Goal: Task Accomplishment & Management: Complete application form

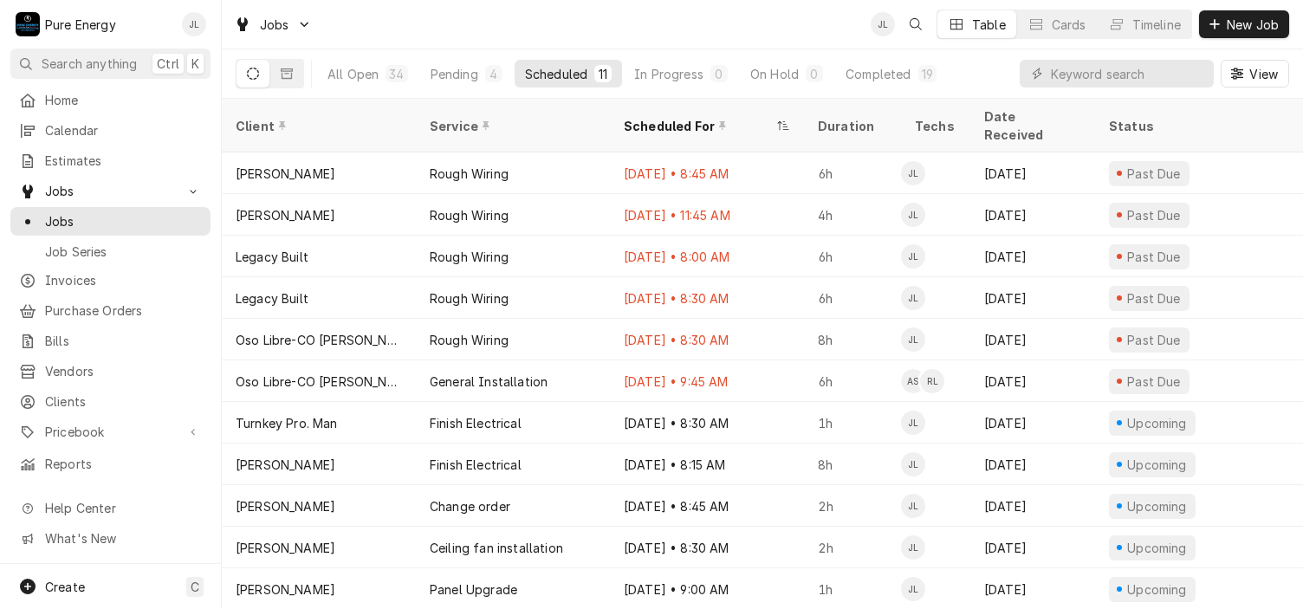
click at [1216, 10] on div "JL Table Cards Timeline New Job" at bounding box center [1080, 24] width 419 height 29
click at [1248, 23] on span "New Job" at bounding box center [1252, 25] width 59 height 18
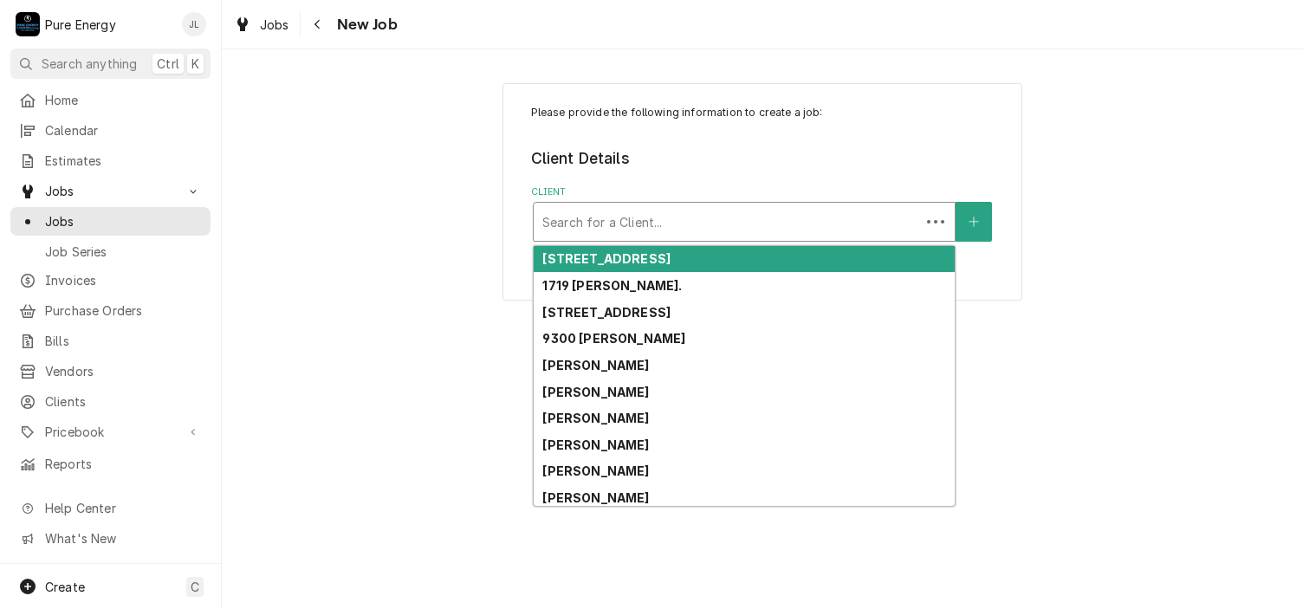
click at [642, 224] on div "Client" at bounding box center [726, 221] width 369 height 31
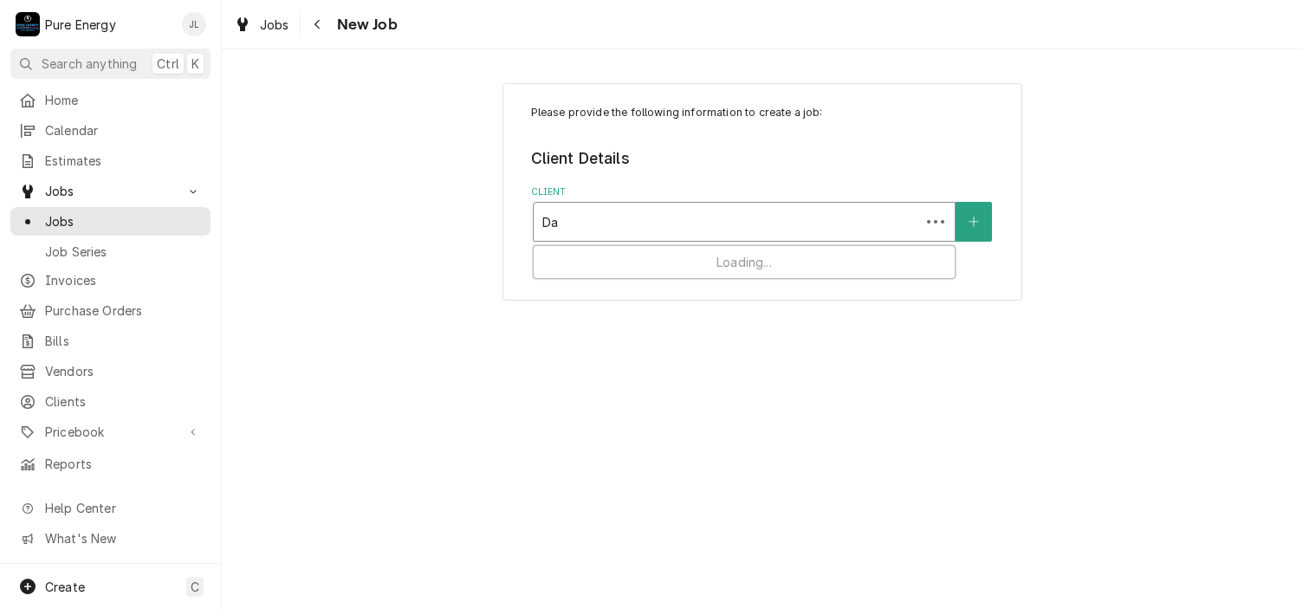
type input "D"
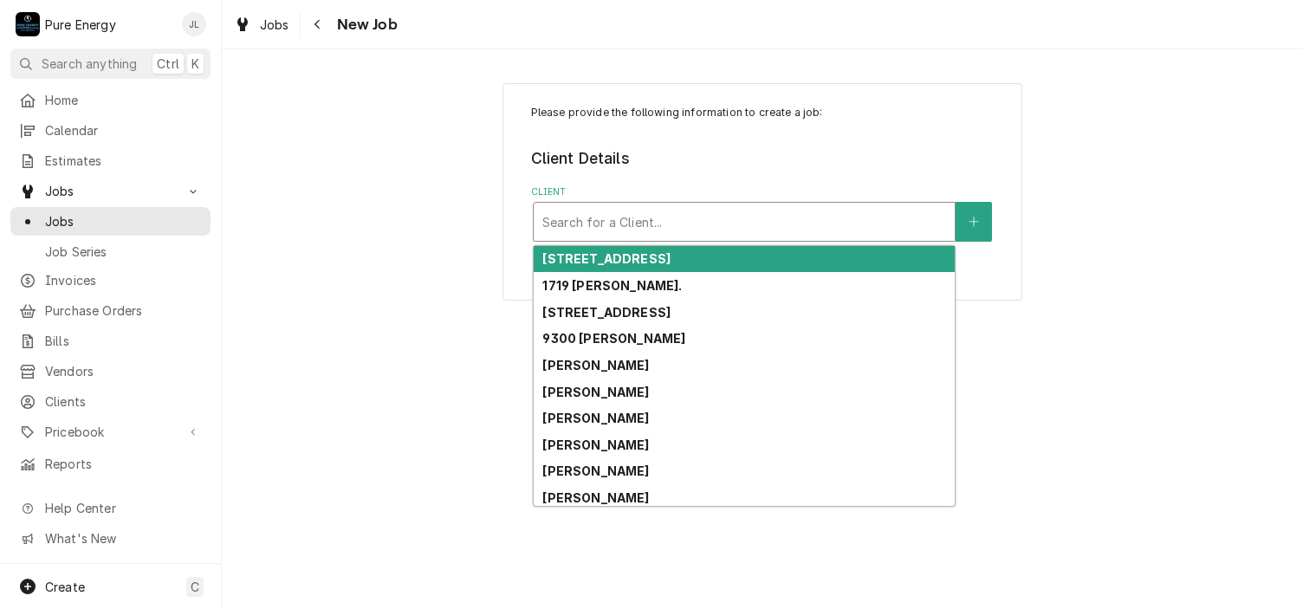
type input "A"
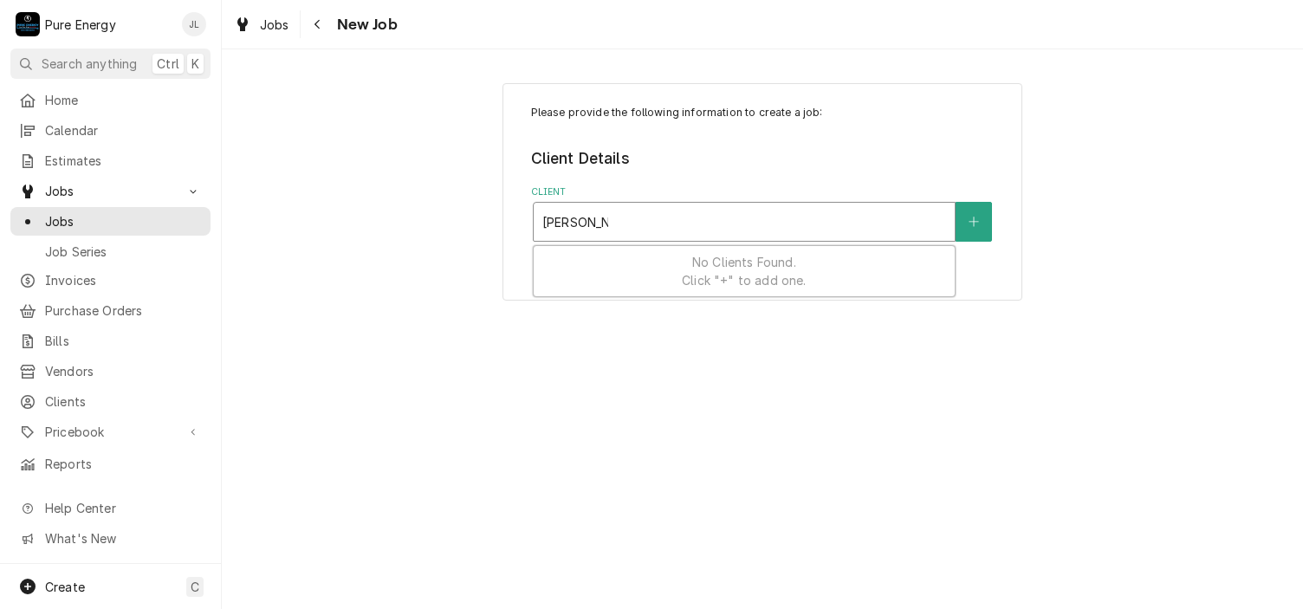
type input "Dave Mulh"
click at [811, 511] on div "Please provide the following information to create a job: Client Details Client…" at bounding box center [762, 329] width 1081 height 560
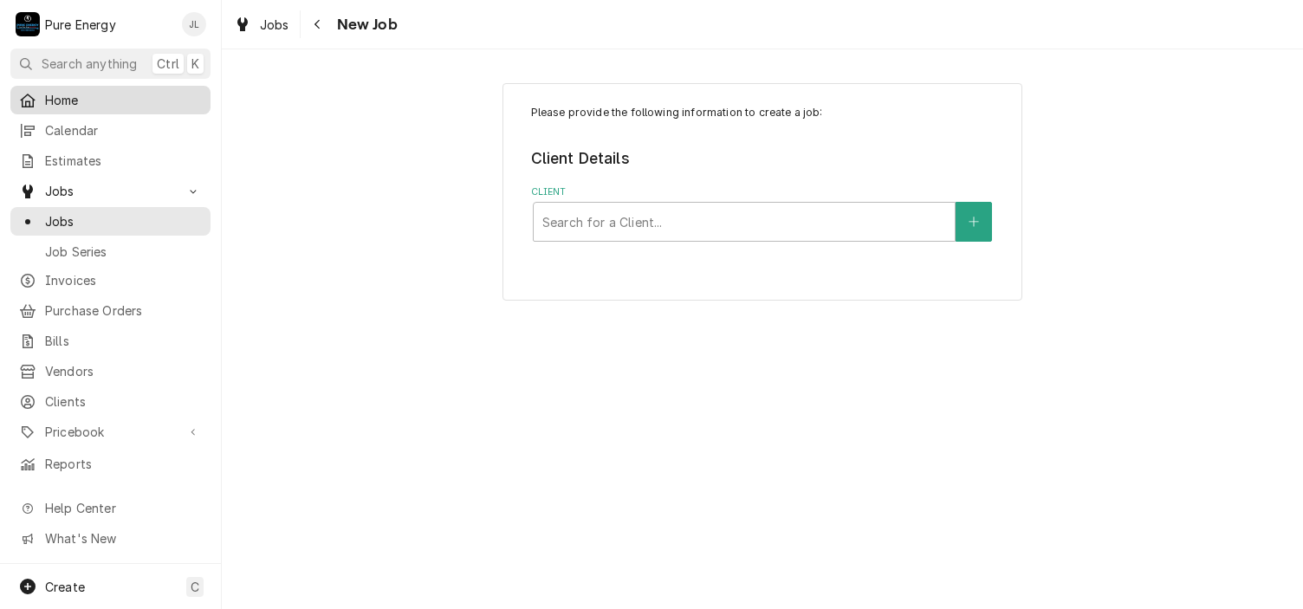
click at [107, 86] on link "Home" at bounding box center [110, 100] width 200 height 29
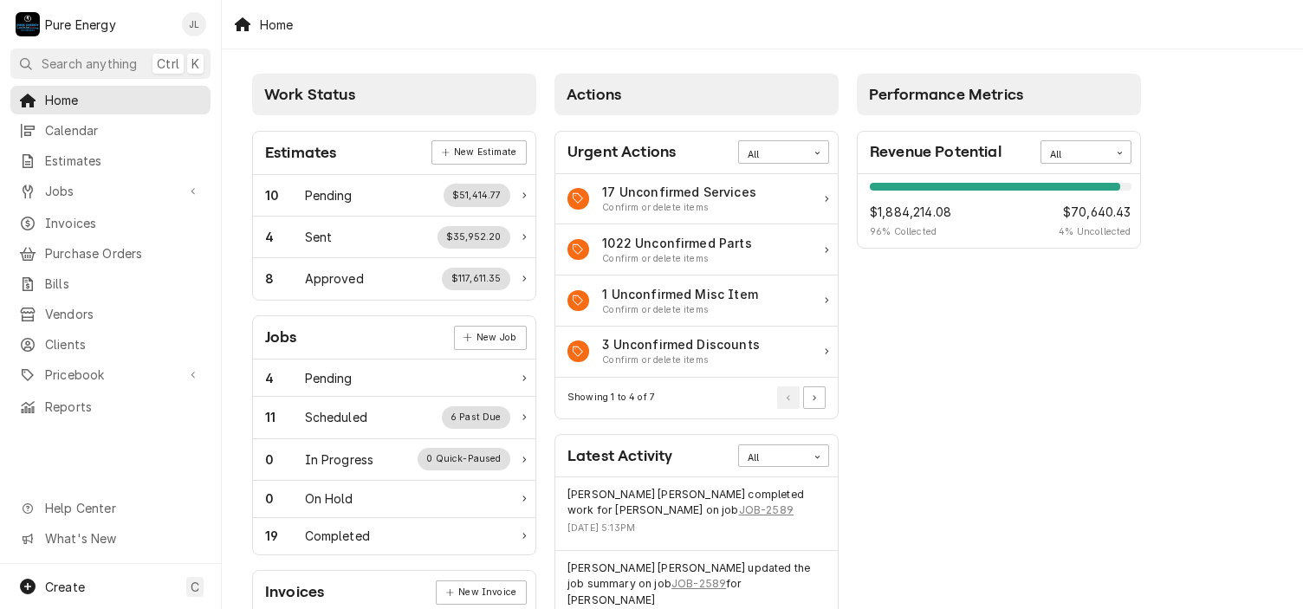
scroll to position [87, 0]
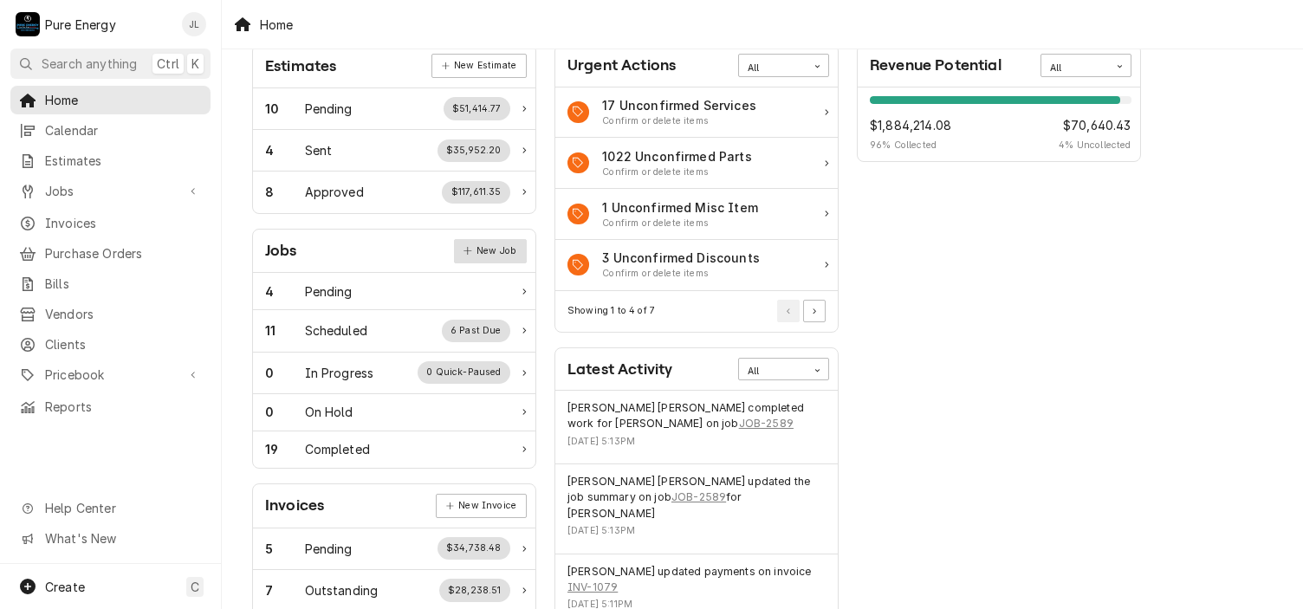
click at [478, 243] on link "New Job" at bounding box center [490, 251] width 73 height 24
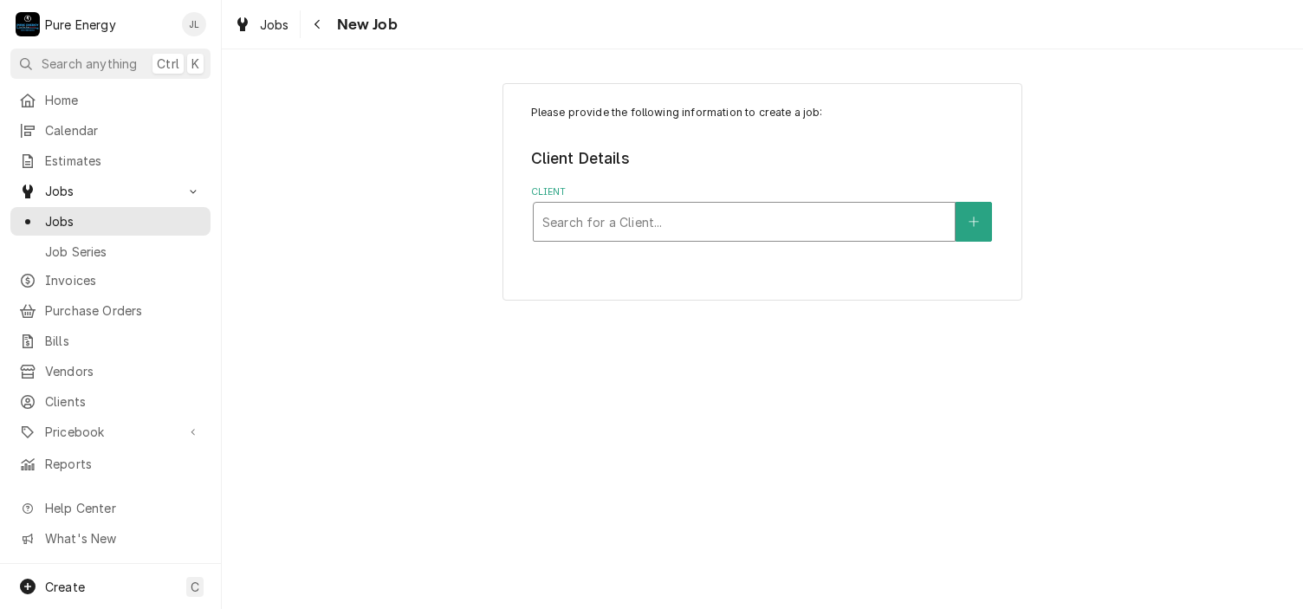
click at [613, 225] on div "Client" at bounding box center [744, 221] width 404 height 31
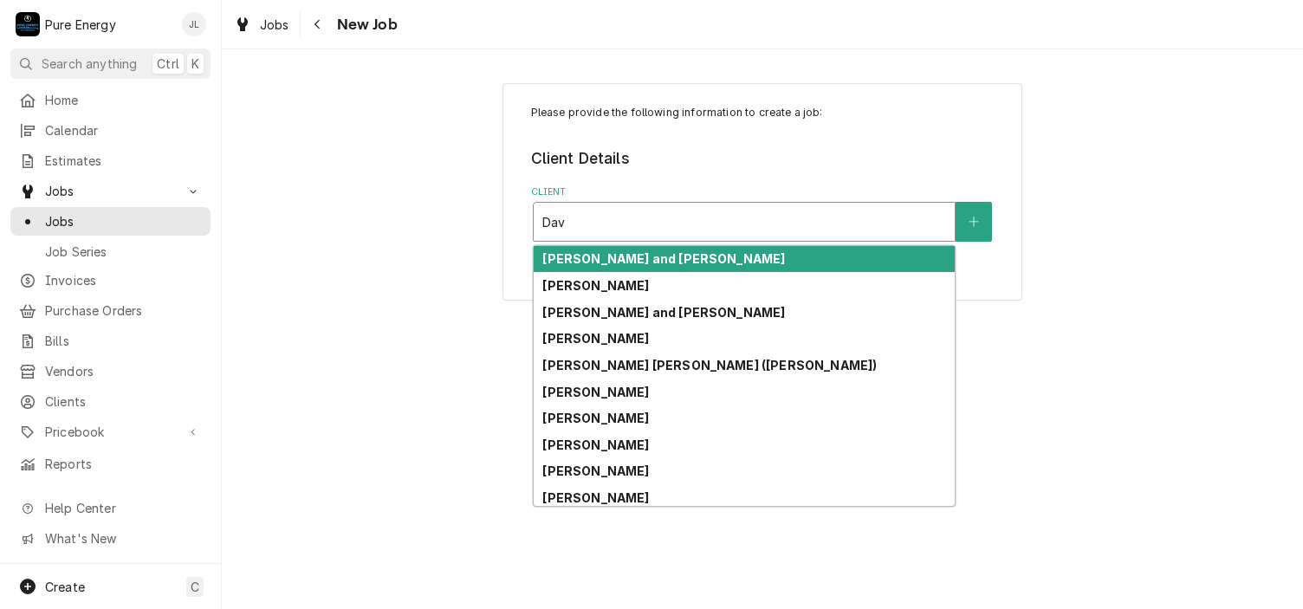
type input "Davi"
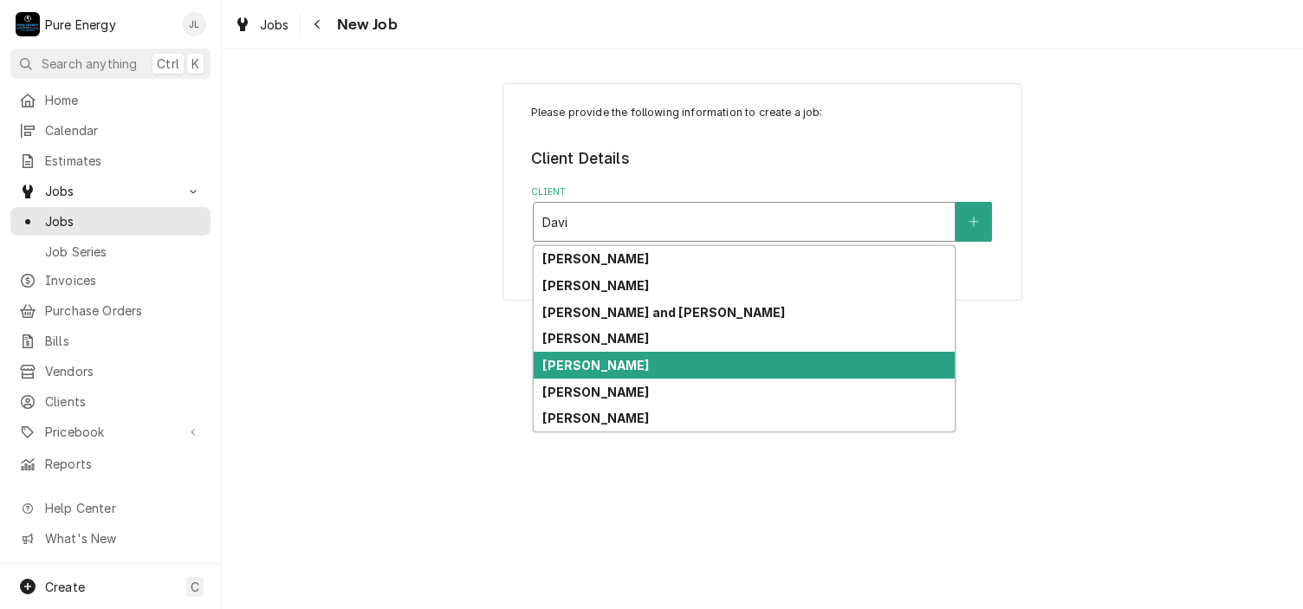
click at [609, 367] on strong "David Muehlhausen" at bounding box center [595, 365] width 107 height 15
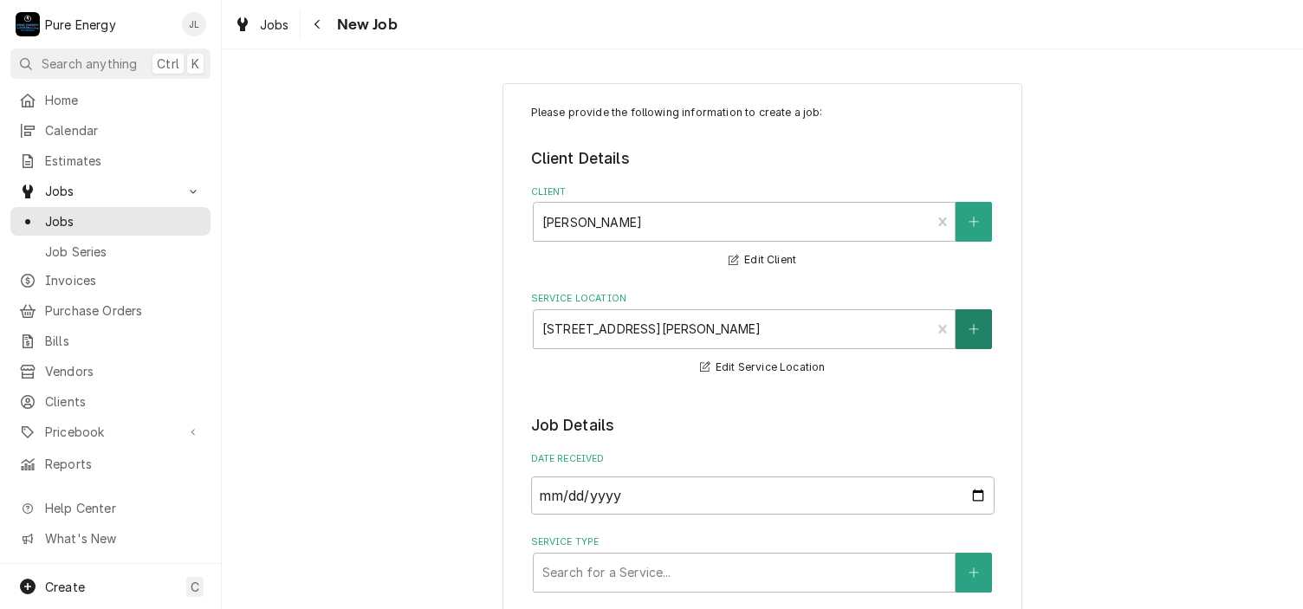
click at [979, 338] on button "Service Location" at bounding box center [974, 329] width 36 height 40
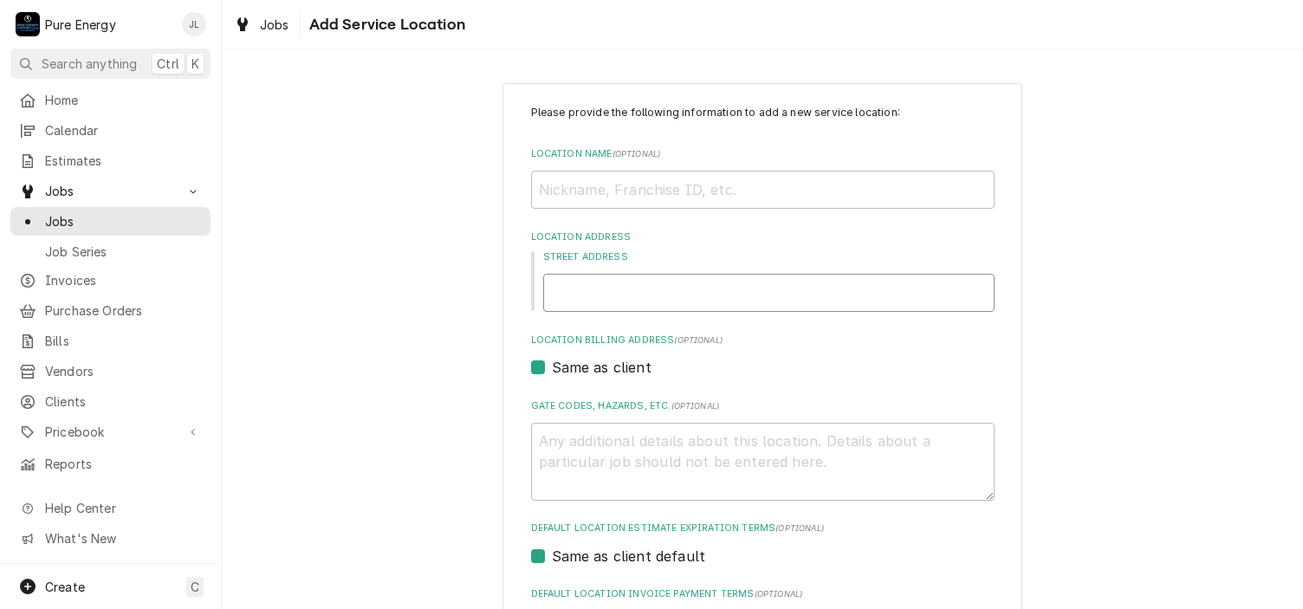
click at [790, 300] on input "Street Address" at bounding box center [768, 293] width 451 height 38
type textarea "x"
type input "7"
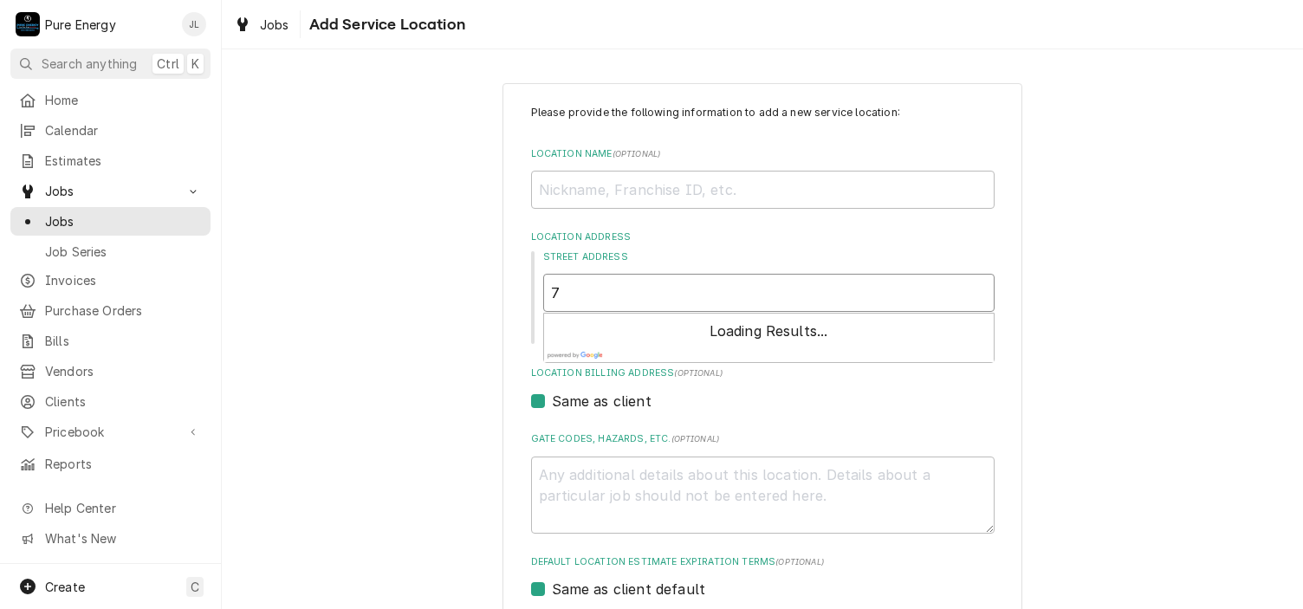
type textarea "x"
type input "72"
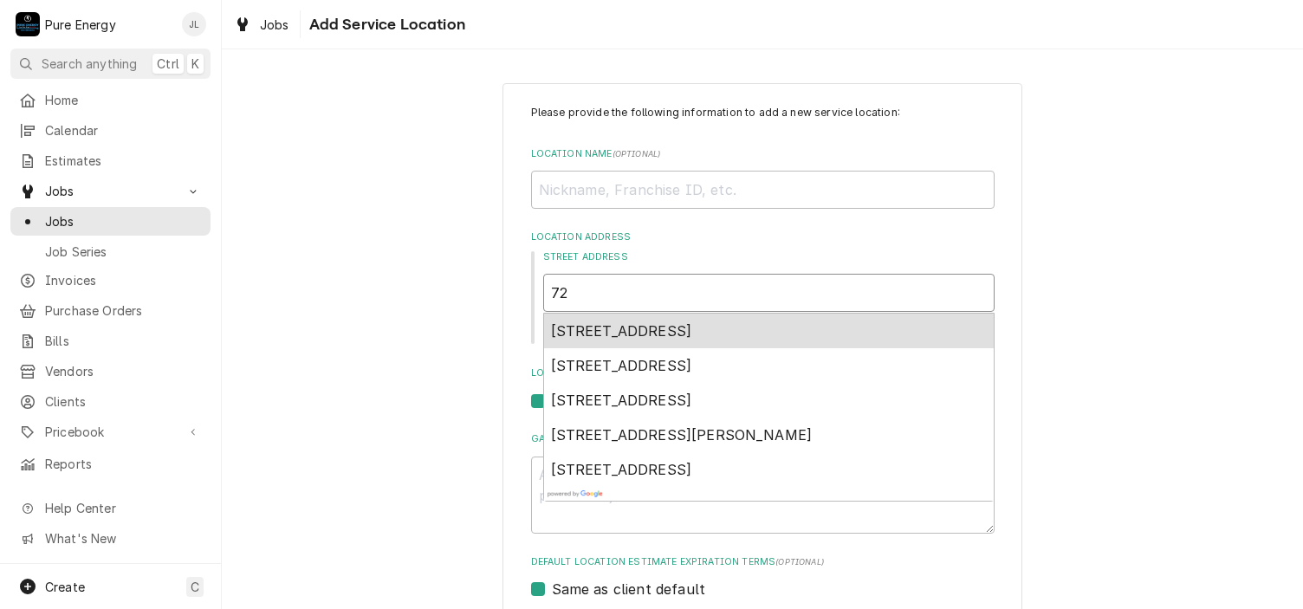
type textarea "x"
type input "728"
type textarea "x"
type input "728"
type textarea "x"
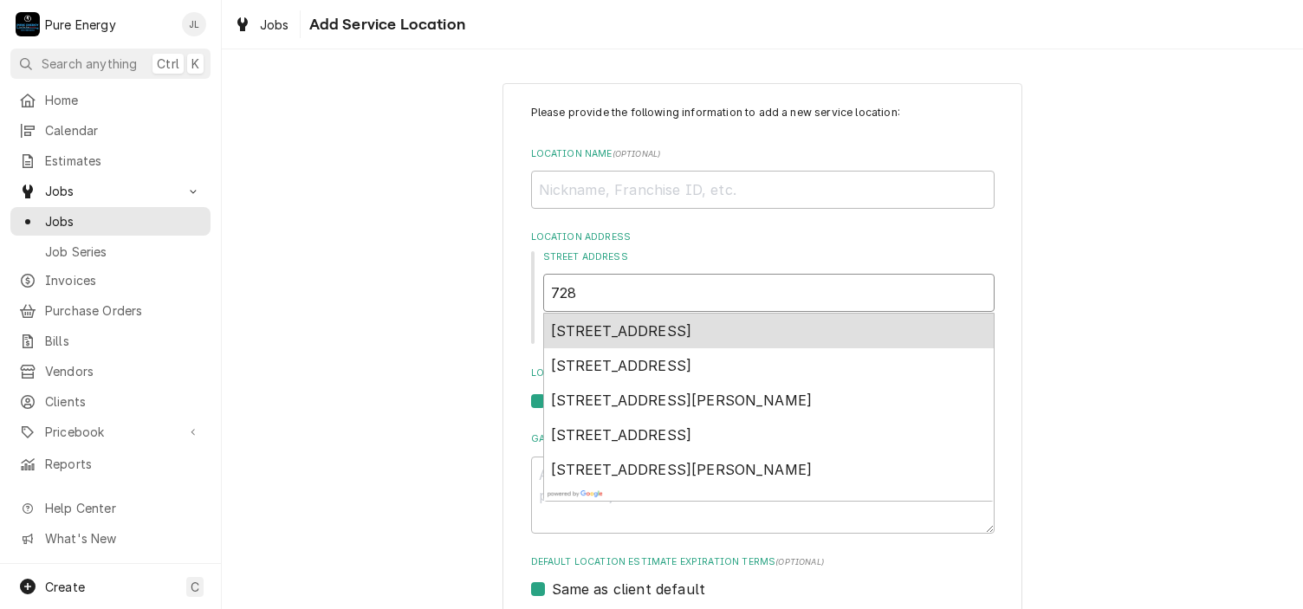
type input "728 O"
type textarea "x"
type input "728 Or"
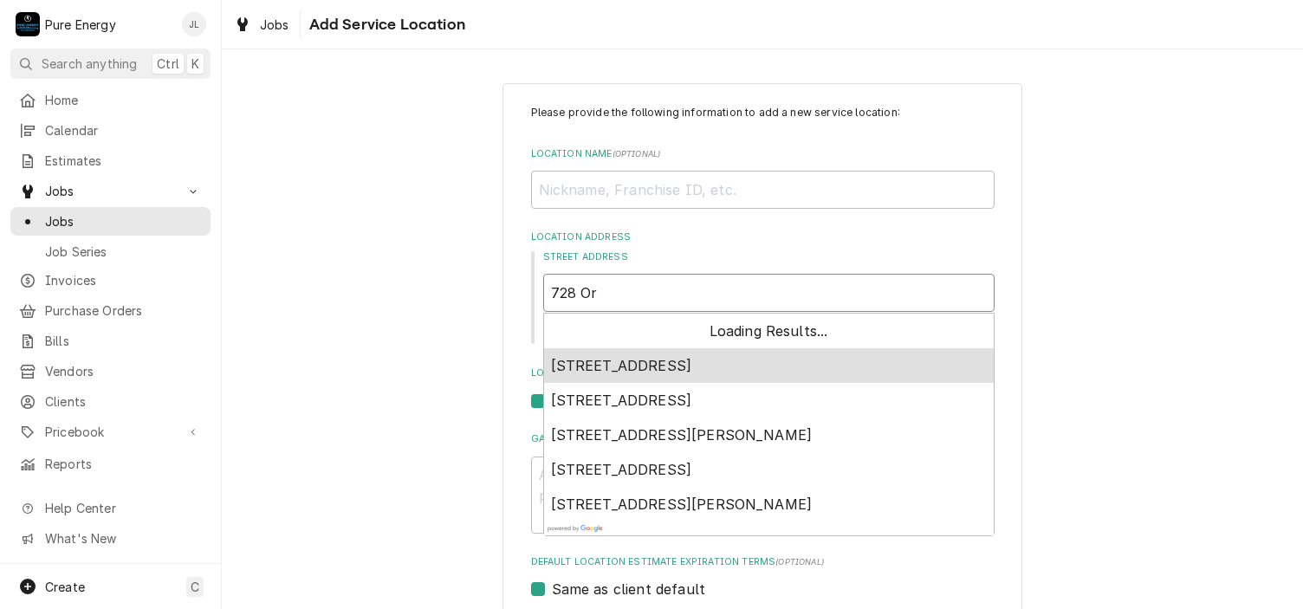
type textarea "x"
type input "728 Orch"
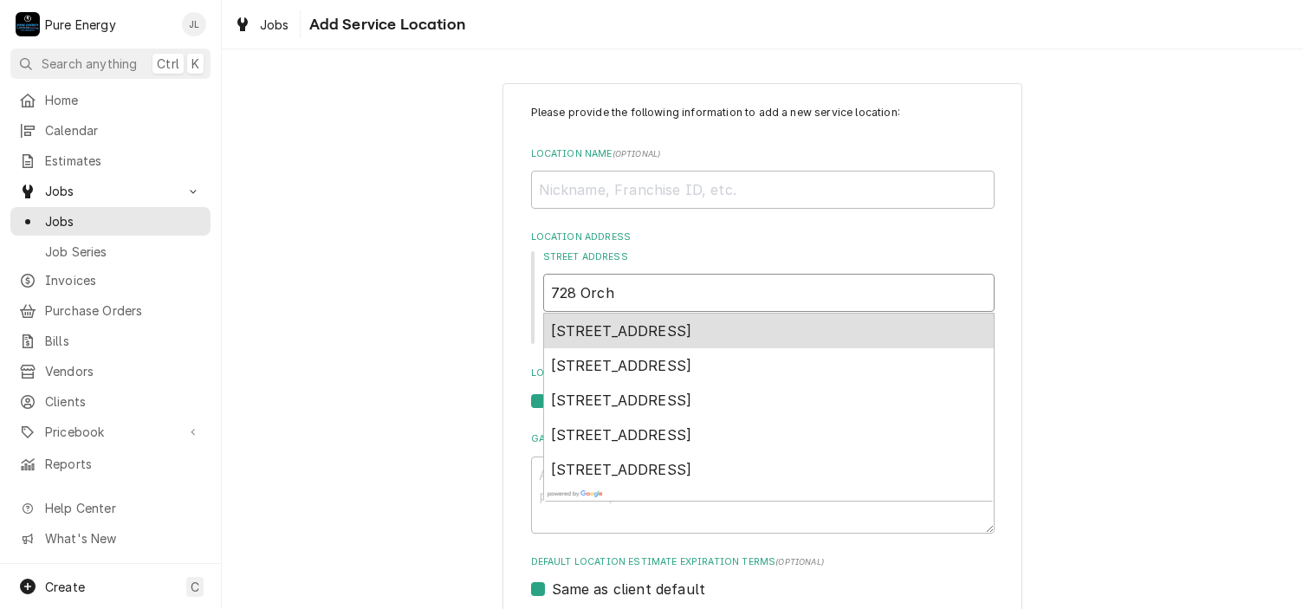
type textarea "x"
type input "728 Orcha"
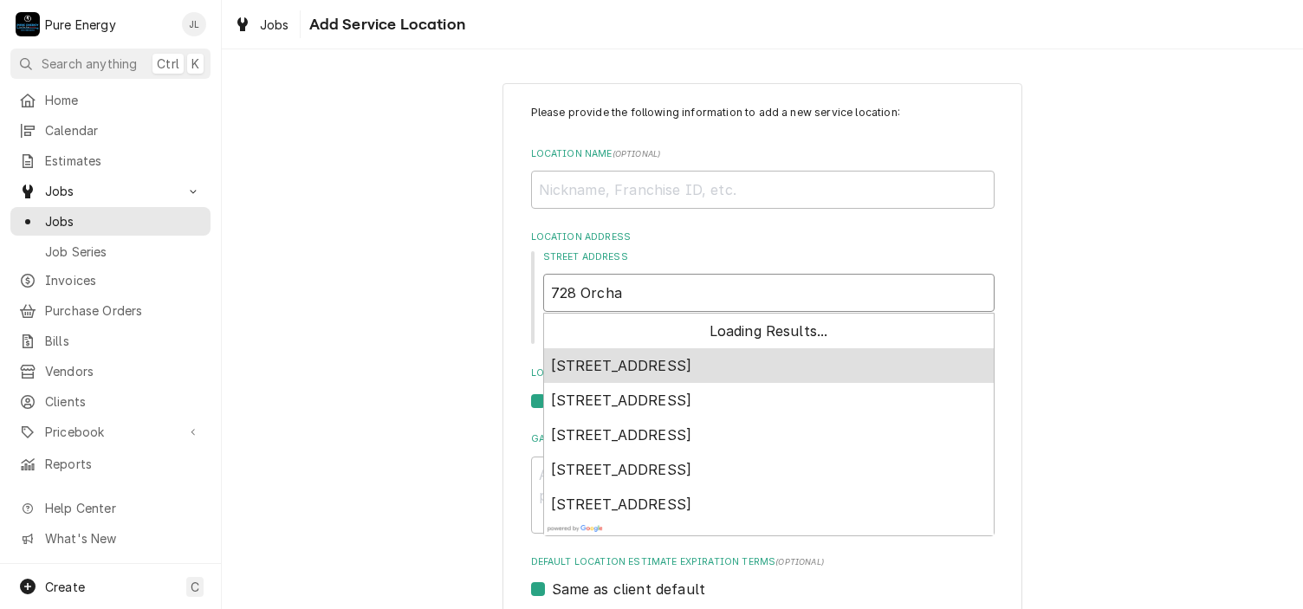
type textarea "x"
type input "728 Orchar"
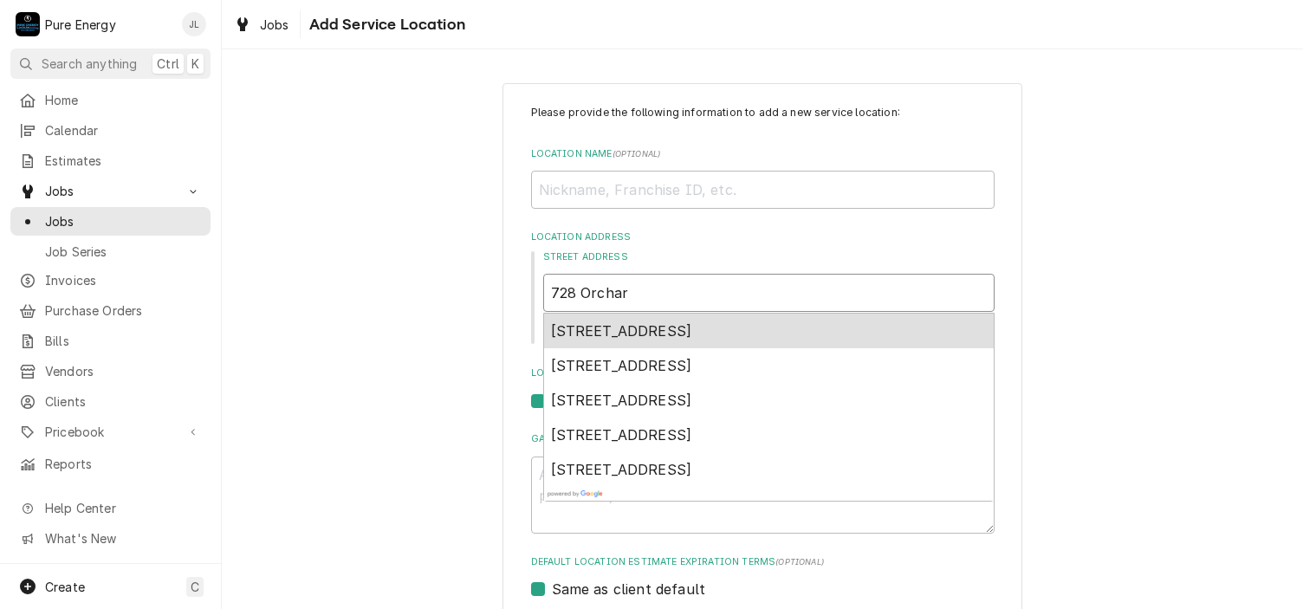
type textarea "x"
type input "728 Orchard"
type textarea "x"
type input "728 Orchard"
type textarea "x"
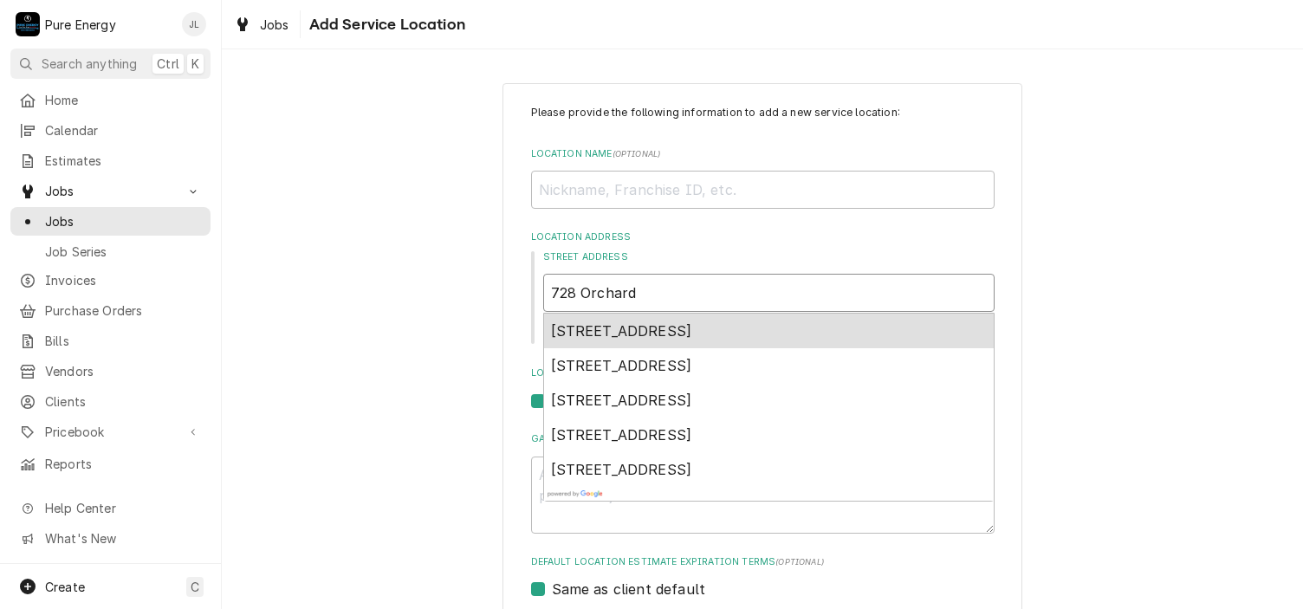
type input "728 Orchard D"
type textarea "x"
type input "728 Orchard Dr"
type textarea "x"
type input "728 Orchard Dri"
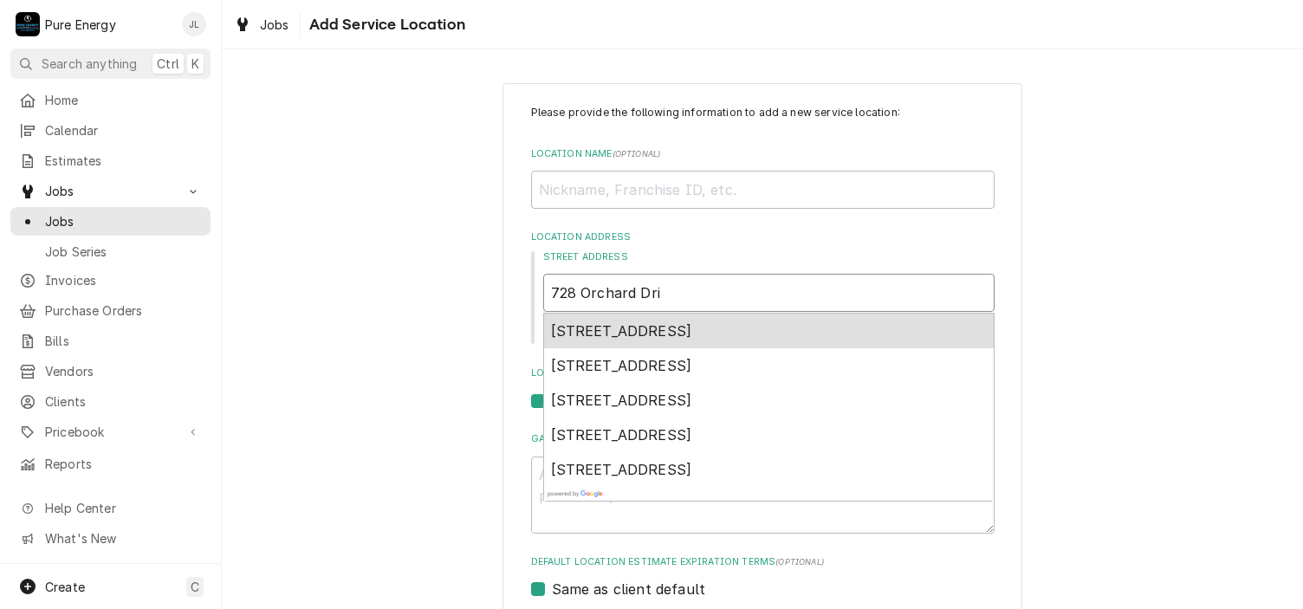
type textarea "x"
type input "728 Orchard Driv"
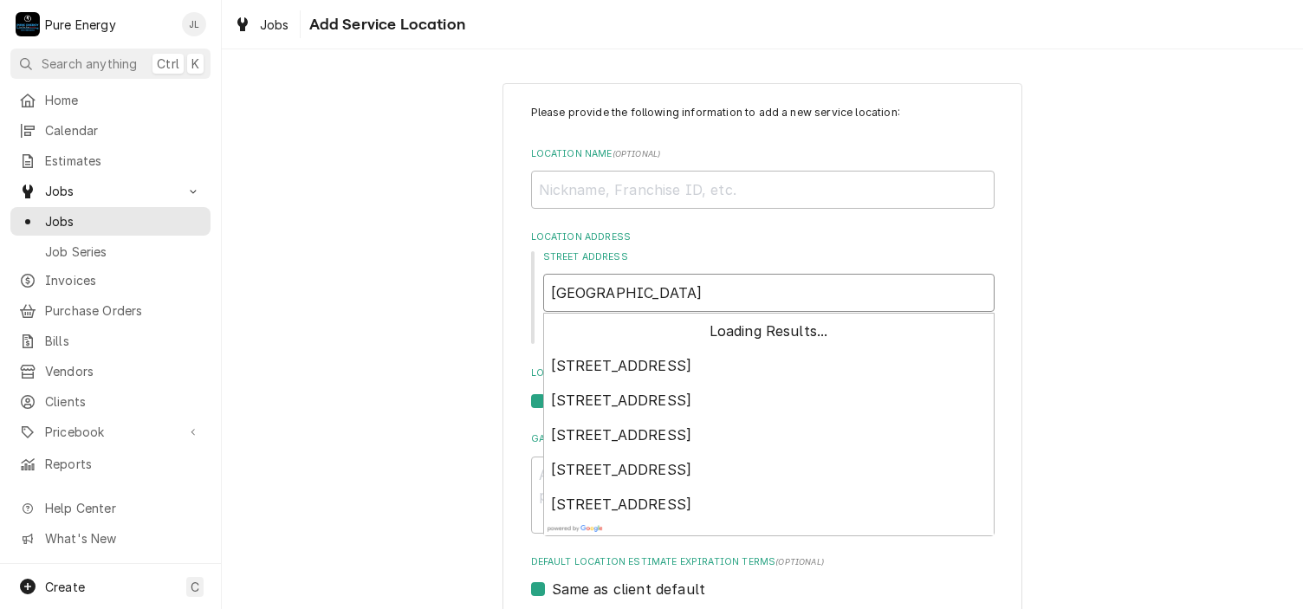
type textarea "x"
type input "728 Orchard Drive"
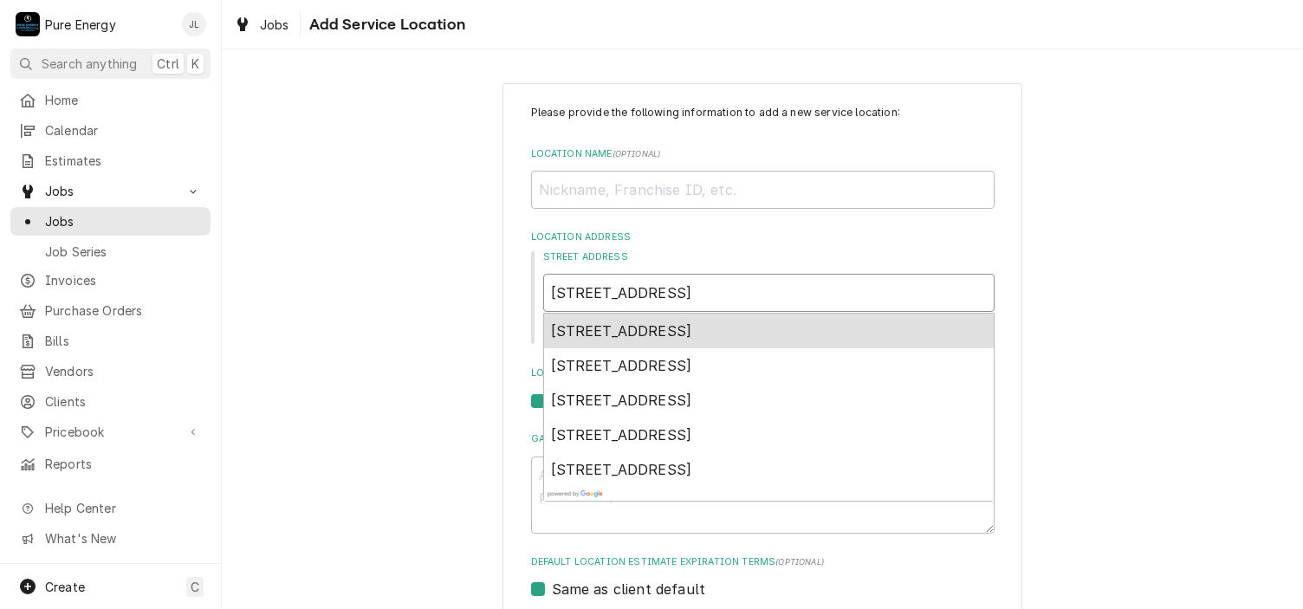
type textarea "x"
type input "728 Orchard Drive"
type textarea "x"
type input "728 Orchard Drive P"
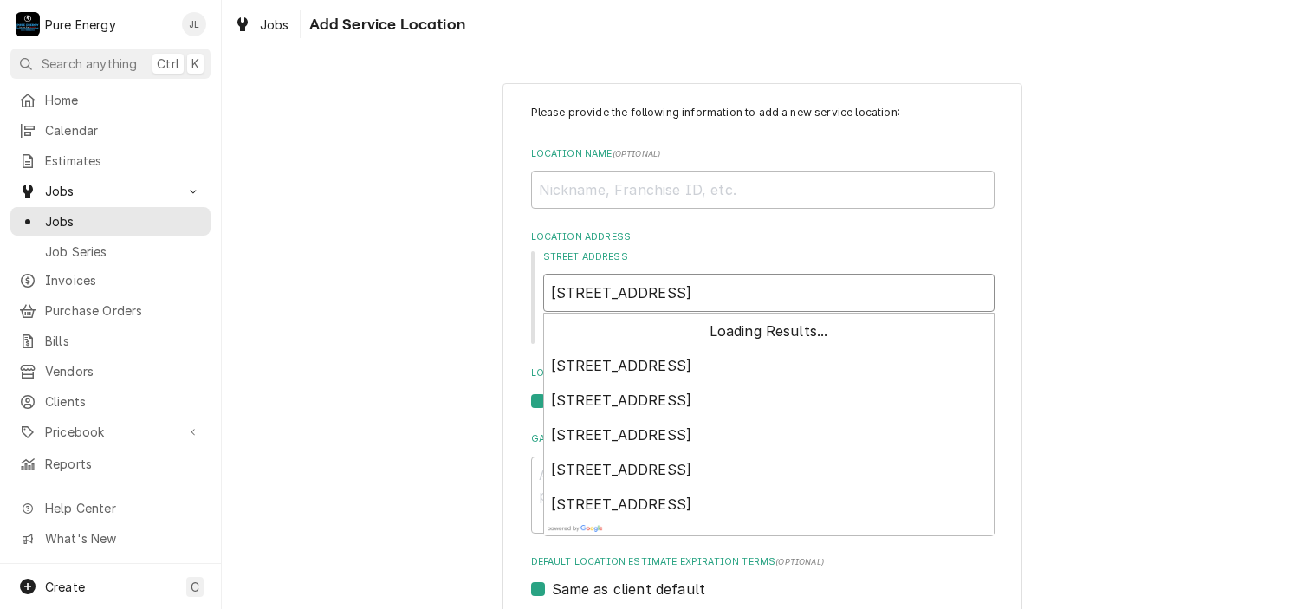
type textarea "x"
type input "728 Orchard Drive Pa"
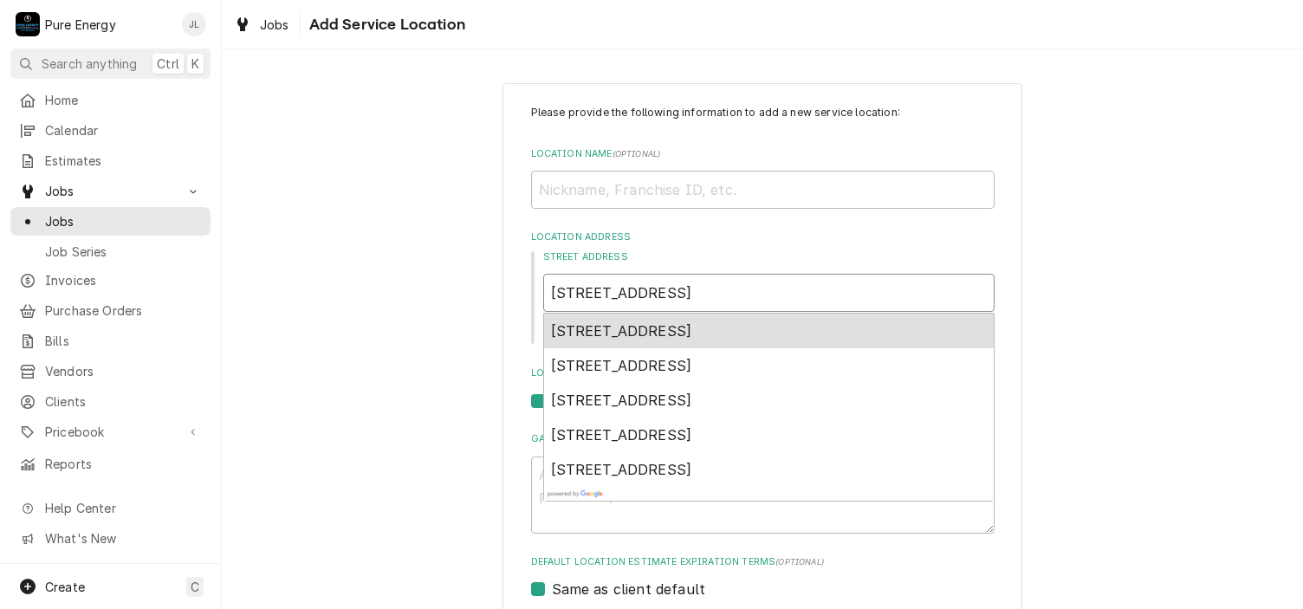
type textarea "x"
type input "728 Orchard Drive Pas"
type textarea "x"
type input "728 Orchard Drive Paso"
type textarea "x"
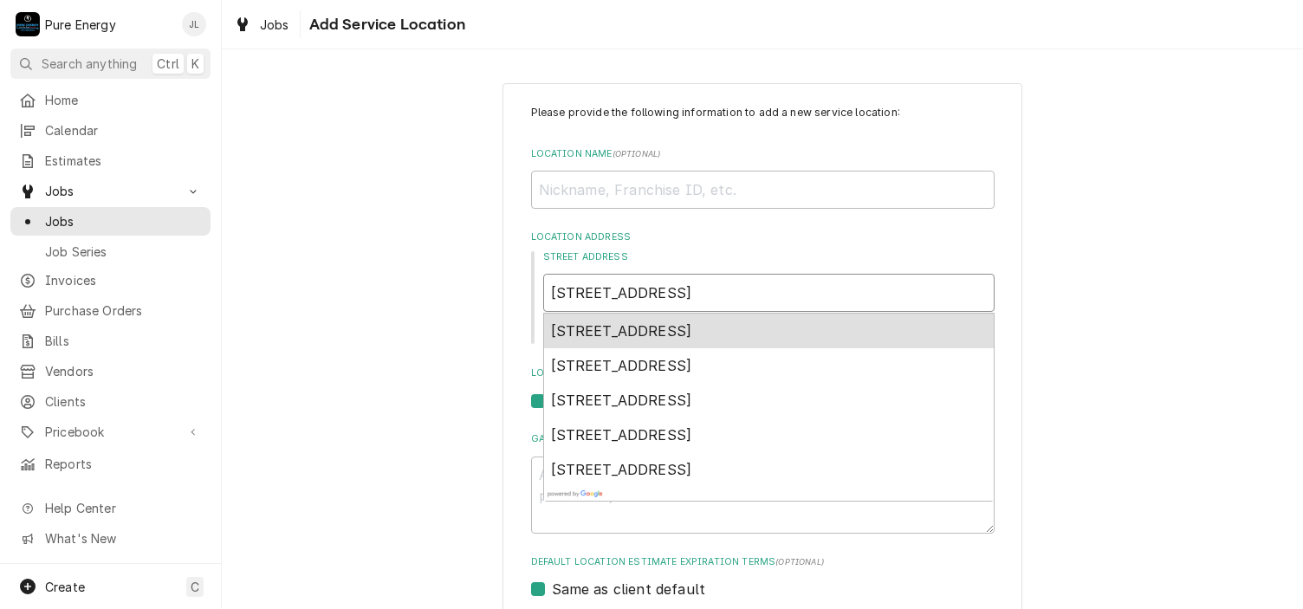
type input "728 Orchard Drive Paso"
type textarea "x"
type input "728 Orchard Drive Paso R"
type textarea "x"
type input "728 Orchard Drive Paso Ro"
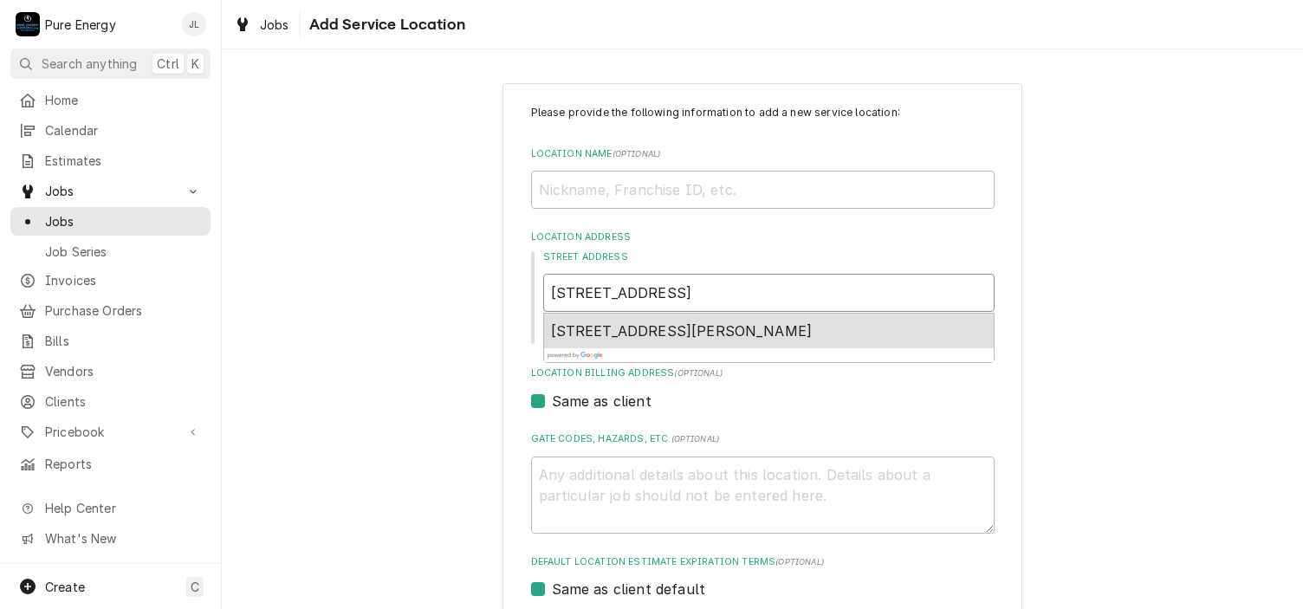
click at [738, 334] on span "728 Orchard Drive, Paso Robles, CA, USA" at bounding box center [682, 330] width 262 height 17
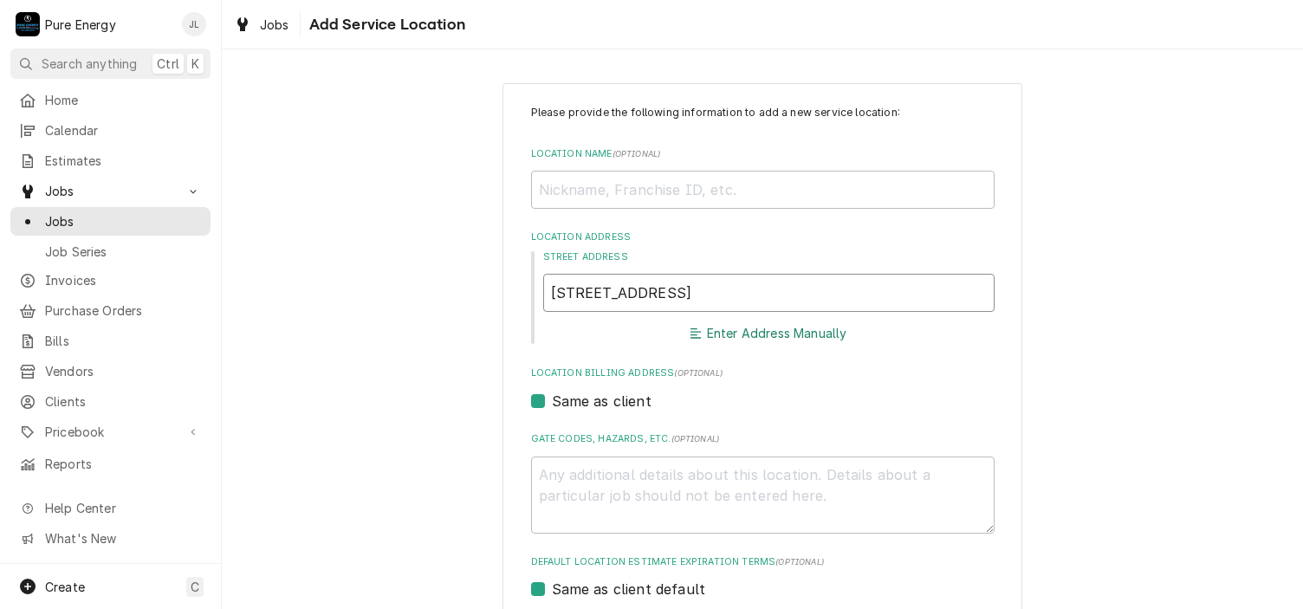
type textarea "x"
type input "728 Orchard Dr"
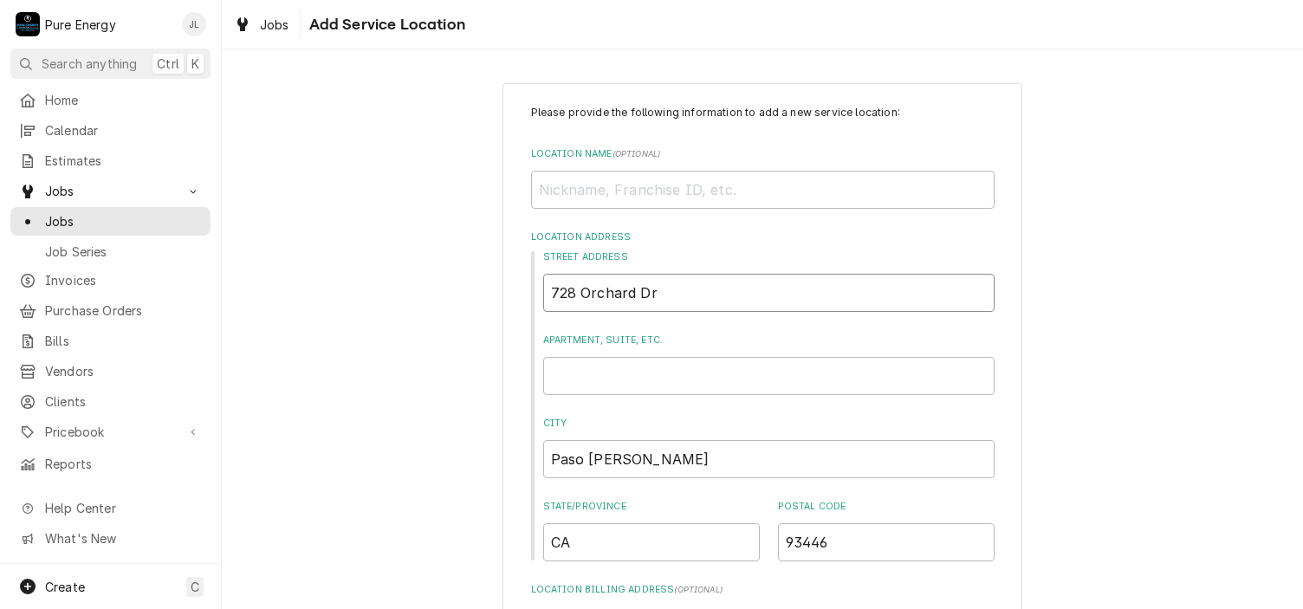
type textarea "x"
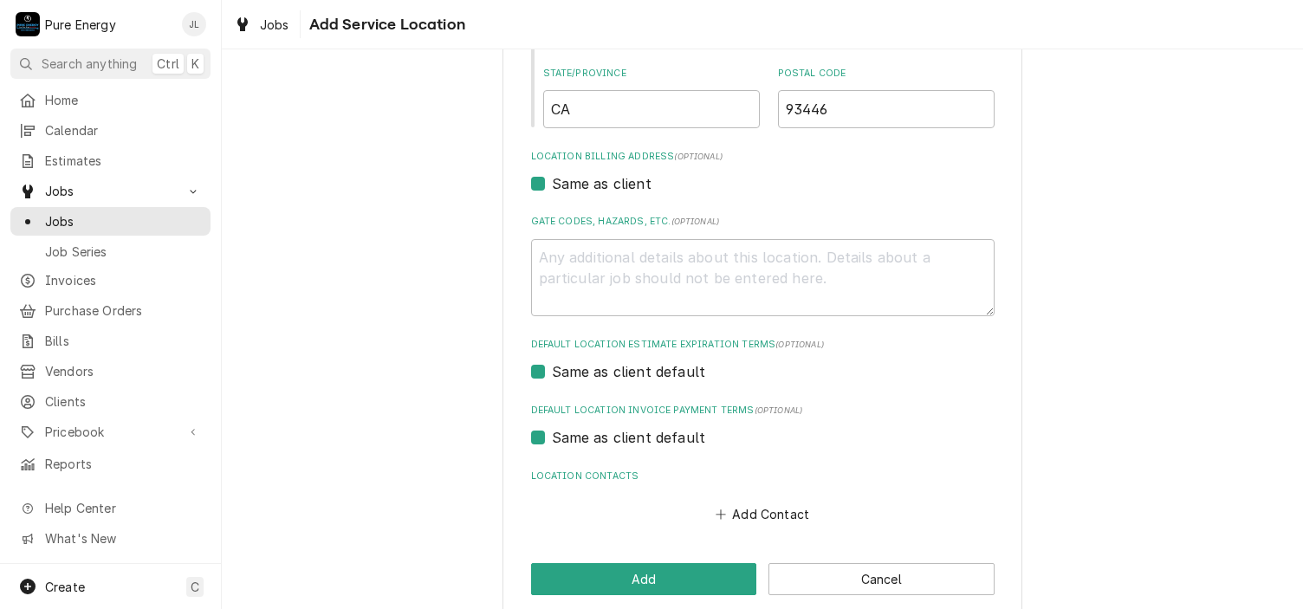
scroll to position [455, 0]
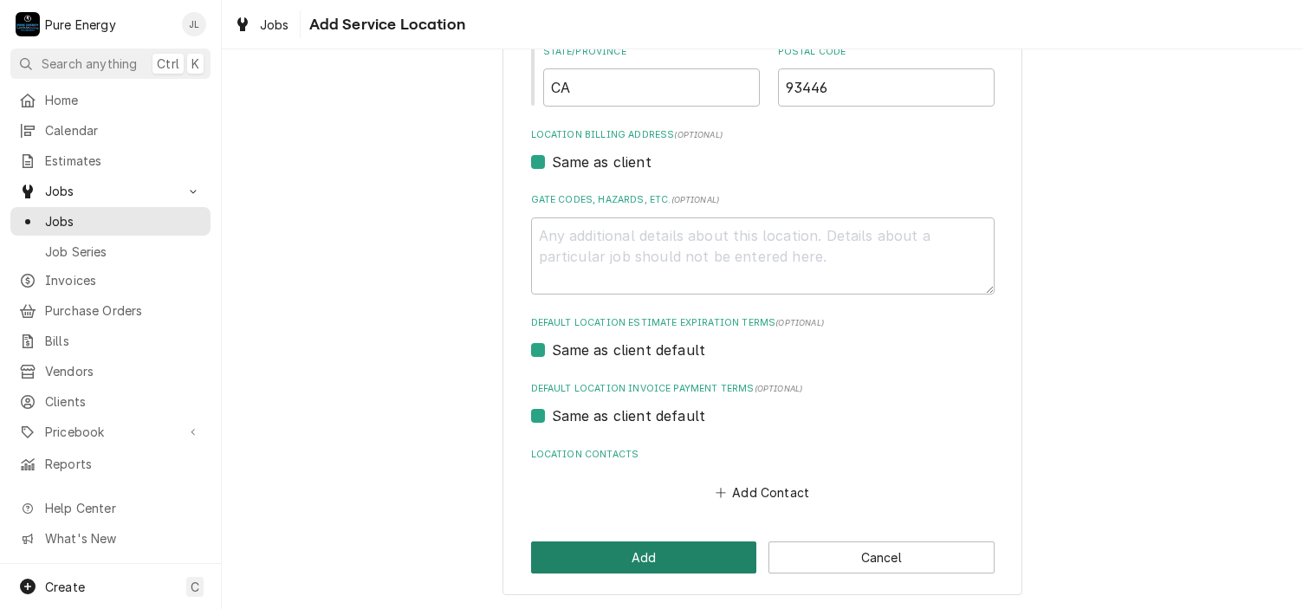
type input "728 Orchard Dr"
click at [677, 557] on button "Add" at bounding box center [644, 558] width 226 height 32
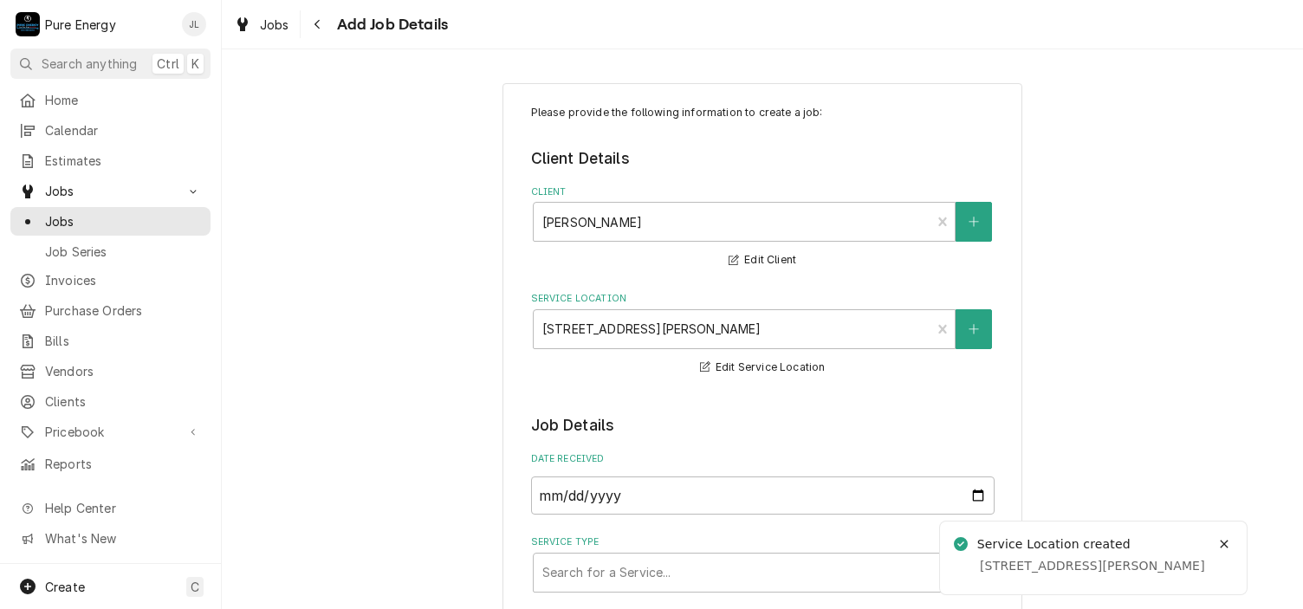
scroll to position [347, 0]
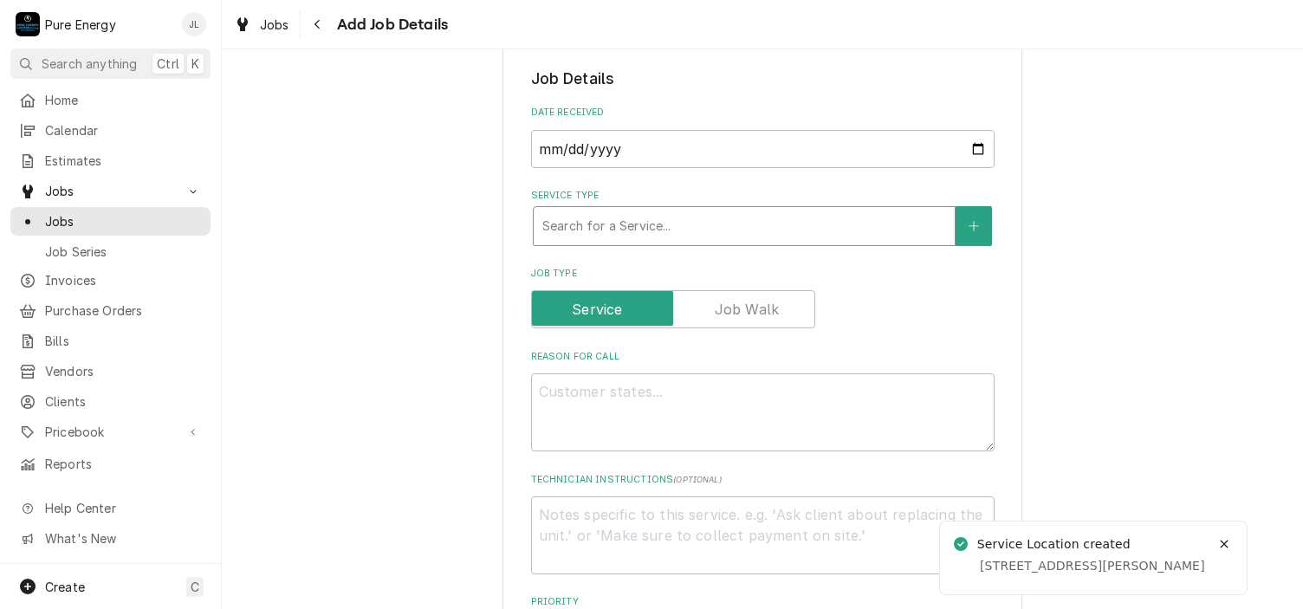
click at [704, 223] on div "Service Type" at bounding box center [744, 226] width 404 height 31
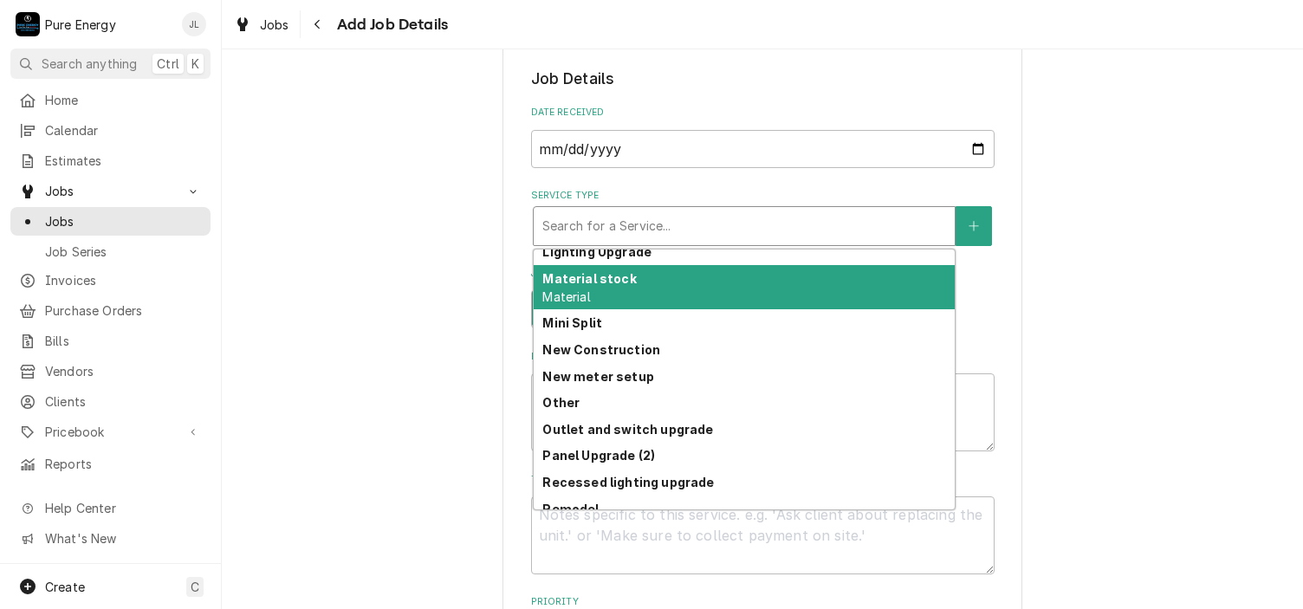
scroll to position [1080, 0]
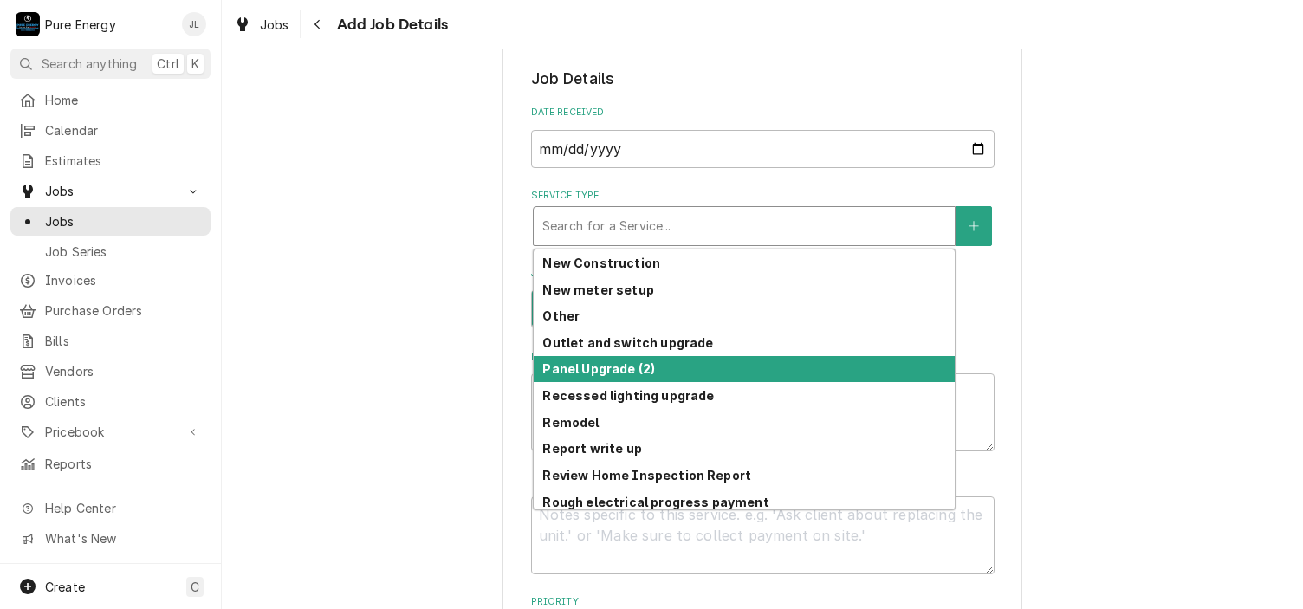
click at [632, 377] on div "Panel Upgrade (2)" at bounding box center [744, 369] width 421 height 27
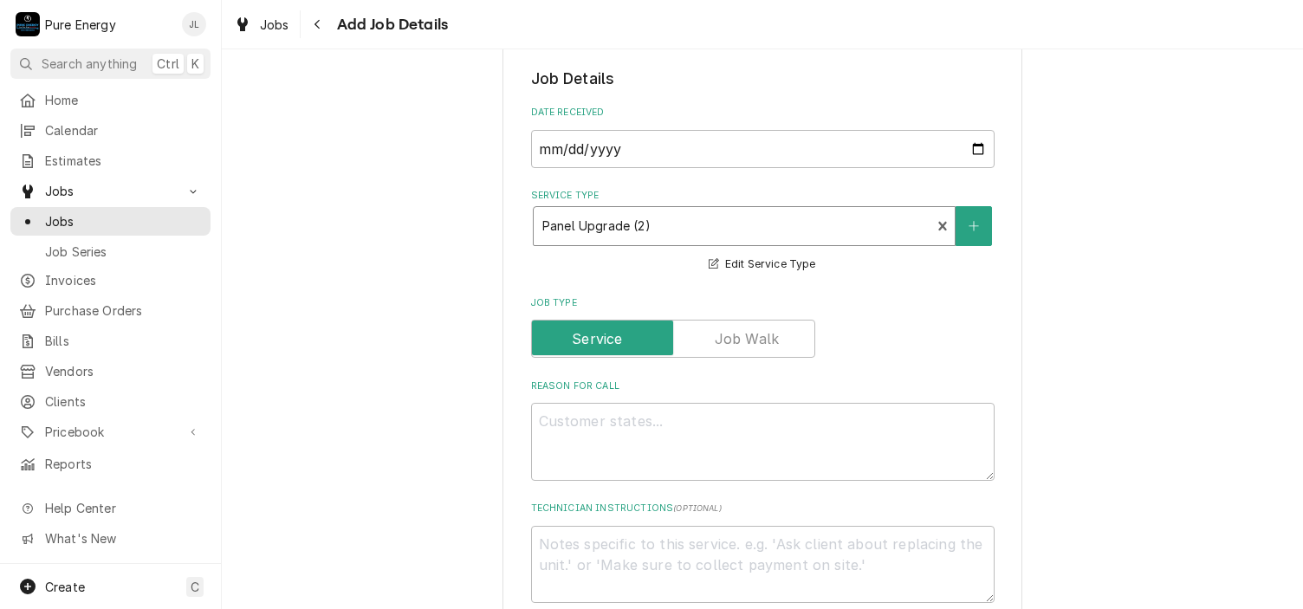
type textarea "x"
click at [566, 427] on textarea "Reason For Call" at bounding box center [763, 442] width 464 height 78
click at [772, 325] on input "Job Type" at bounding box center [673, 339] width 269 height 38
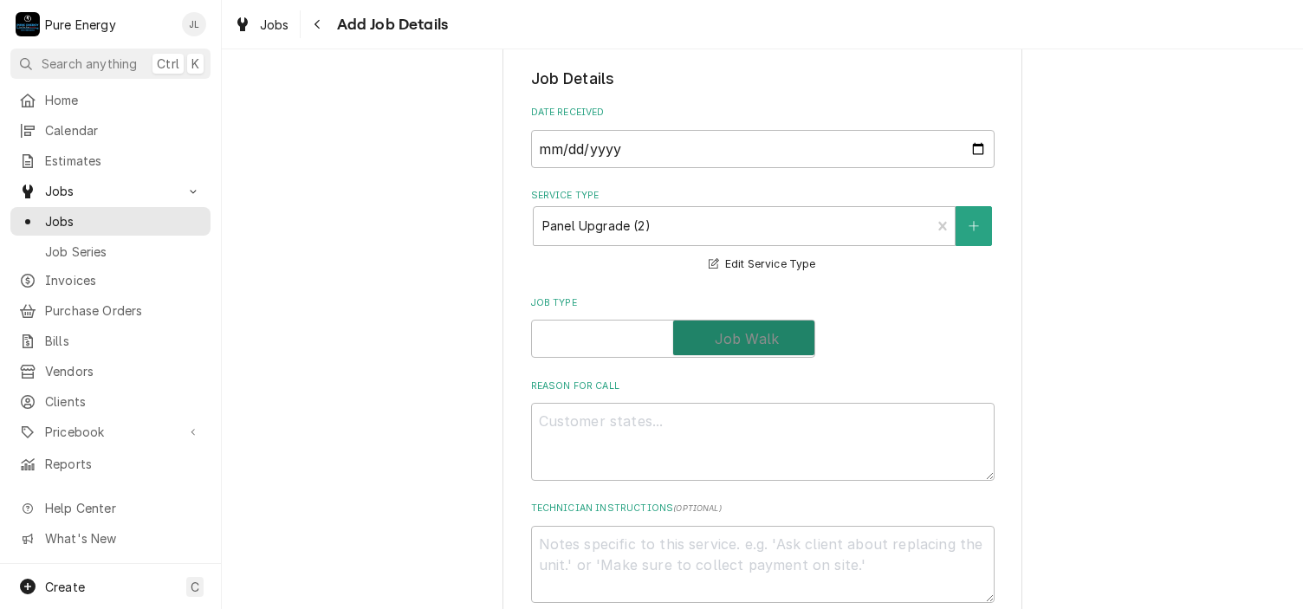
checkbox input "true"
click at [557, 415] on textarea "Reason For Call" at bounding box center [763, 442] width 464 height 78
type textarea "x"
type textarea "T"
type textarea "x"
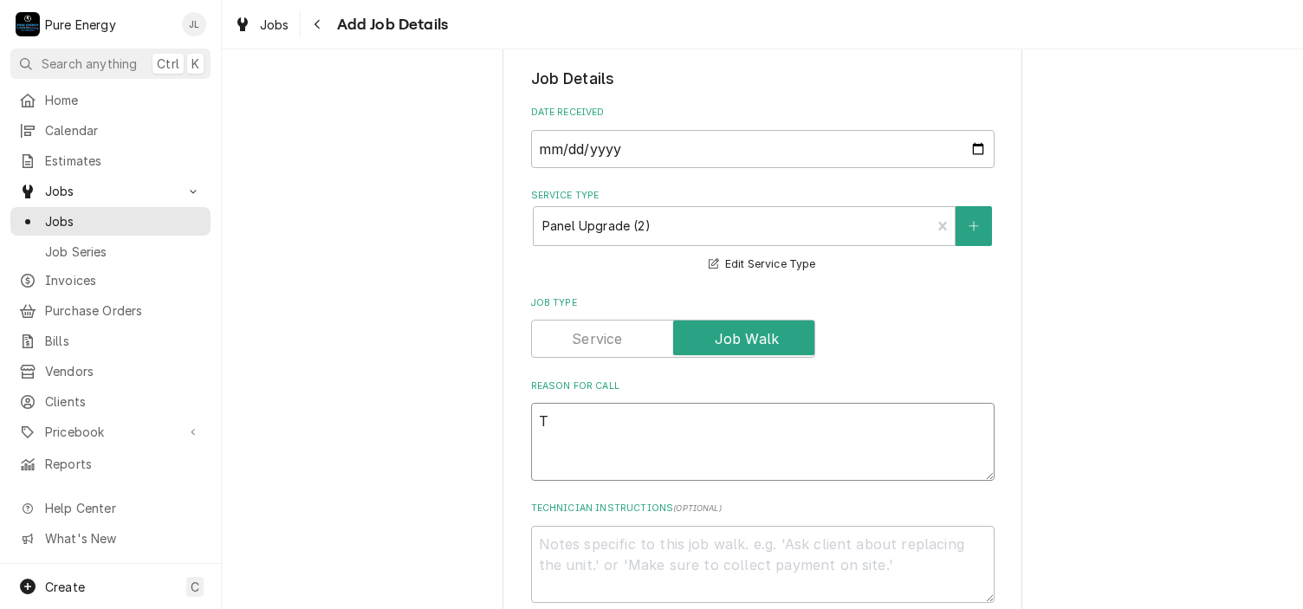
type textarea "Ta"
type textarea "x"
type textarea "Tak"
type textarea "x"
type textarea "Take"
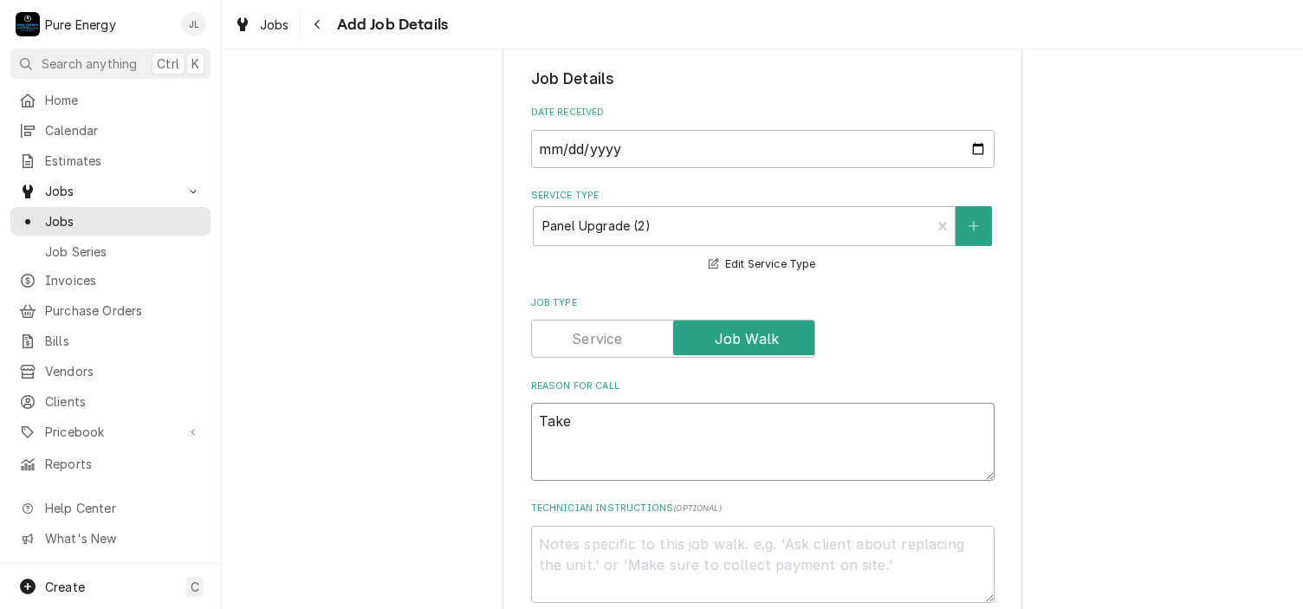
type textarea "x"
type textarea "Take"
type textarea "x"
type textarea "Take a"
type textarea "x"
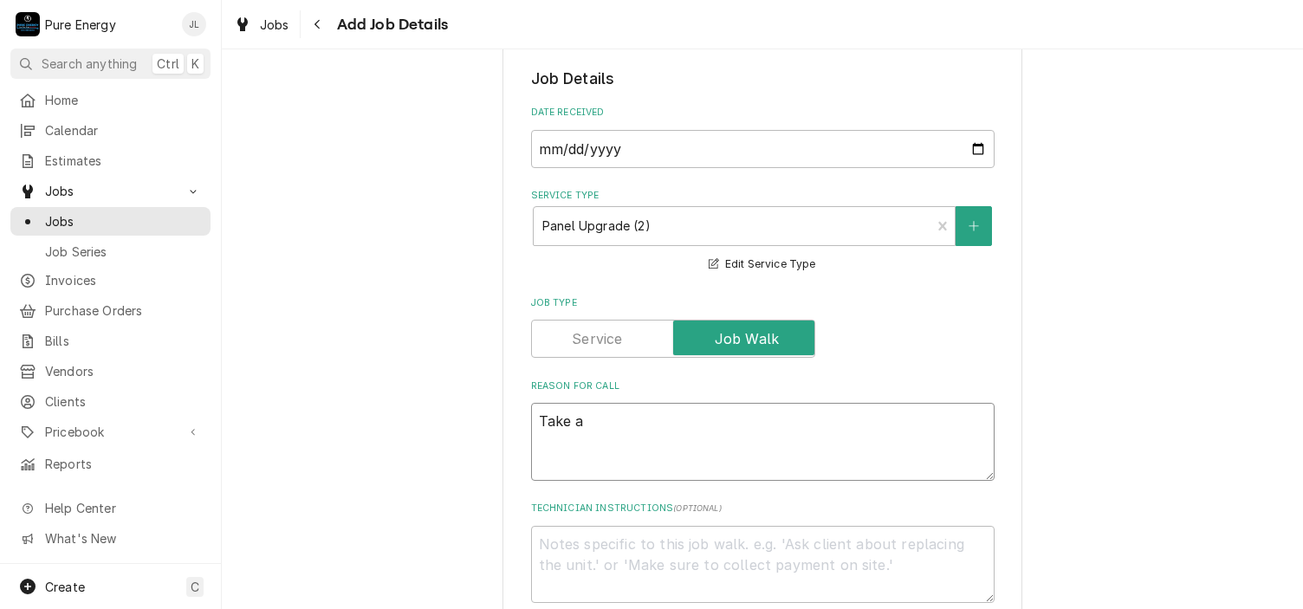
type textarea "Take a"
type textarea "x"
type textarea "Take a l"
type textarea "x"
type textarea "Take a lo"
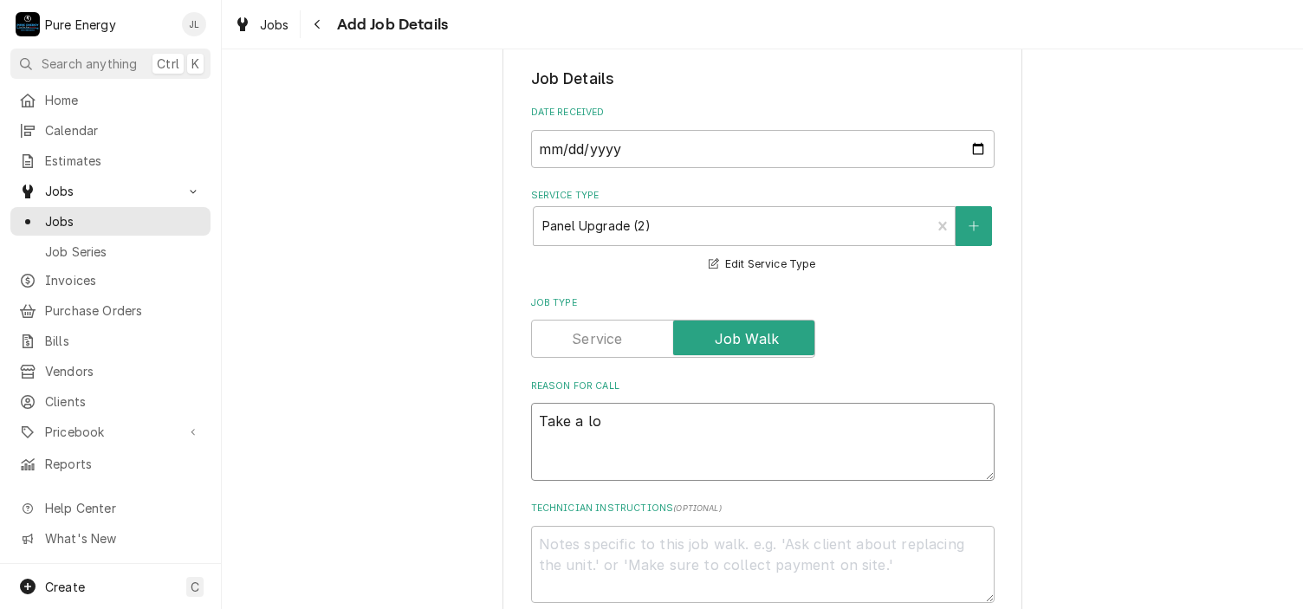
type textarea "x"
type textarea "Take a loo"
type textarea "x"
type textarea "Take a look"
type textarea "x"
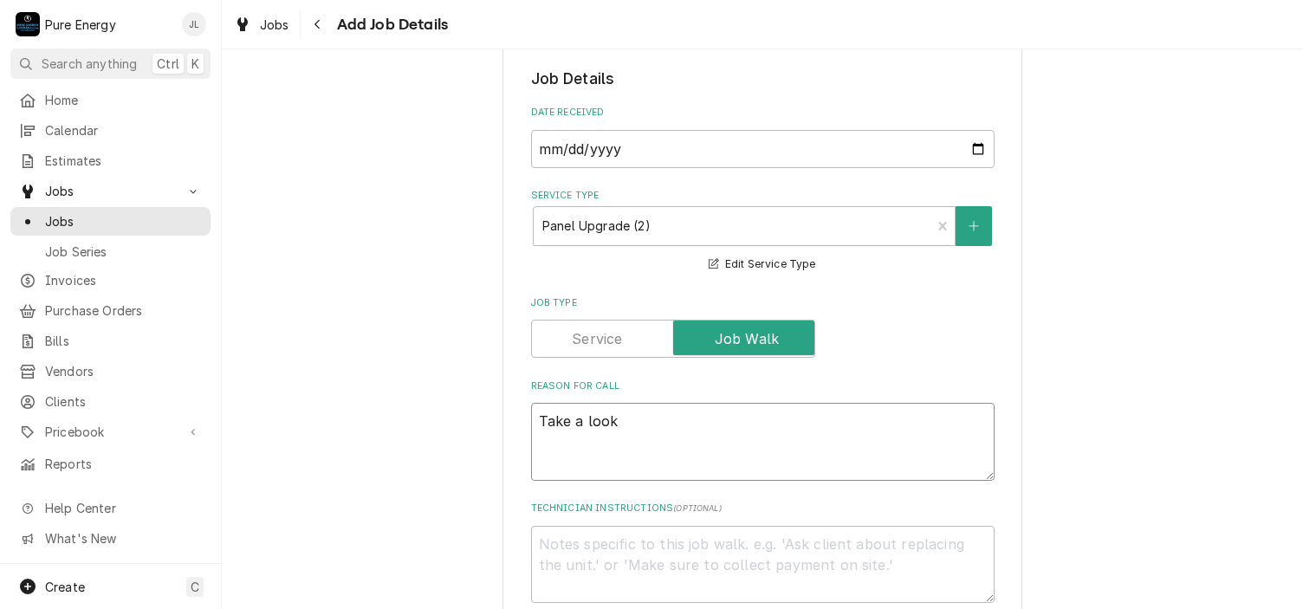
type textarea "Take a looks"
type textarea "x"
type textarea "Take a looksi"
type textarea "x"
type textarea "Take a looksie"
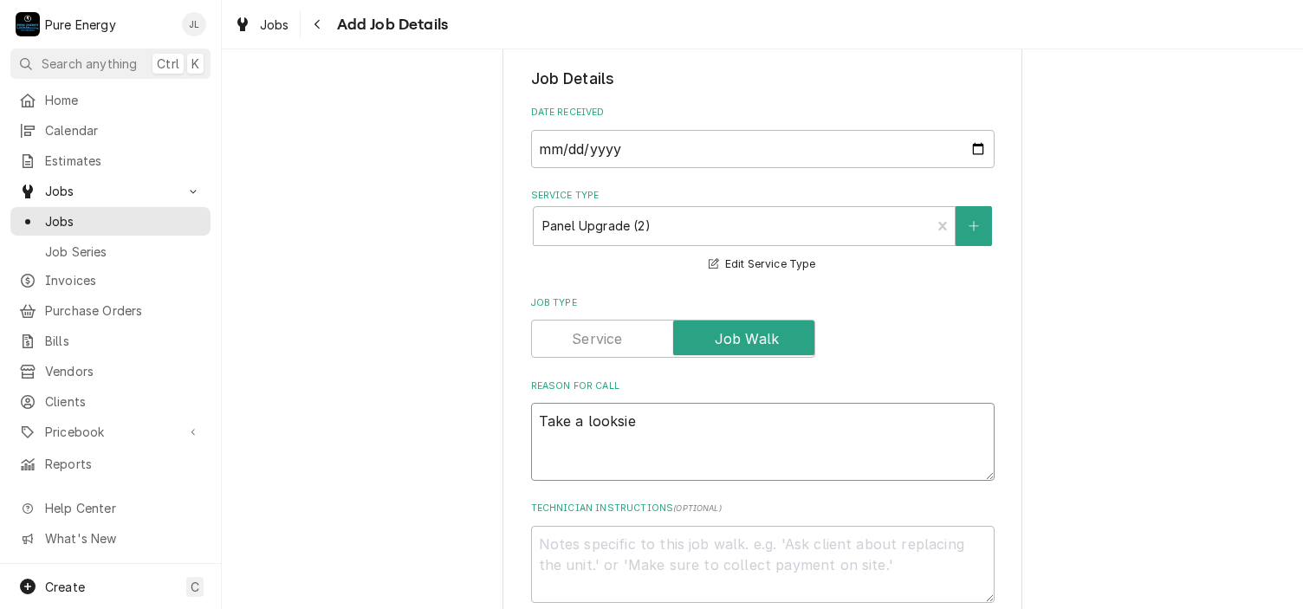
type textarea "x"
type textarea "Take a looksiee"
type textarea "x"
type textarea "Take a looksie"
type textarea "x"
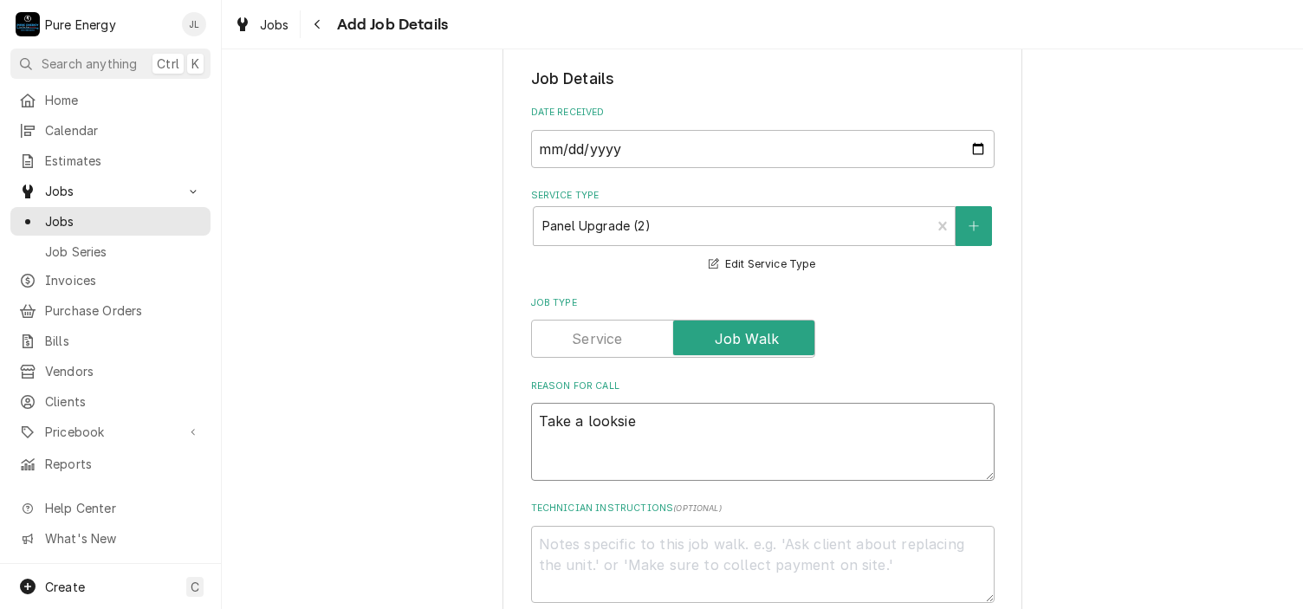
type textarea "Take a looksi"
type textarea "x"
type textarea "Take a looks"
type textarea "x"
type textarea "Take a lookse"
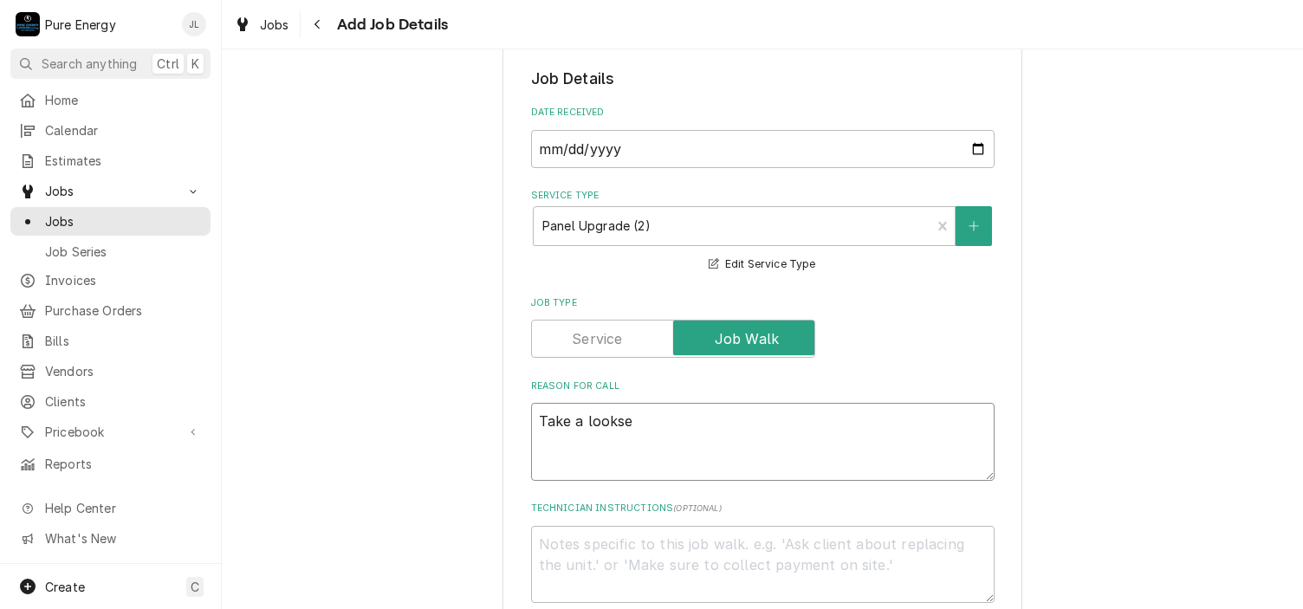
type textarea "x"
type textarea "Take a looksee"
type textarea "x"
type textarea "Take a looksee"
type textarea "x"
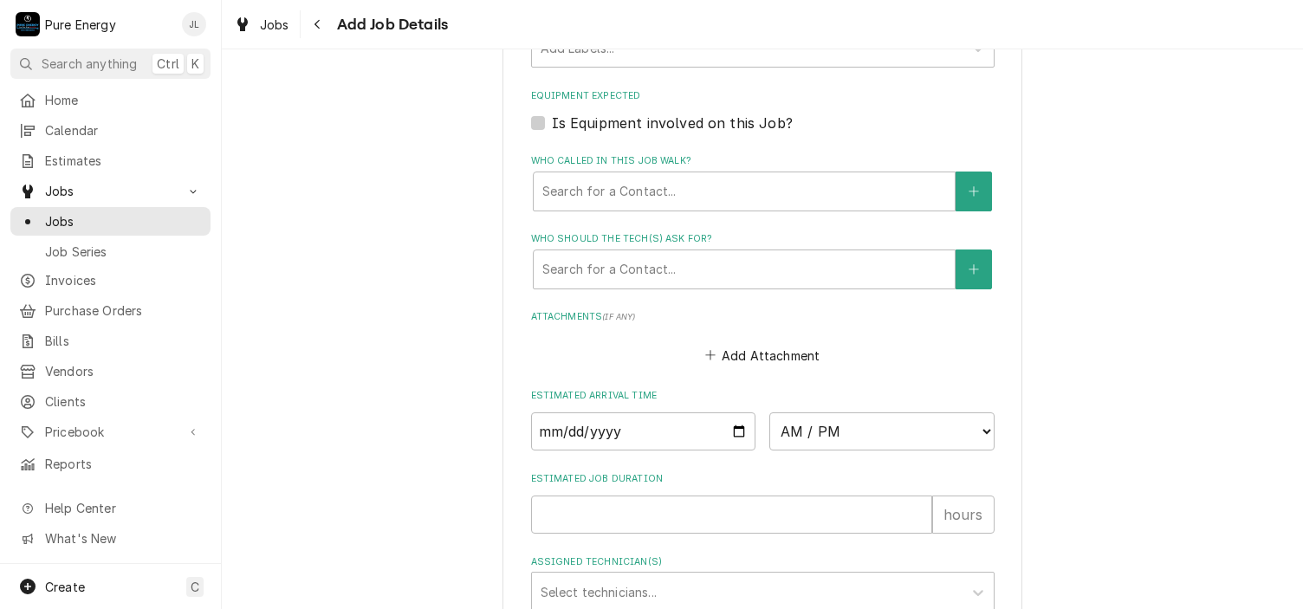
scroll to position [1126, 0]
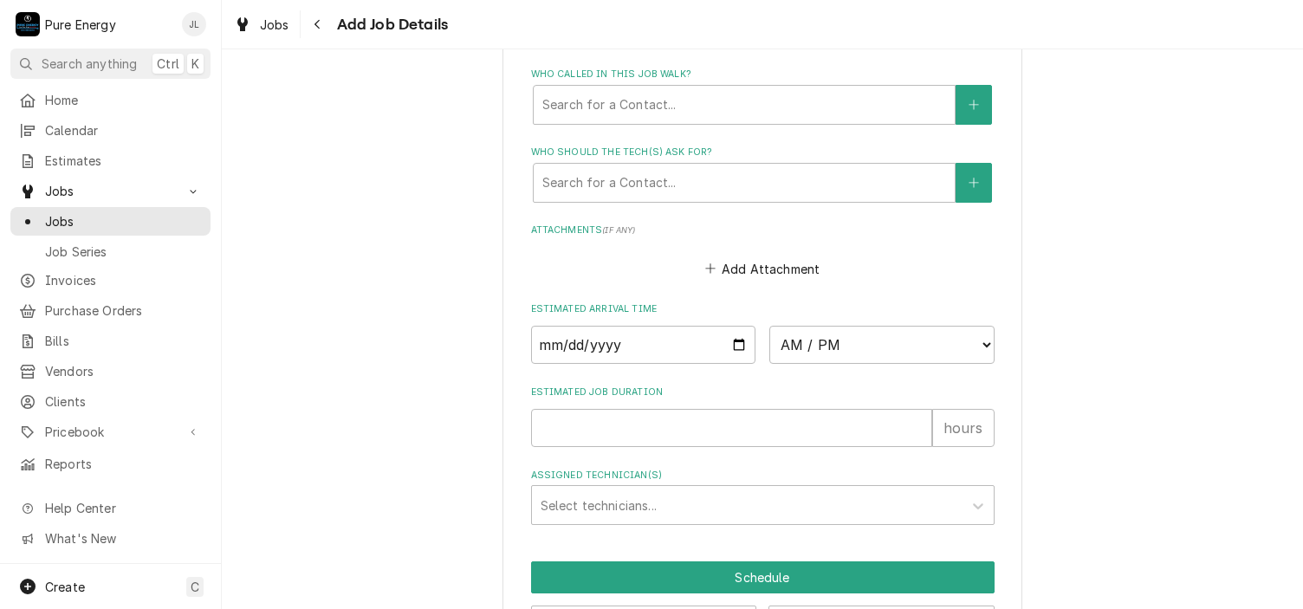
type textarea "Take a looksee"
click at [735, 336] on input "Date" at bounding box center [643, 345] width 225 height 38
type textarea "x"
type input "2025-09-26"
type textarea "x"
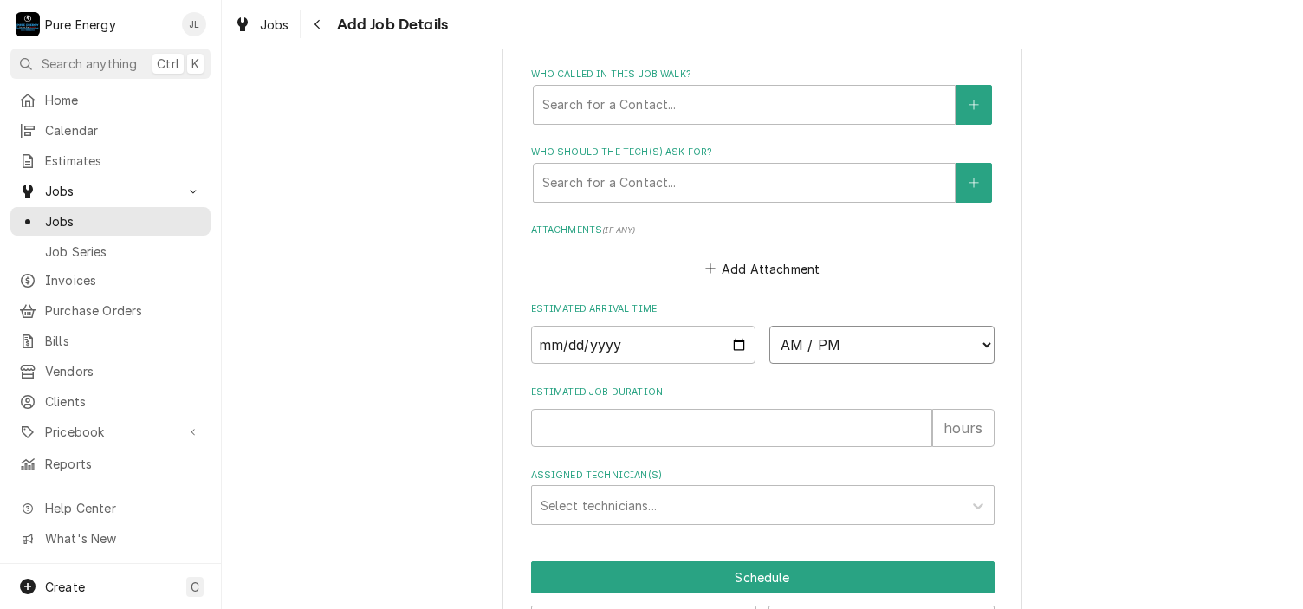
click at [982, 339] on select "AM / PM 6:00 AM 6:15 AM 6:30 AM 6:45 AM 7:00 AM 7:15 AM 7:30 AM 7:45 AM 8:00 AM…" at bounding box center [881, 345] width 225 height 38
select select "08:30:00"
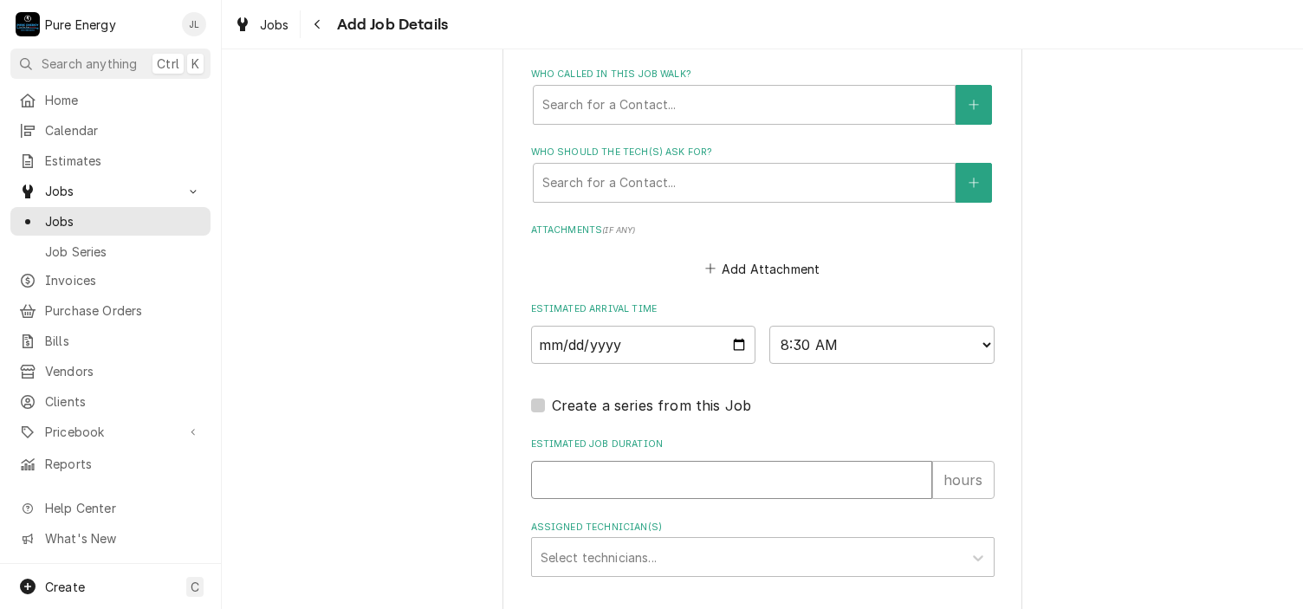
click at [548, 473] on input "Estimated Job Duration" at bounding box center [731, 480] width 401 height 38
type textarea "x"
type input ".5"
type textarea "x"
type input ".5"
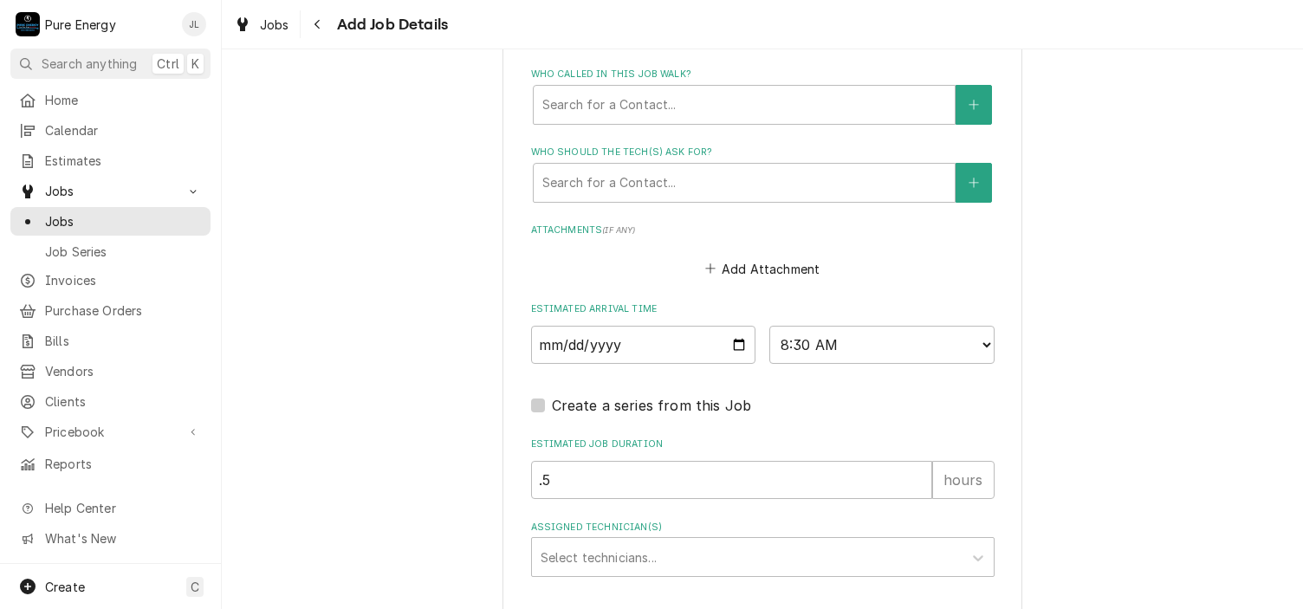
scroll to position [1239, 0]
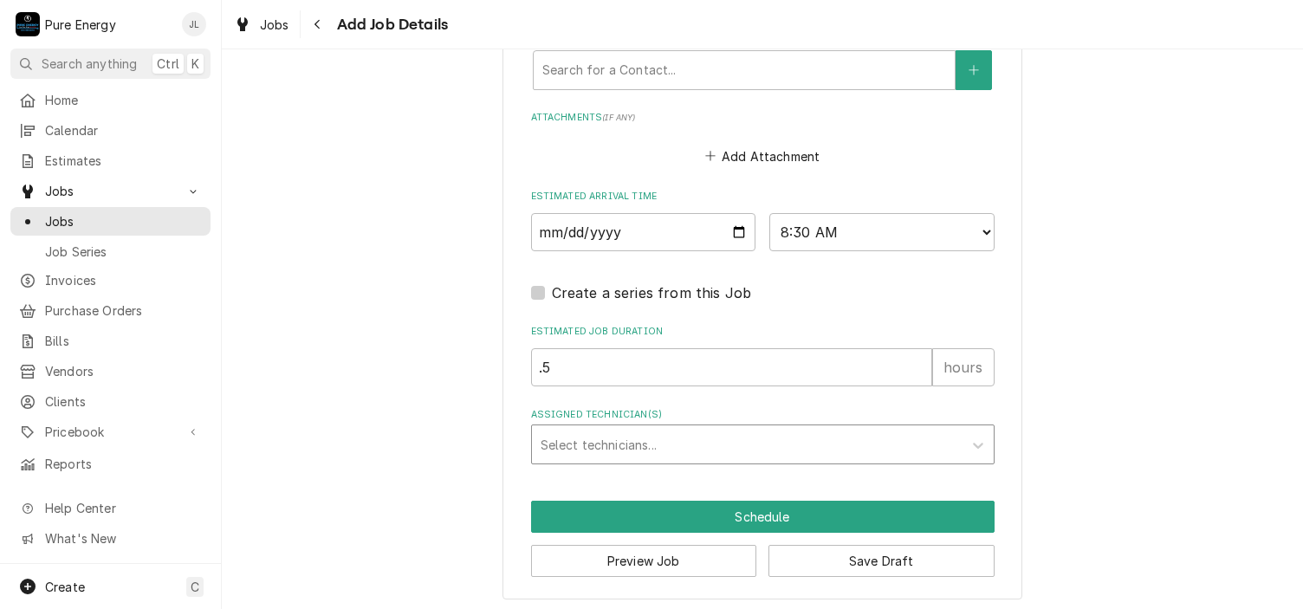
click at [656, 436] on div "Assigned Technician(s)" at bounding box center [747, 444] width 413 height 31
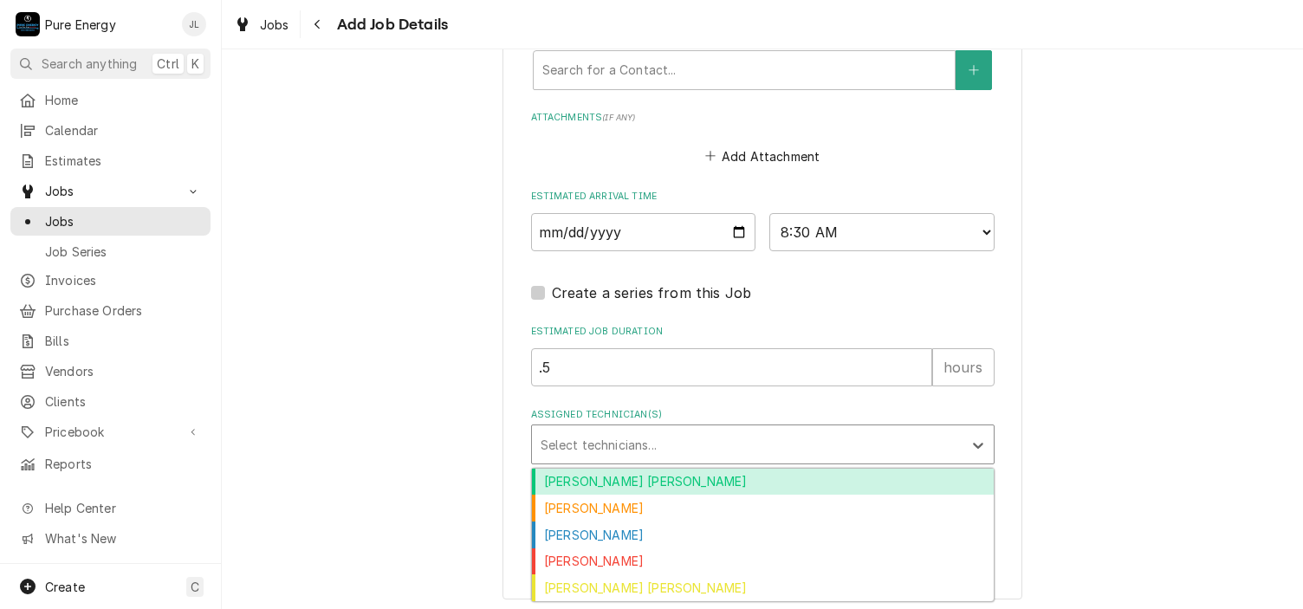
click at [656, 471] on div "Albert Hernandez Soto" at bounding box center [763, 482] width 462 height 27
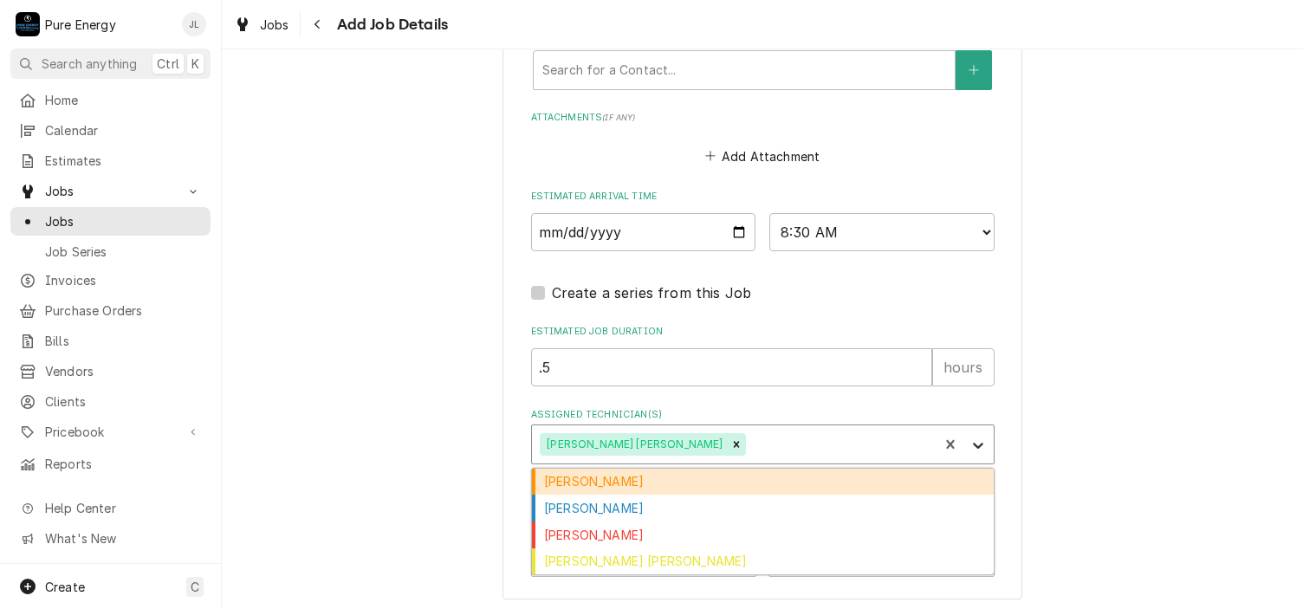
click at [977, 439] on icon "Assigned Technician(s)" at bounding box center [978, 445] width 17 height 17
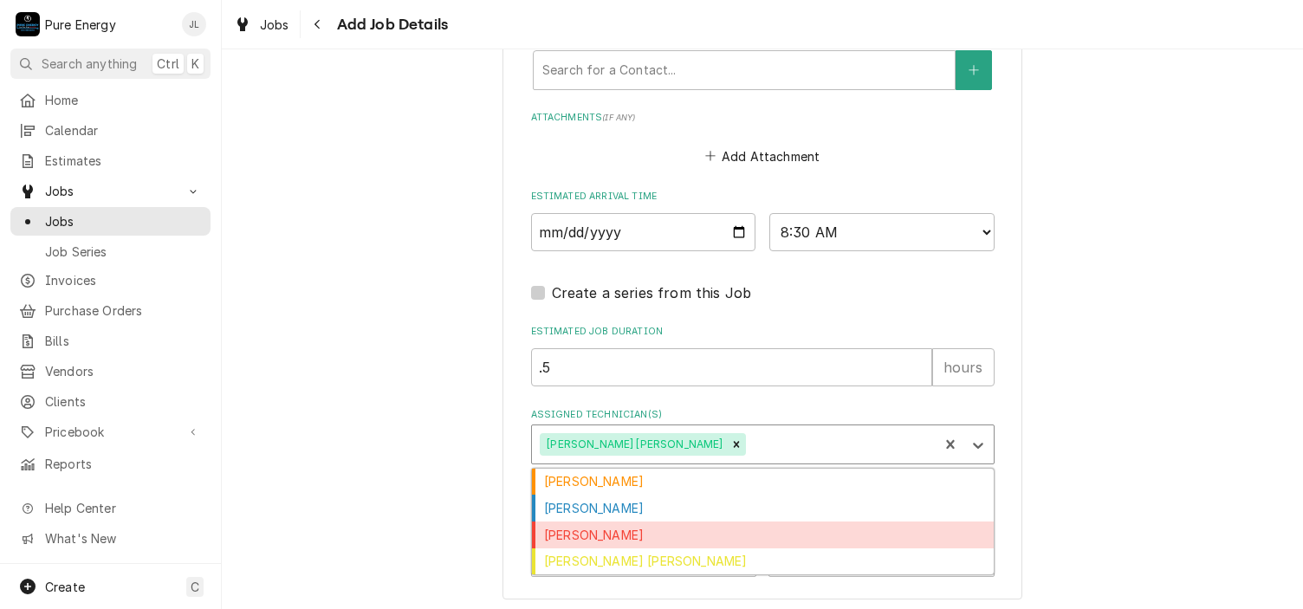
click at [778, 529] on div "James Linnenkamp" at bounding box center [763, 535] width 462 height 27
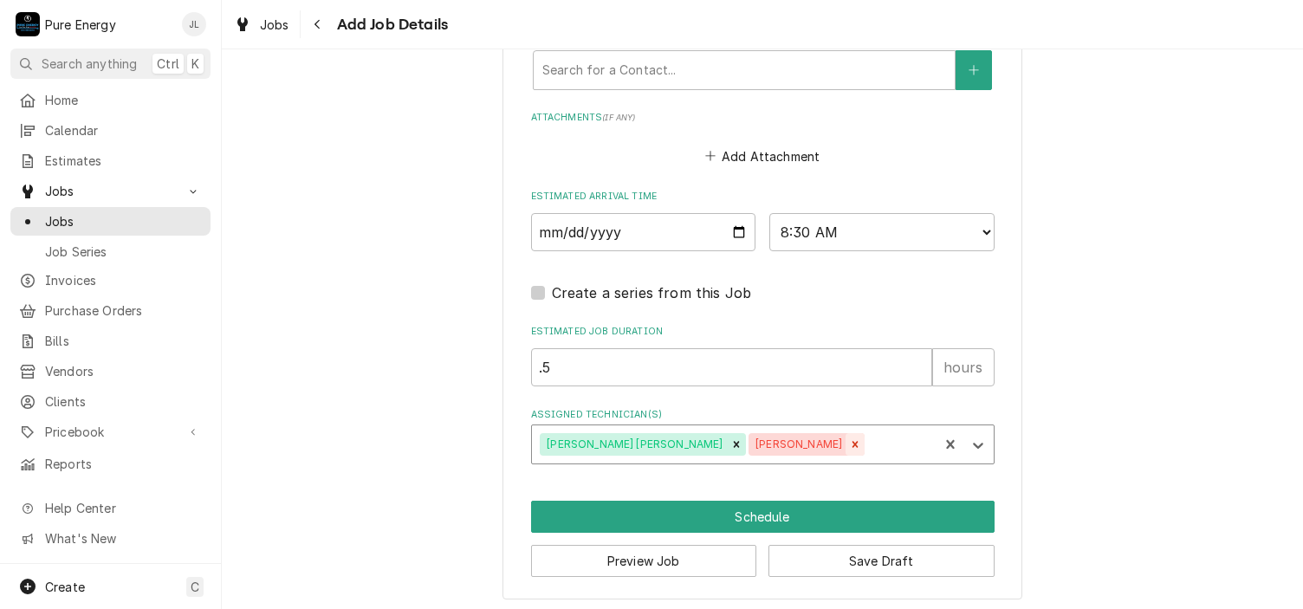
click at [849, 441] on icon "Remove James Linnenkamp" at bounding box center [855, 444] width 12 height 12
click at [973, 443] on icon "Assigned Technician(s)" at bounding box center [978, 446] width 10 height 6
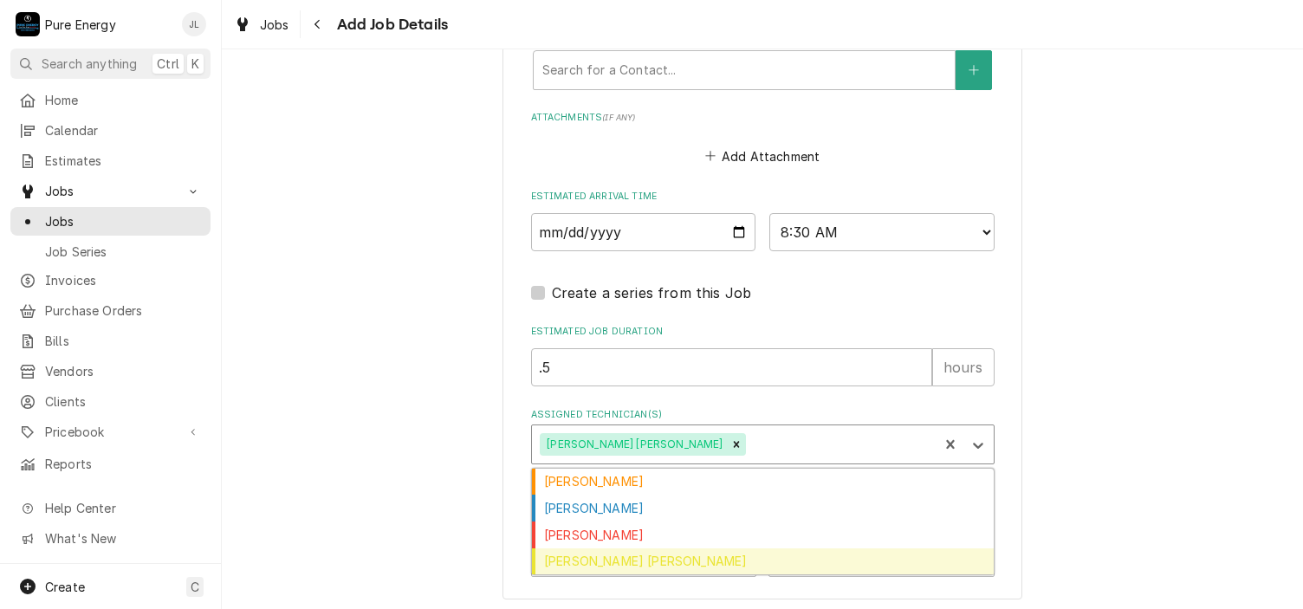
click at [745, 548] on div "Rodolfo Hernandez Lorenzo" at bounding box center [763, 561] width 462 height 27
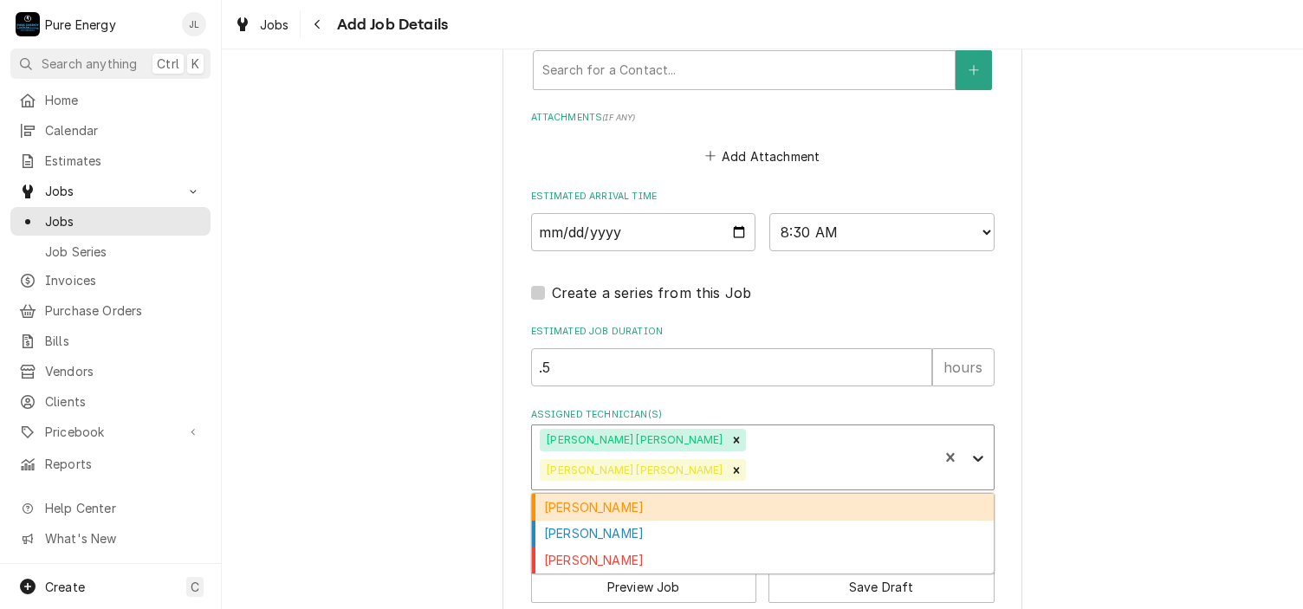
click at [978, 450] on icon "Assigned Technician(s)" at bounding box center [978, 458] width 17 height 17
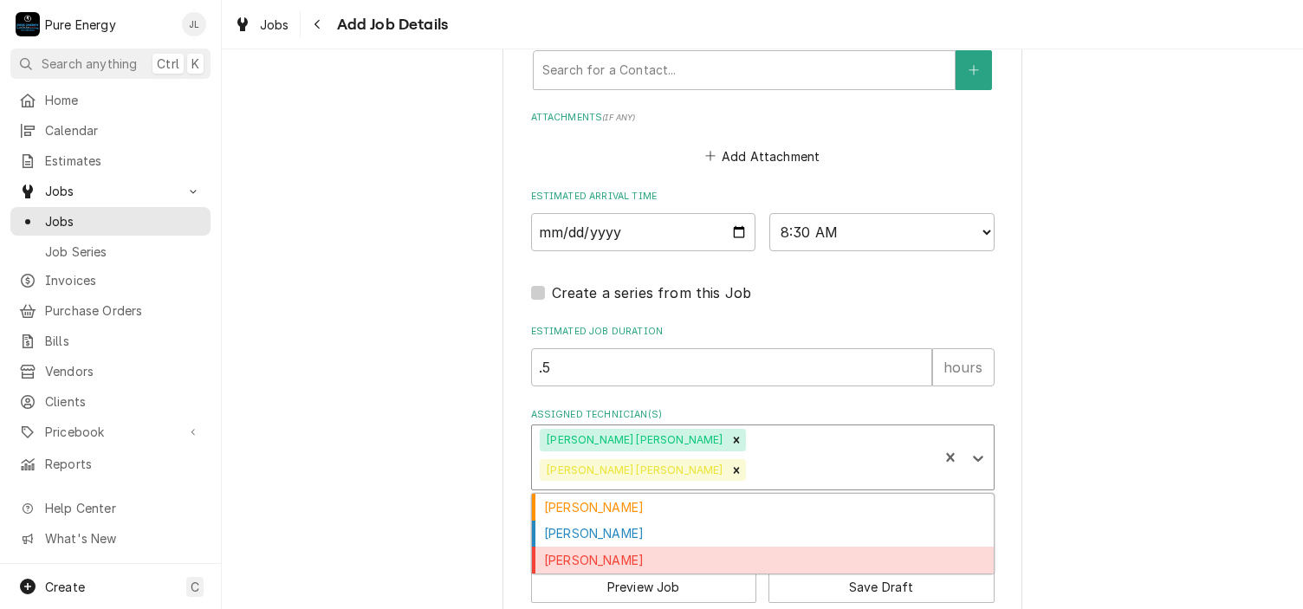
click at [633, 547] on div "James Linnenkamp" at bounding box center [763, 560] width 462 height 27
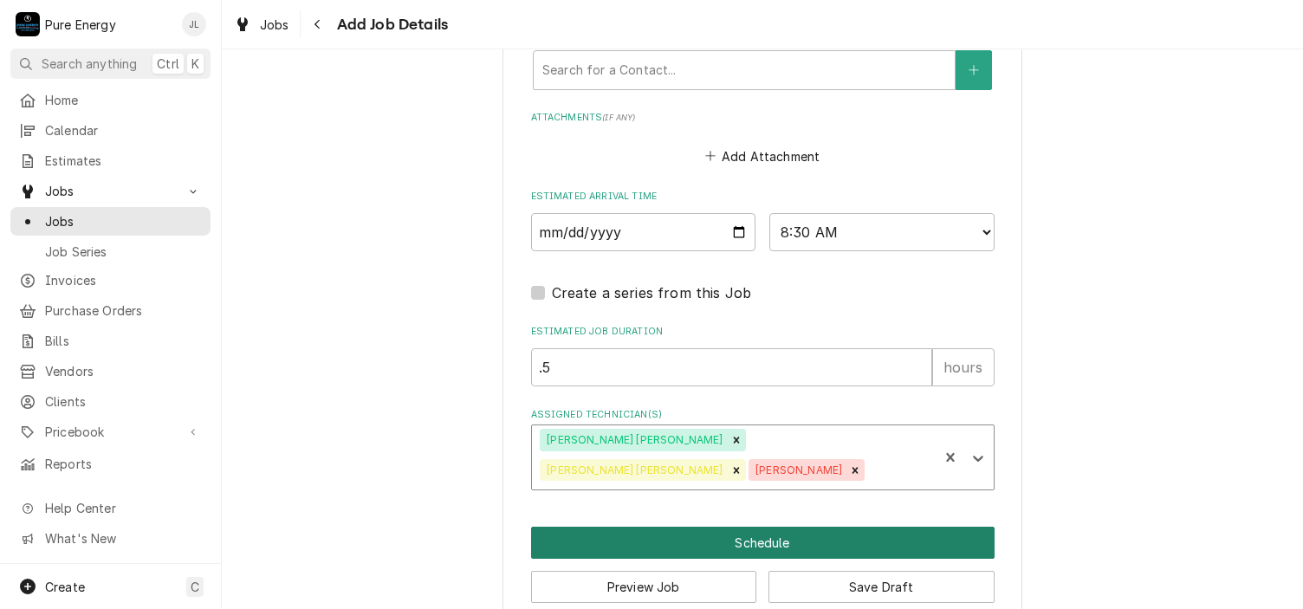
click at [758, 529] on button "Schedule" at bounding box center [763, 543] width 464 height 32
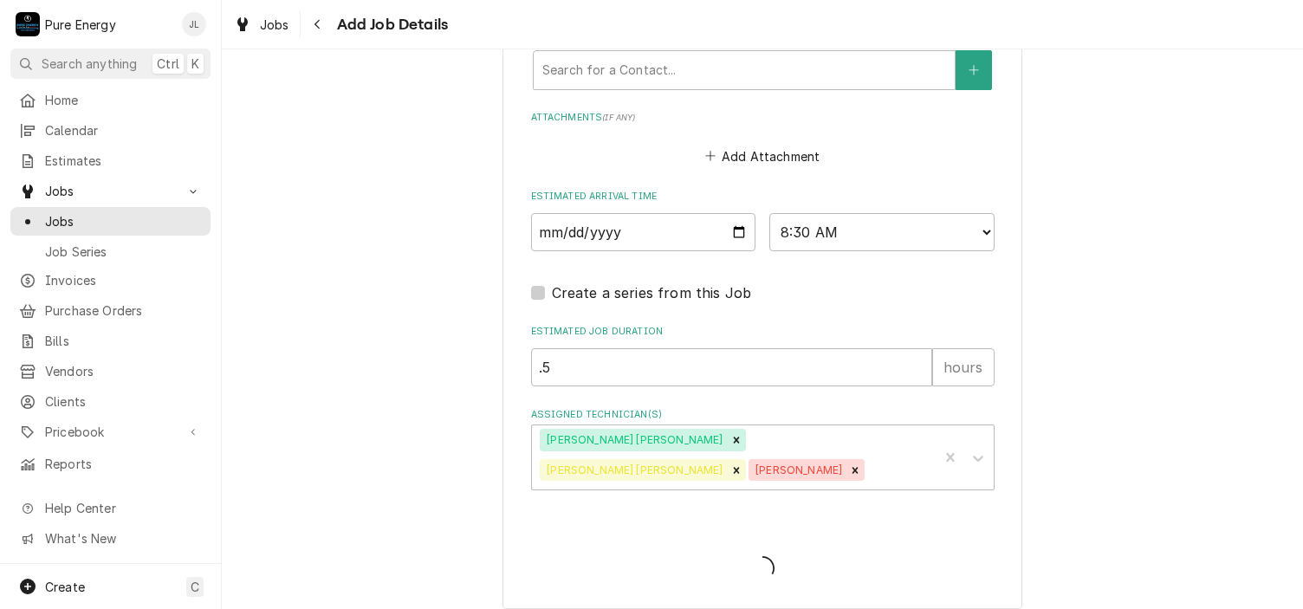
type textarea "x"
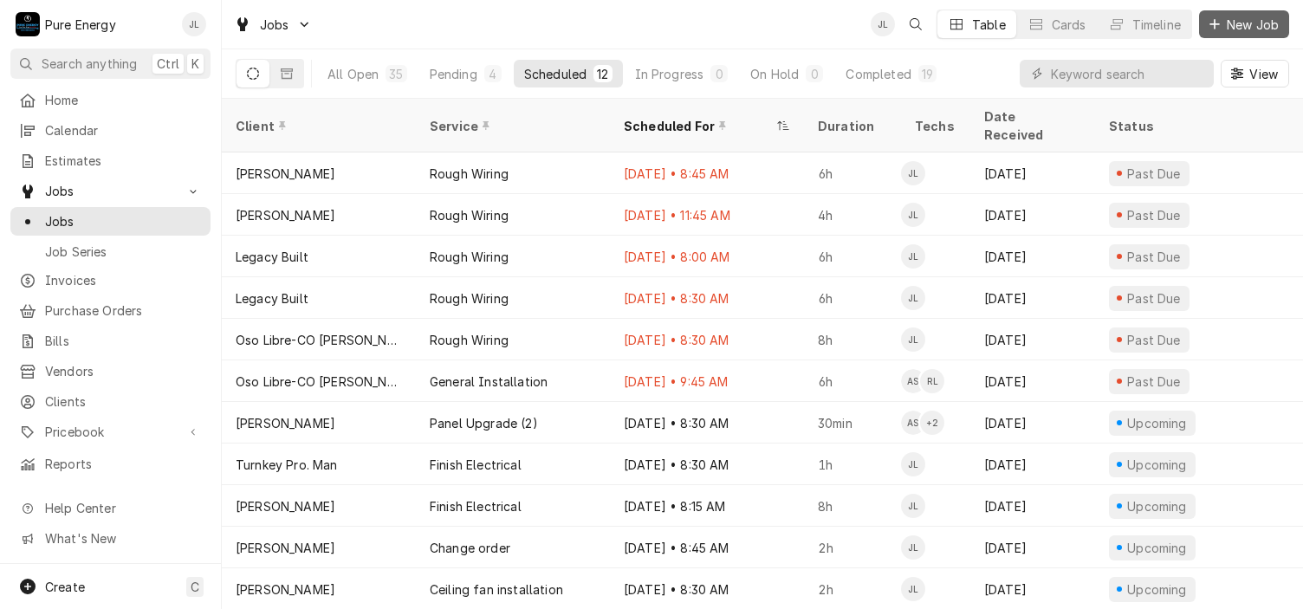
click at [1258, 28] on span "New Job" at bounding box center [1252, 25] width 59 height 18
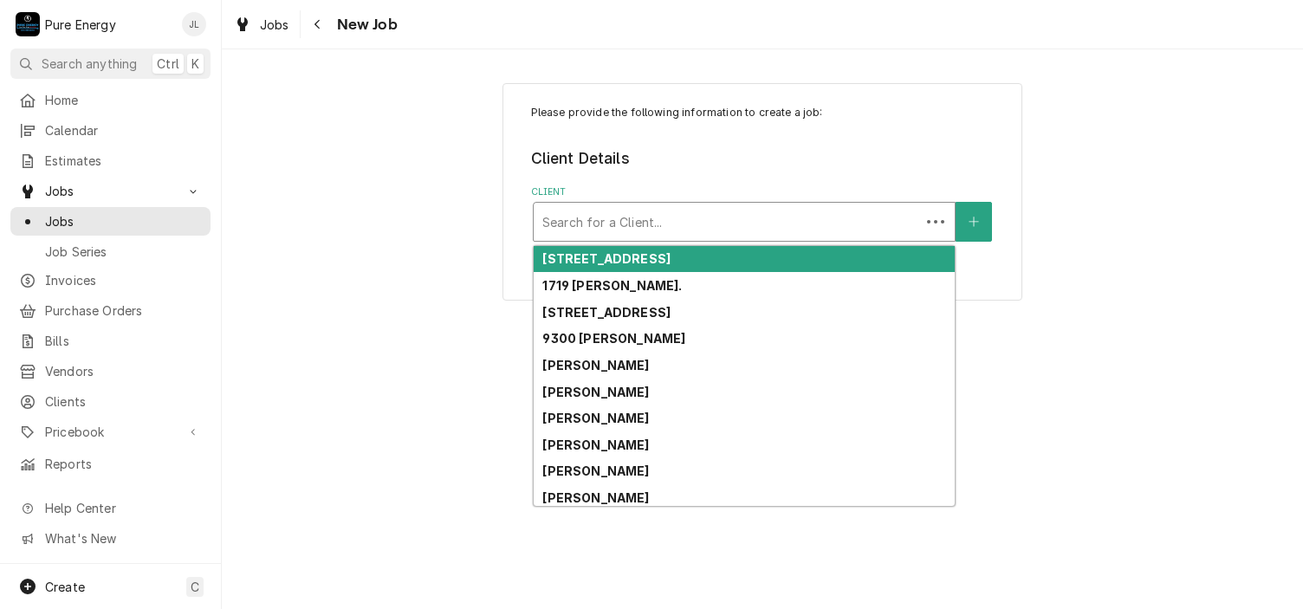
click at [645, 219] on div "Client" at bounding box center [726, 221] width 369 height 31
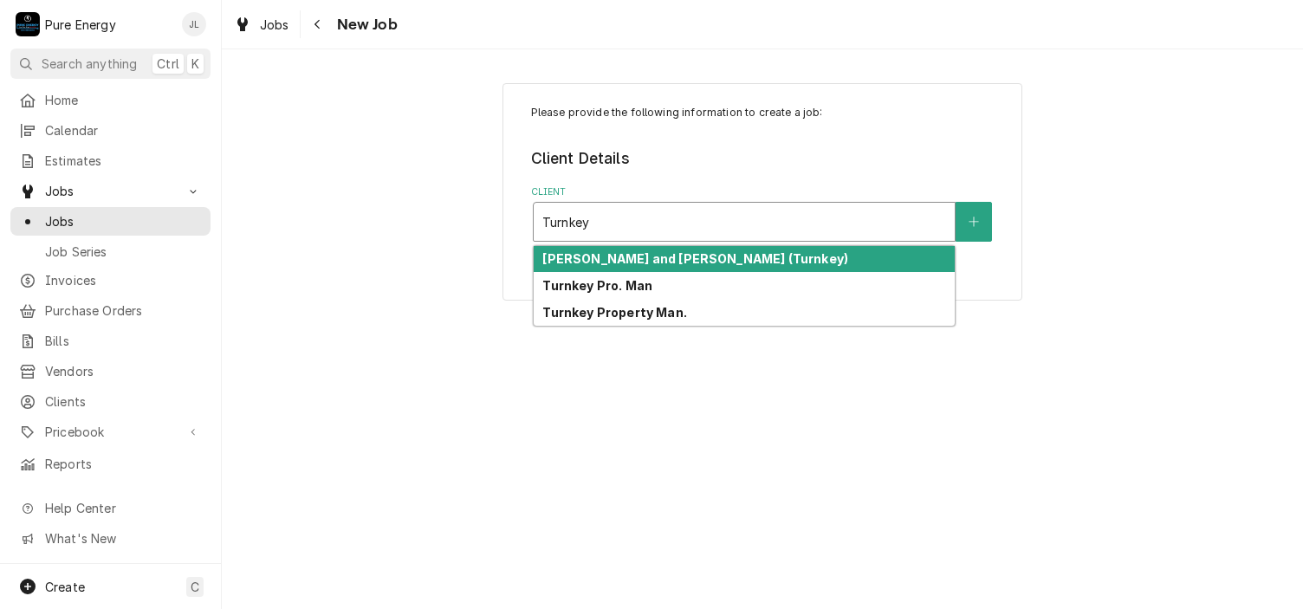
type input "Turnkey"
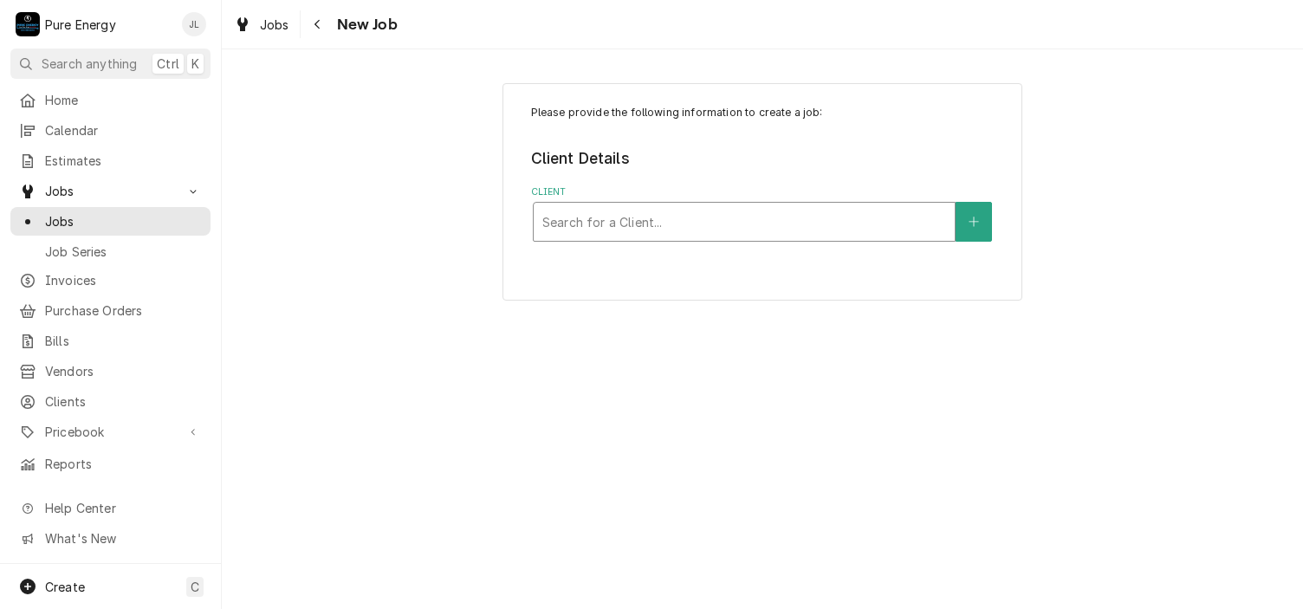
click at [600, 218] on div "Client" at bounding box center [744, 221] width 404 height 31
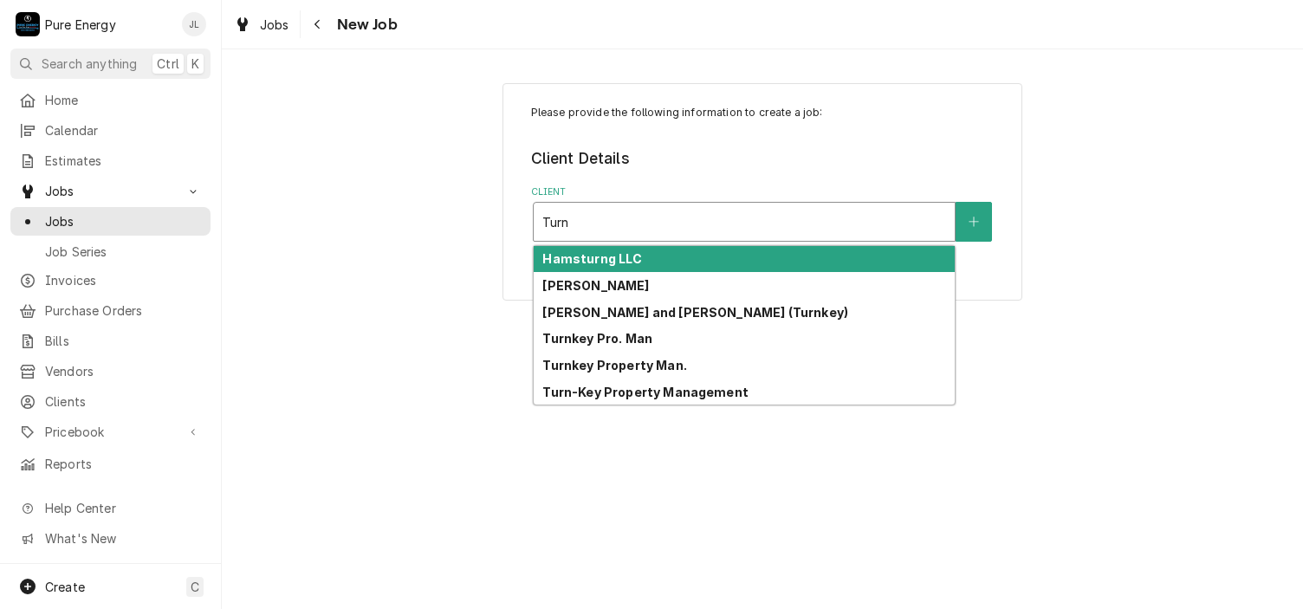
type input "Turnk"
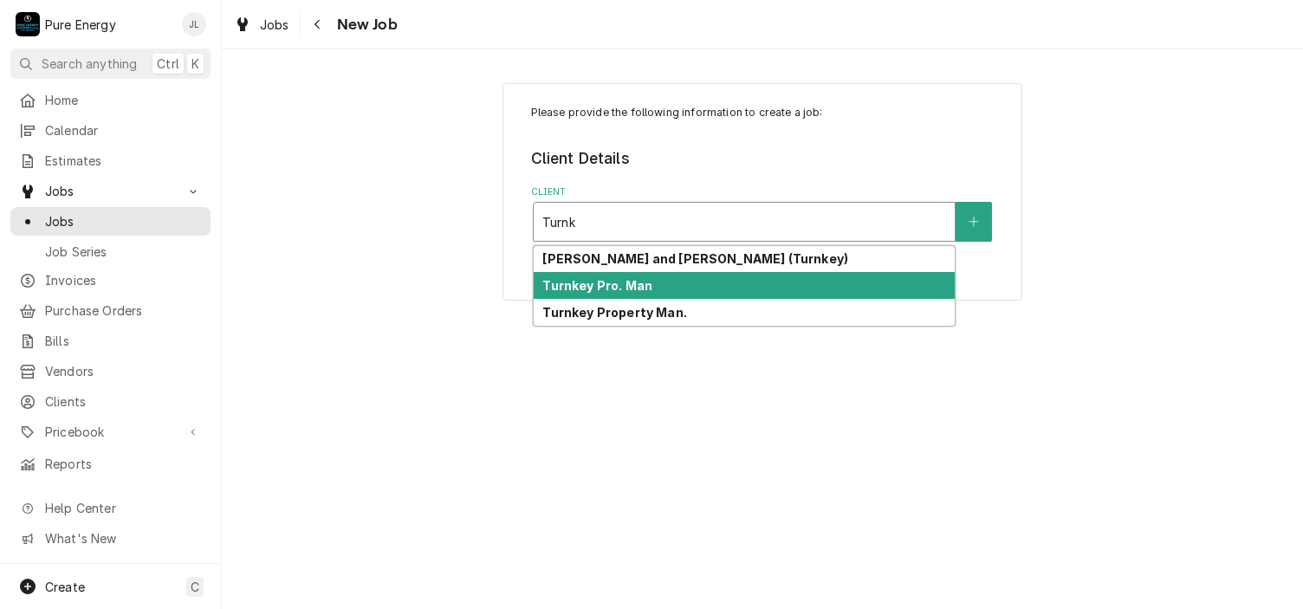
click at [616, 278] on strong "Turnkey Pro. Man" at bounding box center [597, 285] width 110 height 15
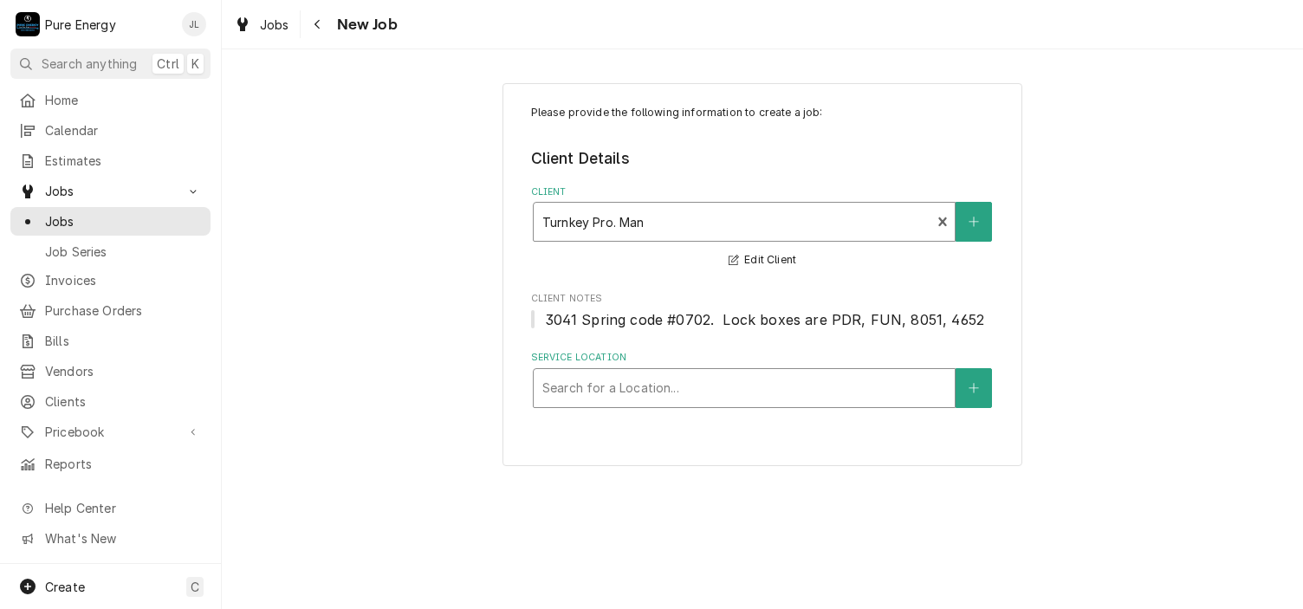
click at [671, 396] on div "Service Location" at bounding box center [744, 388] width 404 height 31
type input "1275"
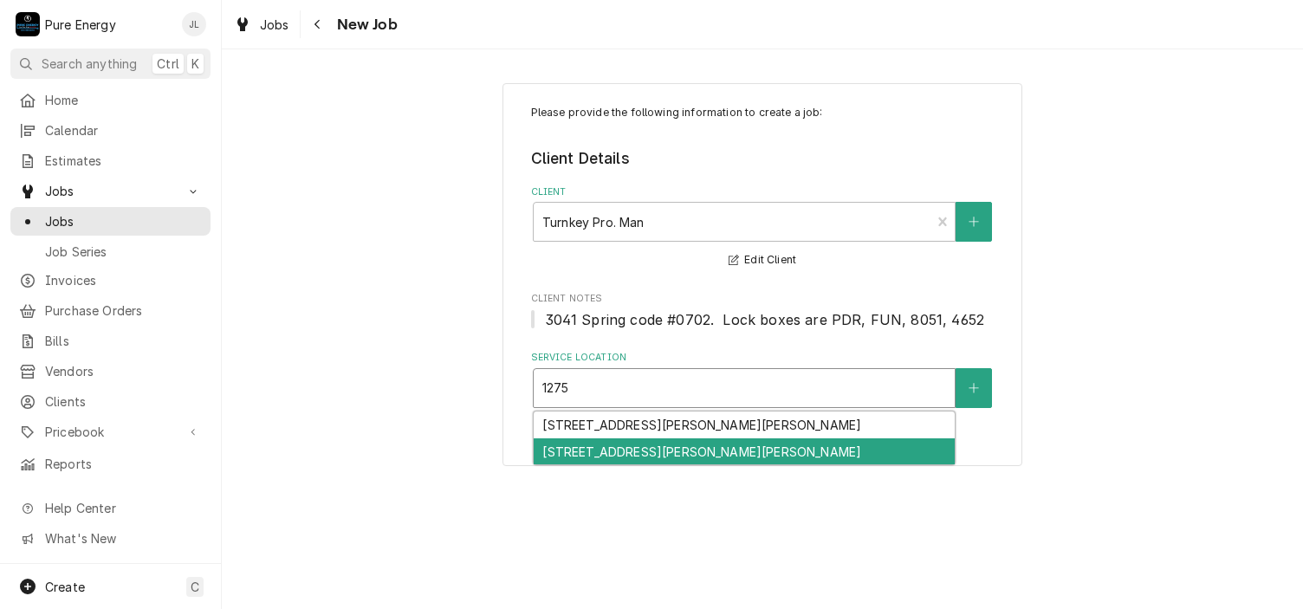
click at [667, 456] on div "[STREET_ADDRESS][PERSON_NAME][PERSON_NAME]" at bounding box center [744, 451] width 421 height 27
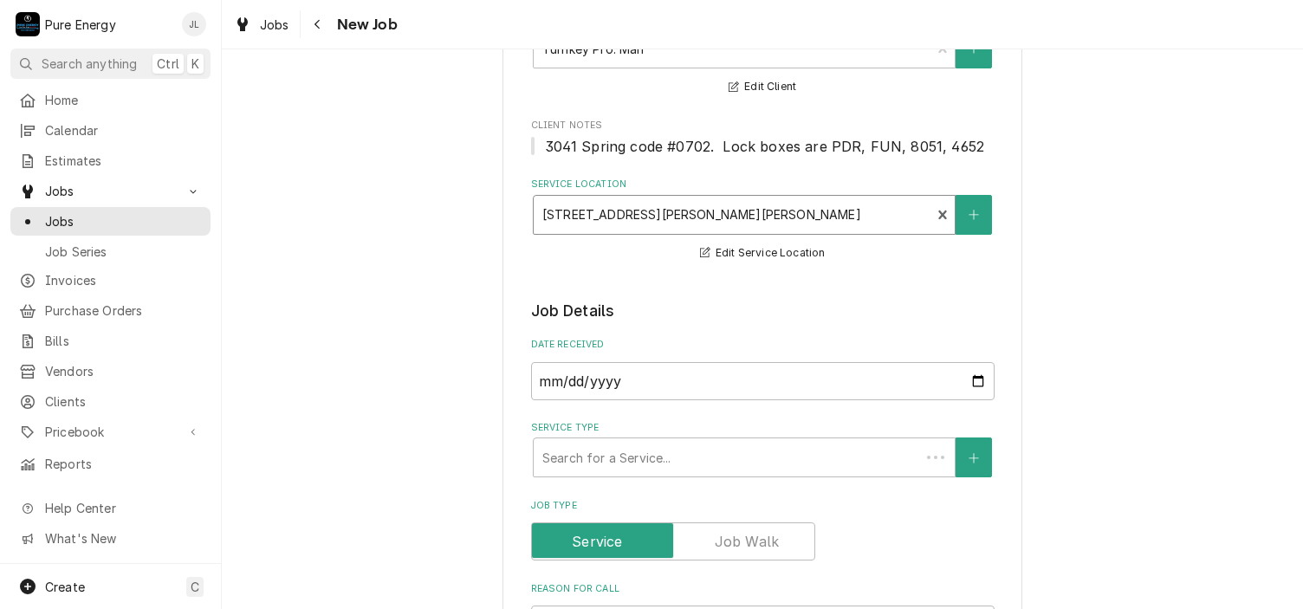
scroll to position [260, 0]
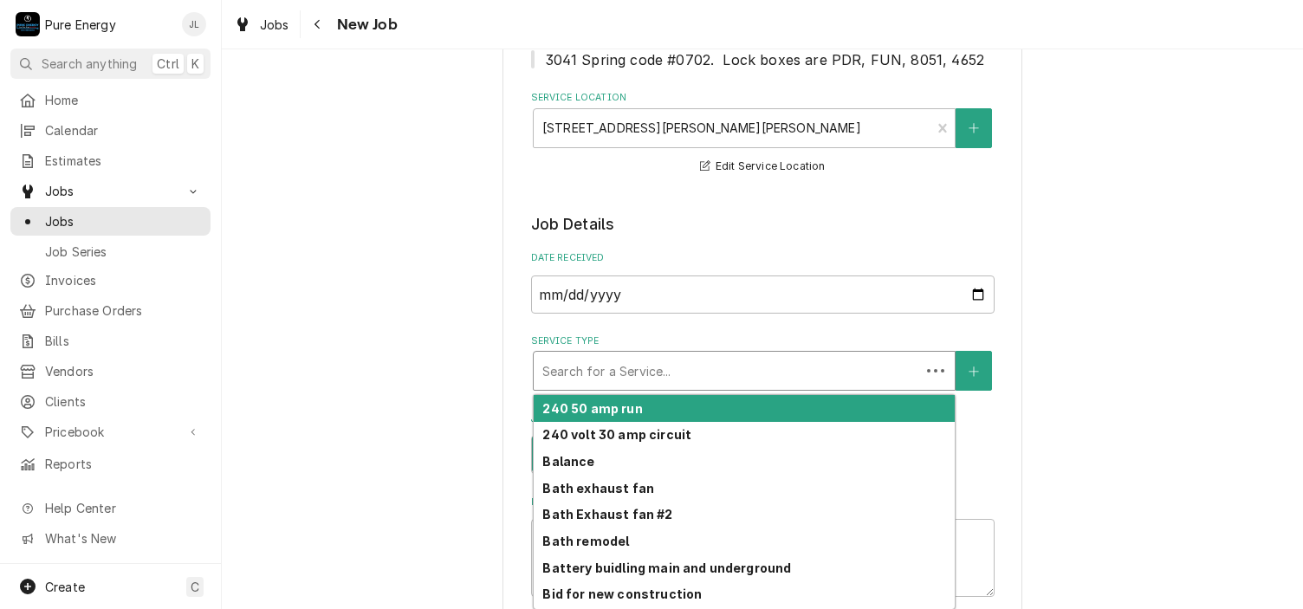
click at [685, 377] on div "Service Type" at bounding box center [726, 370] width 369 height 31
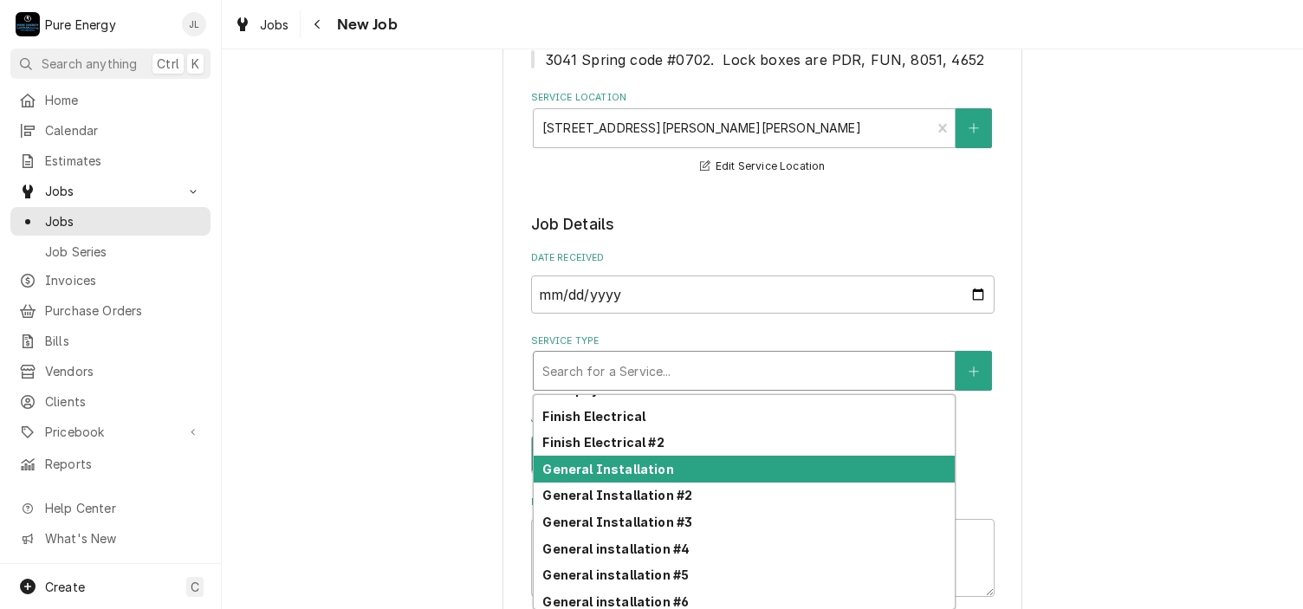
scroll to position [750, 0]
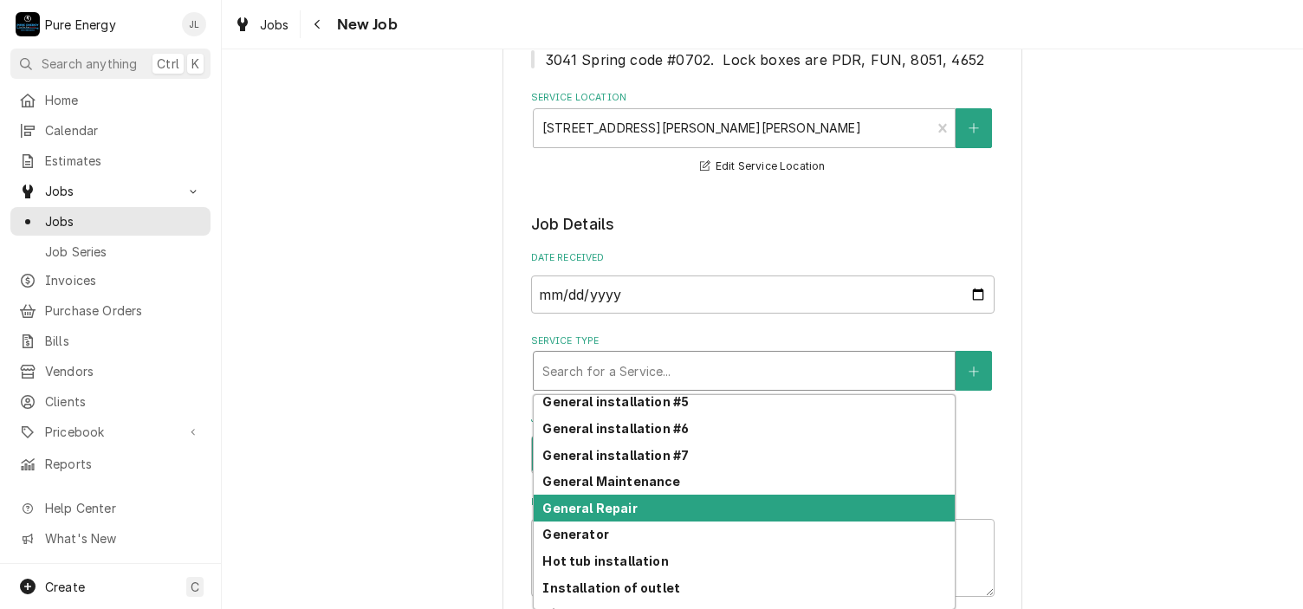
click at [633, 507] on div "General Repair" at bounding box center [744, 508] width 421 height 27
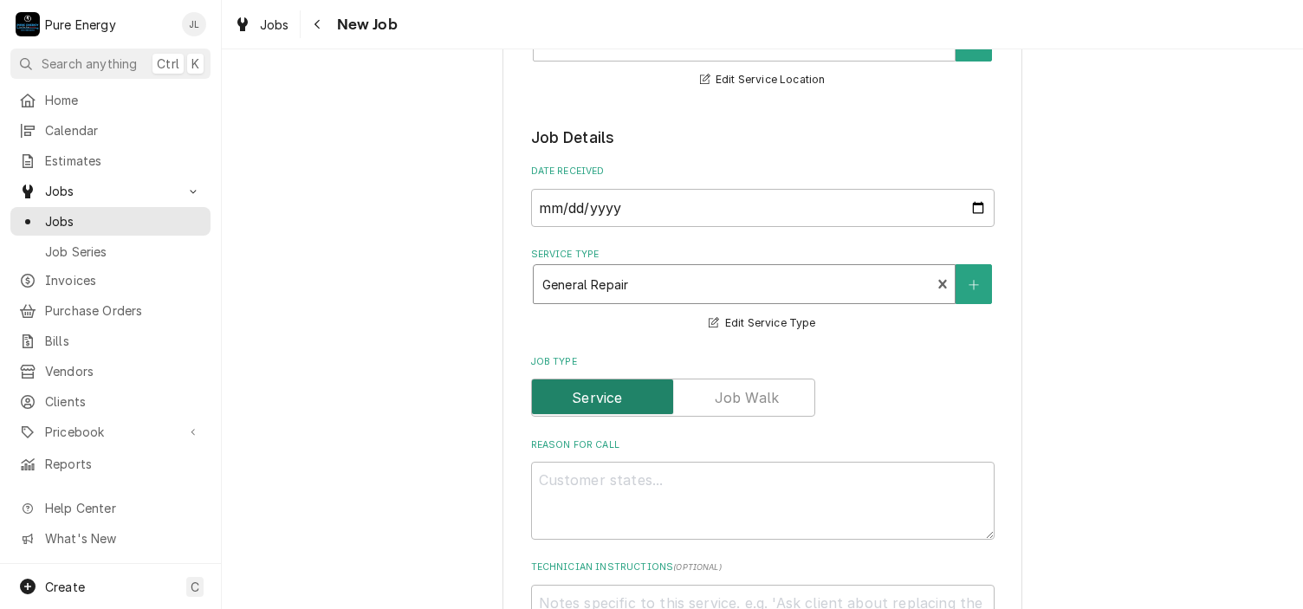
scroll to position [433, 0]
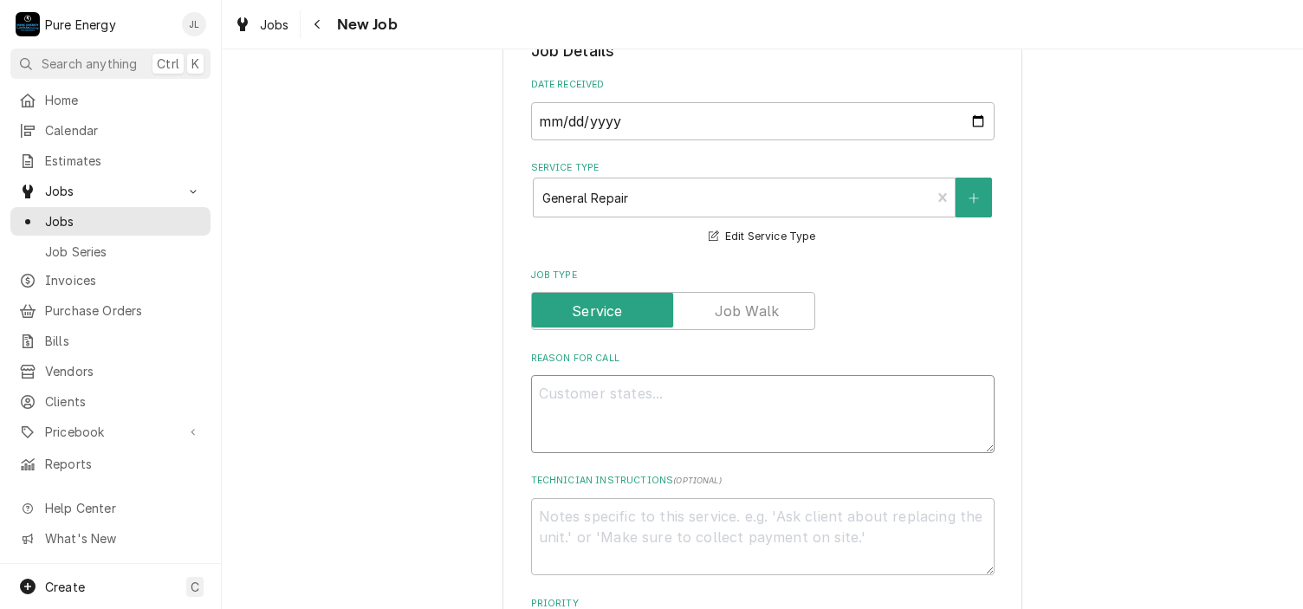
click at [579, 392] on textarea "Reason For Call" at bounding box center [763, 414] width 464 height 78
type textarea "x"
type textarea "N"
type textarea "x"
type textarea "No"
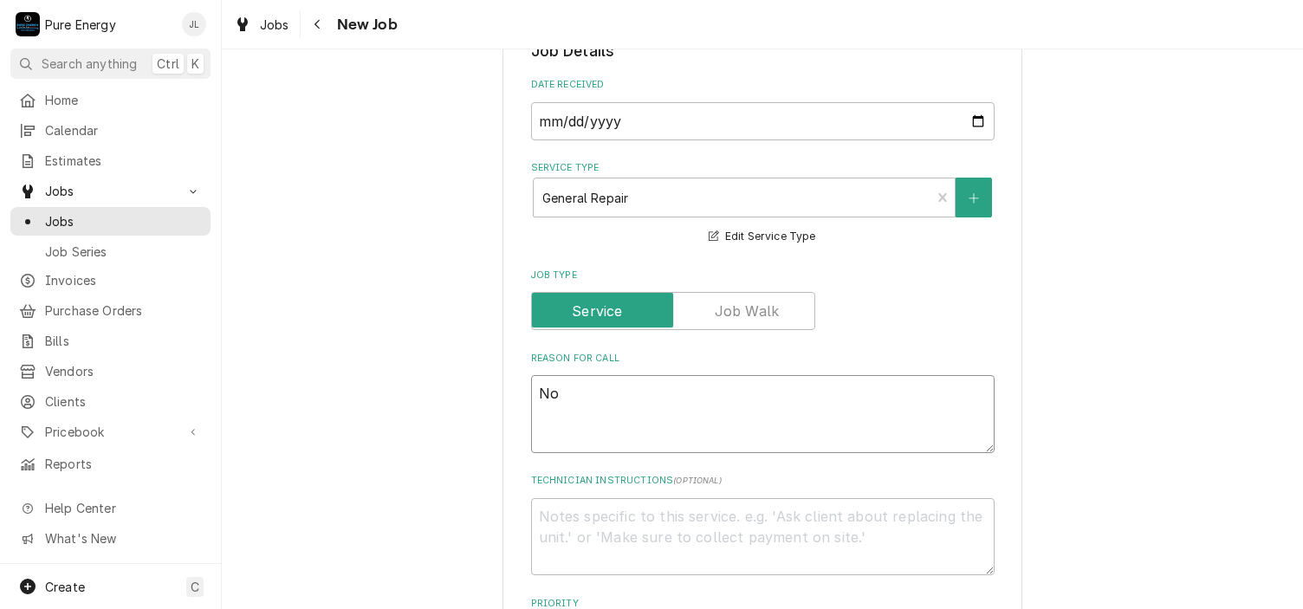
type textarea "x"
type textarea "Not"
type textarea "x"
type textarea "Not"
type textarea "x"
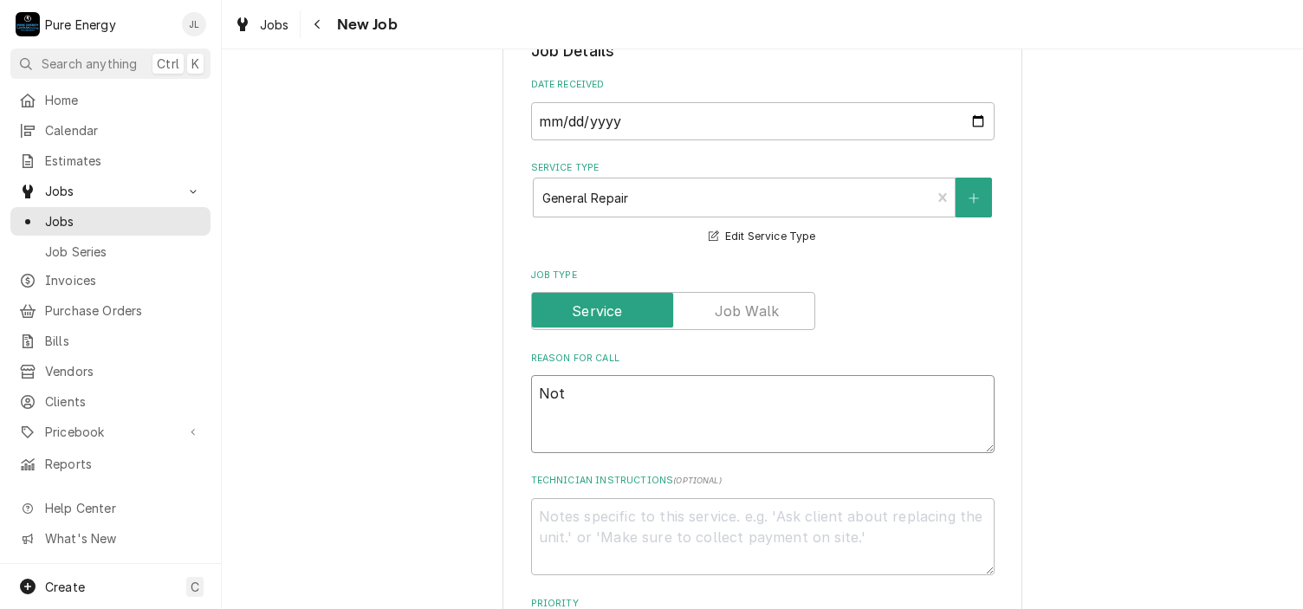
type textarea "Not"
type textarea "x"
type textarea "Note"
type textarea "x"
type textarea "Notes"
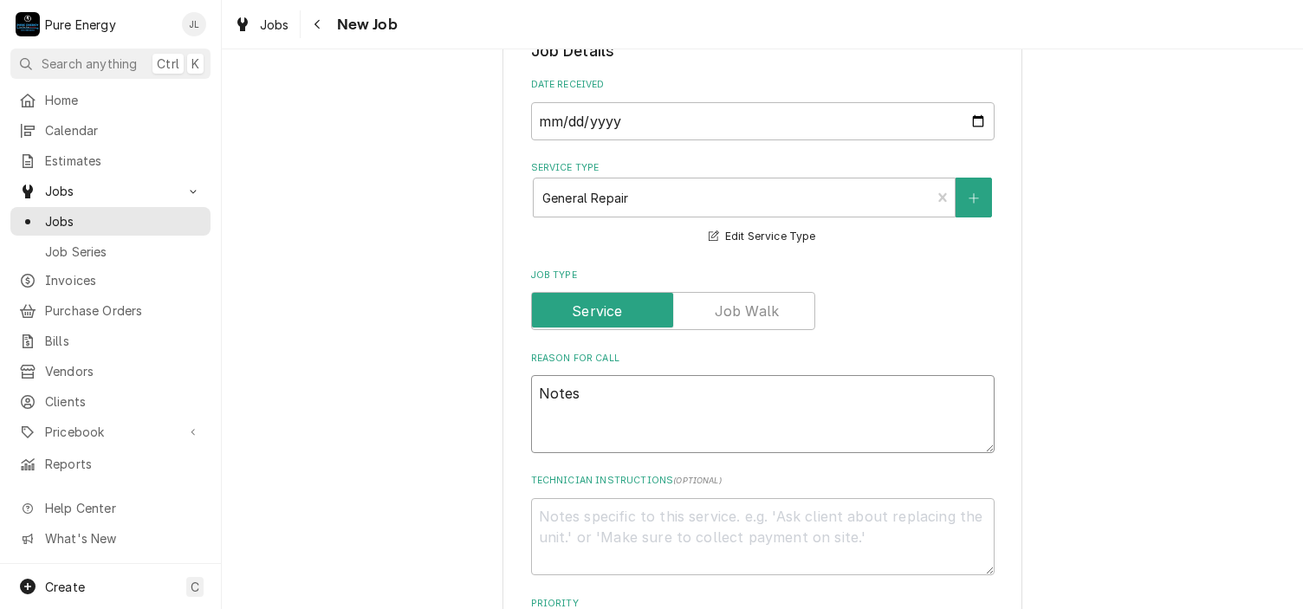
type textarea "x"
type textarea "Notes"
type textarea "x"
type textarea "Notes"
type textarea "x"
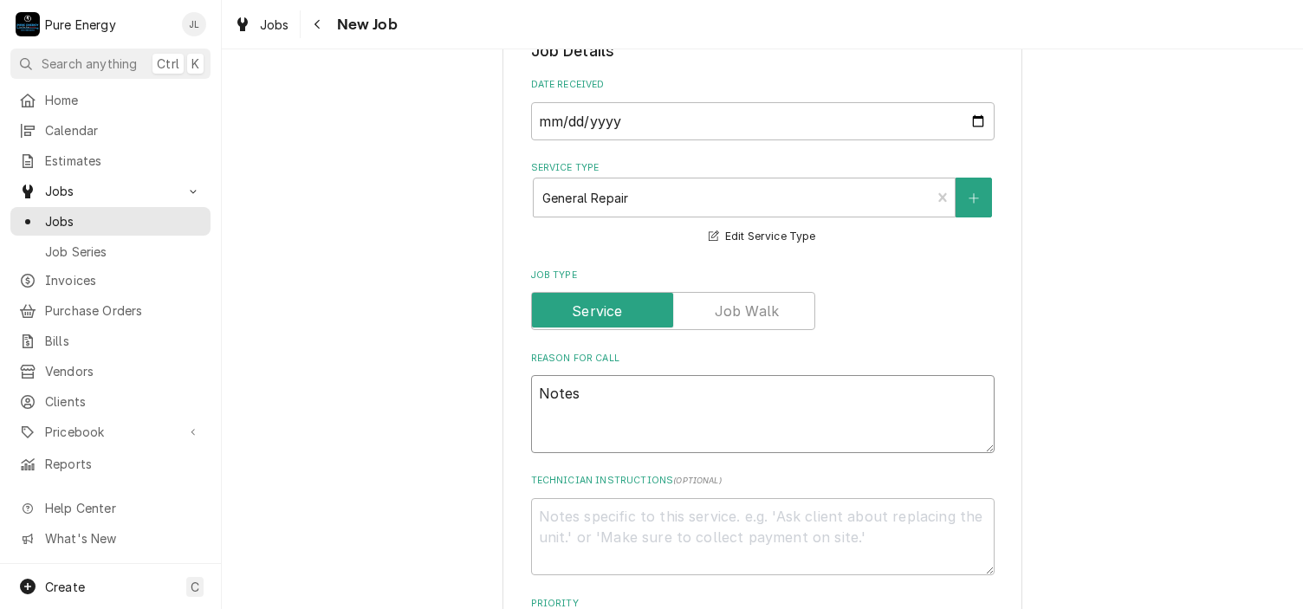
type textarea "Note"
type textarea "x"
type textarea "Note"
type textarea "x"
type textarea "Note b"
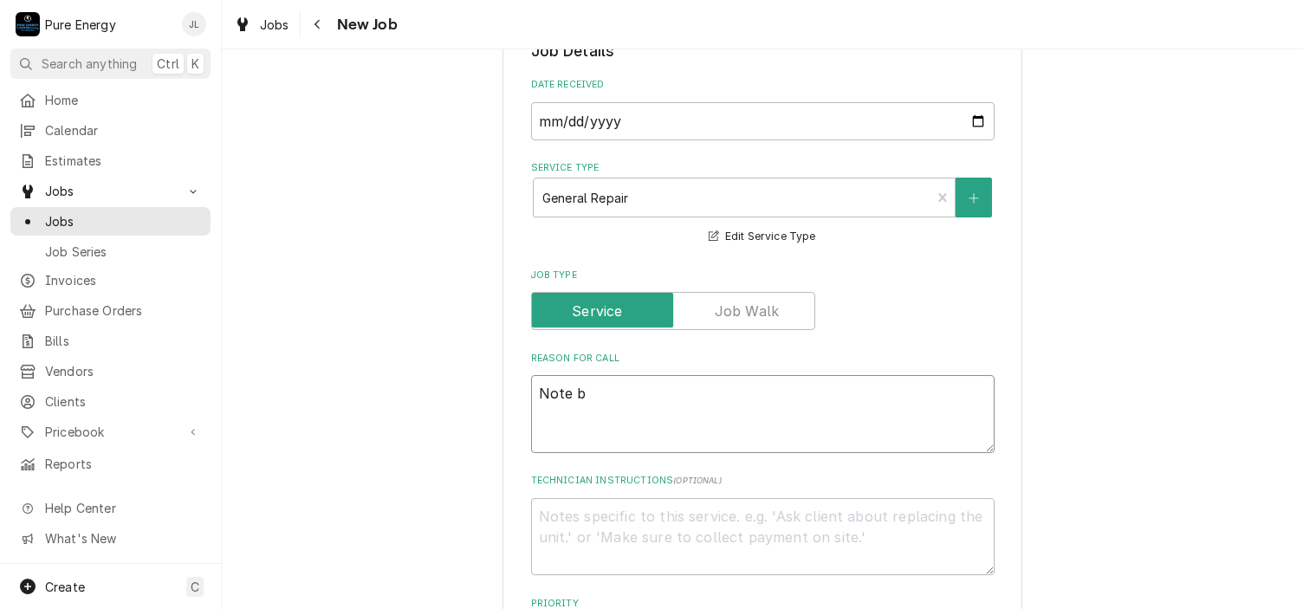
type textarea "x"
type textarea "Note bel"
type textarea "x"
type textarea "Note belo"
type textarea "x"
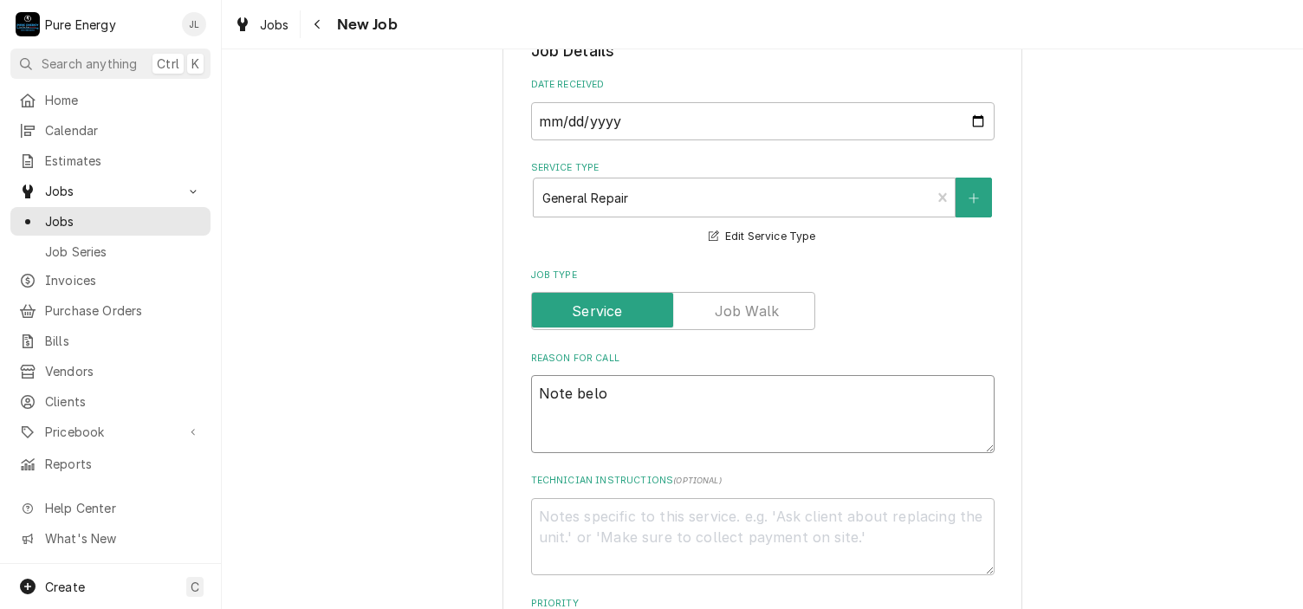
type textarea "Note below"
type textarea "x"
type textarea "Note below"
type textarea "x"
type textarea "Note below w"
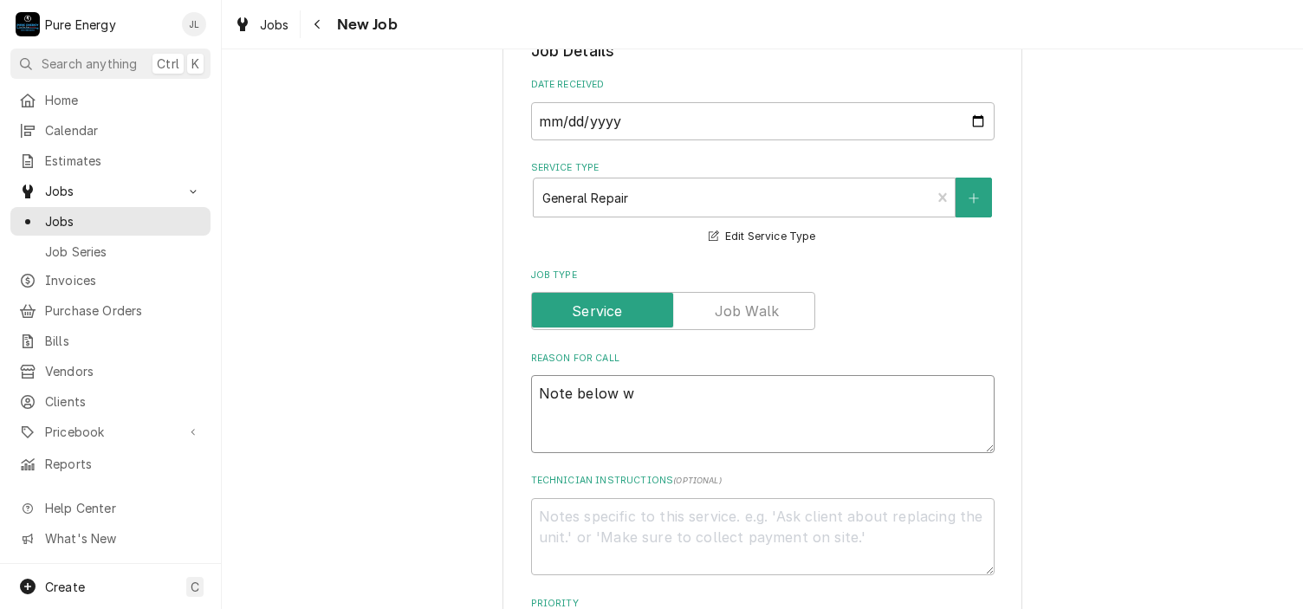
type textarea "x"
type textarea "Note below"
type textarea "x"
type textarea "Note below f"
type textarea "x"
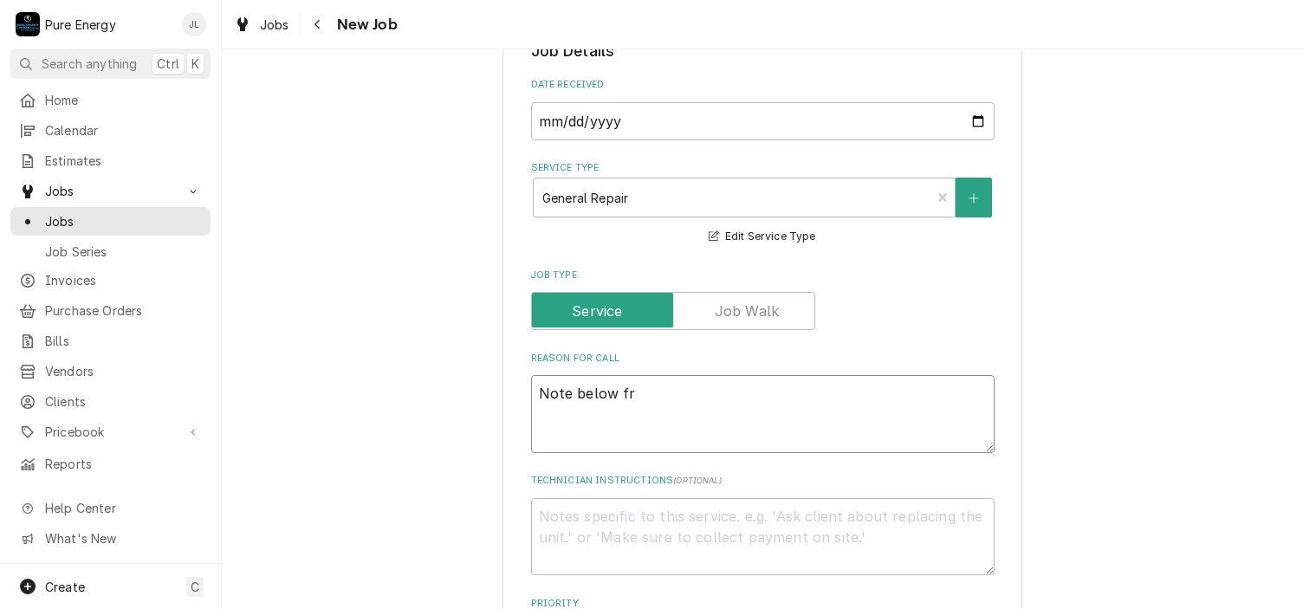
type textarea "Note below fro"
type textarea "x"
type textarea "Note below from"
type textarea "x"
type textarea "Note below from"
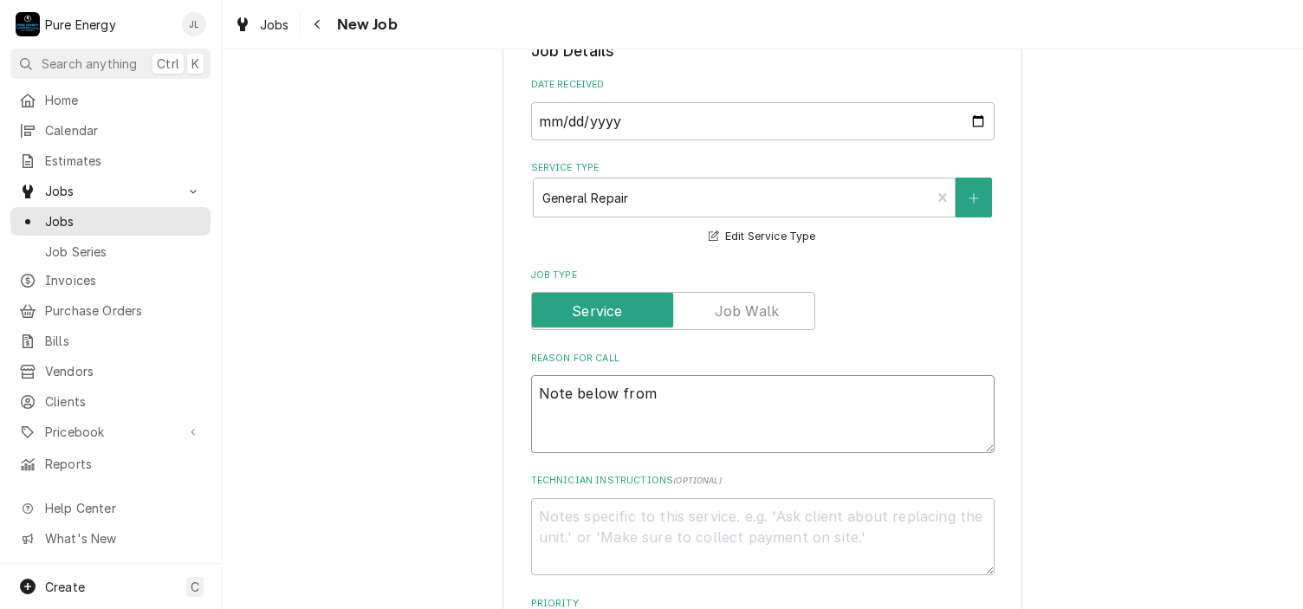
type textarea "x"
type textarea "Note below from c"
type textarea "x"
type textarea "Note below from cu"
type textarea "x"
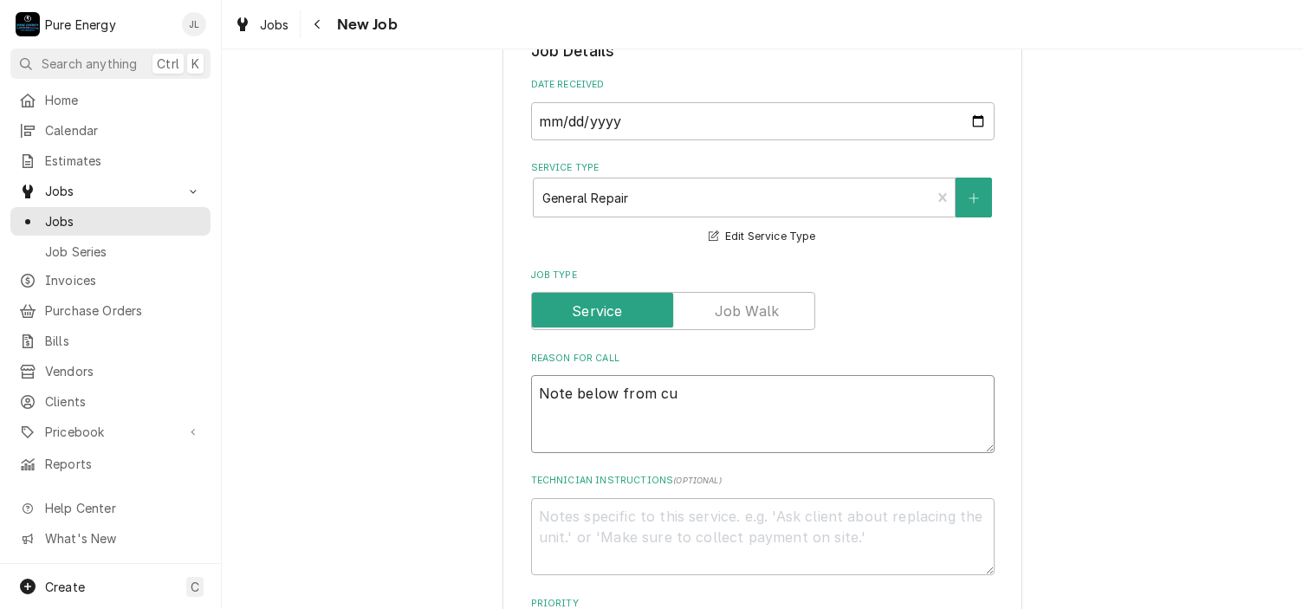
type textarea "Note below from cus"
type textarea "x"
type textarea "Note below from custo"
type textarea "x"
type textarea "Note below from custom"
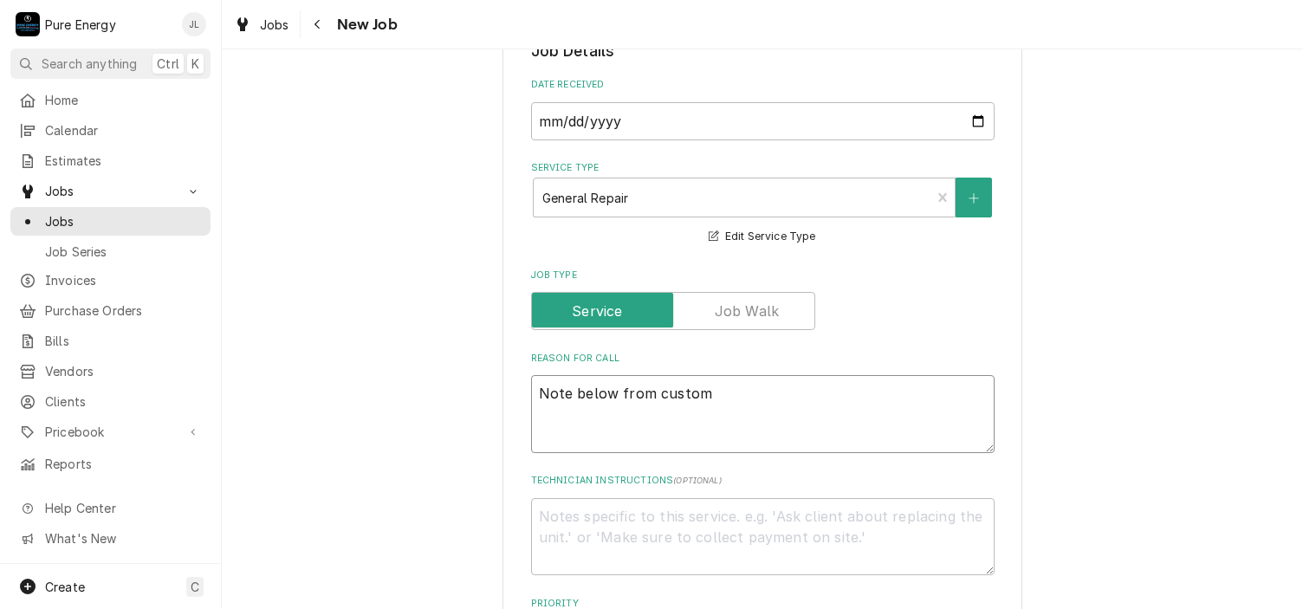
type textarea "x"
type textarea "Note below from custome"
type textarea "x"
type textarea "Note below from customer"
type textarea "x"
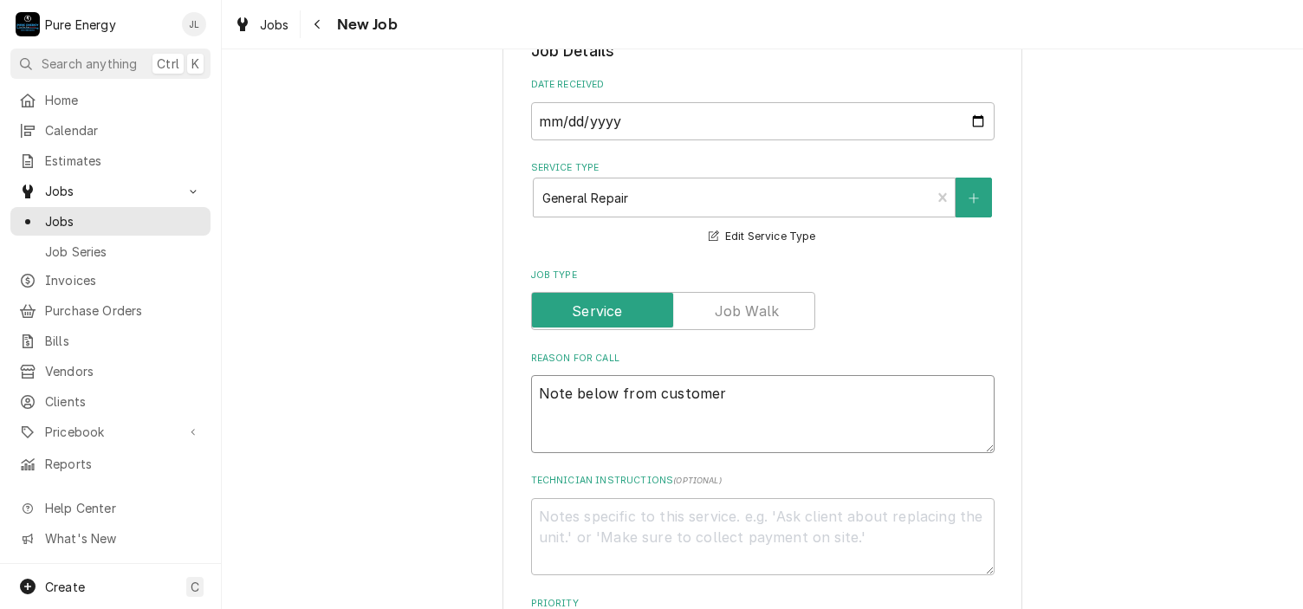
type textarea "Note below from customer."
type textarea "x"
type textarea "Note below from customer."
type textarea "x"
type textarea "Note below from customer."
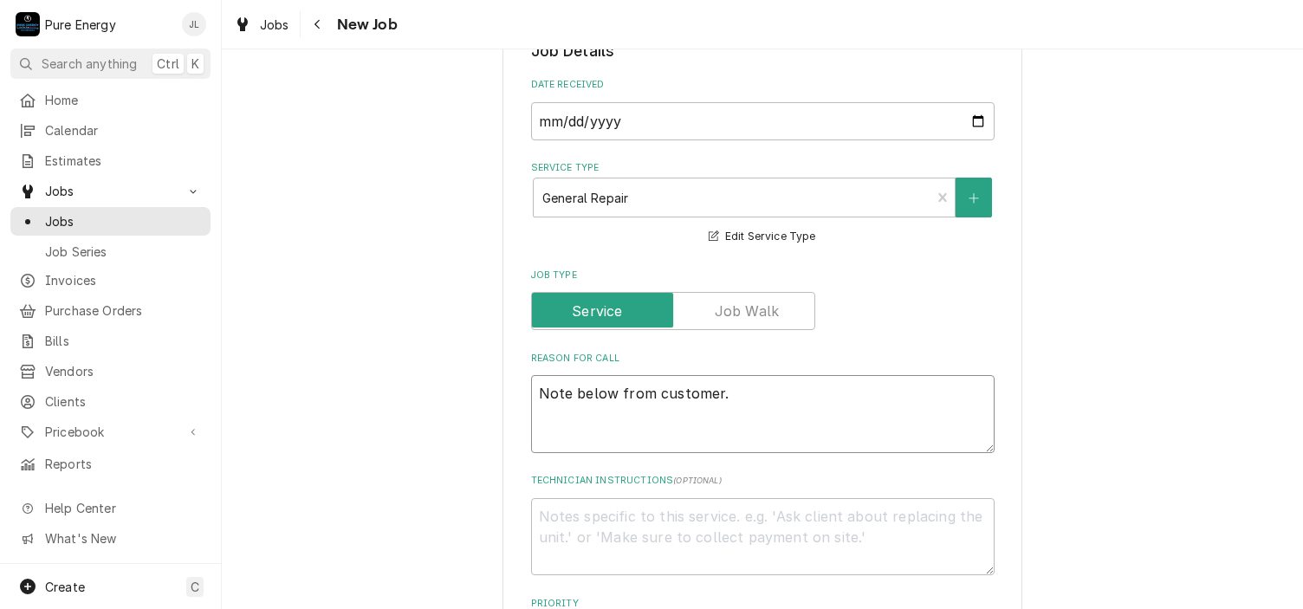
type textarea "x"
type textarea "Note below from customer. I"
type textarea "x"
type textarea "Note below from customer. I"
type textarea "x"
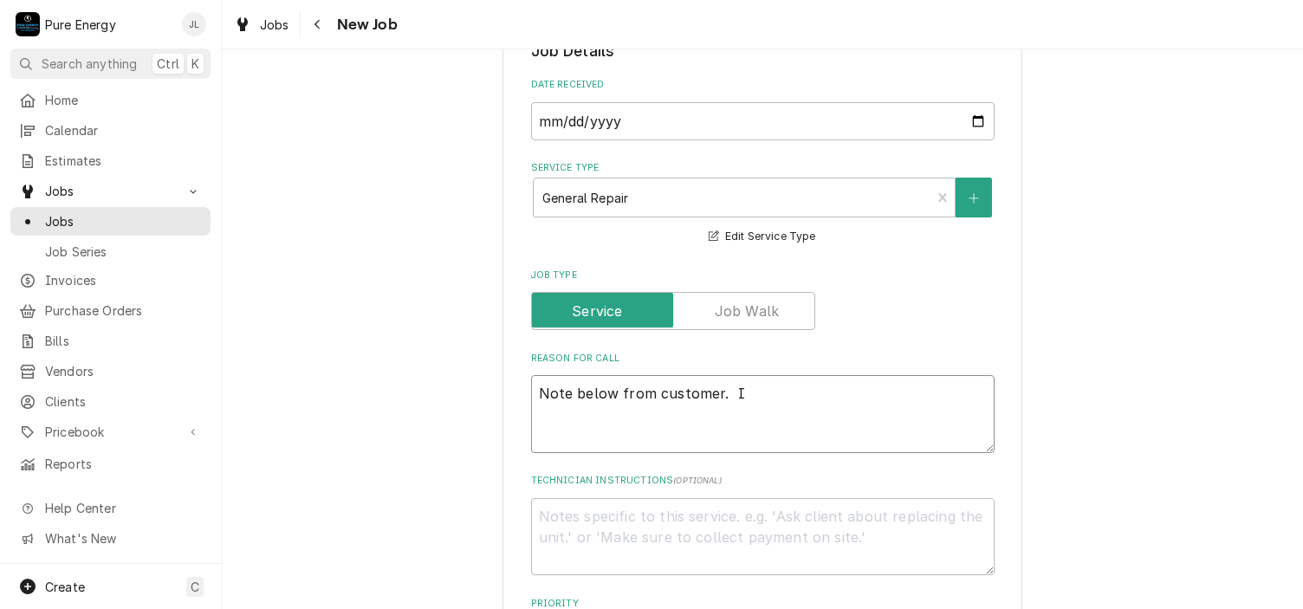
type textarea "Note below from customer. I w"
type textarea "x"
type textarea "Note below from customer. I wo"
type textarea "x"
type textarea "Note below from customer. I wou"
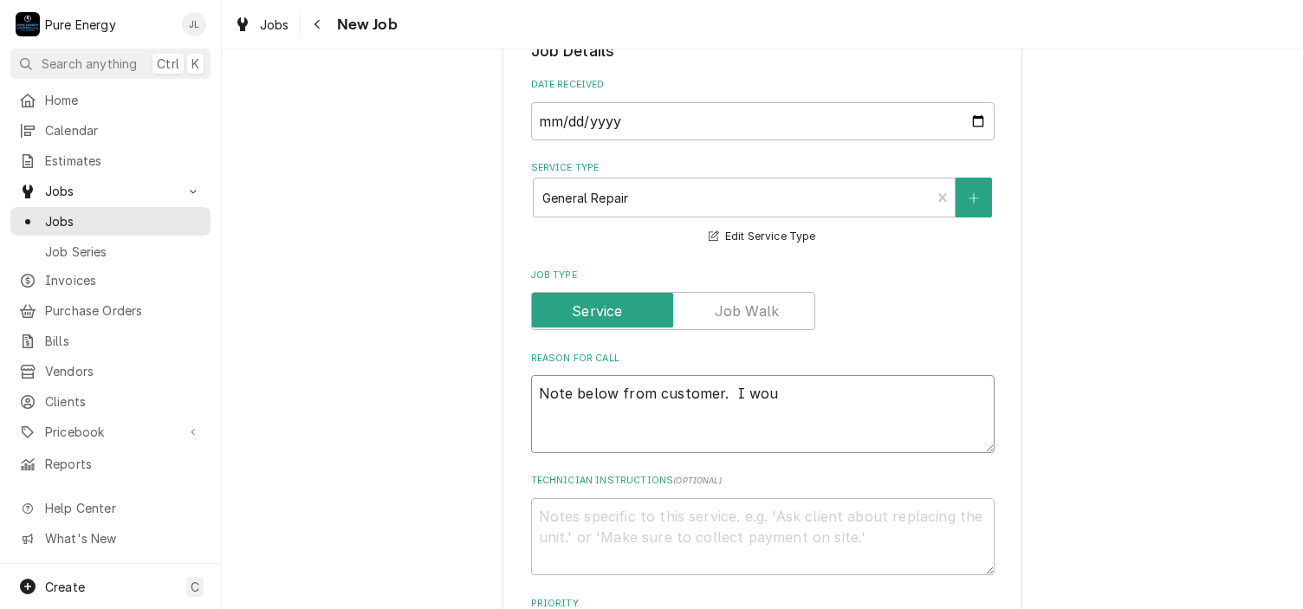
type textarea "x"
type textarea "Note below from customer. I woul"
type textarea "x"
type textarea "Note below from customer. I would"
type textarea "x"
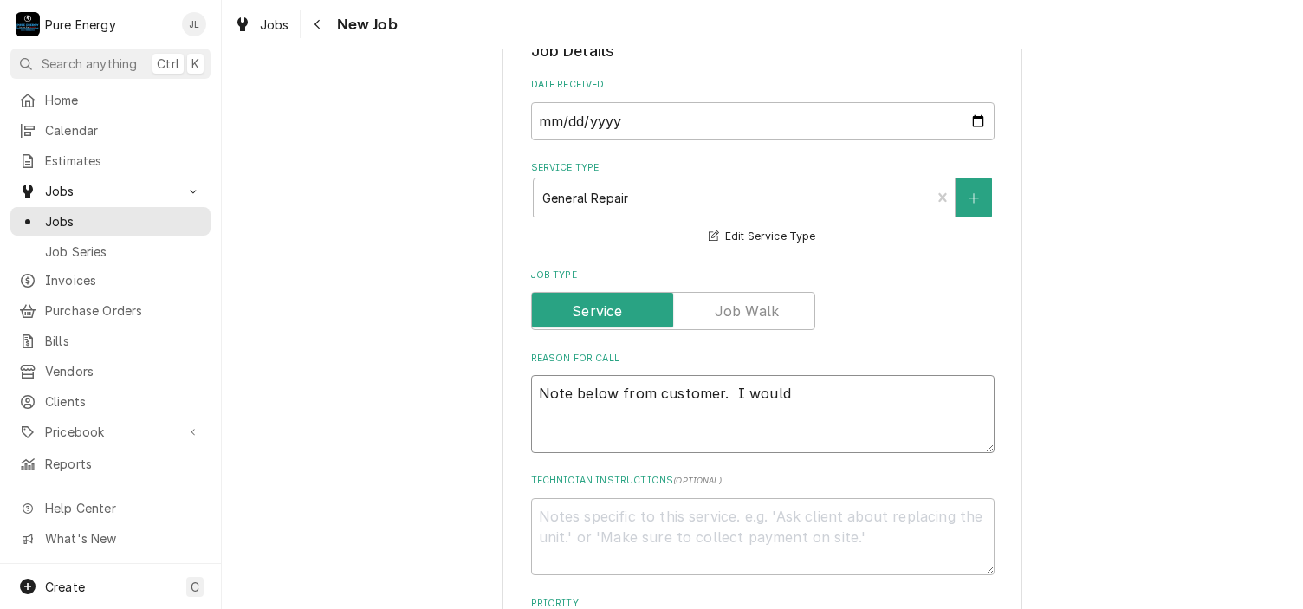
type textarea "Note below from customer. I would s"
type textarea "x"
type textarea "Note below from customer. I would st"
type textarea "x"
type textarea "Note below from customer. I would sta"
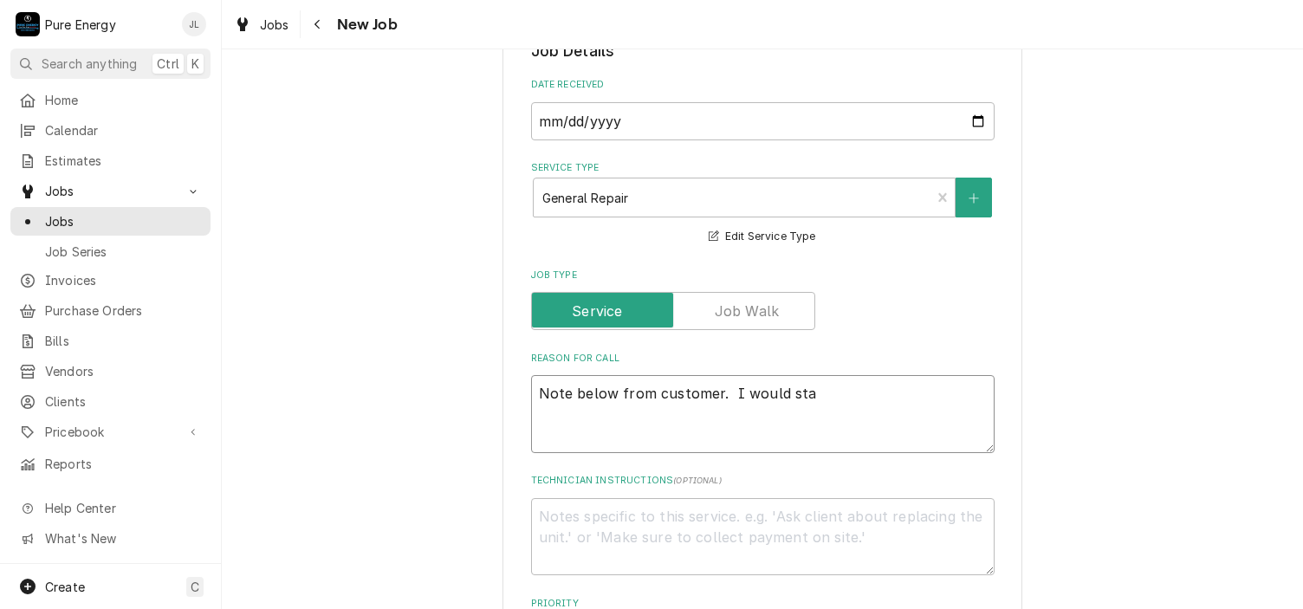
type textarea "x"
type textarea "Note below from customer. I would star"
type textarea "x"
type textarea "Note below from customer. I would start"
type textarea "x"
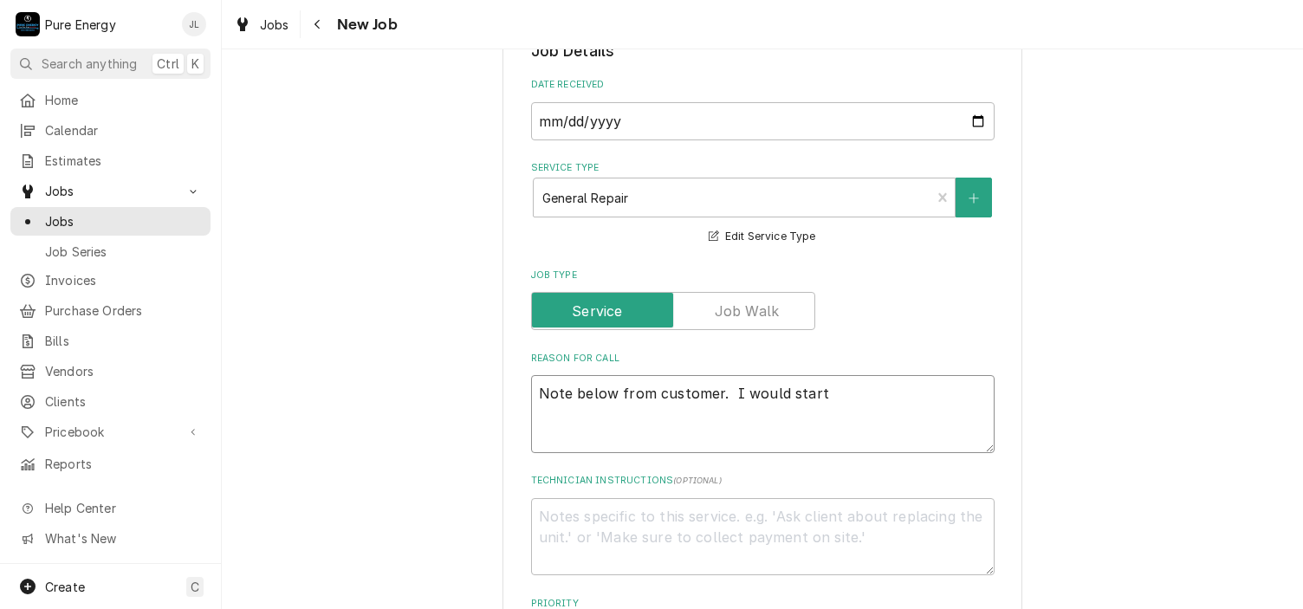
type textarea "Note below from customer. I would start"
type textarea "x"
type textarea "Note below from customer. I would start a"
type textarea "x"
type textarea "Note below from customer. I would start at"
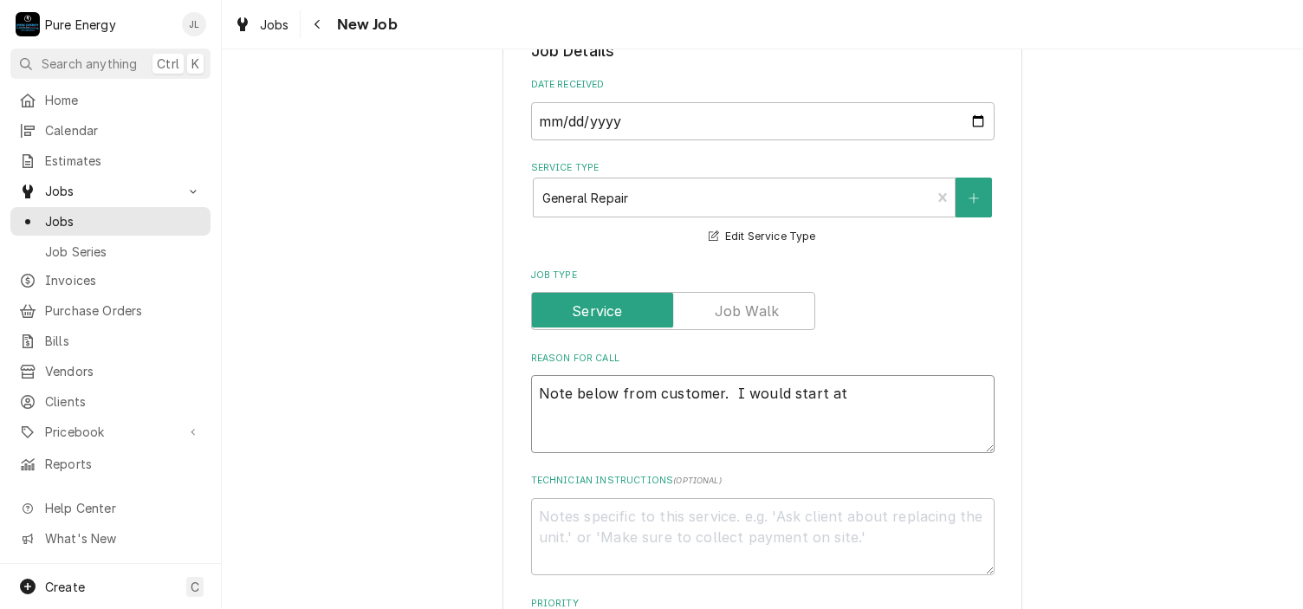
type textarea "x"
type textarea "Note below from customer. I would start at"
type textarea "x"
type textarea "Note below from customer. I would start at m"
type textarea "x"
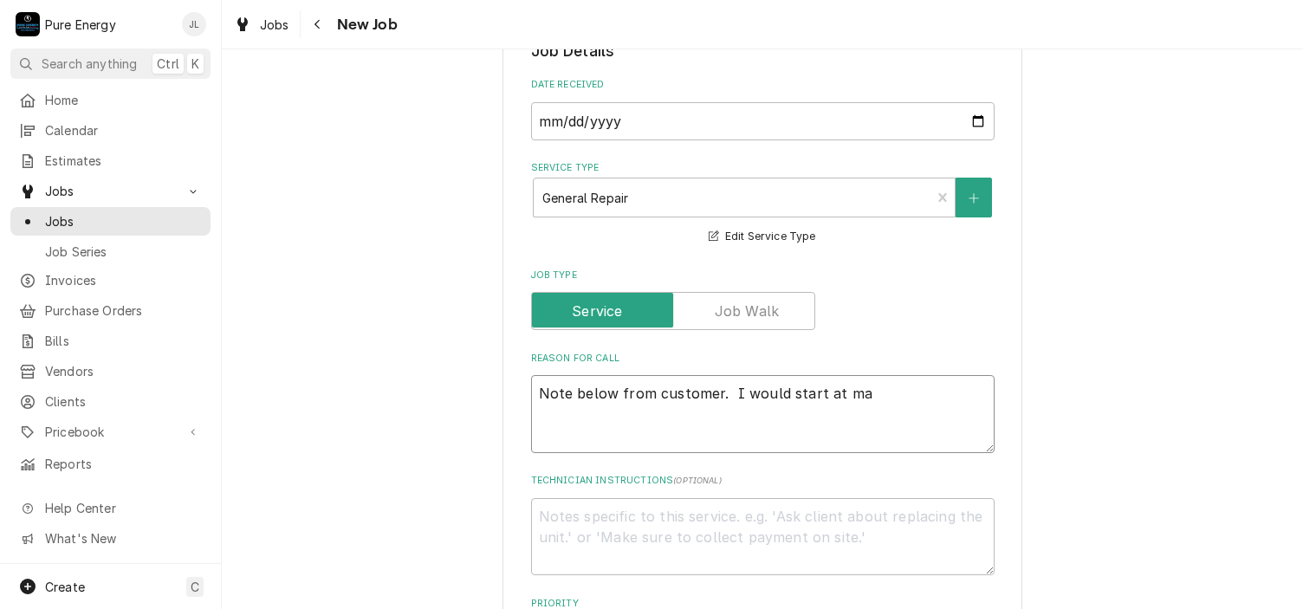
type textarea "Note below from customer. I would start at mai"
type textarea "x"
type textarea "Note below from customer. I would start at main"
type textarea "x"
type textarea "Note below from customer. I would start at main"
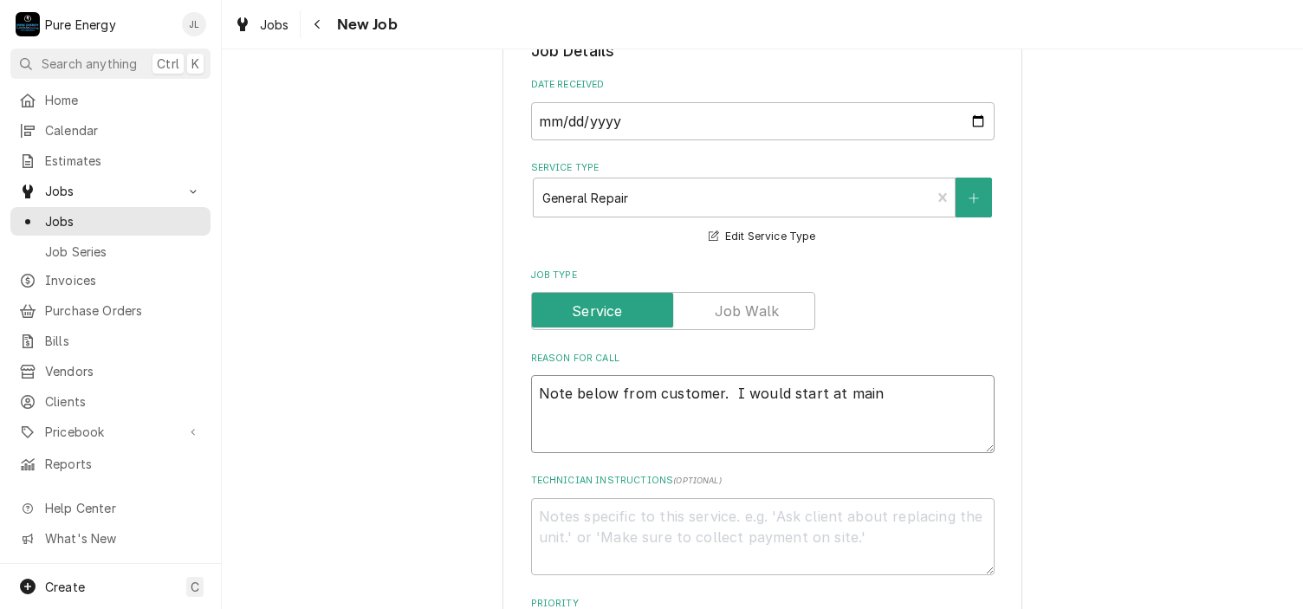
type textarea "x"
type textarea "Note below from customer. I would start at main p"
type textarea "x"
type textarea "Note below from customer. I would start at main pan"
type textarea "x"
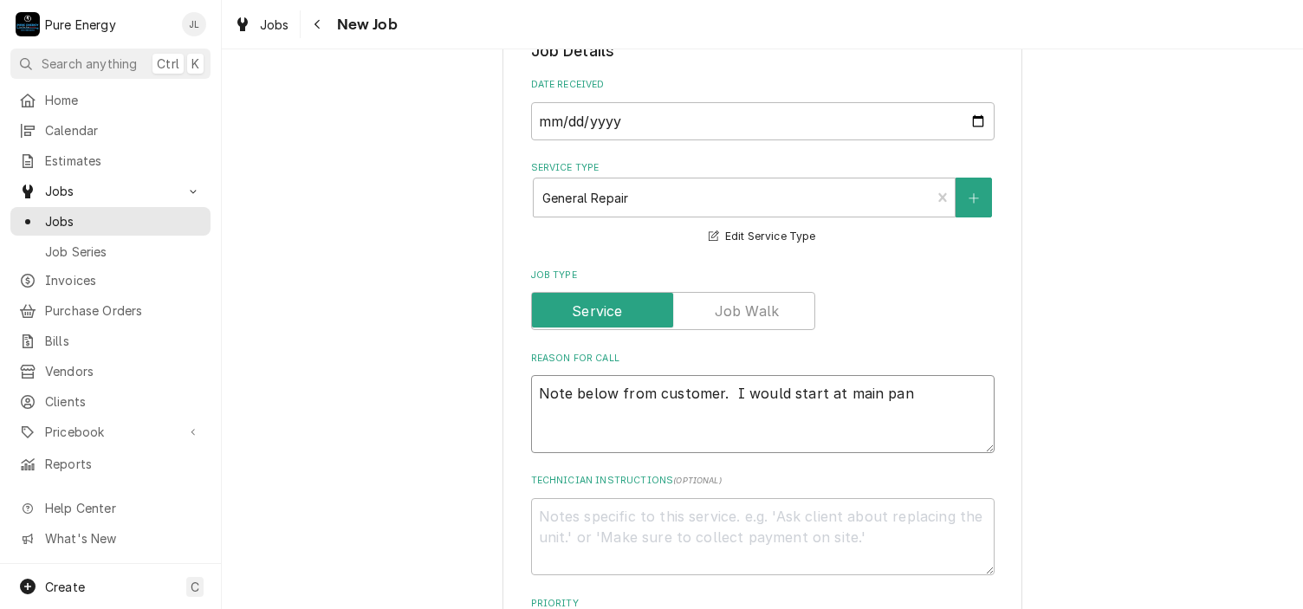
type textarea "Note below from customer. I would start at main pane"
type textarea "x"
type textarea "Note below from customer. I would start at main panel"
type textarea "x"
type textarea "Note below from customer. I would start at main panel a"
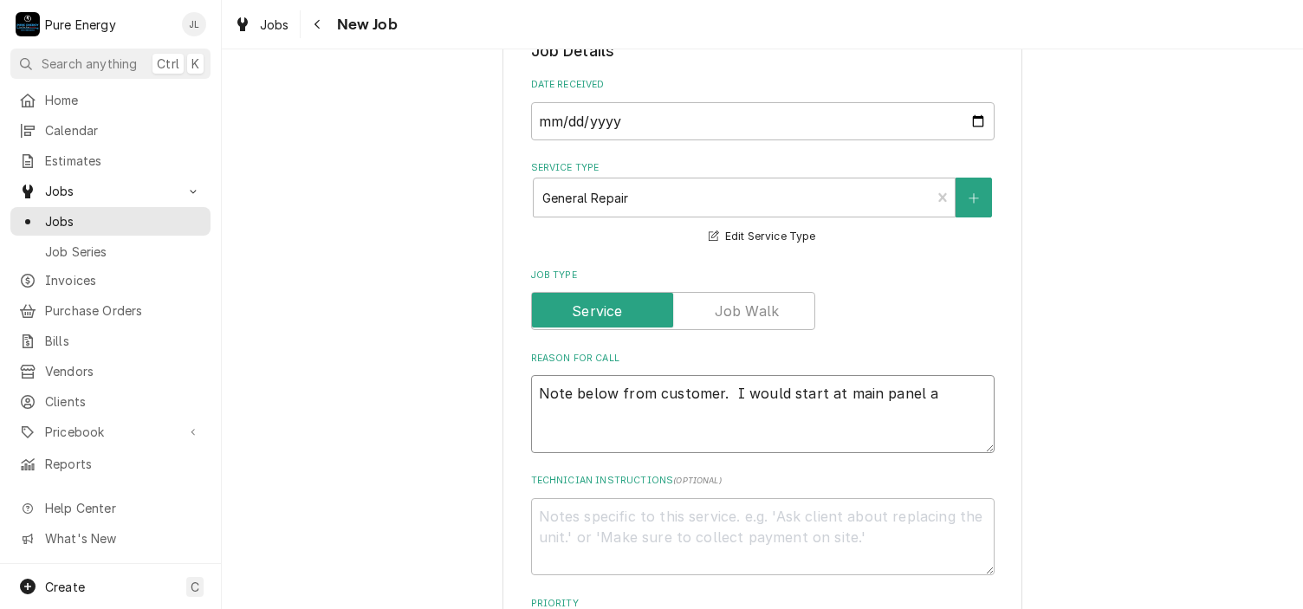
type textarea "x"
type textarea "Note below from customer. I would start at main panel an"
type textarea "x"
type textarea "Note below from customer. I would start at main panel and"
type textarea "x"
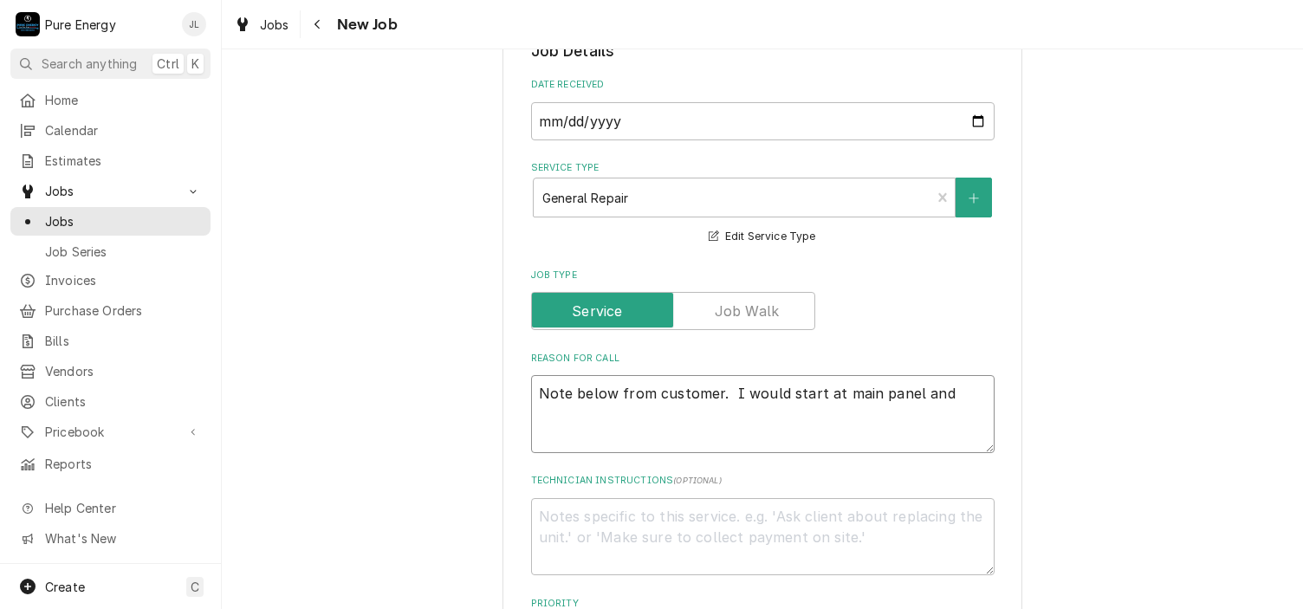
type textarea "Note below from customer. I would start at main panel and c"
type textarea "x"
type textarea "Note below from customer. I would start at main panel and ch"
type textarea "x"
type textarea "Note below from customer. I would start at main panel and c"
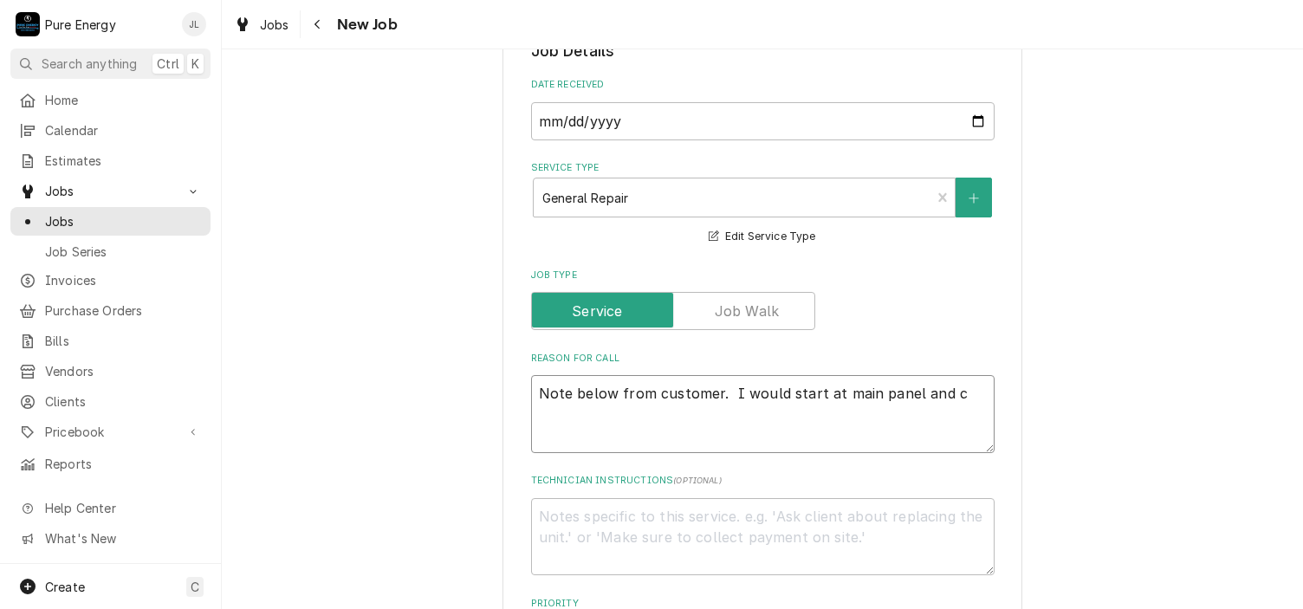
type textarea "x"
type textarea "Note below from customer. I would start at main panel and"
type textarea "x"
type textarea "Note below from customer. I would start at main panel and c"
type textarea "x"
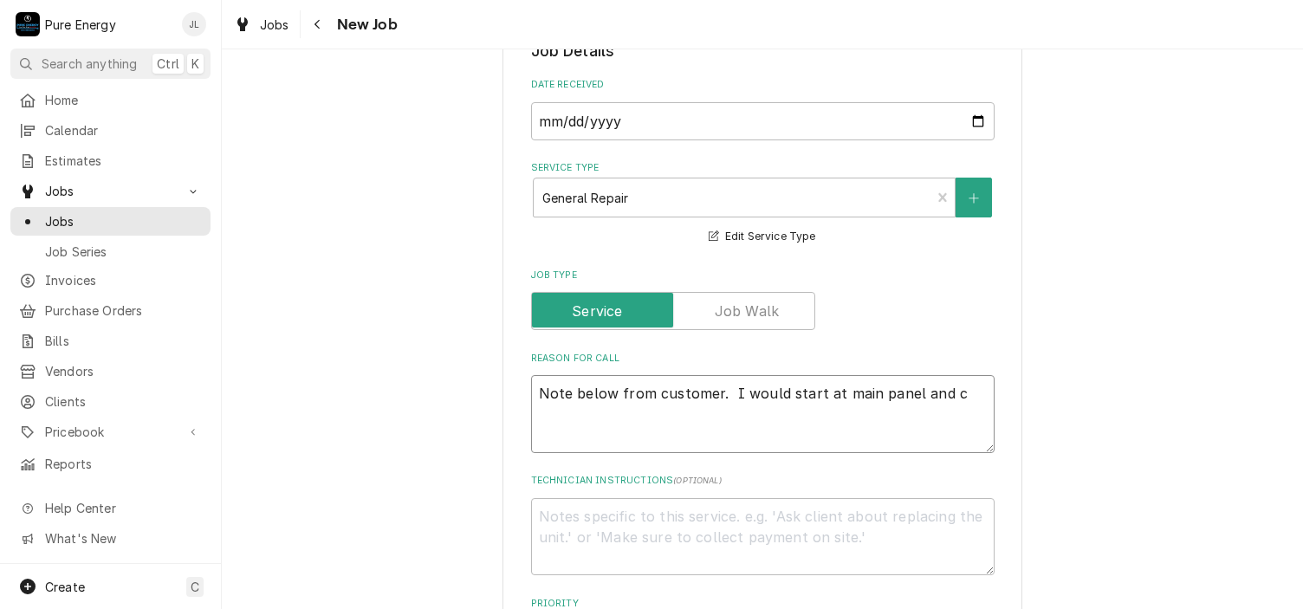
type textarea "Note below from customer. I would start at main panel and"
type textarea "x"
type textarea "Note below from customer. I would start at main panel and d"
type textarea "x"
type textarea "Note below from customer. I would start at main panel and do"
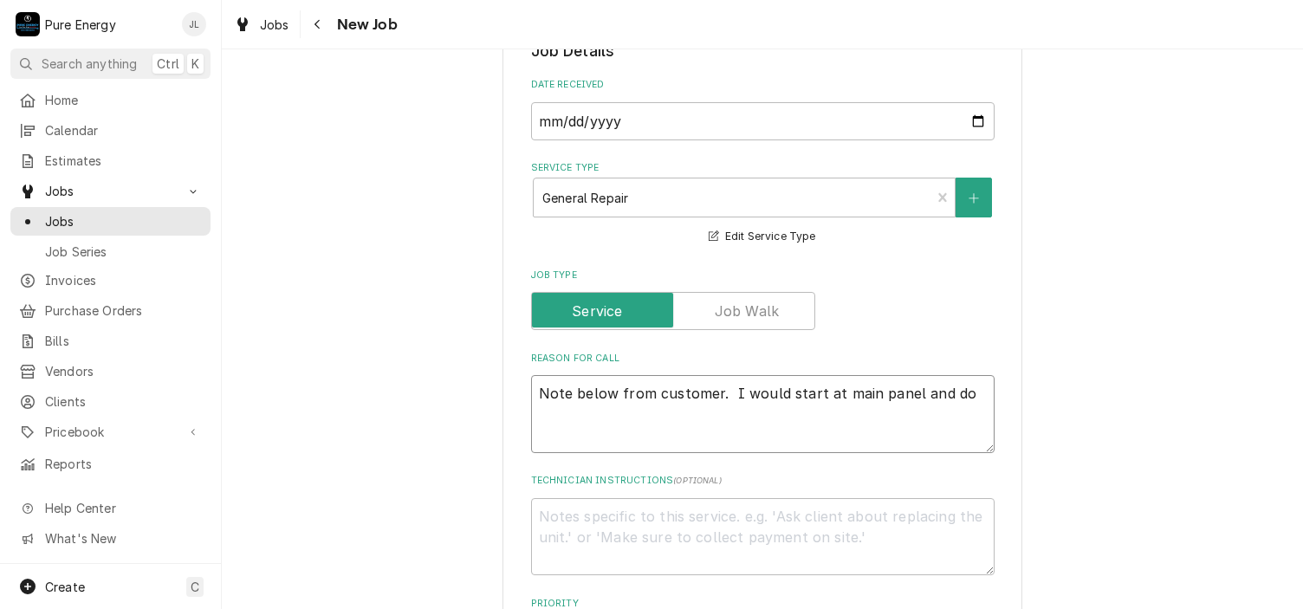
type textarea "x"
type textarea "Note below from customer. I would start at main panel and do vo"
type textarea "x"
type textarea "Note below from customer. I would start at main panel and do vol"
type textarea "x"
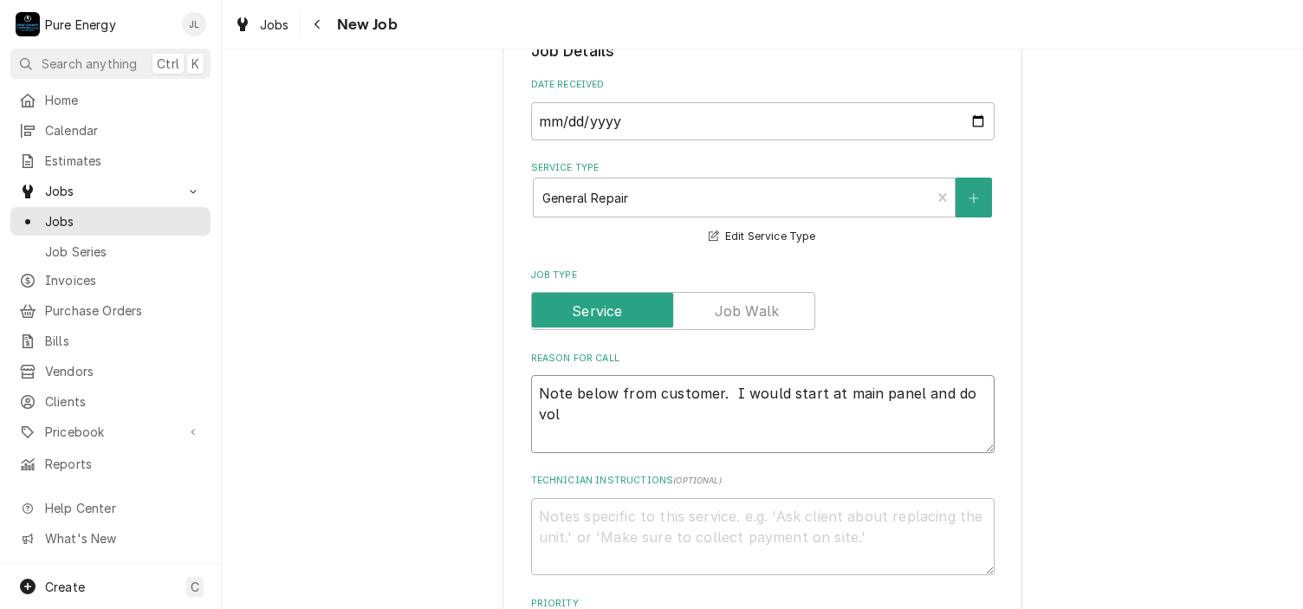
type textarea "Note below from customer. I would start at main panel and do volt"
type textarea "x"
type textarea "Note below from customer. I would start at main panel and do volta"
type textarea "x"
type textarea "Note below from customer. I would start at main panel and do voltag"
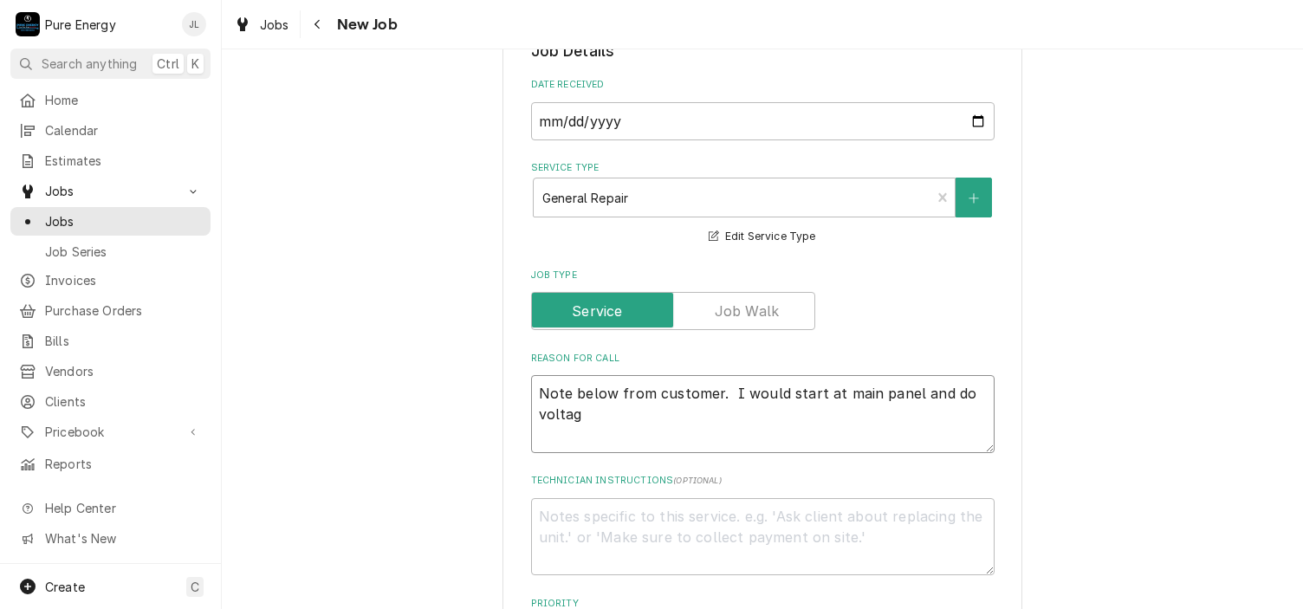
type textarea "x"
type textarea "Note below from customer. I would start at main panel and do voltage"
type textarea "x"
type textarea "Note below from customer. I would start at main panel and do voltage"
type textarea "x"
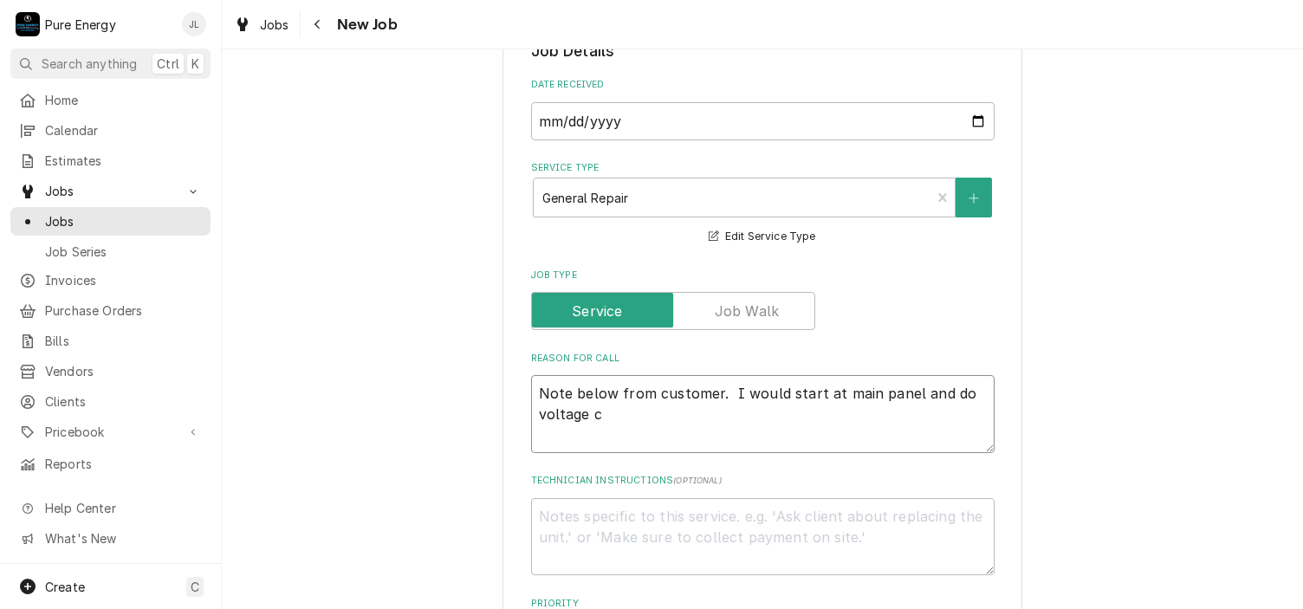
type textarea "Note below from customer. I would start at main panel and do voltage ch"
type textarea "x"
type textarea "Note below from customer. I would start at main panel and do voltage che"
type textarea "x"
type textarea "Note below from customer. I would start at main panel and do voltage chec"
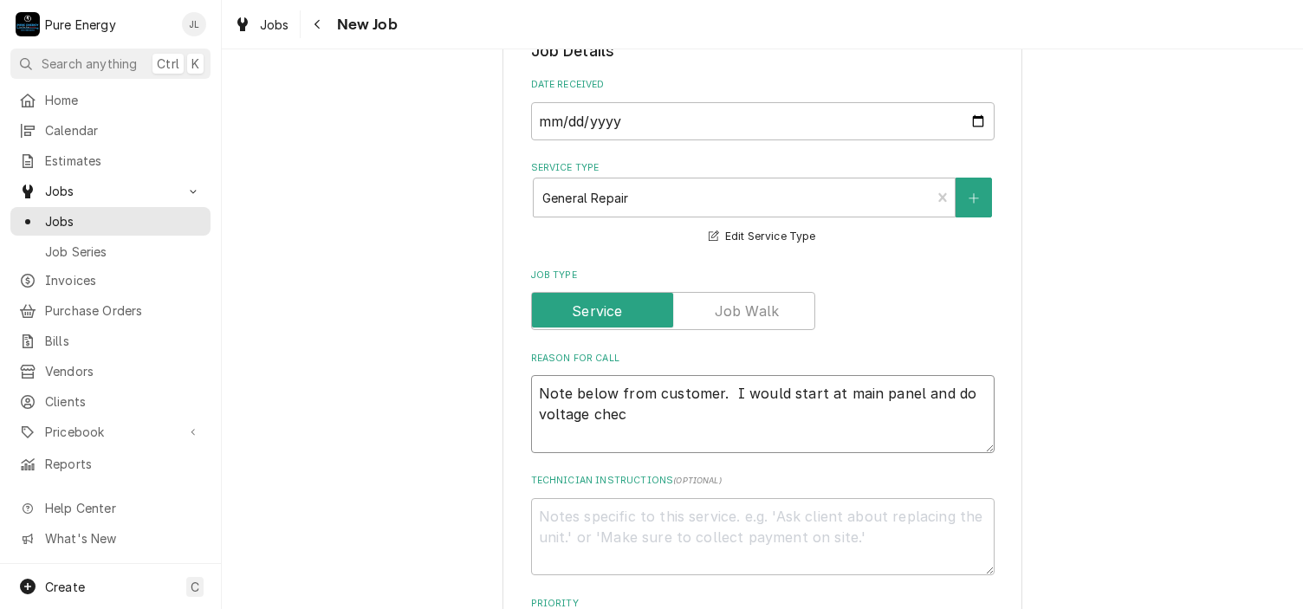
type textarea "x"
type textarea "Note below from customer. I would start at main panel and do voltage check"
type textarea "x"
type textarea "Note below from customer. I would start at main panel and do voltage check."
type textarea "x"
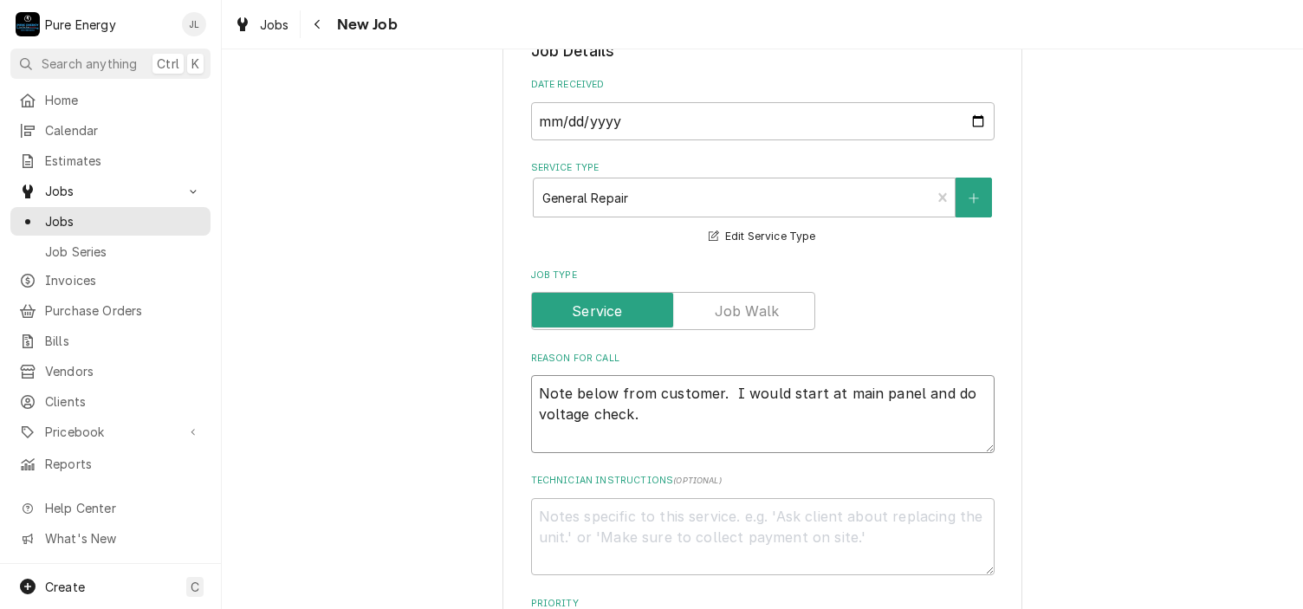
type textarea "Note below from customer. I would start at main panel and do voltage check."
type textarea "x"
type textarea "Note below from customer. I would start at main panel and do voltage check."
type textarea "x"
type textarea "Note below from customer. I would start at main panel and do voltage check. t"
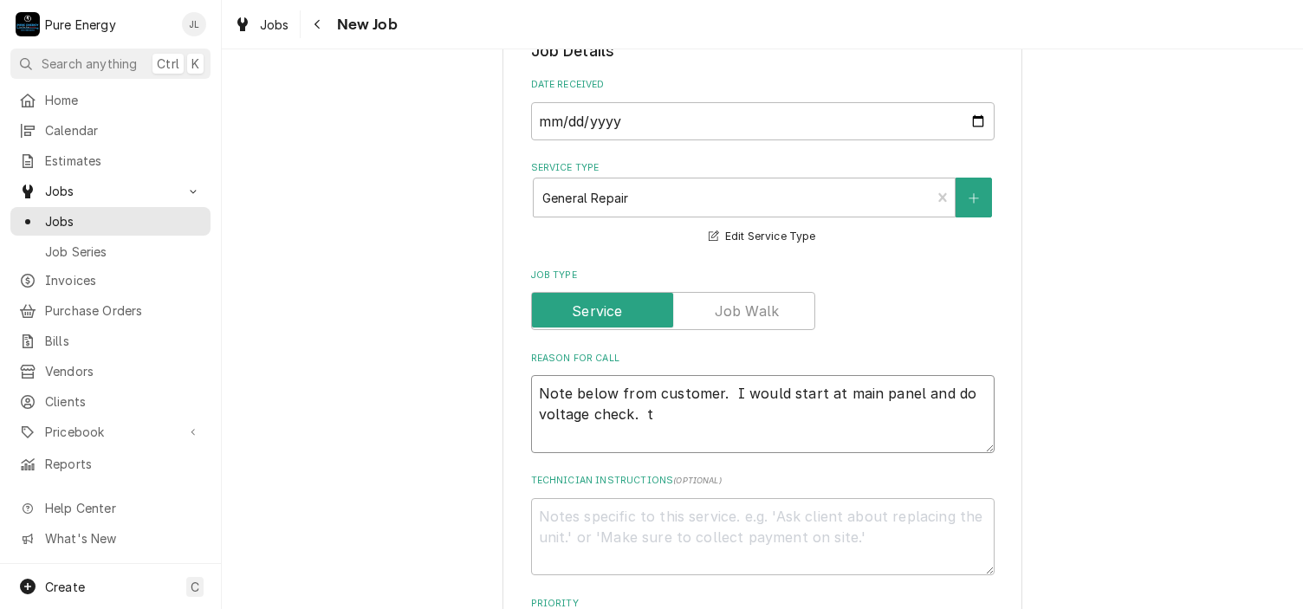
type textarea "x"
type textarea "Note below from customer. I would start at main panel and do voltage check. th"
type textarea "x"
type textarea "Note below from customer. I would start at main panel and do voltage check. the"
type textarea "x"
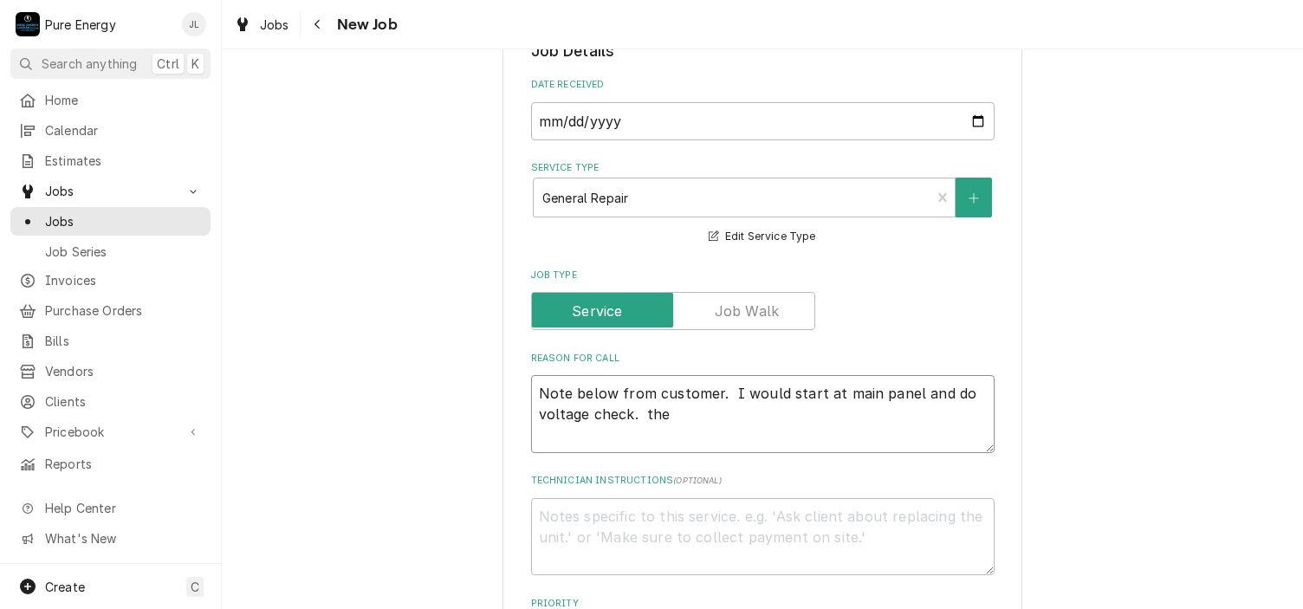
type textarea "Note below from customer. I would start at main panel and do voltage check. then"
type textarea "x"
type textarea "Note below from customer. I would start at main panel and do voltage check. then"
type textarea "x"
type textarea "Note below from customer. I would start at main panel and do voltage check. then"
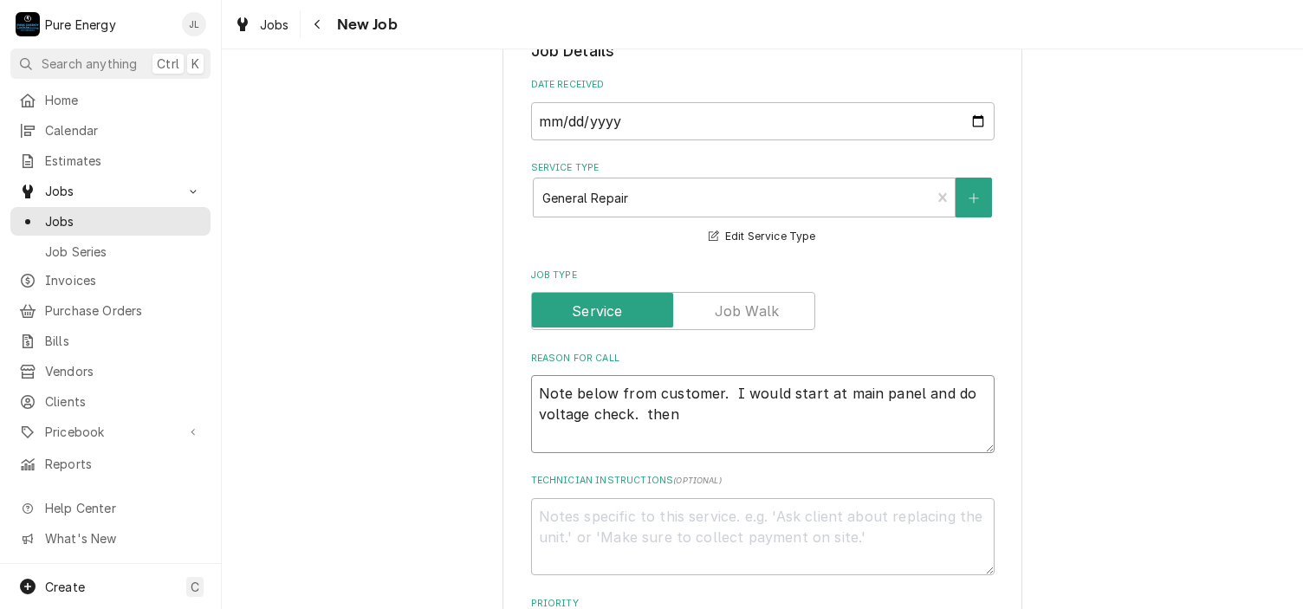
type textarea "x"
type textarea "Note below from customer. I would start at main panel and do voltage check. the"
type textarea "x"
type textarea "Note below from customer. I would start at main panel and do voltage check. th"
type textarea "x"
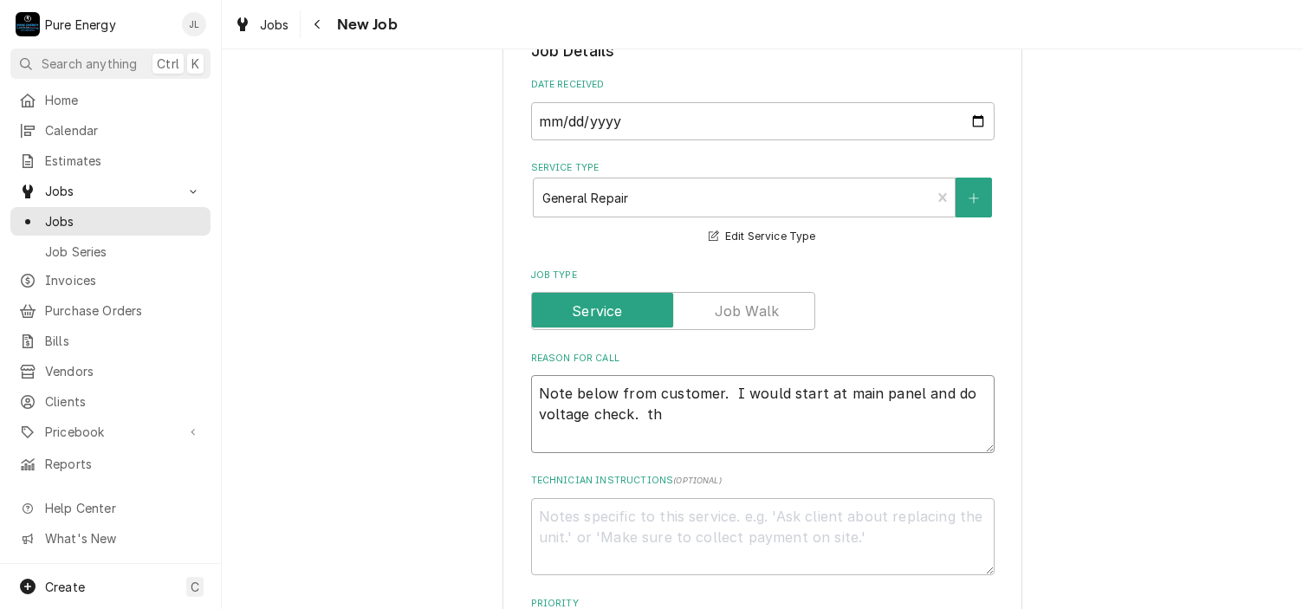
type textarea "Note below from customer. I would start at main panel and do voltage check. t"
type textarea "x"
type textarea "Note below from customer. I would start at main panel and do voltage check."
type textarea "x"
type textarea "Note below from customer. I would start at main panel and do voltage check. Th"
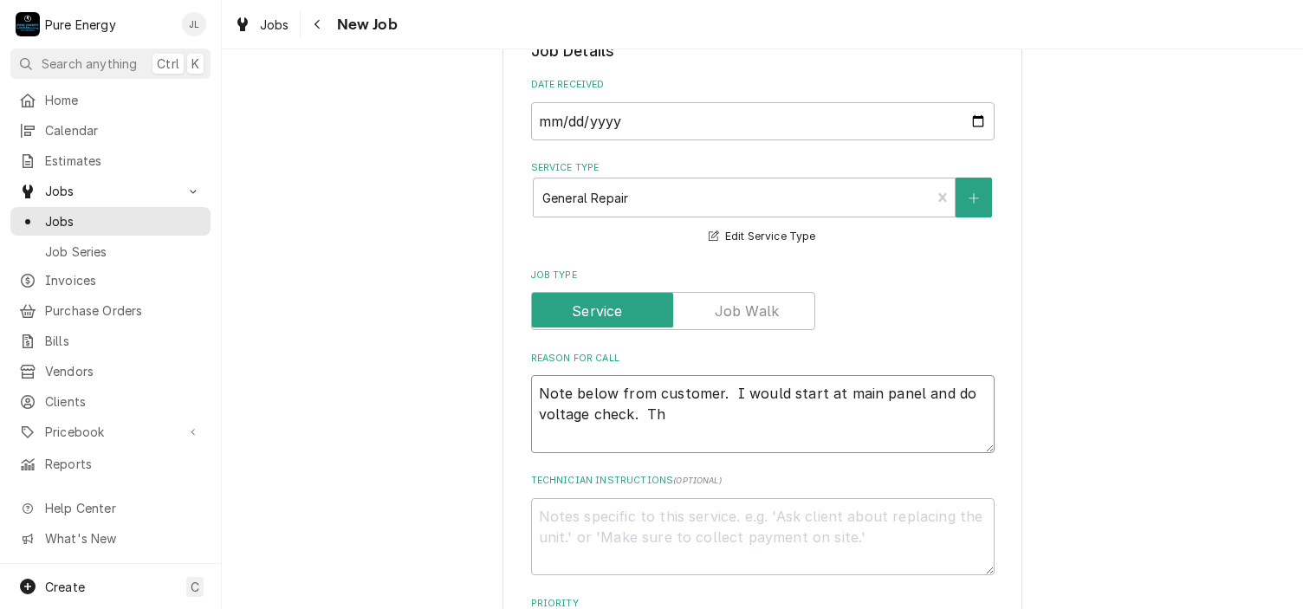
type textarea "x"
type textarea "Note below from customer. I would start at main panel and do voltage check. The"
type textarea "x"
type textarea "Note below from customer. I would start at main panel and do voltage check. Then"
type textarea "x"
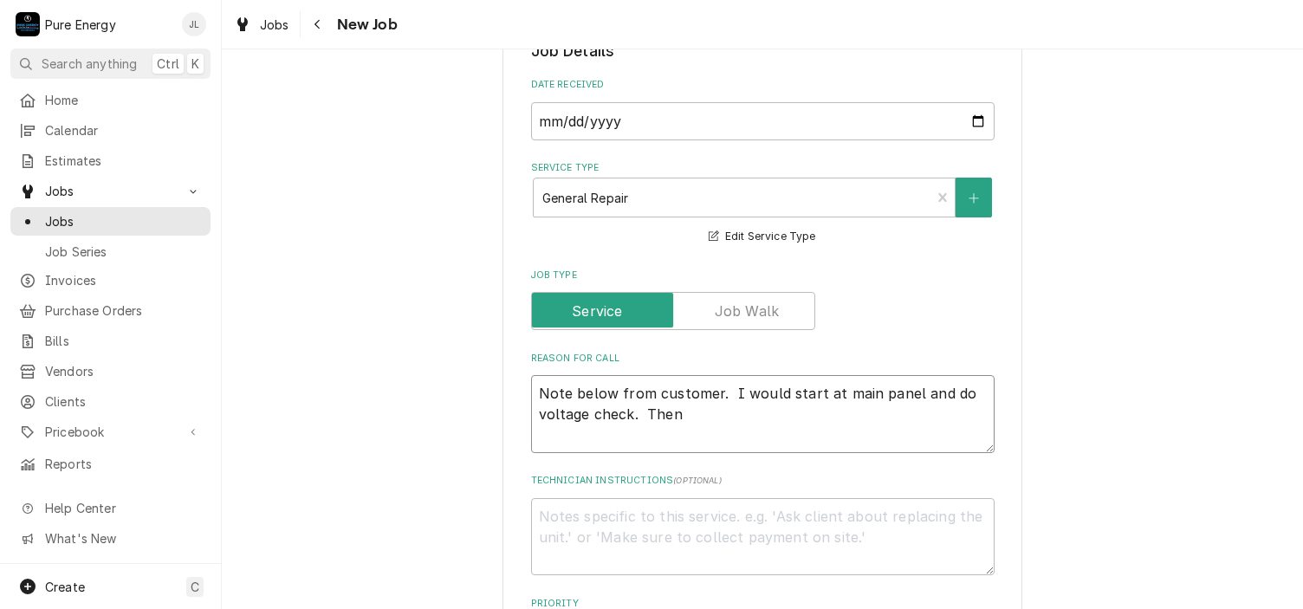
type textarea "Note below from customer. I would start at main panel and do voltage check. Then"
type textarea "x"
type textarea "Note below from customer. I would start at main panel and do voltage check. The…"
type textarea "x"
type textarea "Note below from customer. I would start at main panel and do voltage check. The…"
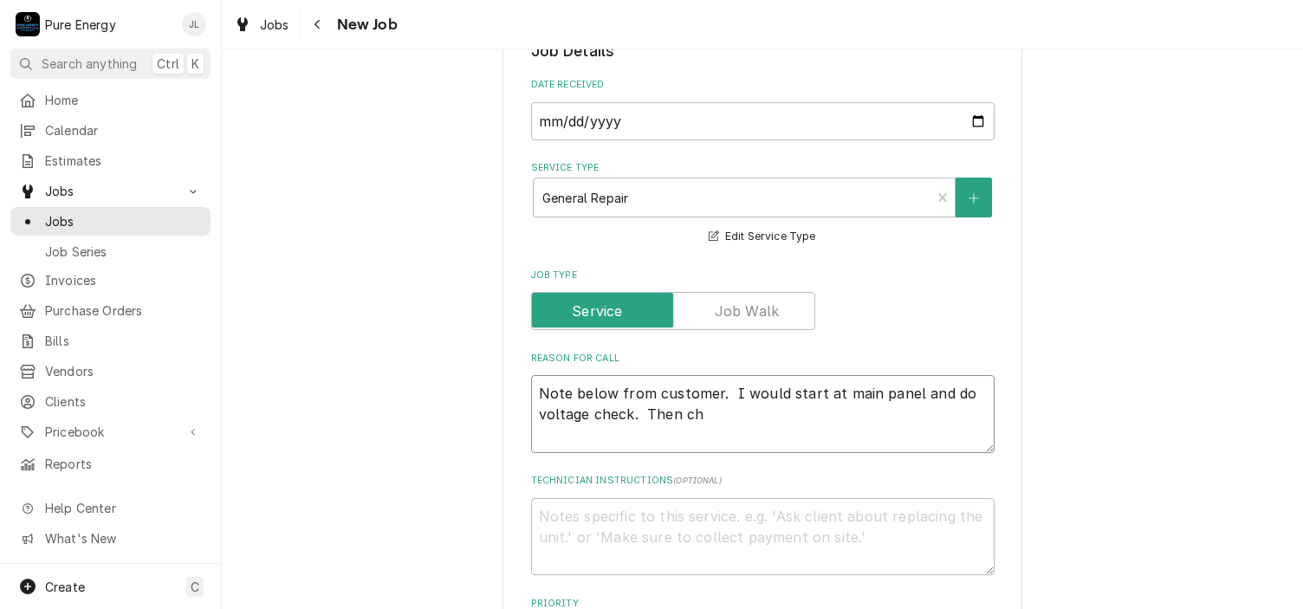
type textarea "x"
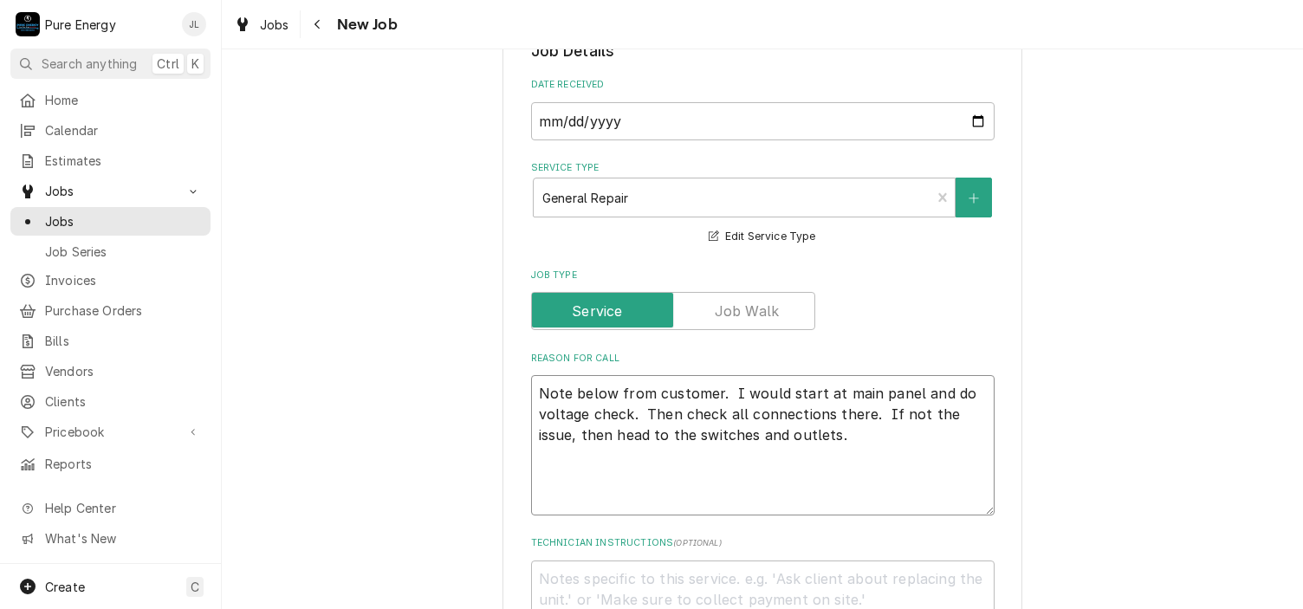
paste textarea "Description The outlets and lights in the guest bedroom and office have been go…"
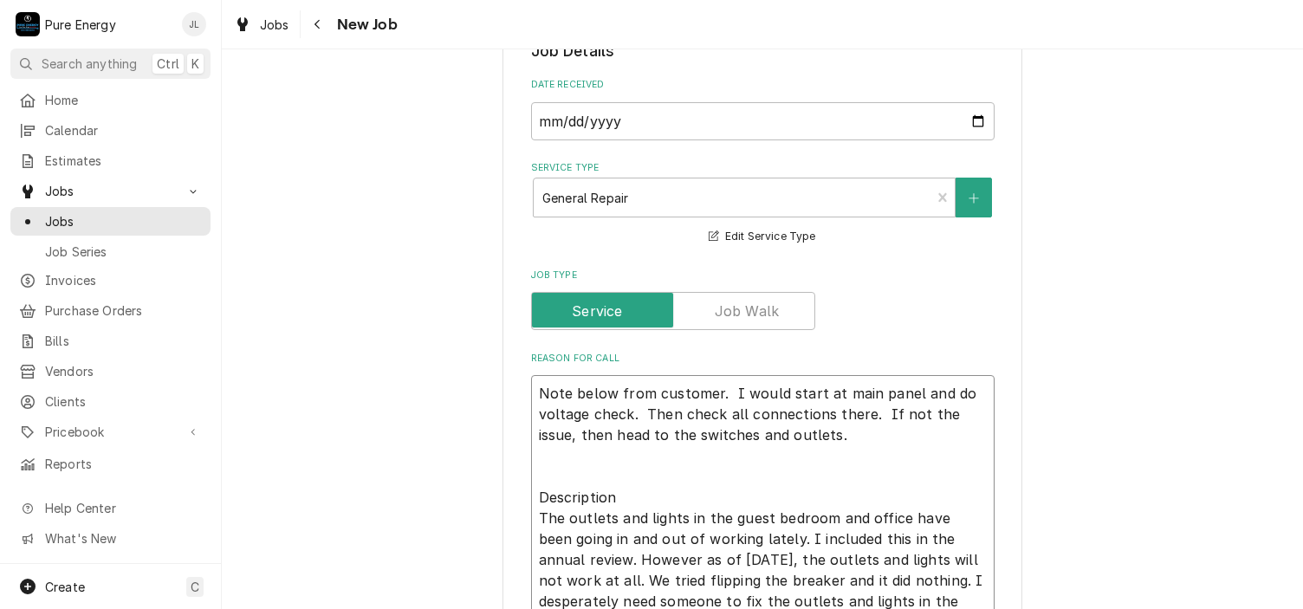
scroll to position [607, 0]
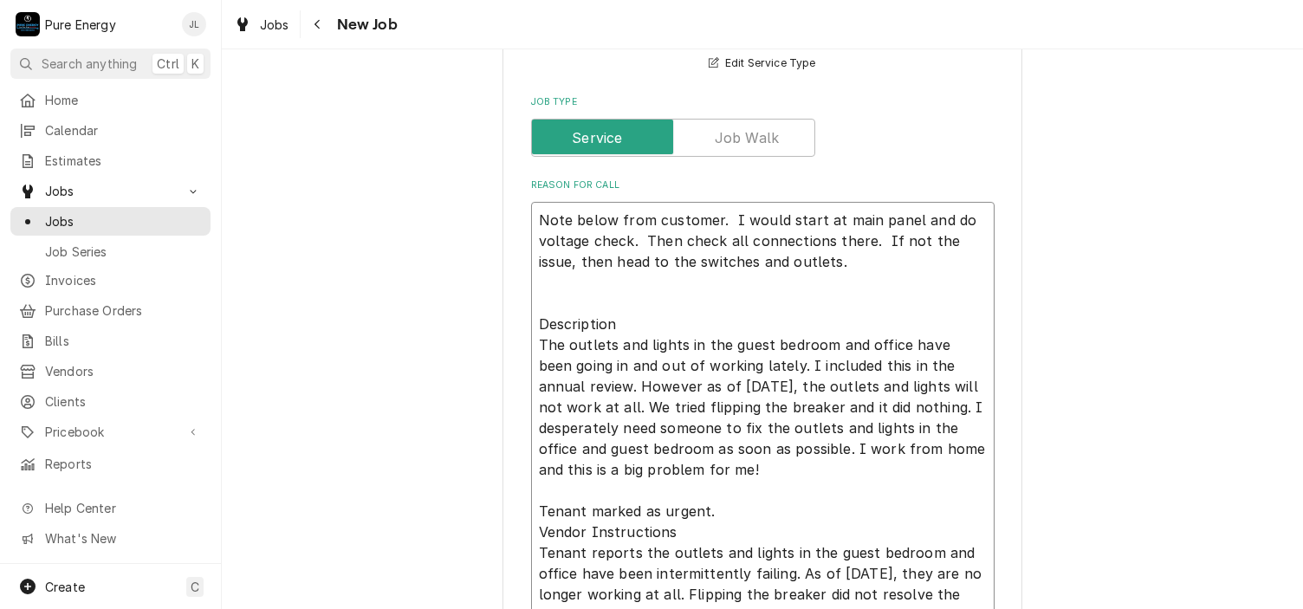
click at [849, 267] on textarea "Note below from customer. I would start at main panel and do voltage check. The…" at bounding box center [763, 438] width 464 height 473
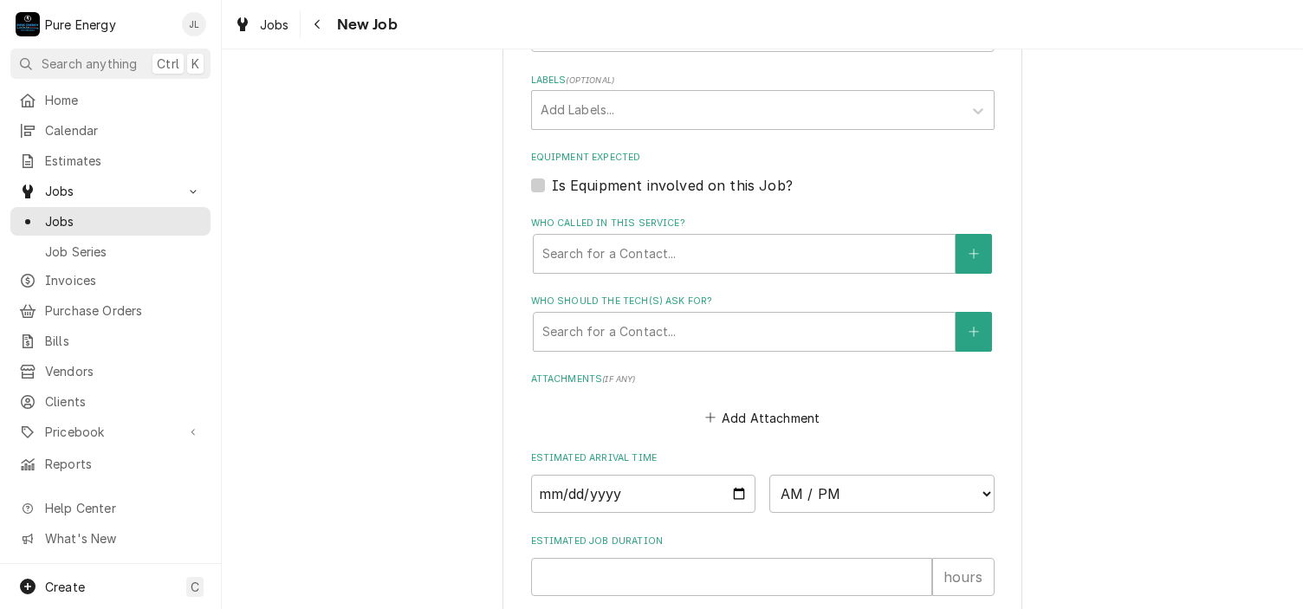
scroll to position [1560, 0]
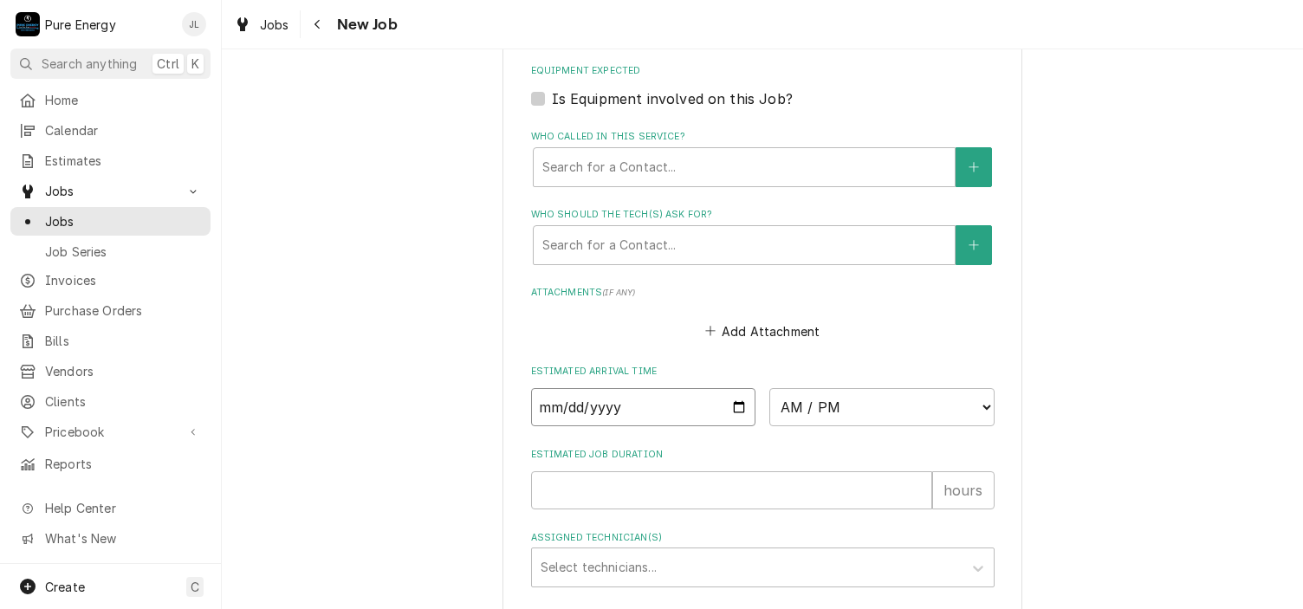
click at [731, 407] on input "Date" at bounding box center [643, 407] width 225 height 38
click at [979, 404] on select "AM / PM 6:00 AM 6:15 AM 6:30 AM 6:45 AM 7:00 AM 7:15 AM 7:30 AM 7:45 AM 8:00 AM…" at bounding box center [881, 407] width 225 height 38
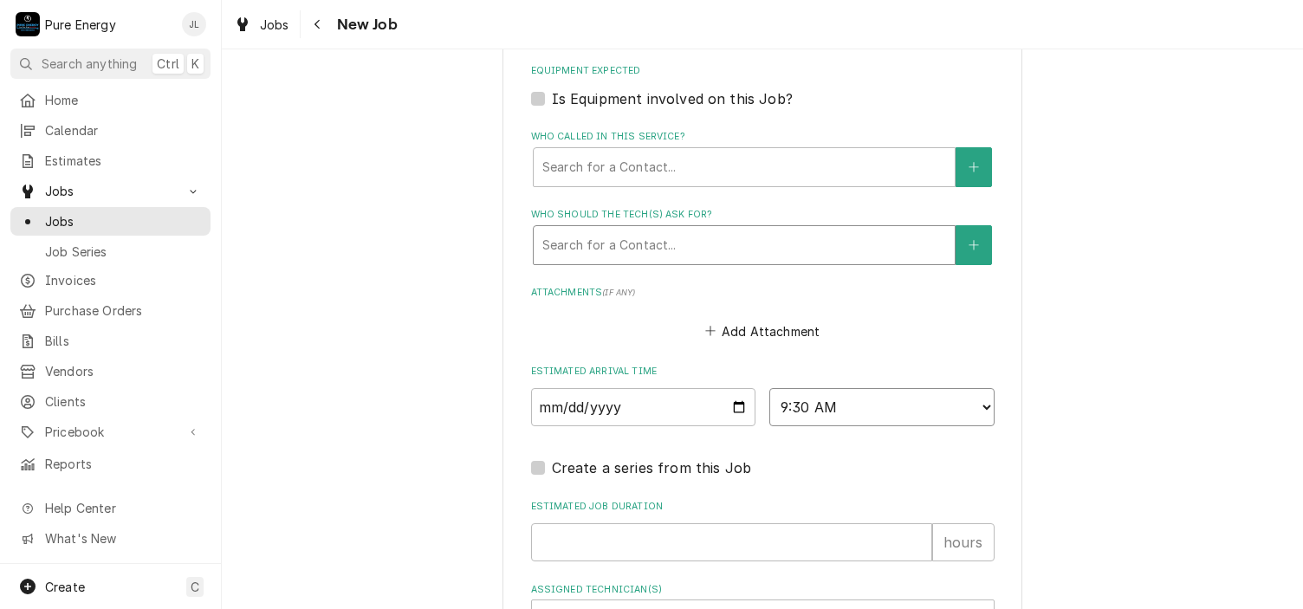
scroll to position [1735, 0]
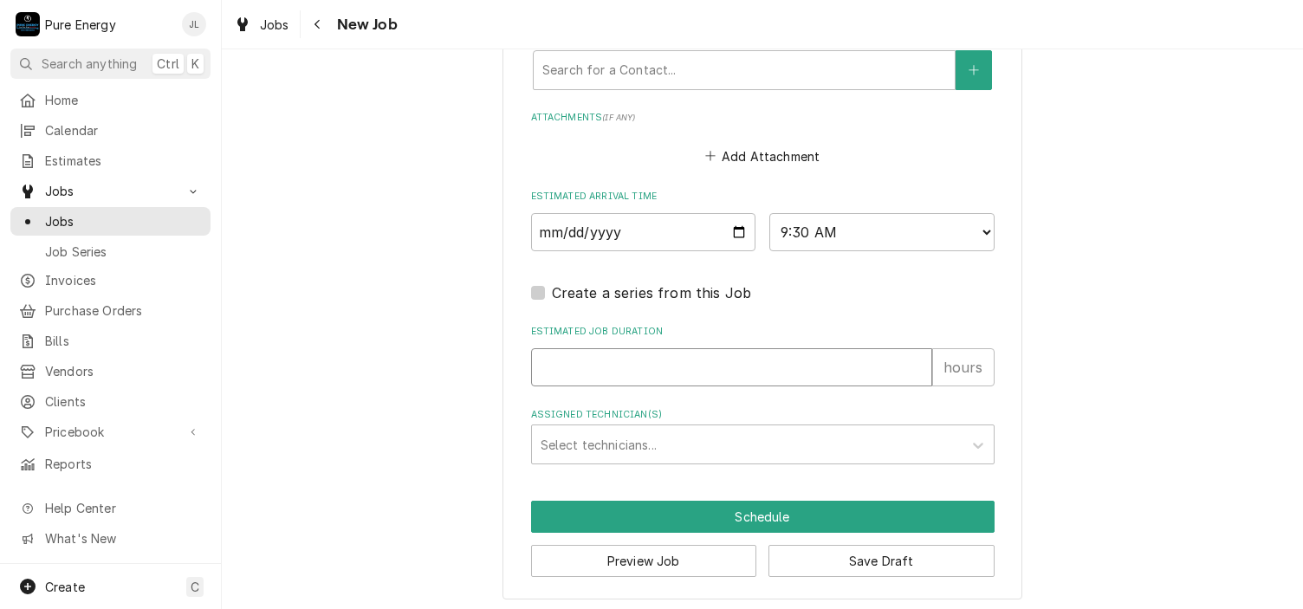
click at [646, 363] on input "Estimated Job Duration" at bounding box center [731, 367] width 401 height 38
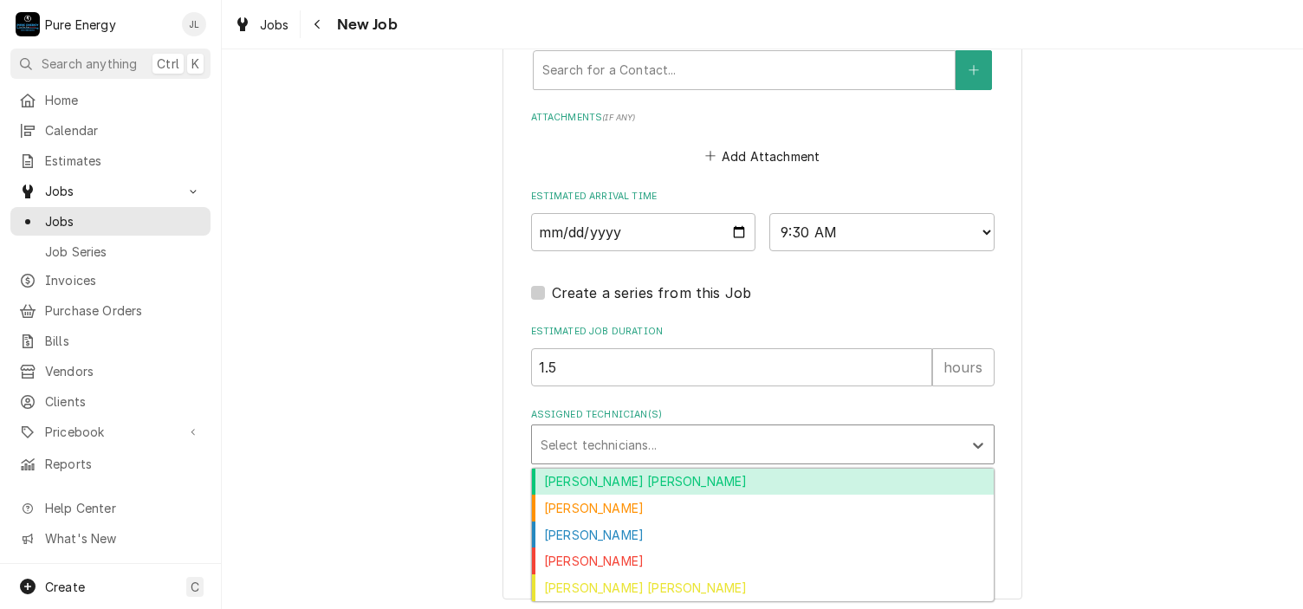
click at [655, 438] on div "Assigned Technician(s)" at bounding box center [747, 444] width 413 height 31
click at [612, 484] on div "Albert Hernandez Soto" at bounding box center [763, 482] width 462 height 27
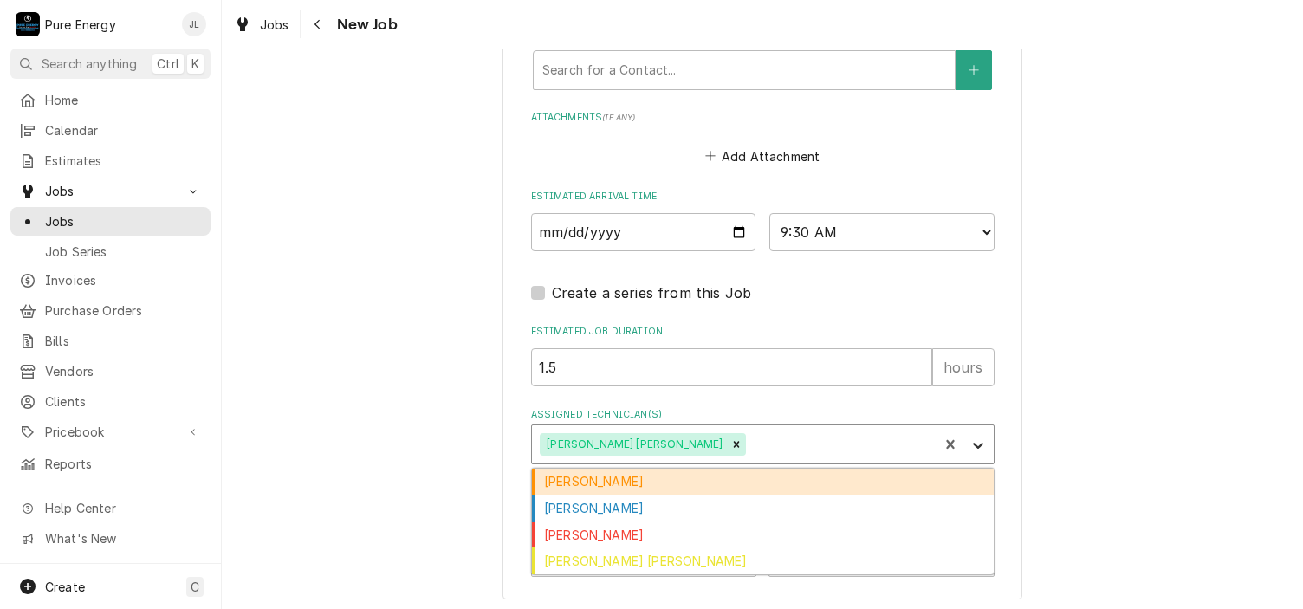
click at [973, 443] on icon "Assigned Technician(s)" at bounding box center [978, 446] width 10 height 6
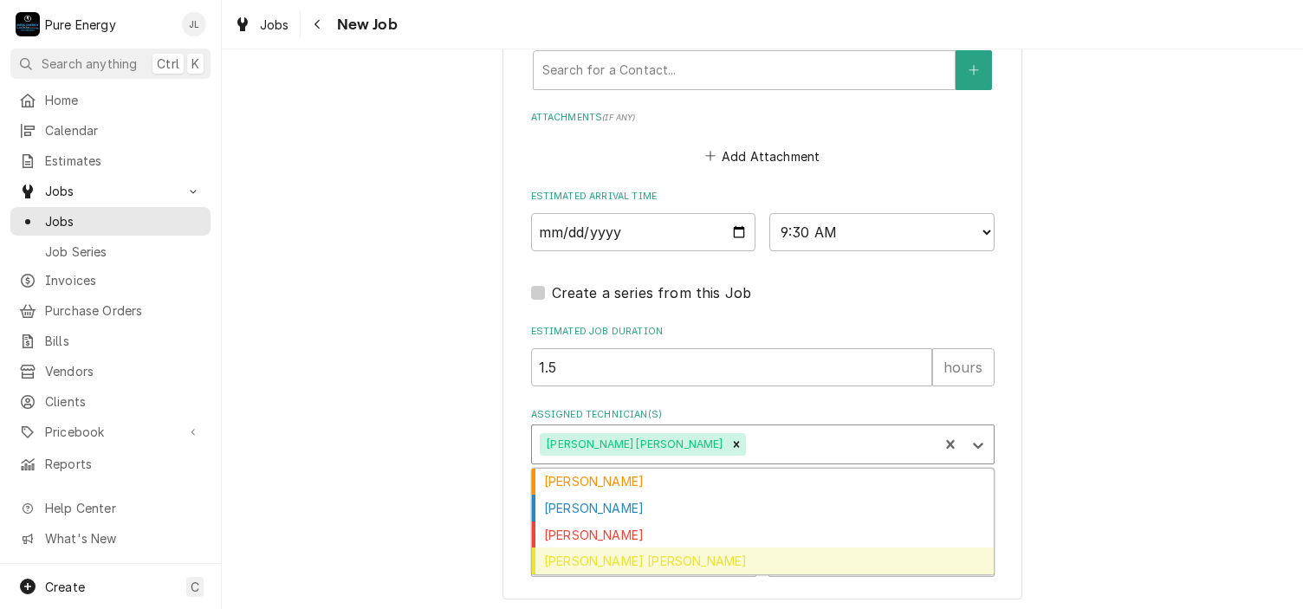
click at [782, 548] on div "Rodolfo Hernandez Lorenzo" at bounding box center [763, 561] width 462 height 27
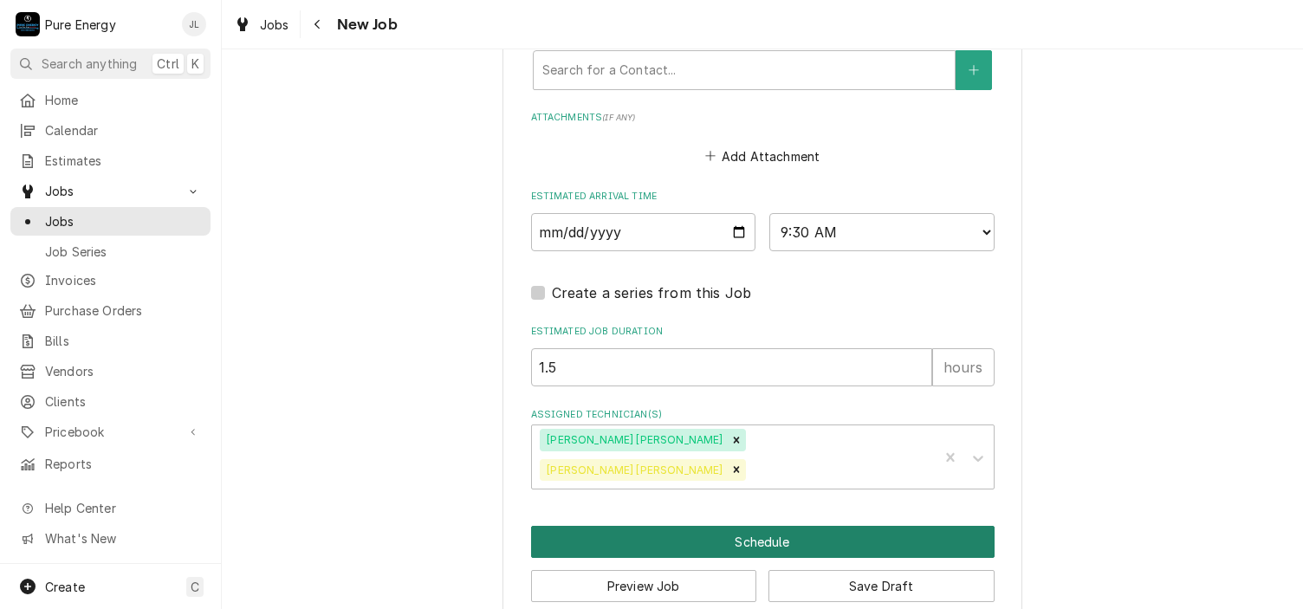
click at [764, 526] on button "Schedule" at bounding box center [763, 542] width 464 height 32
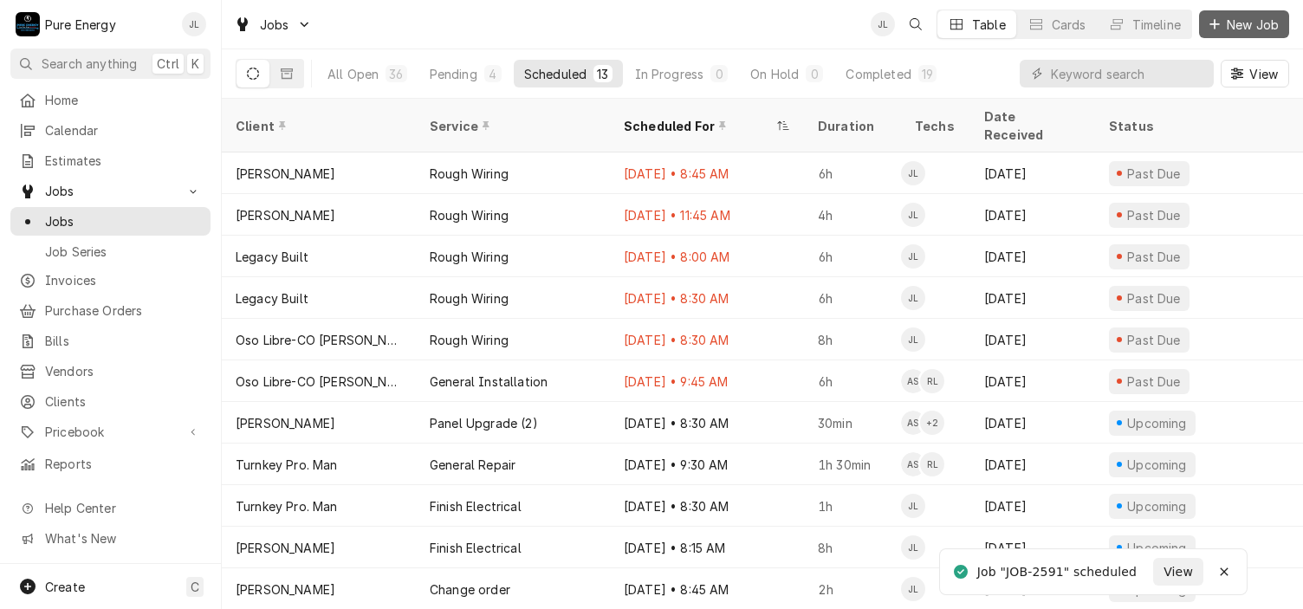
click at [1249, 25] on span "New Job" at bounding box center [1252, 25] width 59 height 18
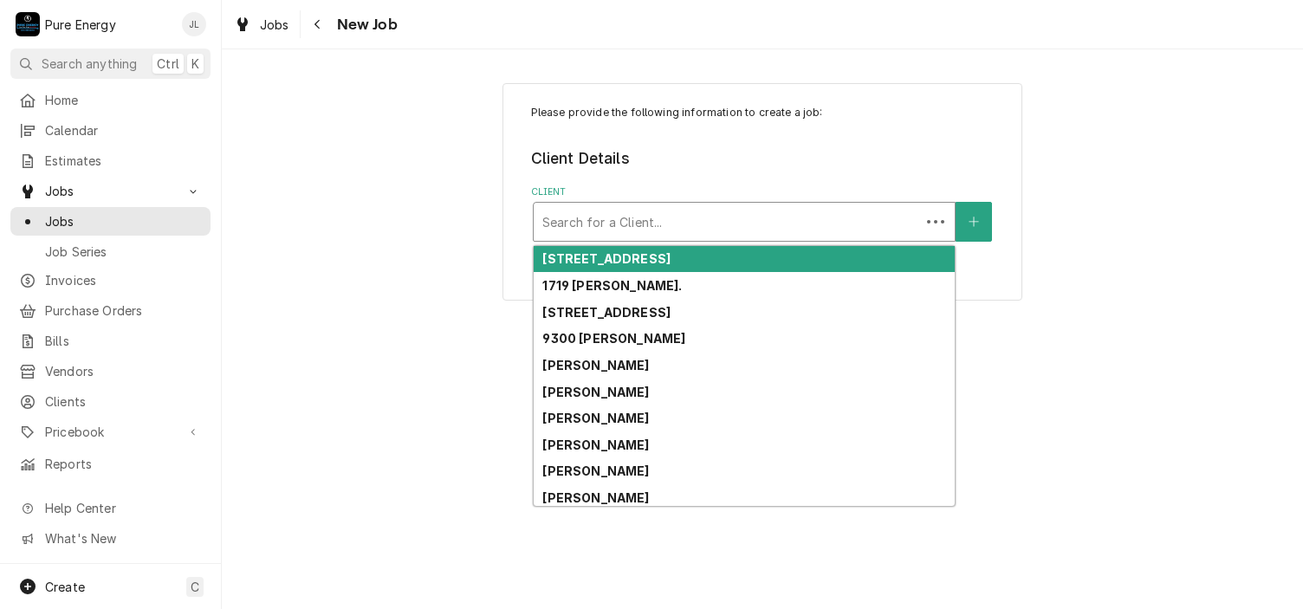
click at [631, 215] on div "Client" at bounding box center [726, 221] width 369 height 31
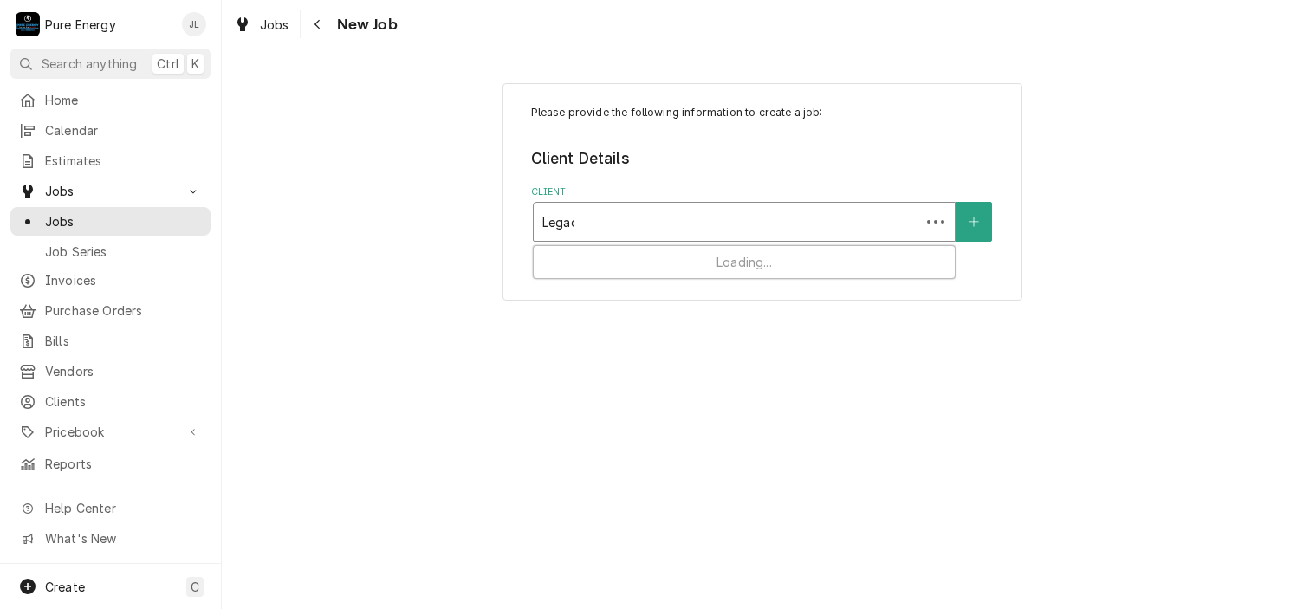
type input "Legacy"
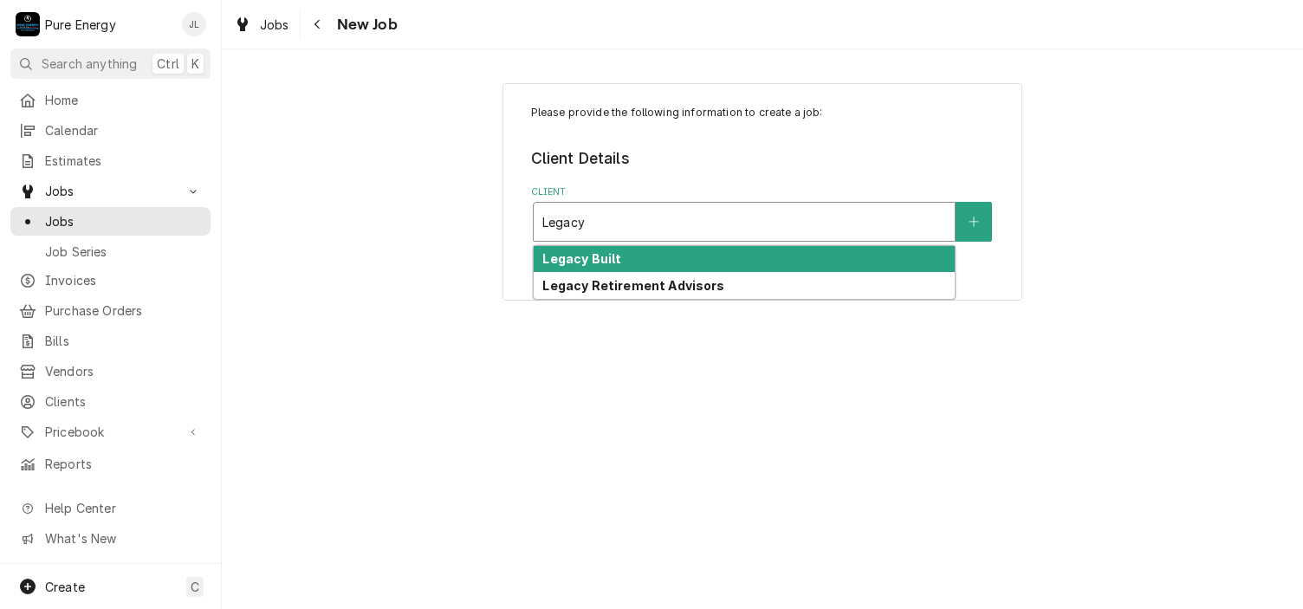
click at [619, 259] on strong "Legacy Built" at bounding box center [581, 258] width 79 height 15
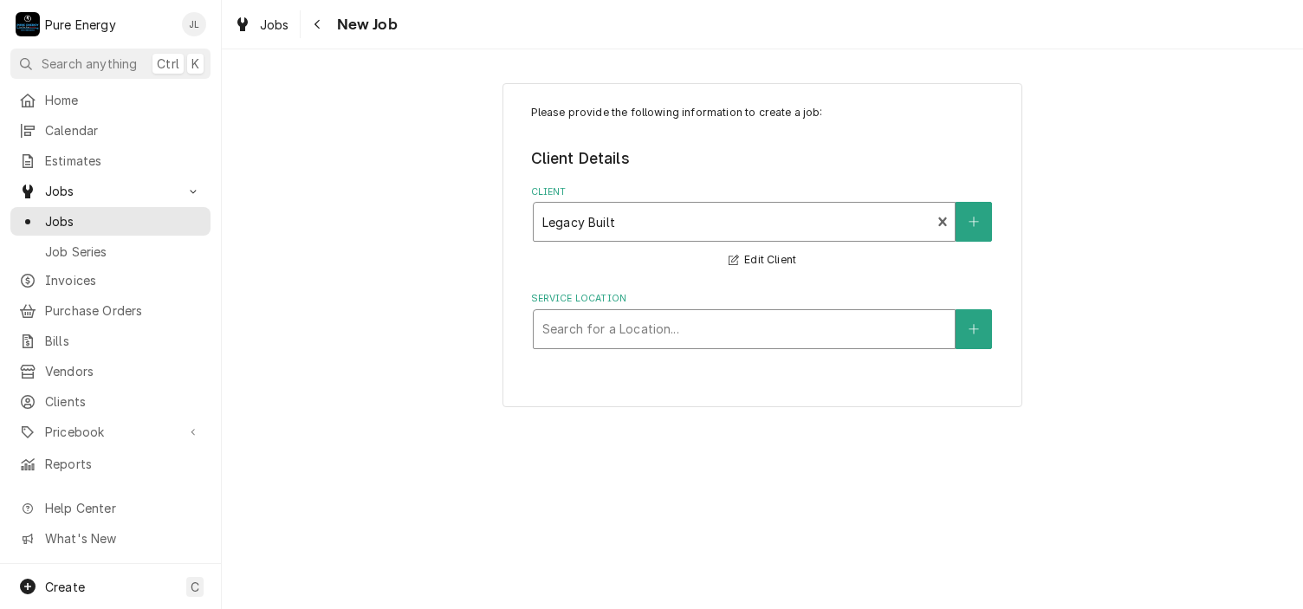
click at [623, 322] on div "Service Location" at bounding box center [744, 329] width 404 height 31
type input "Deeds"
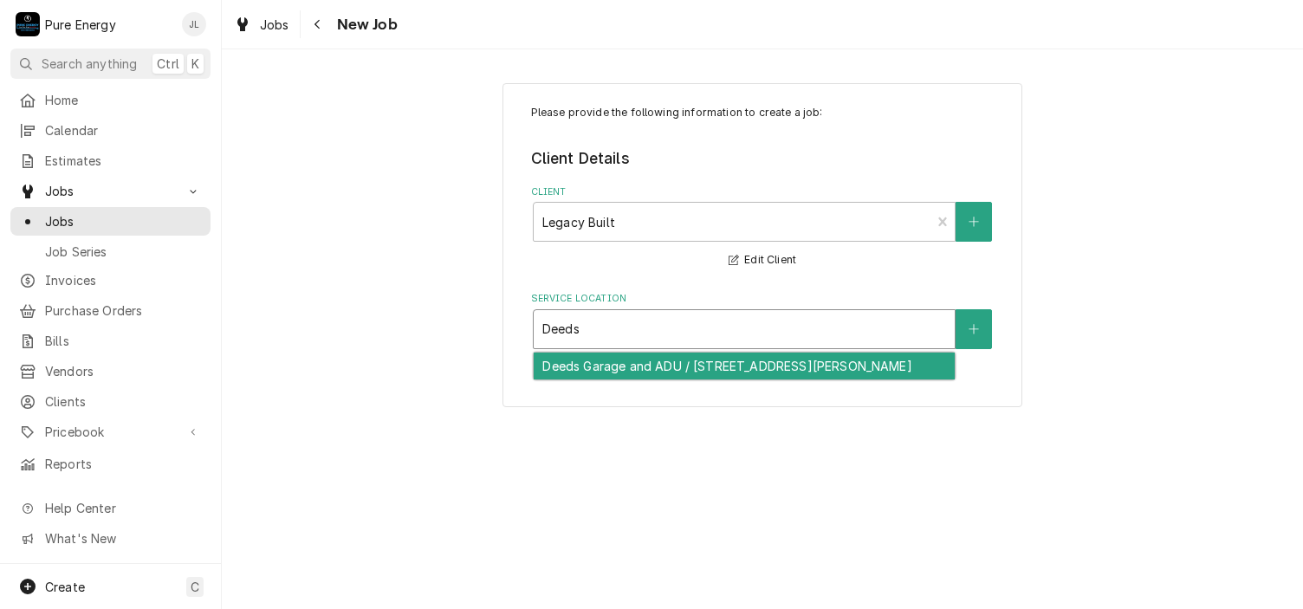
click at [638, 362] on div "Deeds Garage and ADU / [STREET_ADDRESS][PERSON_NAME]" at bounding box center [744, 366] width 421 height 27
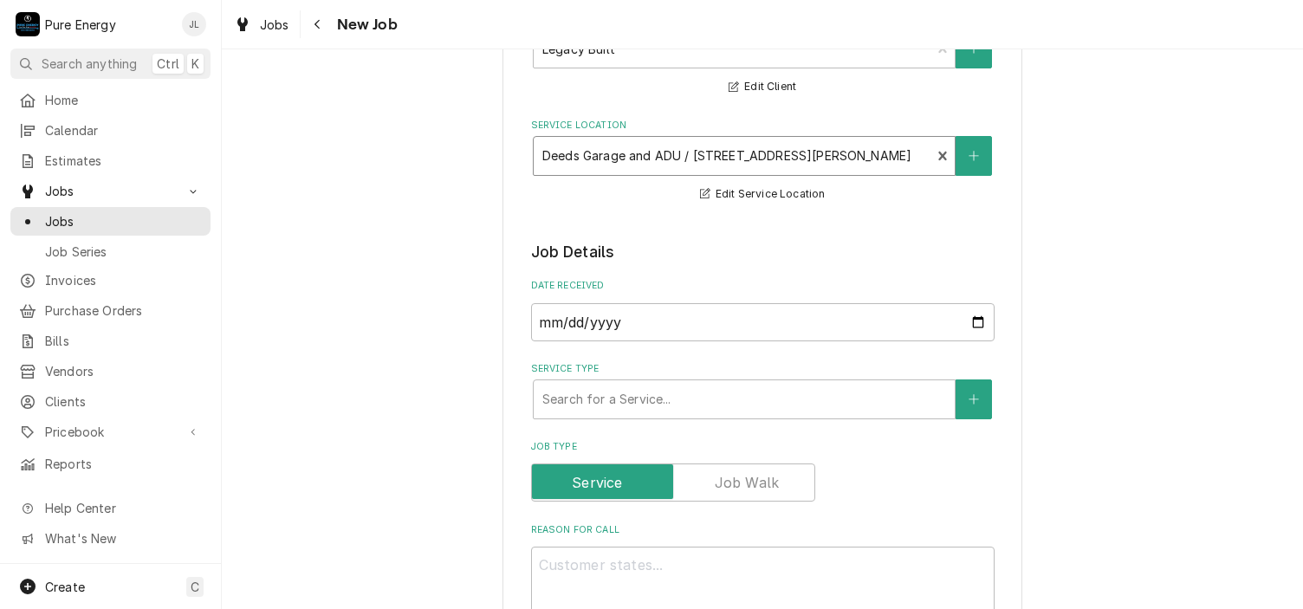
scroll to position [260, 0]
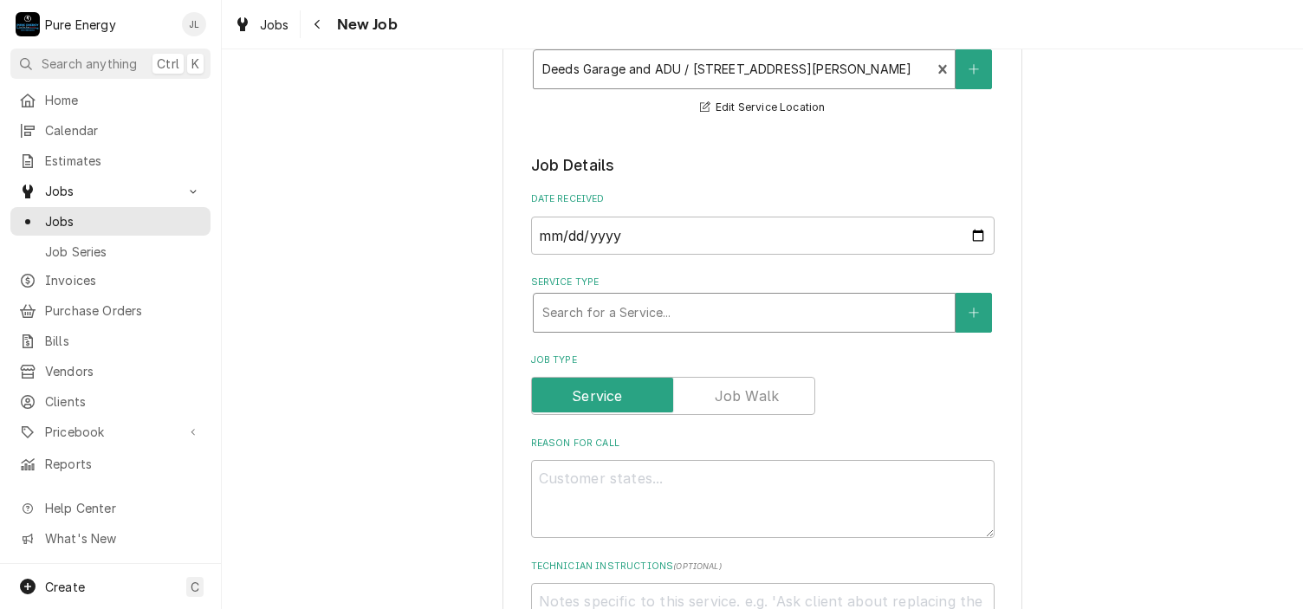
click at [664, 315] on div "Service Type" at bounding box center [744, 312] width 404 height 31
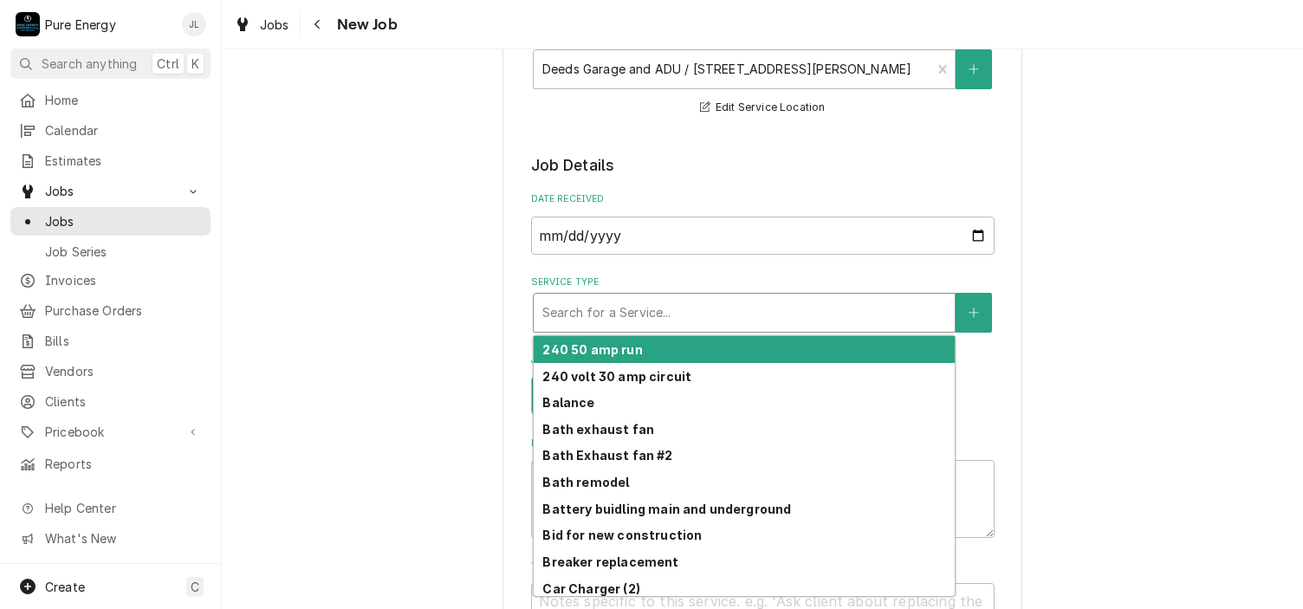
type textarea "x"
type input "F"
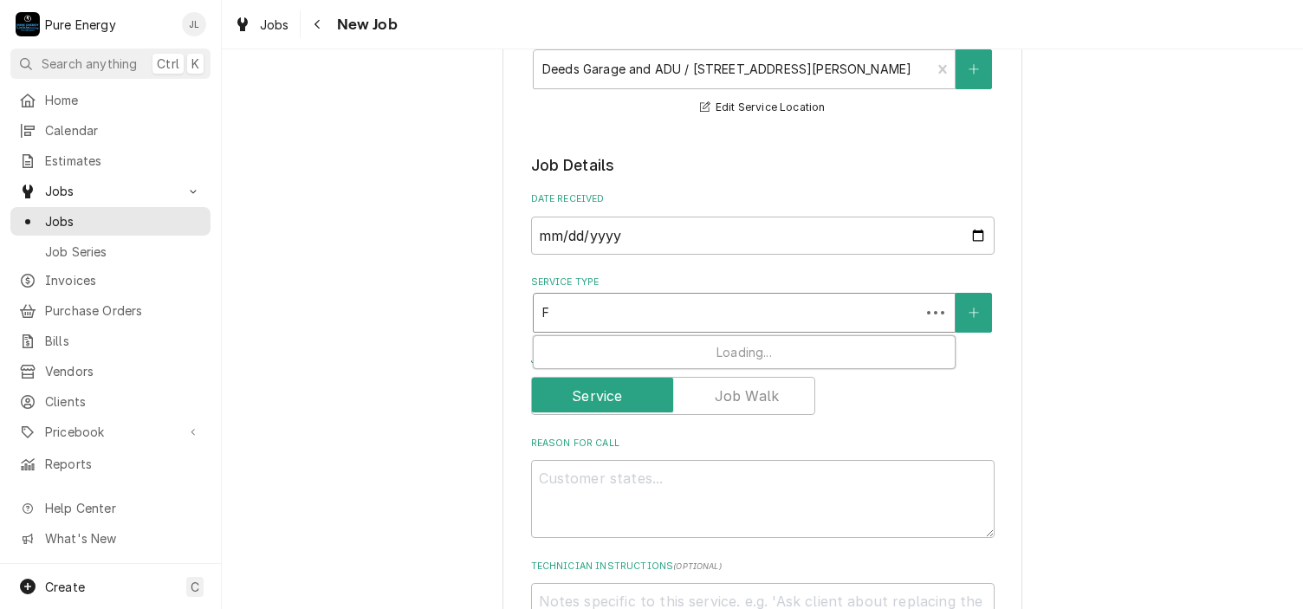
type textarea "x"
type input "Fi"
type textarea "x"
type input "Fin"
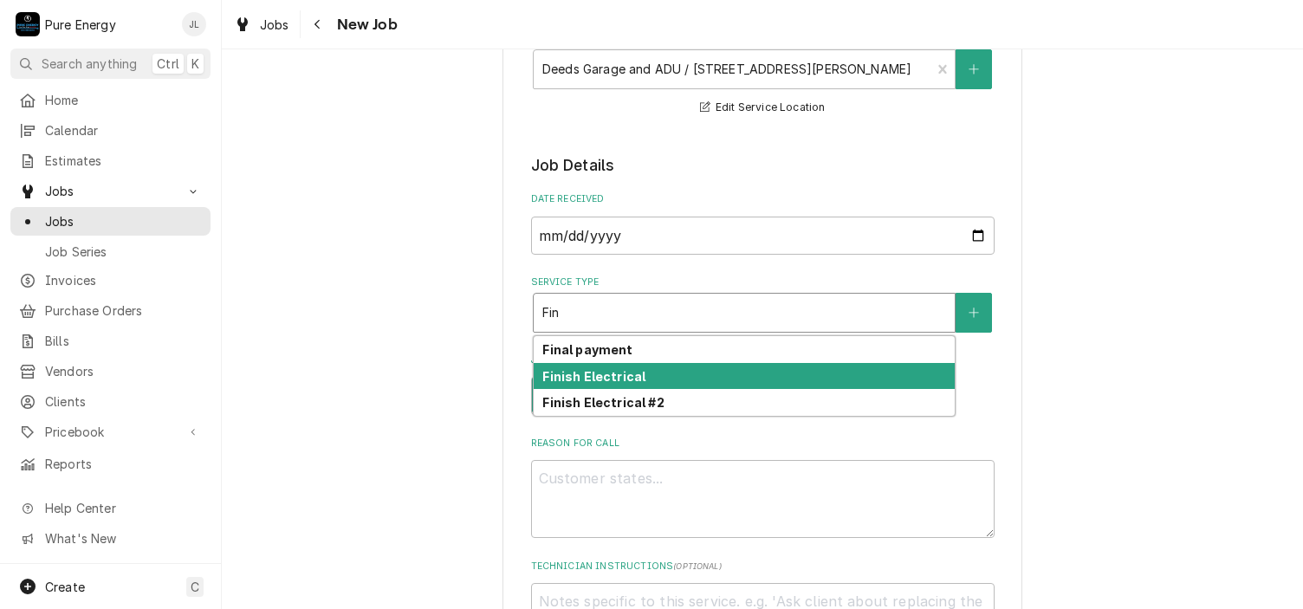
click at [684, 368] on div "Finish Electrical" at bounding box center [744, 376] width 421 height 27
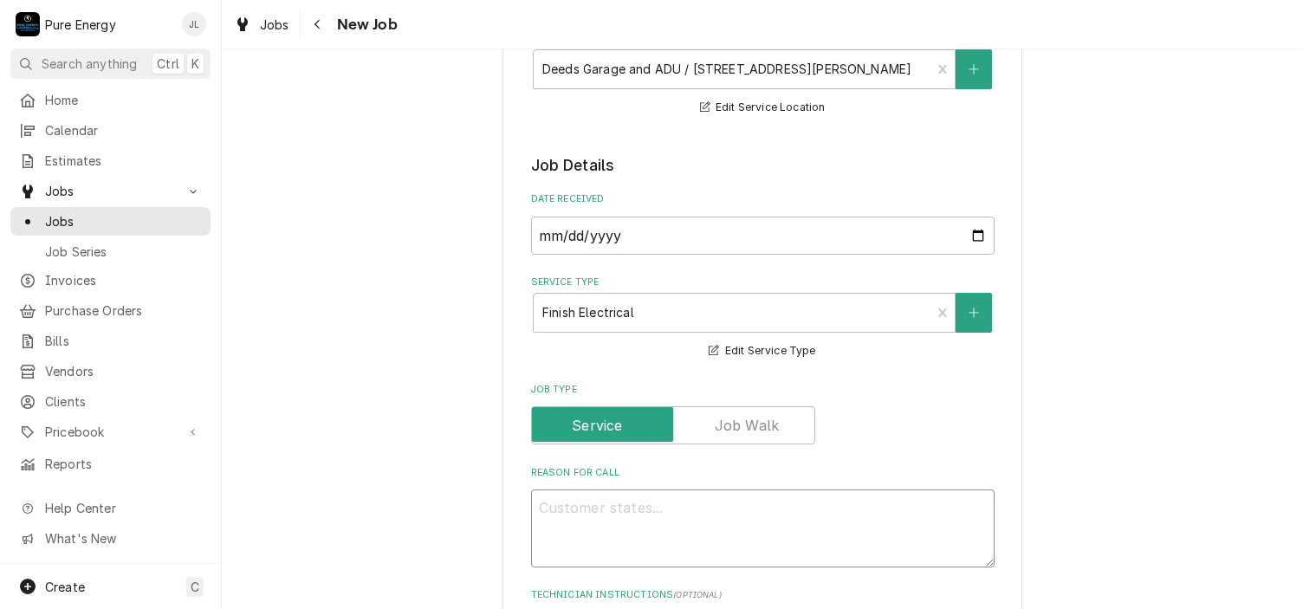
click at [599, 498] on textarea "Reason For Call" at bounding box center [763, 529] width 464 height 78
type textarea "x"
type textarea "D"
type textarea "x"
type textarea "Do"
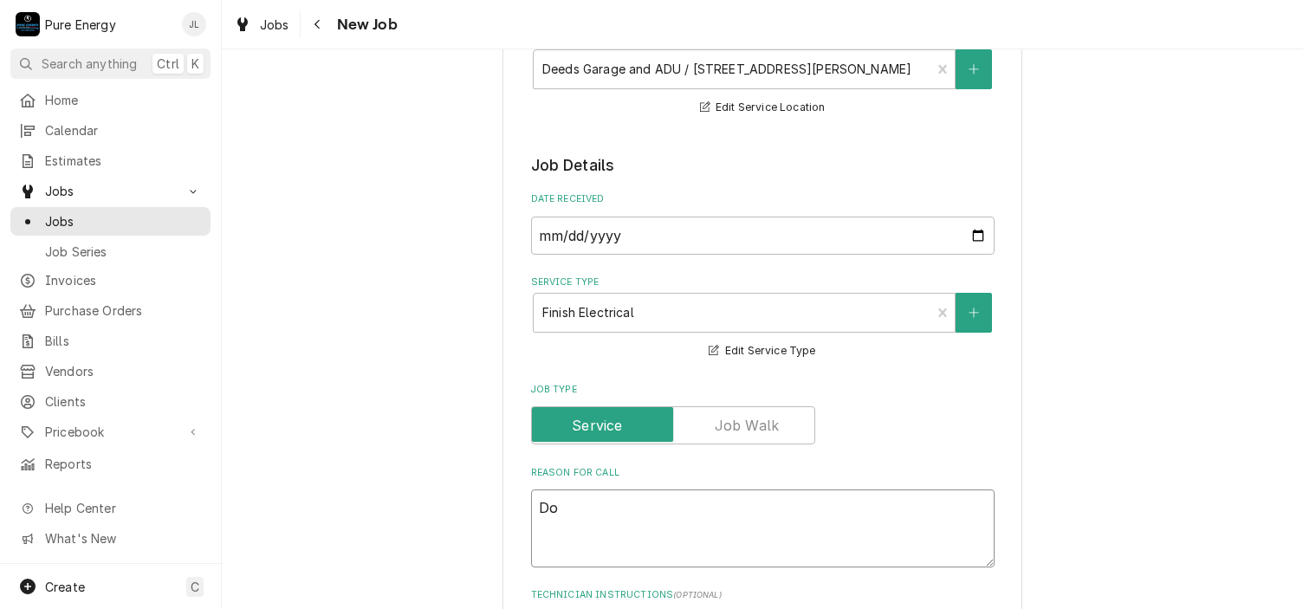
type textarea "x"
type textarea "Don"
type textarea "x"
type textarea "Don'"
type textarea "x"
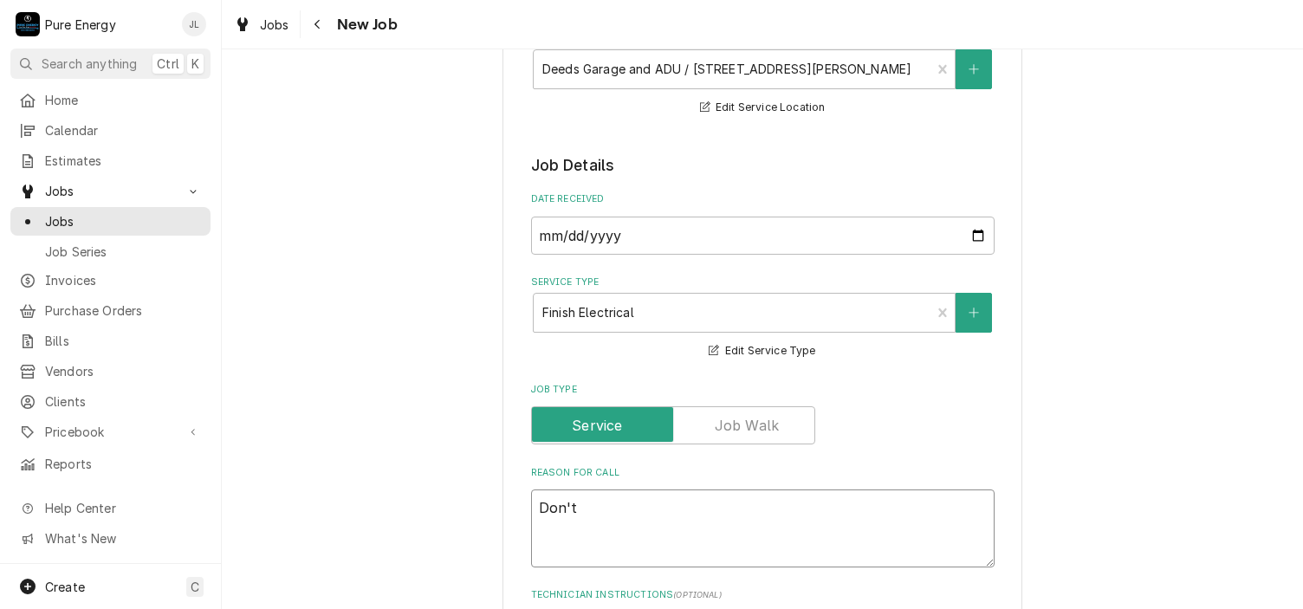
type textarea "Don't"
type textarea "x"
type textarea "Don't g"
type textarea "x"
type textarea "Don't go"
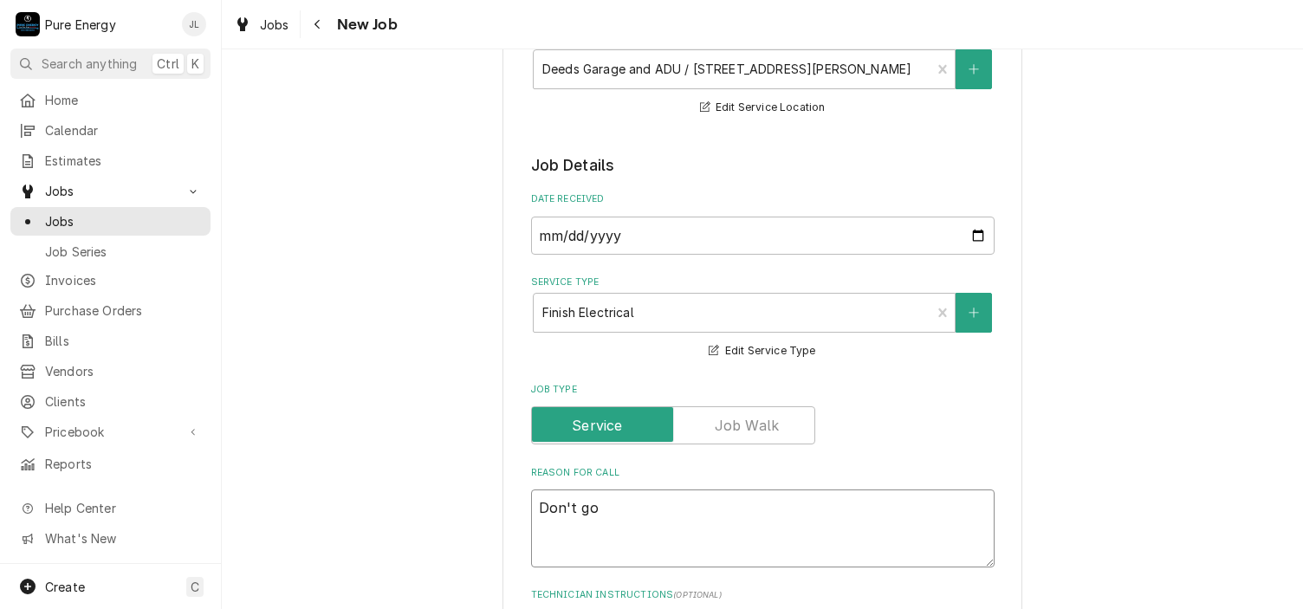
type textarea "x"
type textarea "Don't go"
type textarea "x"
type textarea "Don't go o"
type textarea "x"
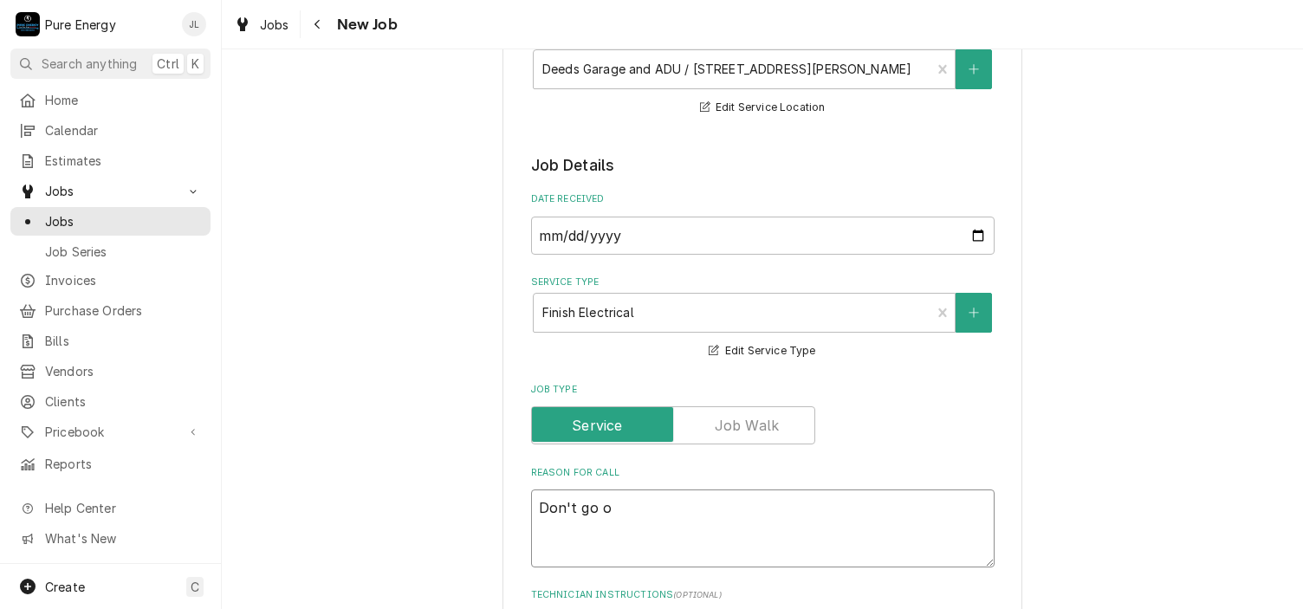
type textarea "Don't go on"
type textarea "x"
type textarea "Don't go on"
type textarea "x"
type textarea "Don't go on th"
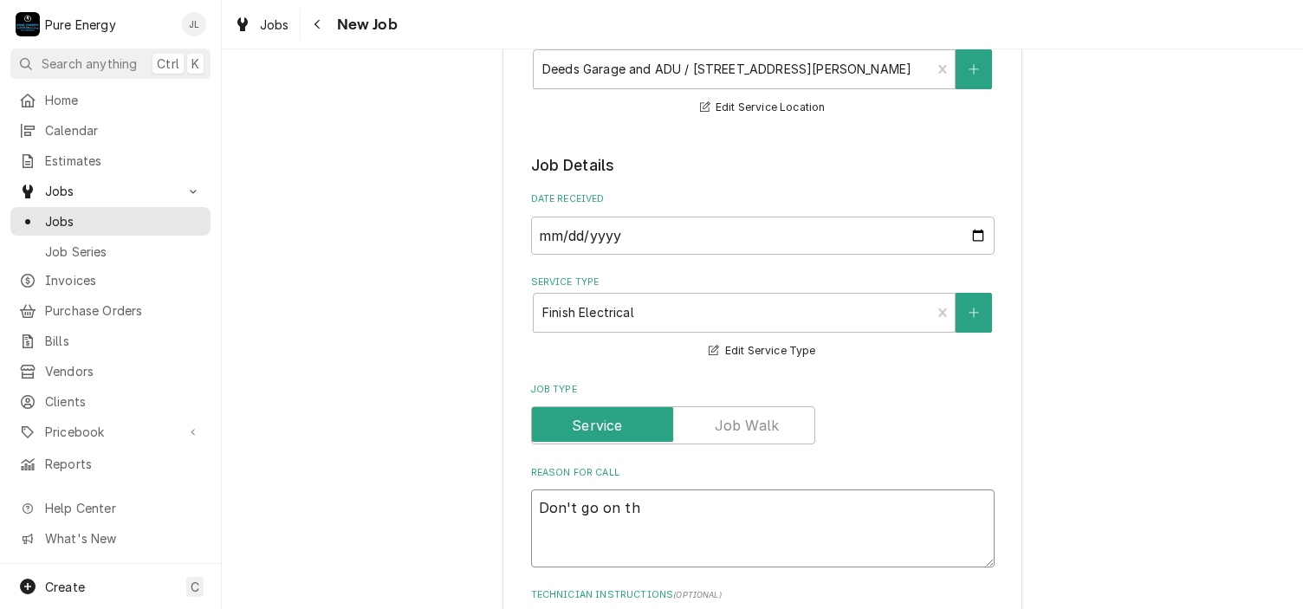
type textarea "x"
type textarea "Don't go on thi"
type textarea "x"
type textarea "Don't go on this"
type textarea "x"
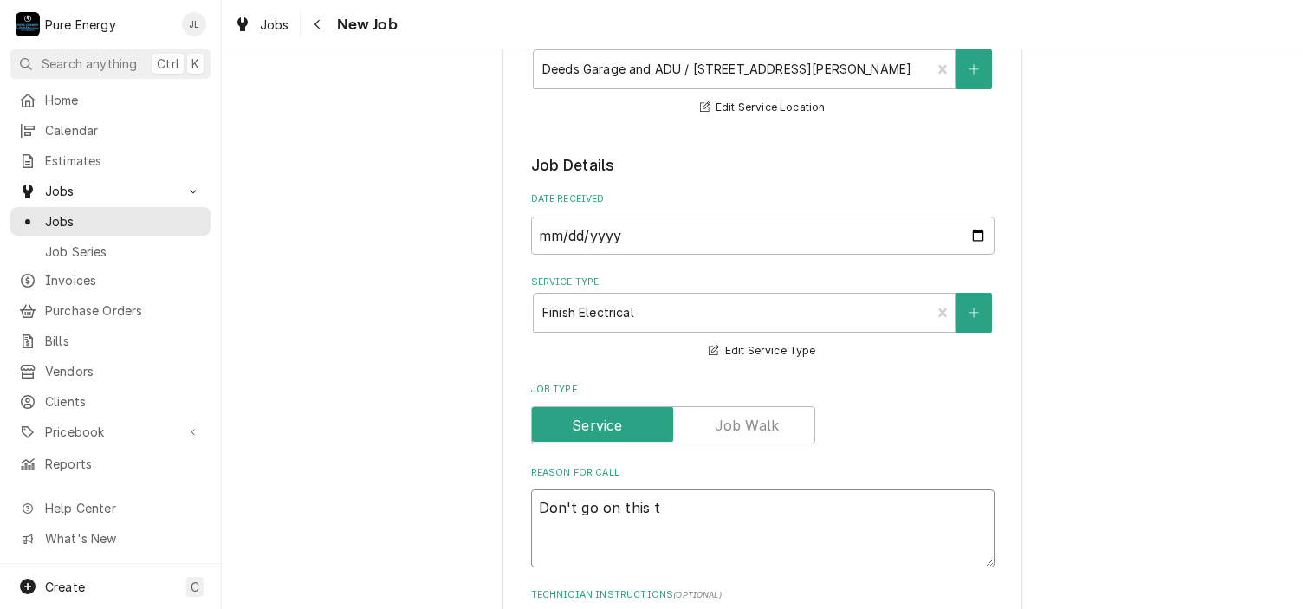
type textarea "Don't go on this ti"
type textarea "x"
type textarea "Don't go on this til"
type textarea "x"
type textarea "Don't go on this till"
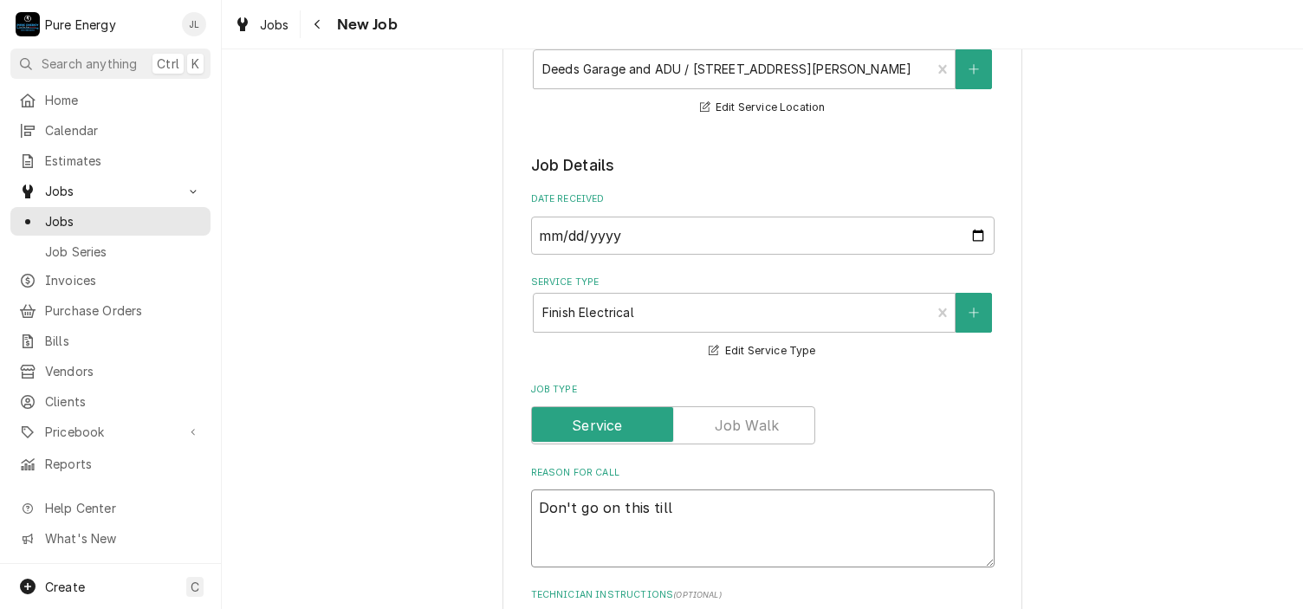
type textarea "x"
type textarea "Don't go on this till"
type textarea "x"
type textarea "Don't go on this till w"
type textarea "x"
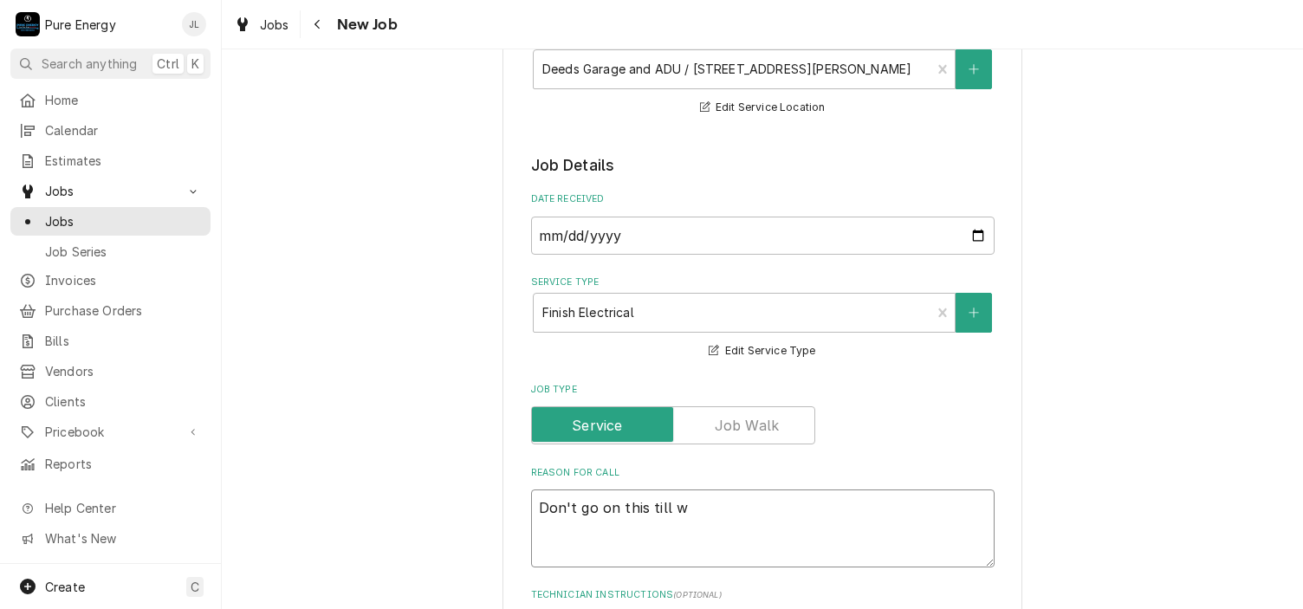
type textarea "Don't go on this till we"
type textarea "x"
type textarea "Don't go on this till we"
type textarea "x"
type textarea "Don't go on this till we c"
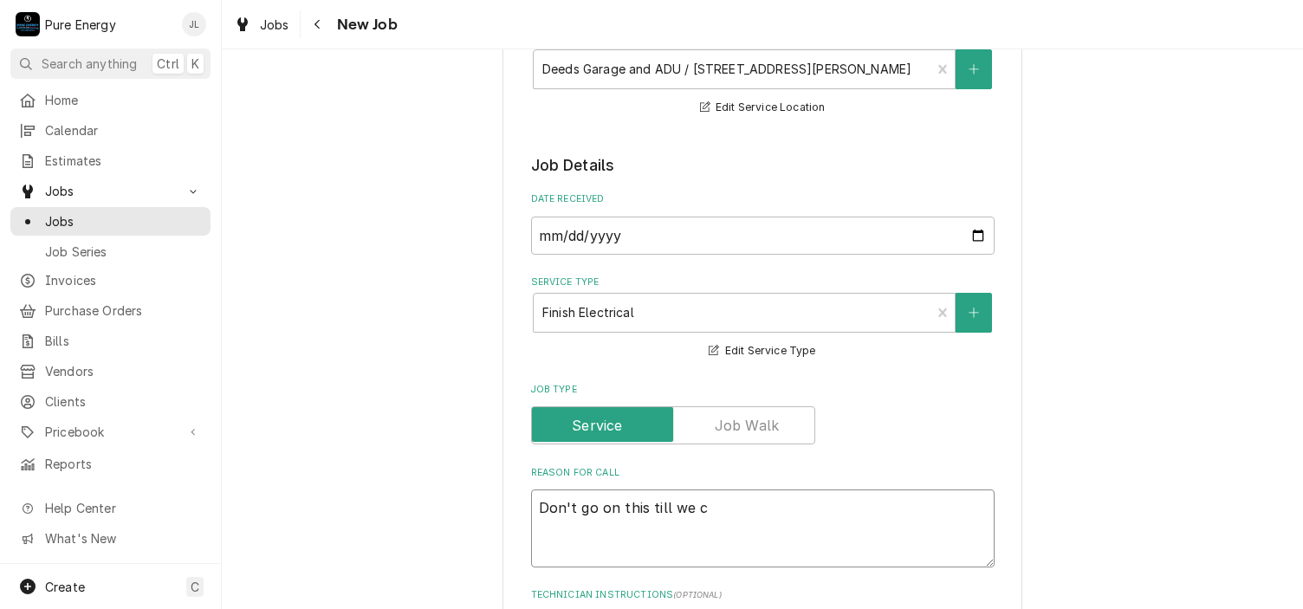
type textarea "x"
type textarea "Don't go on this till we"
type textarea "x"
type textarea "Don't go on this till we g"
type textarea "x"
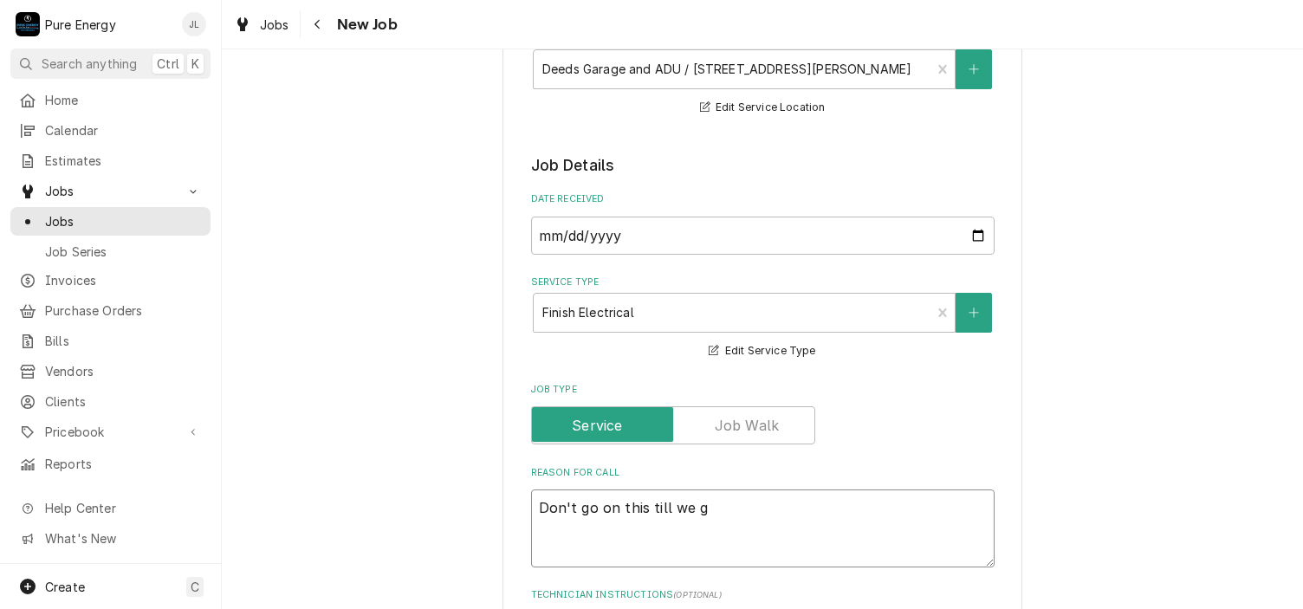
type textarea "Don't go on this till we ge"
type textarea "x"
type textarea "Don't go on this till we get"
type textarea "x"
type textarea "Don't go on this till we get c"
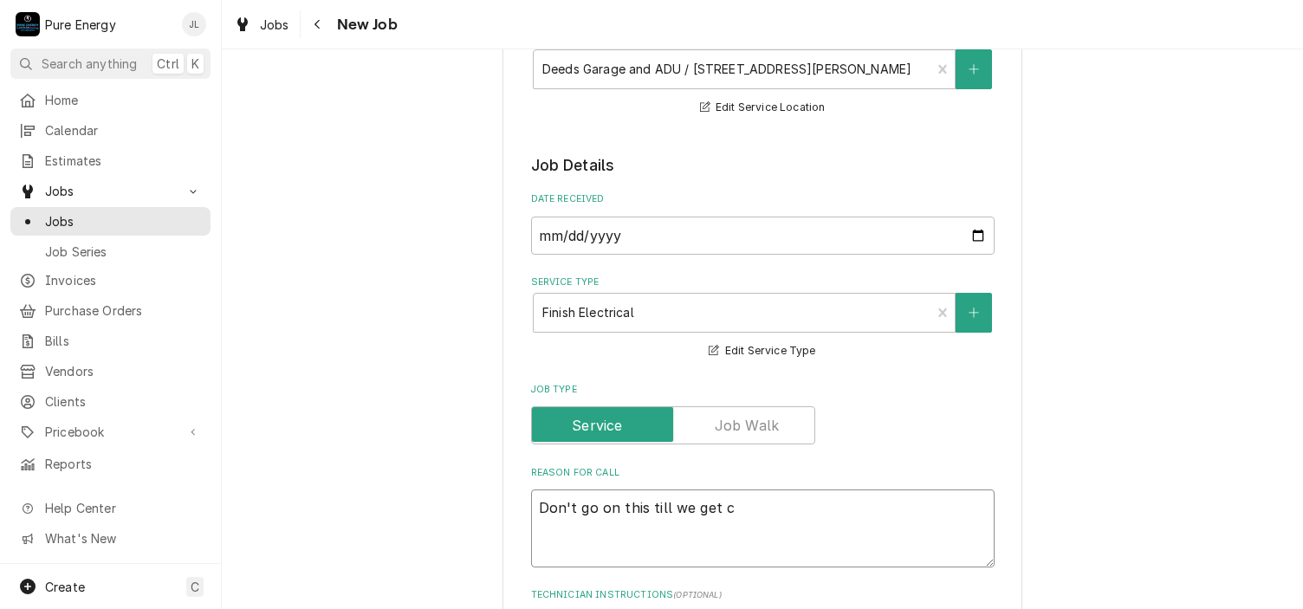
type textarea "x"
type textarea "Don't go on this till we get ca"
type textarea "x"
type textarea "Don't go on this till we get cal"
type textarea "x"
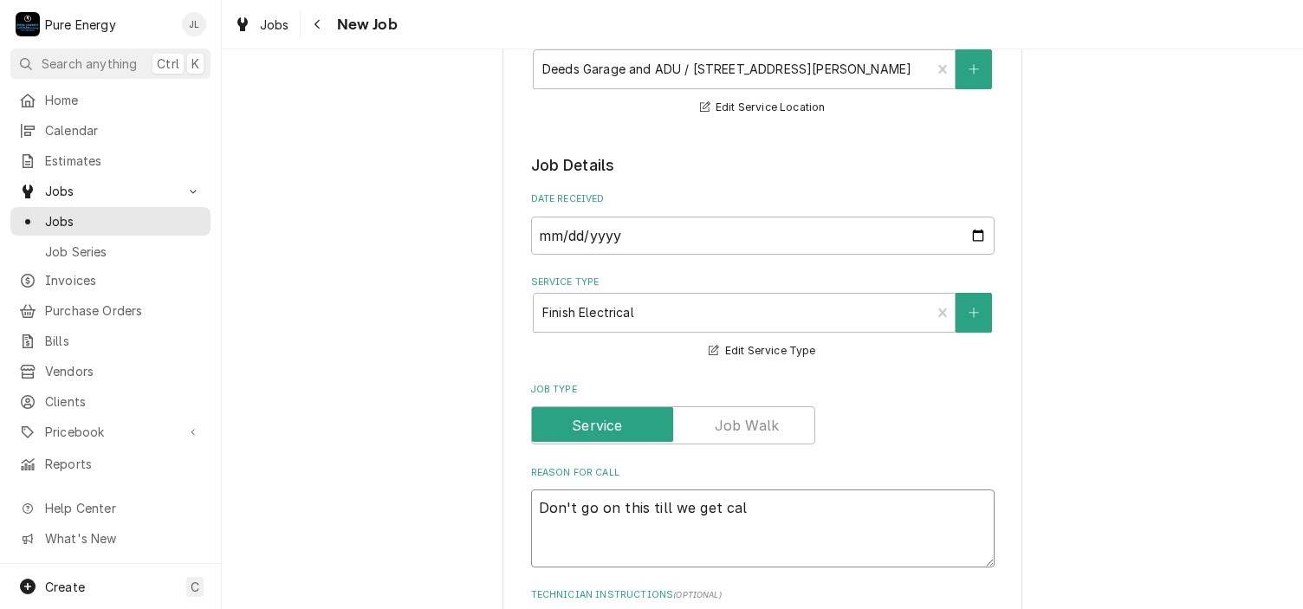
type textarea "Don't go on this till we get call"
type textarea "x"
type textarea "Don't go on this till we get call"
type textarea "x"
type textarea "Don't go on this till we get call f"
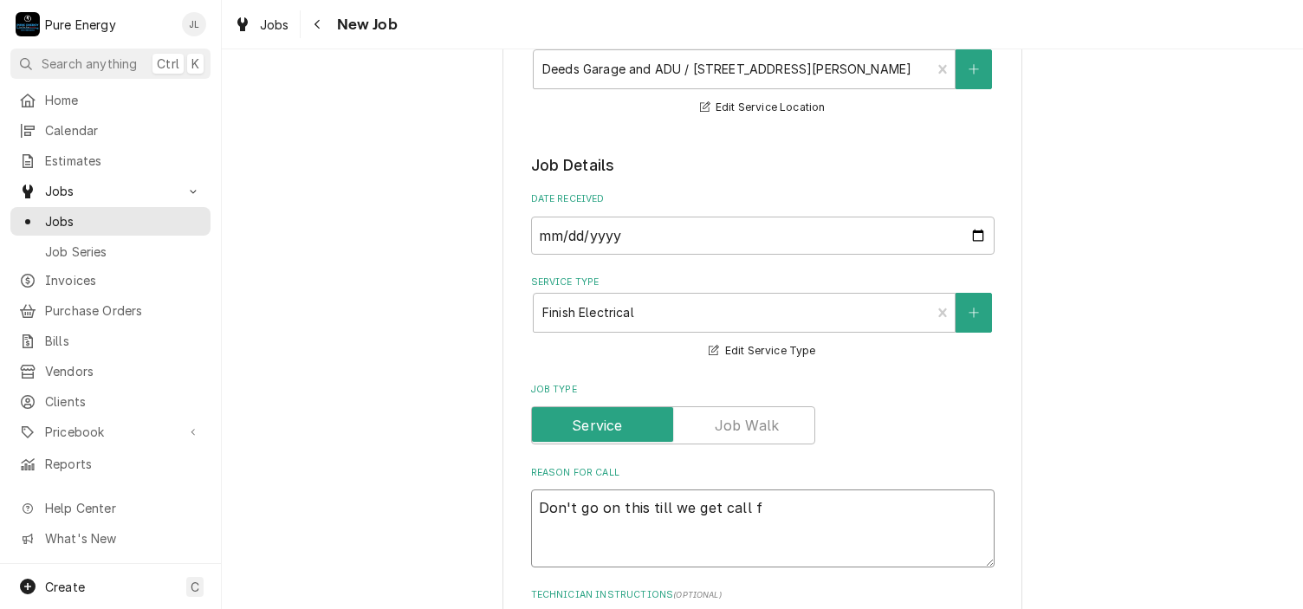
type textarea "x"
type textarea "Don't go on this till we get call fr"
type textarea "x"
type textarea "Don't go on this till we get call fro"
type textarea "x"
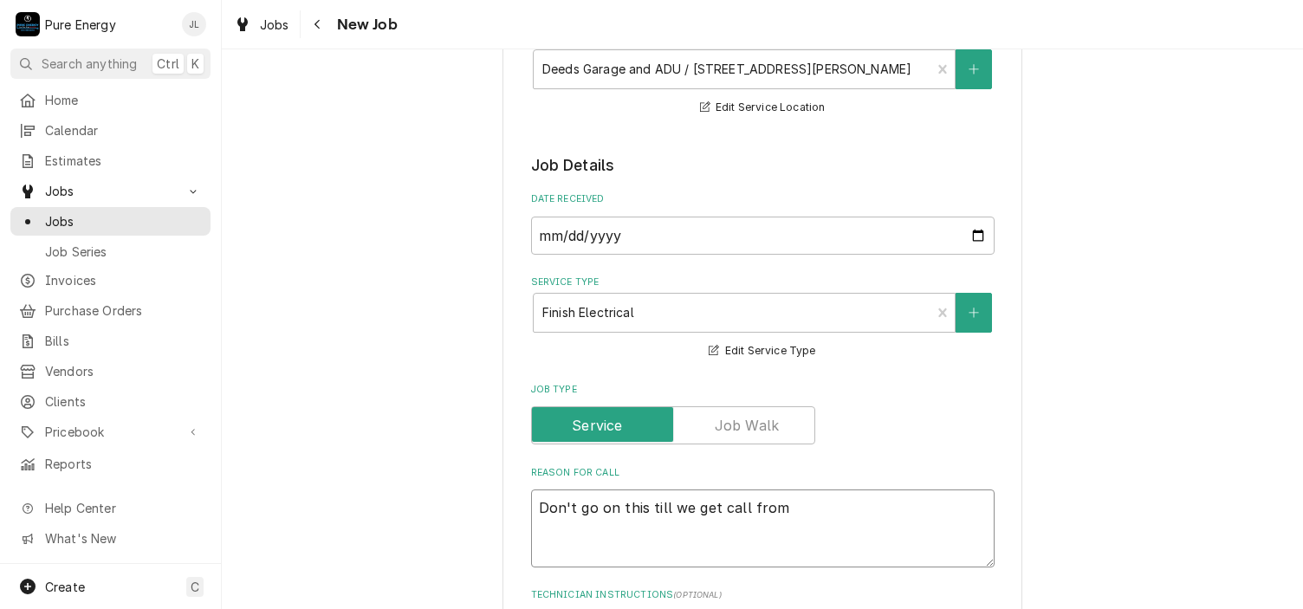
type textarea "Don't go on this till we get call from"
type textarea "x"
type textarea "Don't go on this till we get call from J"
type textarea "x"
type textarea "Don't go on this till we get call from Ju"
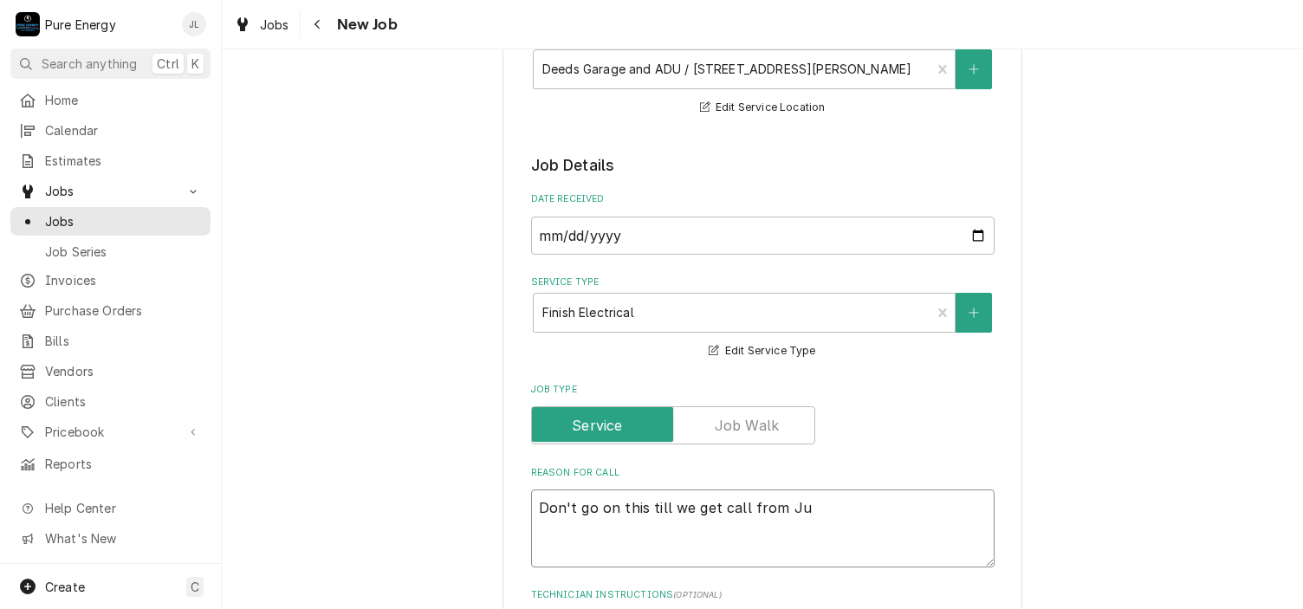
type textarea "x"
type textarea "Don't go on this till we get call from Jus"
type textarea "x"
type textarea "Don't go on this till we get call from Just"
type textarea "x"
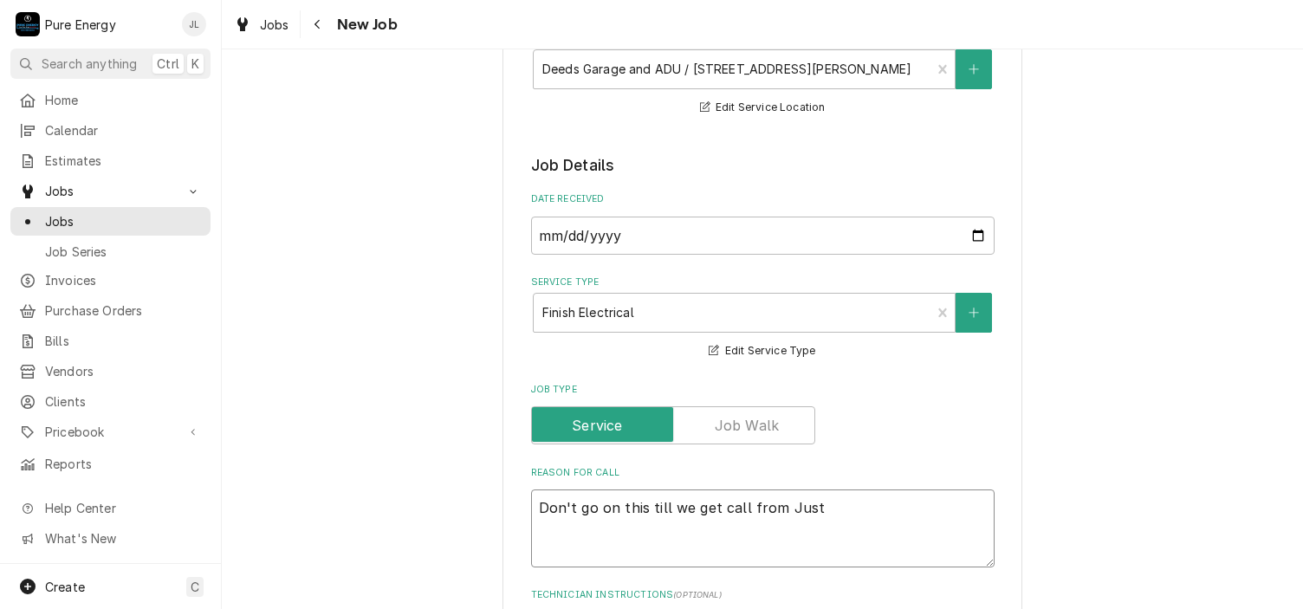
type textarea "Don't go on this till we get call from Justi"
type textarea "x"
type textarea "Don't go on this till we get call from Justin"
type textarea "x"
type textarea "Don't go on this till we get call from Justin."
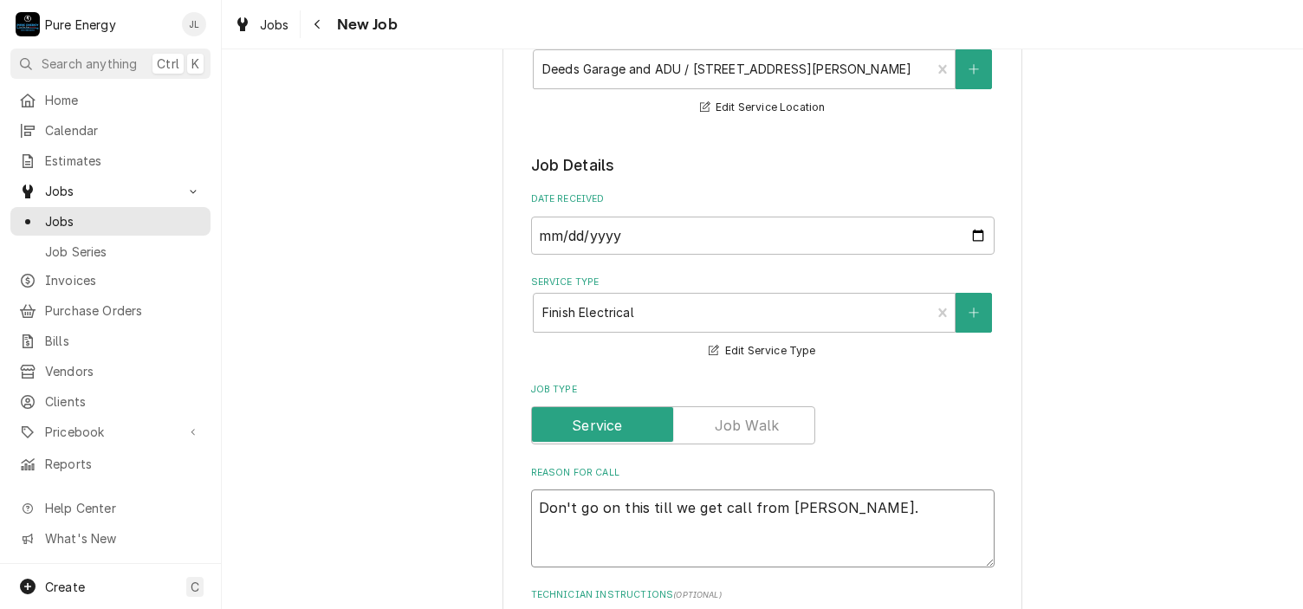
type textarea "x"
type textarea "Don't go on this till we get call from Justin."
type textarea "x"
type textarea "Don't go on this till we get call from Justin."
type textarea "x"
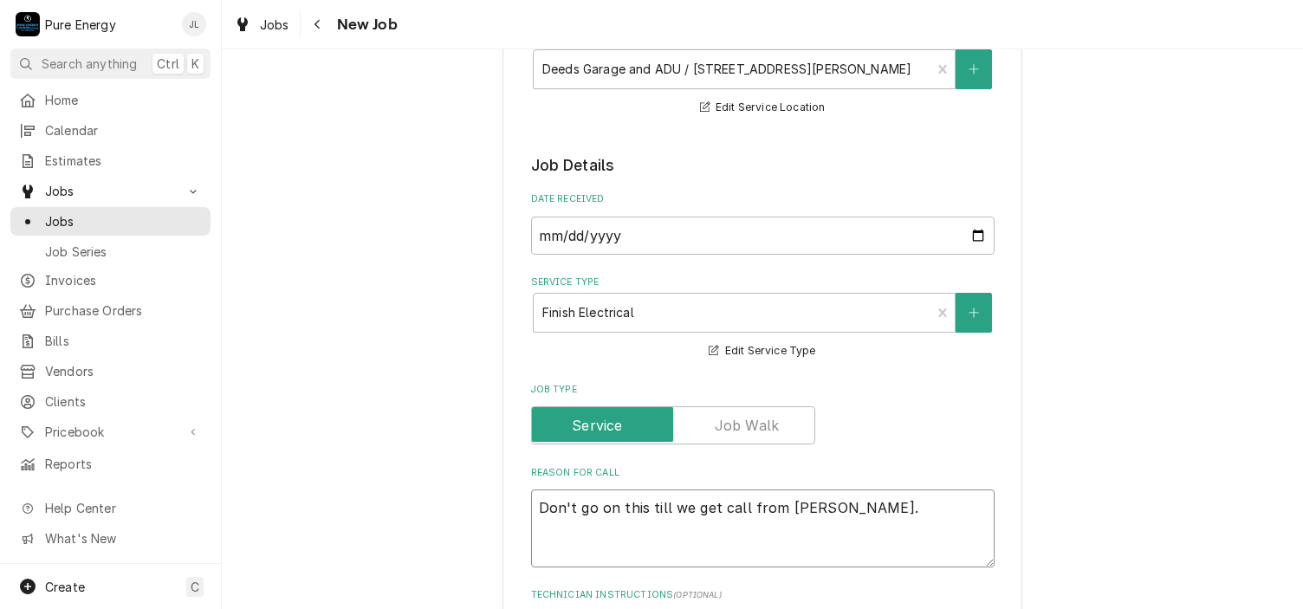
type textarea "Don't go on this till we get call from Justin. P"
type textarea "x"
type textarea "Don't go on this till we get call from Justin. PG"
type textarea "x"
type textarea "Don't go on this till we get call from Justin. PG&"
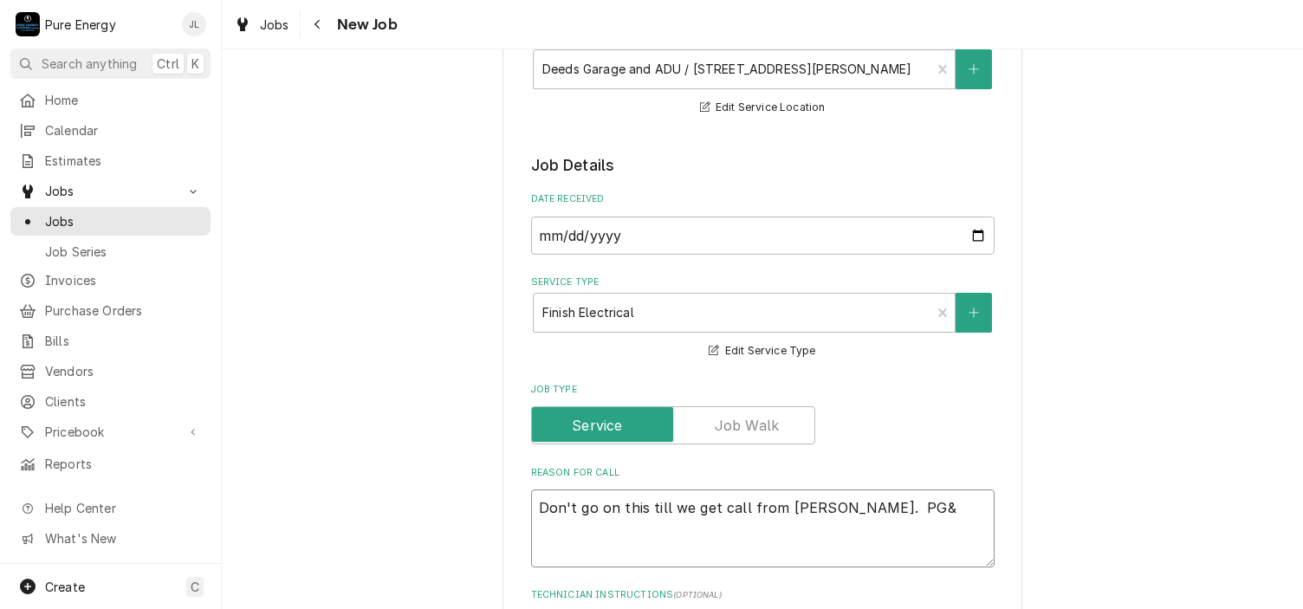
type textarea "x"
type textarea "Don't go on this till we get call from Justin. PG&E"
type textarea "x"
type textarea "Don't go on this till we get call from Justin. PG&E"
type textarea "x"
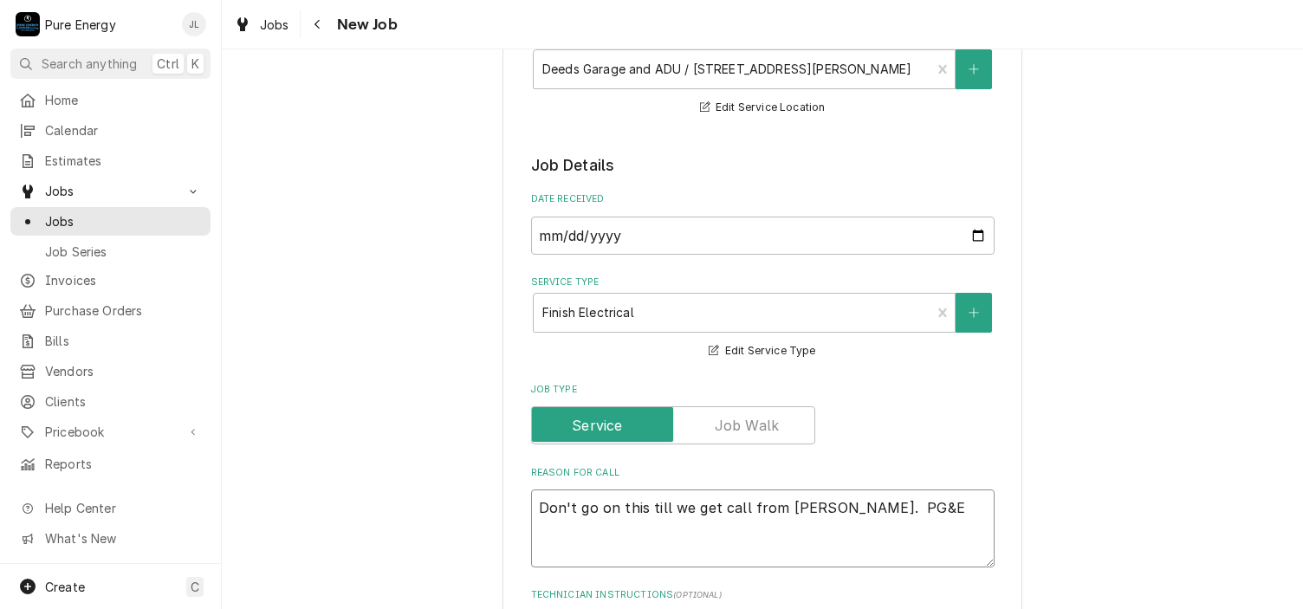
type textarea "Don't go on this till we get call from Justin. PG&E a"
type textarea "x"
type textarea "Don't go on this till we get call from Justin. PG&E are"
type textarea "x"
type textarea "Don't go on this till we get call from Justin. PG&E are"
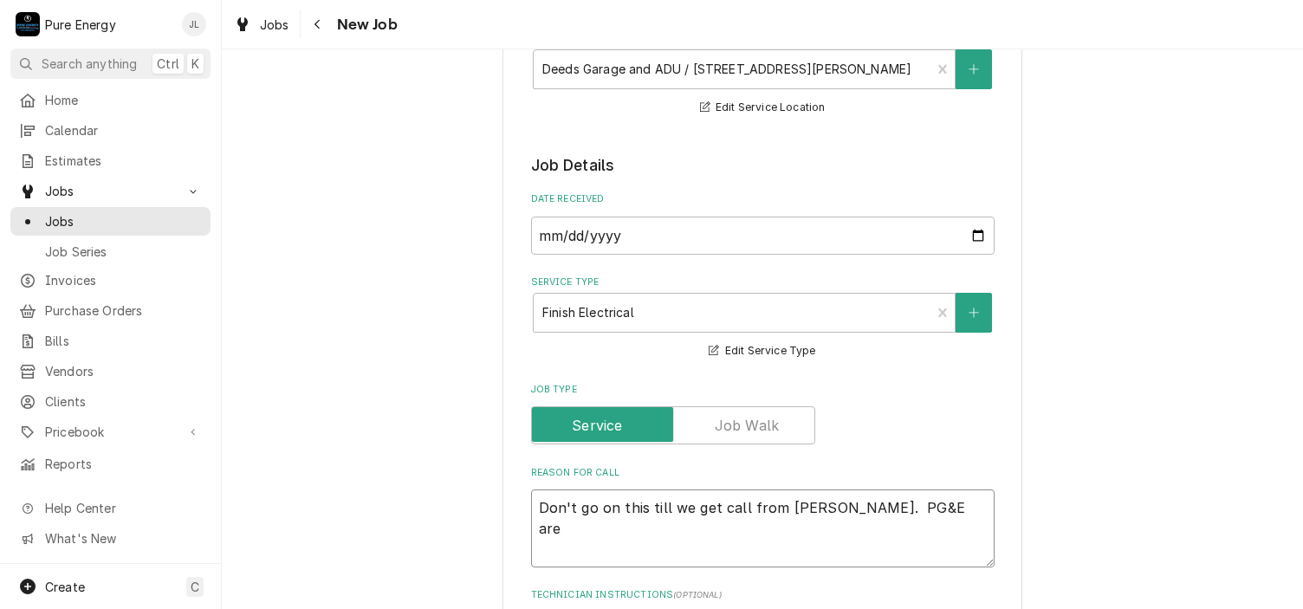
type textarea "x"
type textarea "Don't go on this till we get call from Justin. PG&E are s"
type textarea "x"
type textarea "Don't go on this till we get call from Justin. PG&E are su"
type textarea "x"
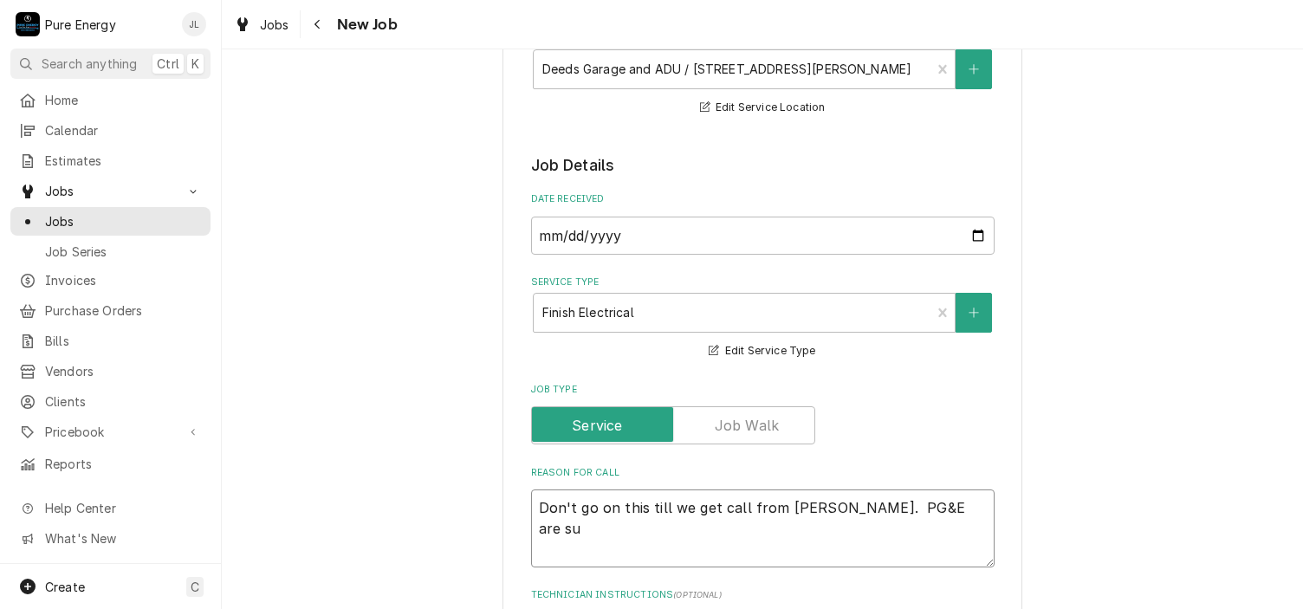
type textarea "Don't go on this till we get call from Justin. PG&E are sup"
type textarea "x"
type textarea "Don't go on this till we get call from Justin. PG&E are supp"
type textarea "x"
type textarea "Don't go on this till we get call from Justin. PG&E are suppo"
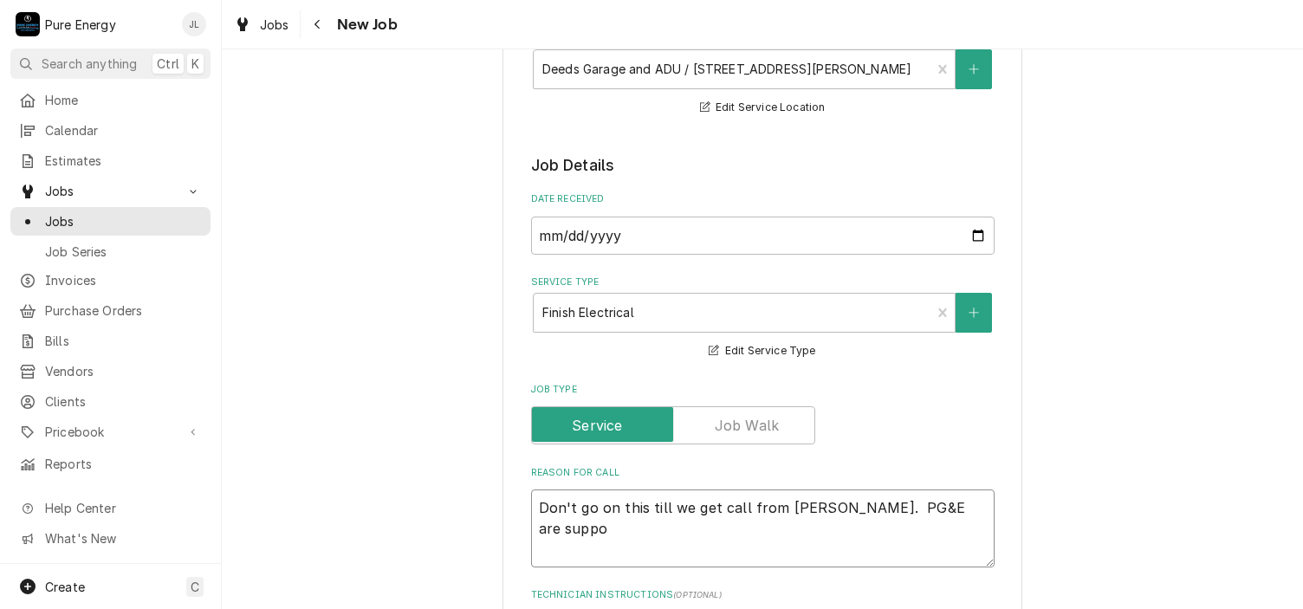
type textarea "x"
type textarea "Don't go on this till we get call from Justin. PG&E are suppow"
type textarea "x"
type textarea "Don't go on this till we get call from Justin. PG&E are suppo"
type textarea "x"
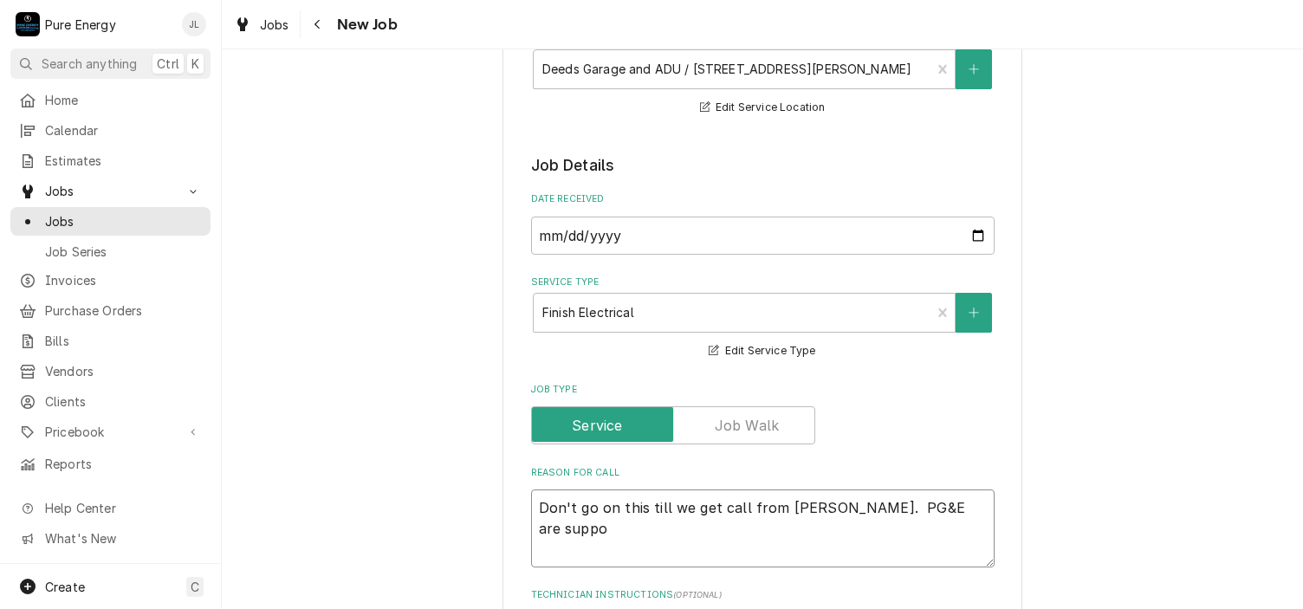
type textarea "Don't go on this till we get call from Justin. PG&E are suppos"
type textarea "x"
type textarea "Don't go on this till we get call from Justin. PG&E are suppose"
type textarea "x"
type textarea "Don't go on this till we get call from Justin. PG&E are suppose"
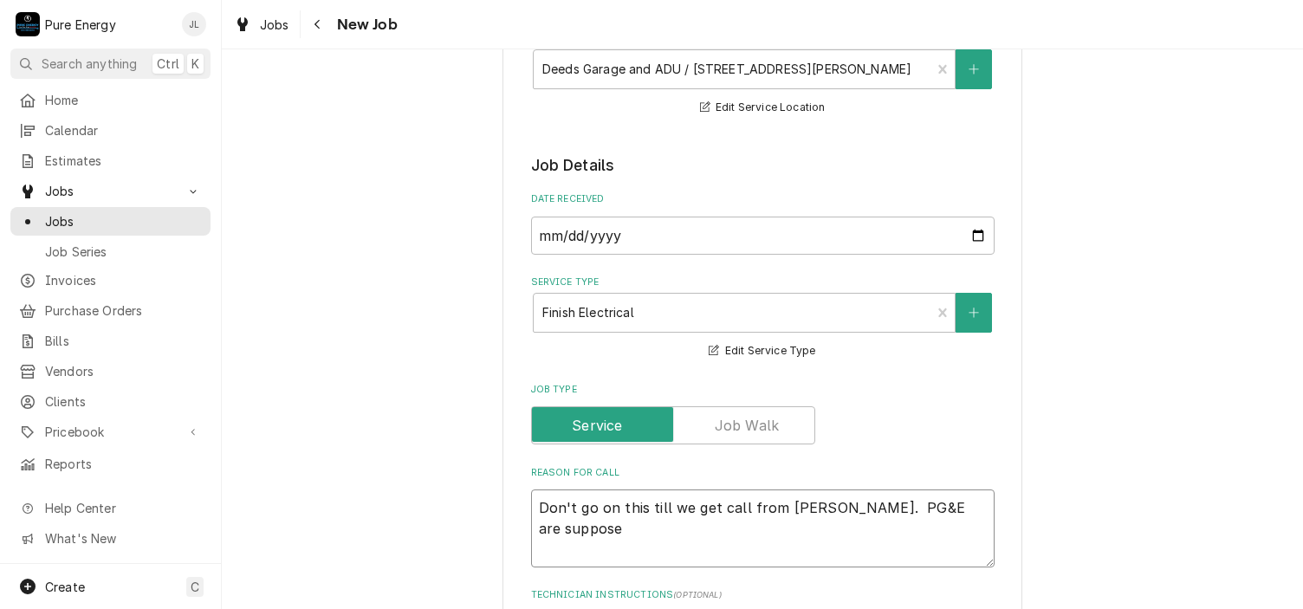
type textarea "x"
type textarea "Don't go on this till we get call from Justin. PG&E are suppose to"
type textarea "x"
type textarea "Don't go on this till we get call from Justin. PG&E are suppose to"
type textarea "x"
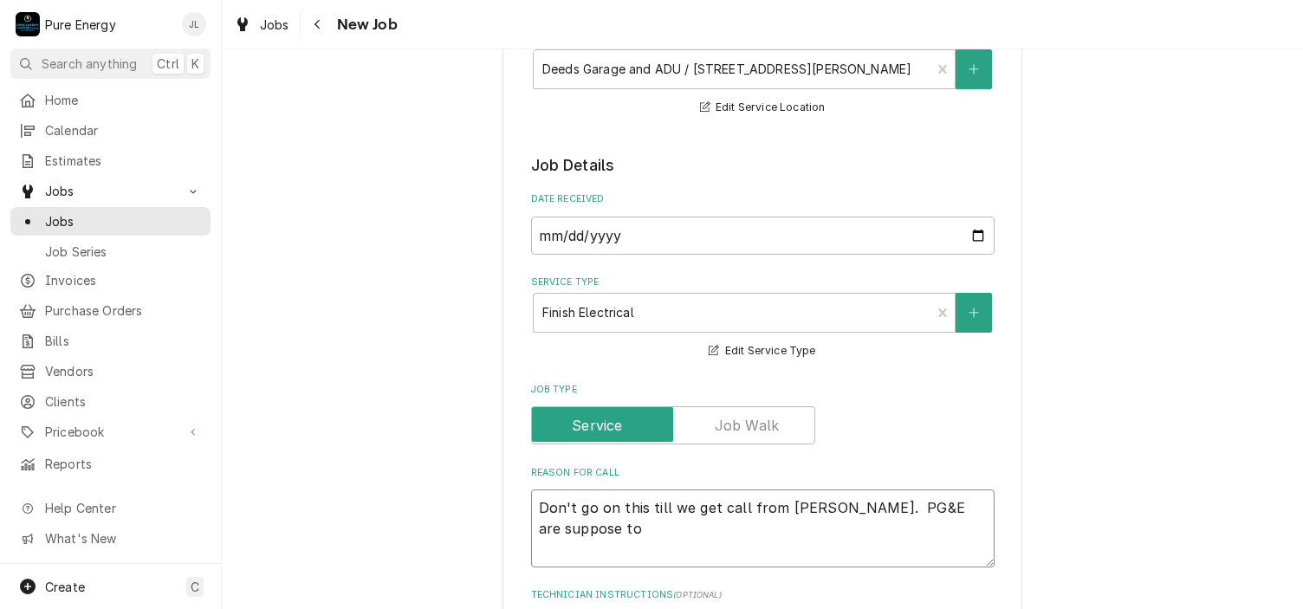
type textarea "Don't go on this till we get call from Justin. PG&E are suppose to c"
type textarea "x"
type textarea "Don't go on this till we get call from Justin. PG&E are suppose to ca"
type textarea "x"
type textarea "Don't go on this till we get call from Justin. PG&E are suppose to cal"
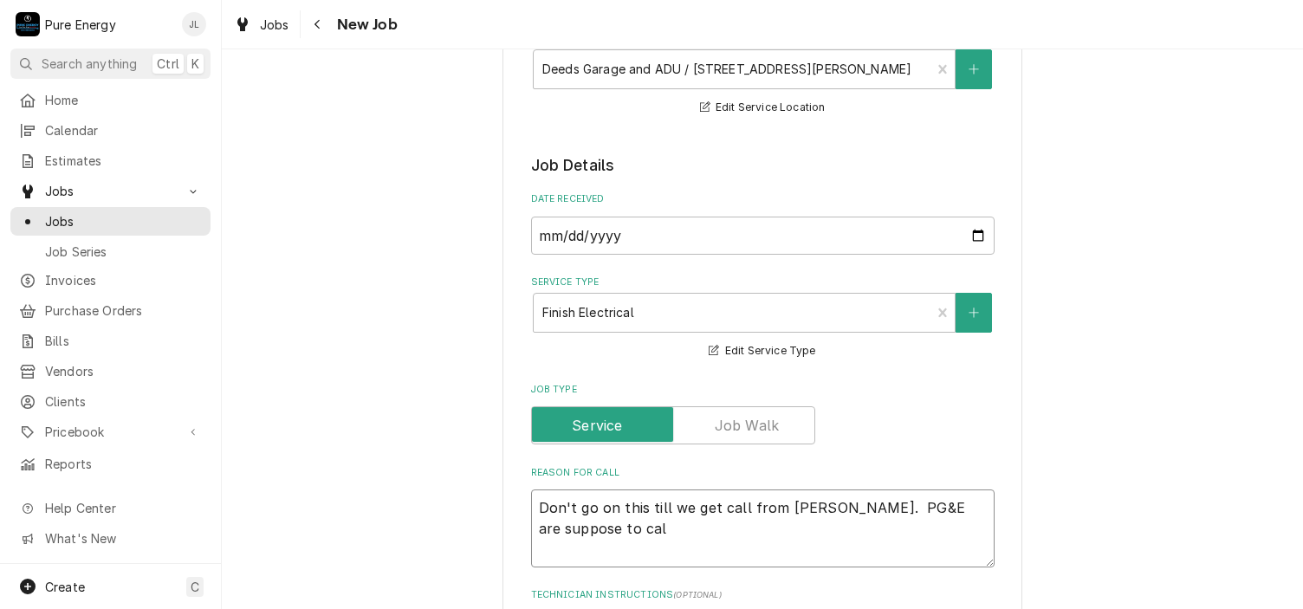
type textarea "x"
type textarea "Don't go on this till we get call from Justin. PG&E are suppose to call"
type textarea "x"
type textarea "Don't go on this till we get call from Justin. PG&E are suppose to call"
type textarea "x"
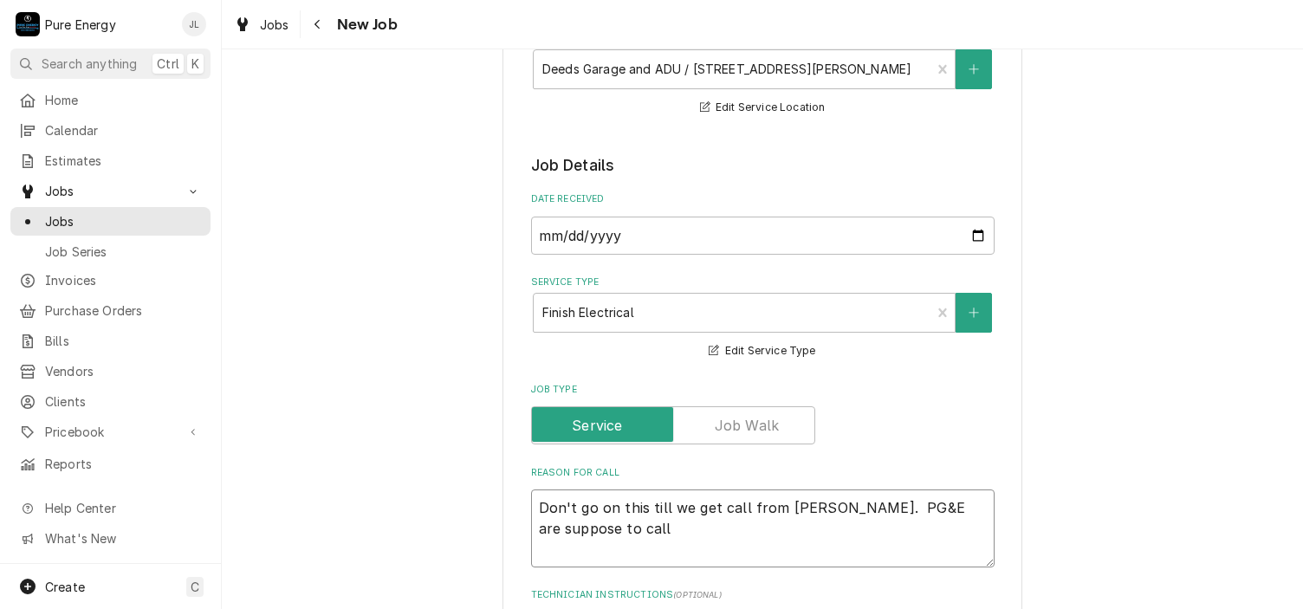
type textarea "Don't go on this till we get call from Justin. PG&E are suppose to call j"
type textarea "x"
type textarea "Don't go on this till we get call from Justin. PG&E are suppose to call"
type textarea "x"
type textarea "Don't go on this till we get call from Justin. PG&E are suppose to call J"
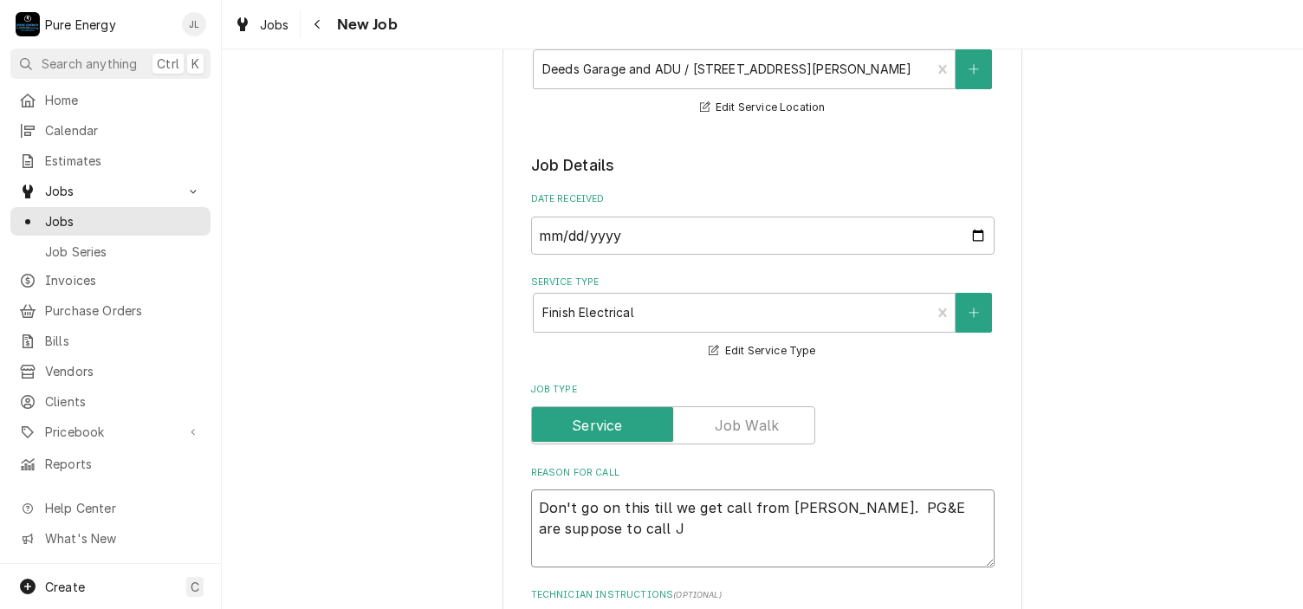
type textarea "x"
type textarea "Don't go on this till we get call from Justin. PG&E are suppose to call Ju"
type textarea "x"
type textarea "Don't go on this till we get call from Justin. PG&E are suppose to call Jus"
type textarea "x"
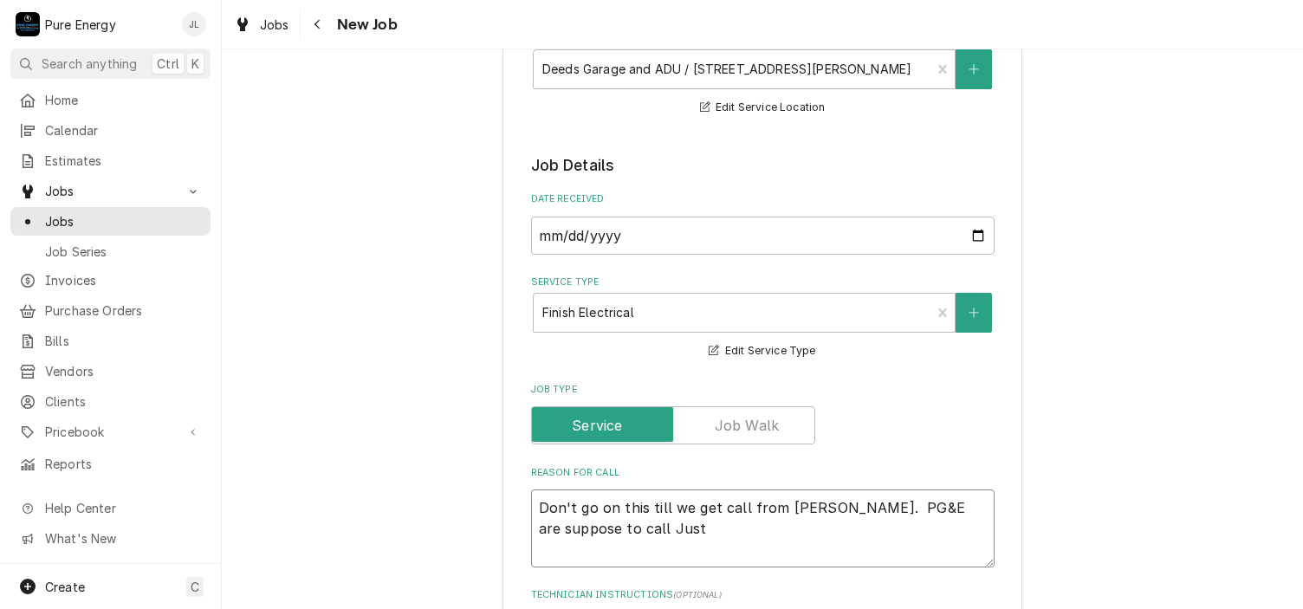
type textarea "Don't go on this till we get call from Justin. PG&E are suppose to call Justi"
type textarea "x"
type textarea "Don't go on this till we get call from Justin. PG&E are suppose to call Justin"
type textarea "x"
type textarea "Don't go on this till we get call from Justin. PG&E are suppose to call Justine"
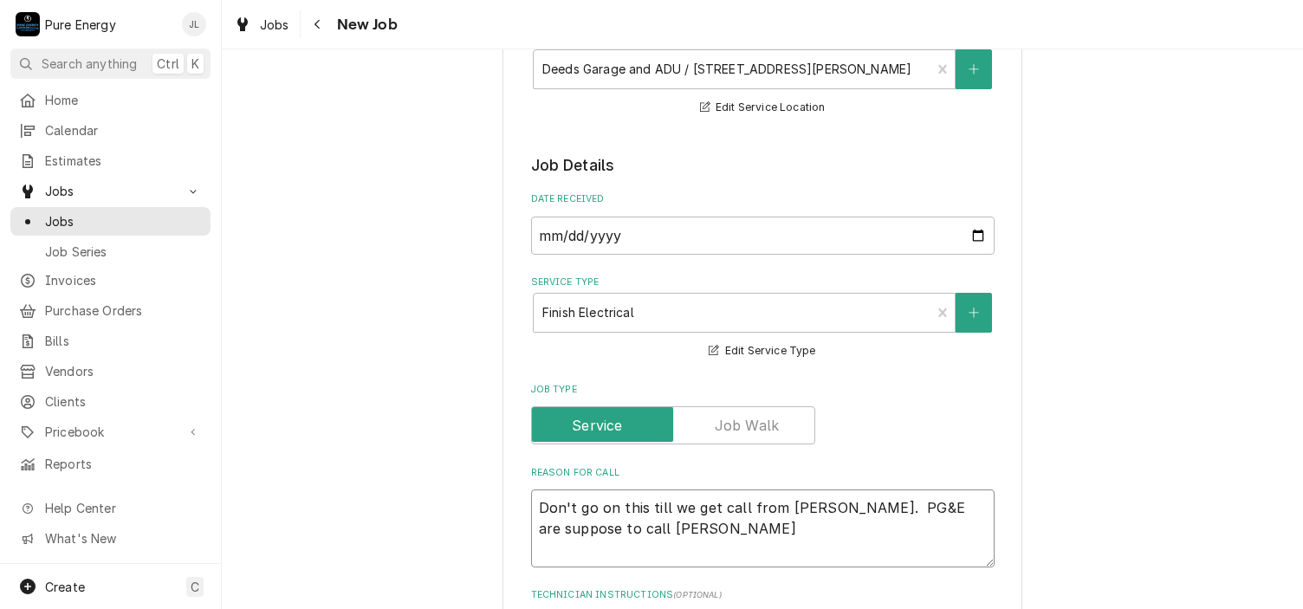
type textarea "x"
type textarea "Don't go on this till we get call from Justin. PG&E are suppose to call Justine"
type textarea "x"
type textarea "Don't go on this till we get call from Justin. PG&E are suppose to call Justine"
type textarea "x"
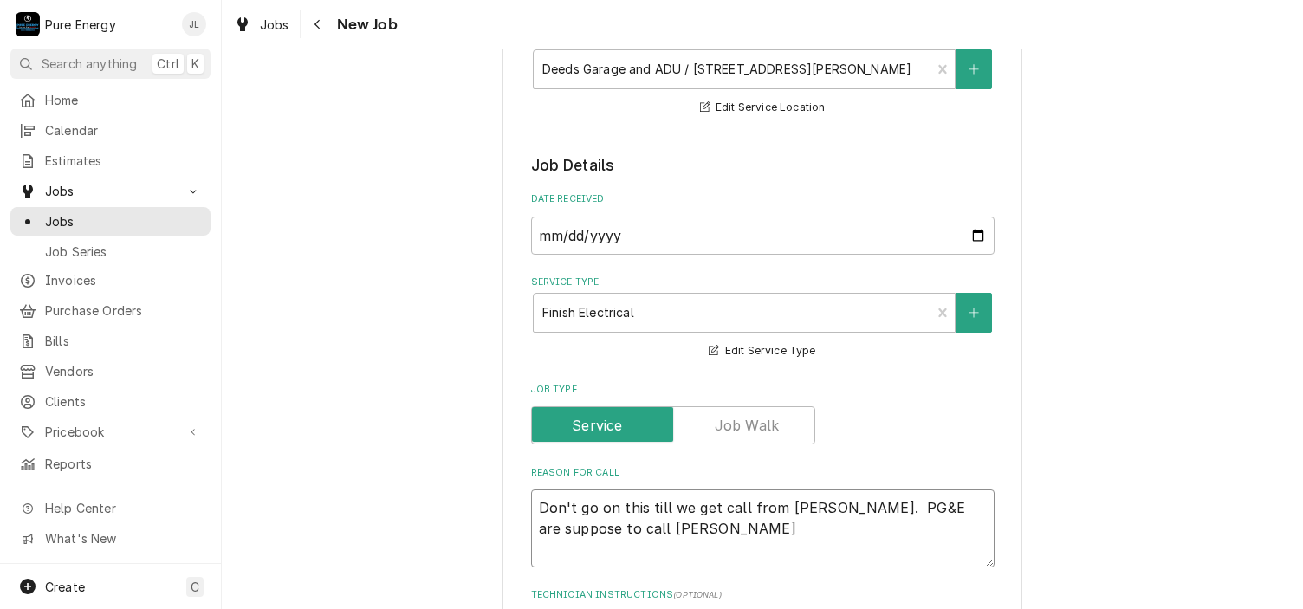
type textarea "Don't go on this till we get call from Justin. PG&E are suppose to call Justin"
type textarea "x"
type textarea "Don't go on this till we get call from Justin. PG&E are suppose to call Justin"
type textarea "x"
type textarea "Don't go on this till we get call from Justin. PG&E are suppose to call Justin w"
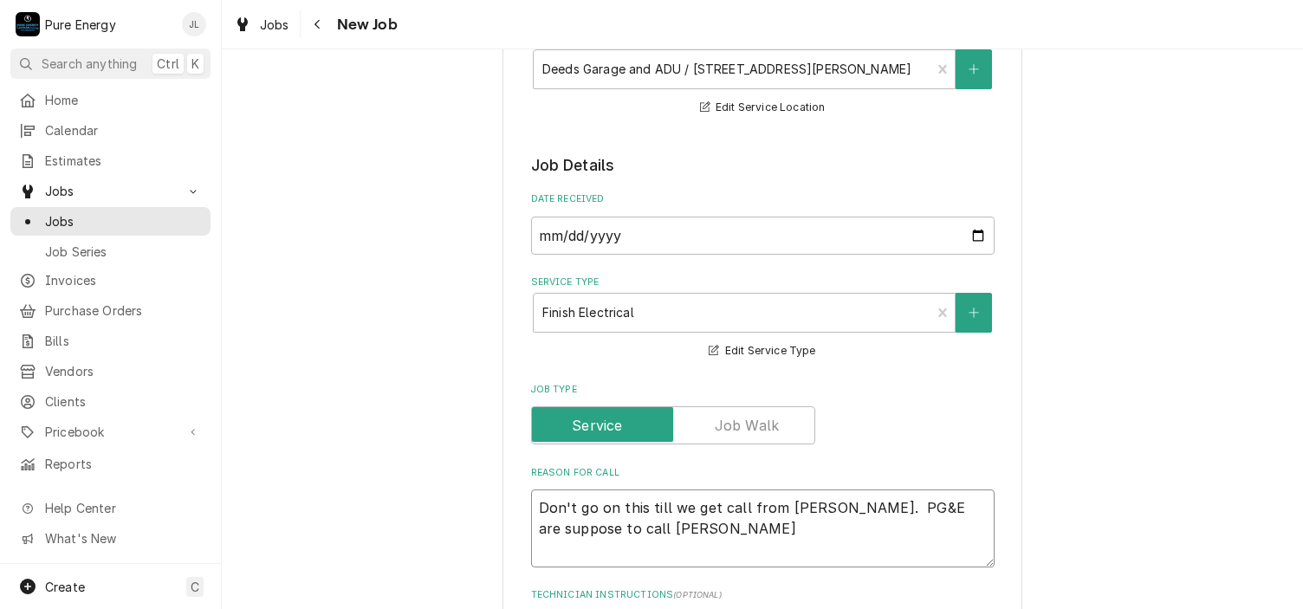
type textarea "x"
type textarea "Don't go on this till we get call from Justin. PG&E are suppose to call Justin …"
type textarea "x"
type textarea "Don't go on this till we get call from Justin. PG&E are suppose to call Justin …"
type textarea "x"
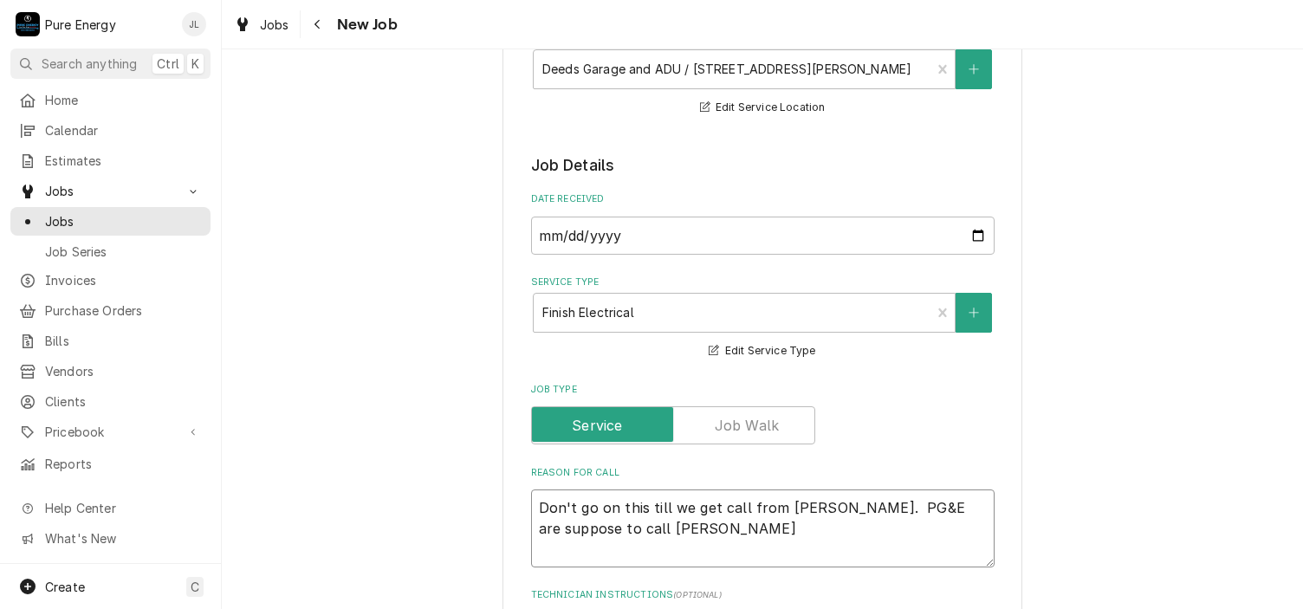
type textarea "Don't go on this till we get call from Justin. PG&E are suppose to call Justin …"
type textarea "x"
type textarea "Don't go on this till we get call from Justin. PG&E are suppose to call Justin …"
type textarea "x"
type textarea "Don't go on this till we get call from Justin. PG&E are suppose to call Justin …"
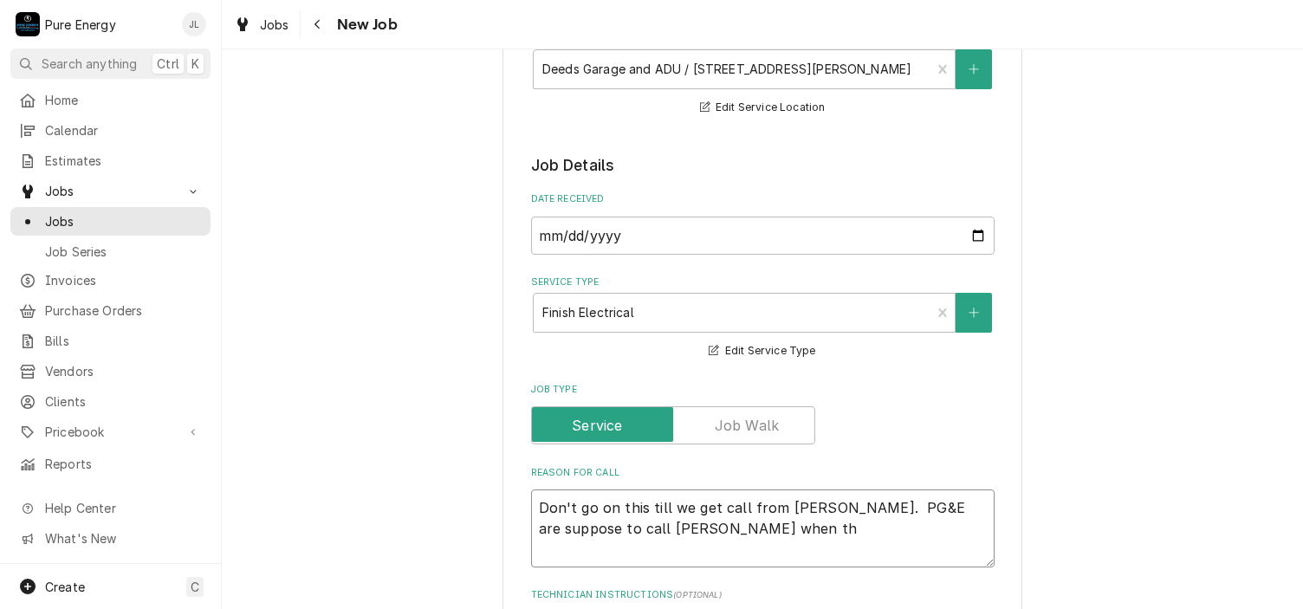
type textarea "x"
type textarea "Don't go on this till we get call from Justin. PG&E are suppose to call Justin …"
type textarea "x"
type textarea "Don't go on this till we get call from Justin. PG&E are suppose to call Justin …"
type textarea "x"
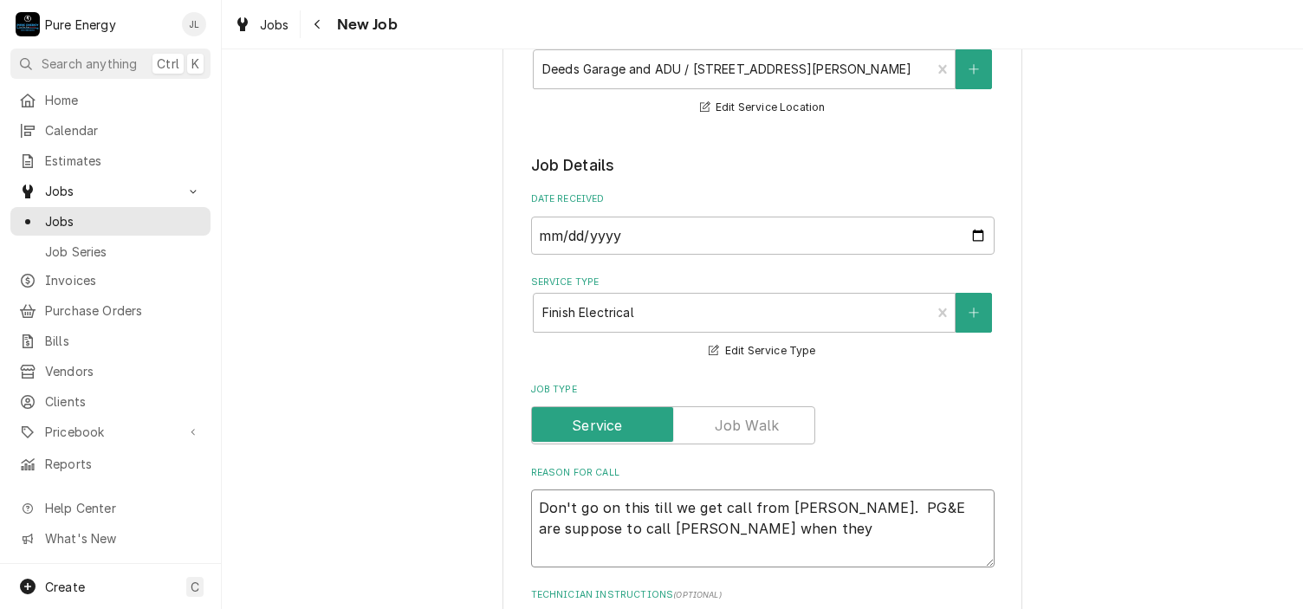
type textarea "Don't go on this till we get call from Justin. PG&E are suppose to call Justin …"
type textarea "x"
type textarea "Don't go on this till we get call from Justin. PG&E are suppose to call Justin …"
type textarea "x"
type textarea "Don't go on this till we get call from Justin. PG&E are suppose to call Justin …"
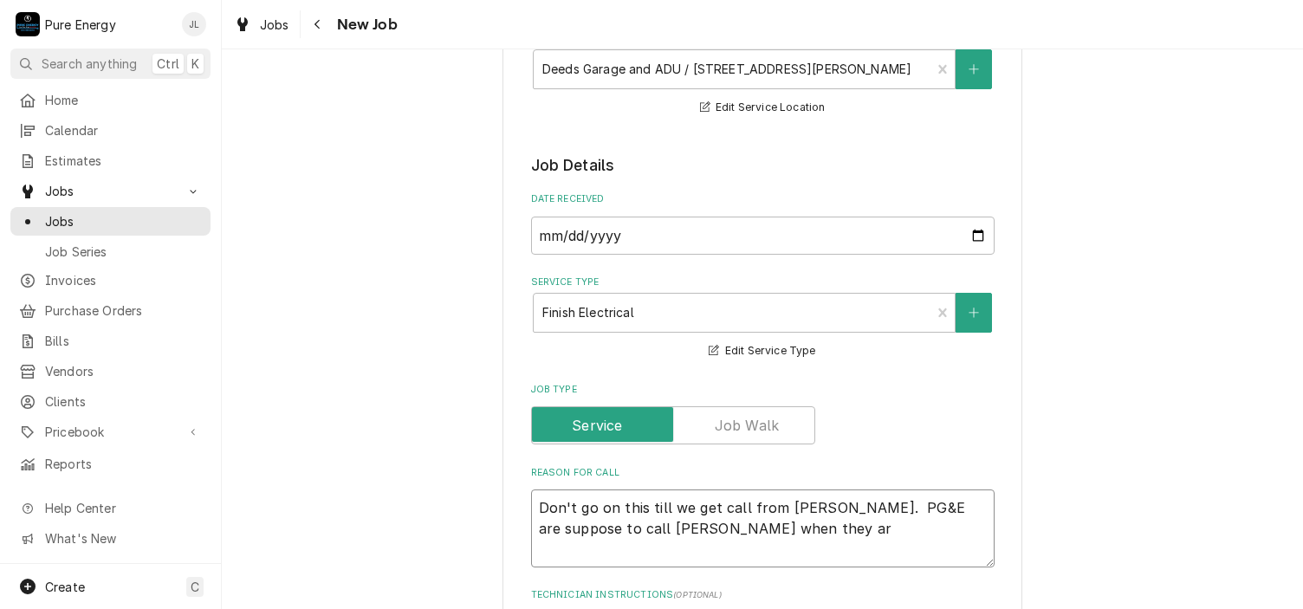
type textarea "x"
type textarea "Don't go on this till we get call from Justin. PG&E are suppose to call Justin …"
type textarea "x"
type textarea "Don't go on this till we get call from Justin. PG&E are suppose to call Justin …"
type textarea "x"
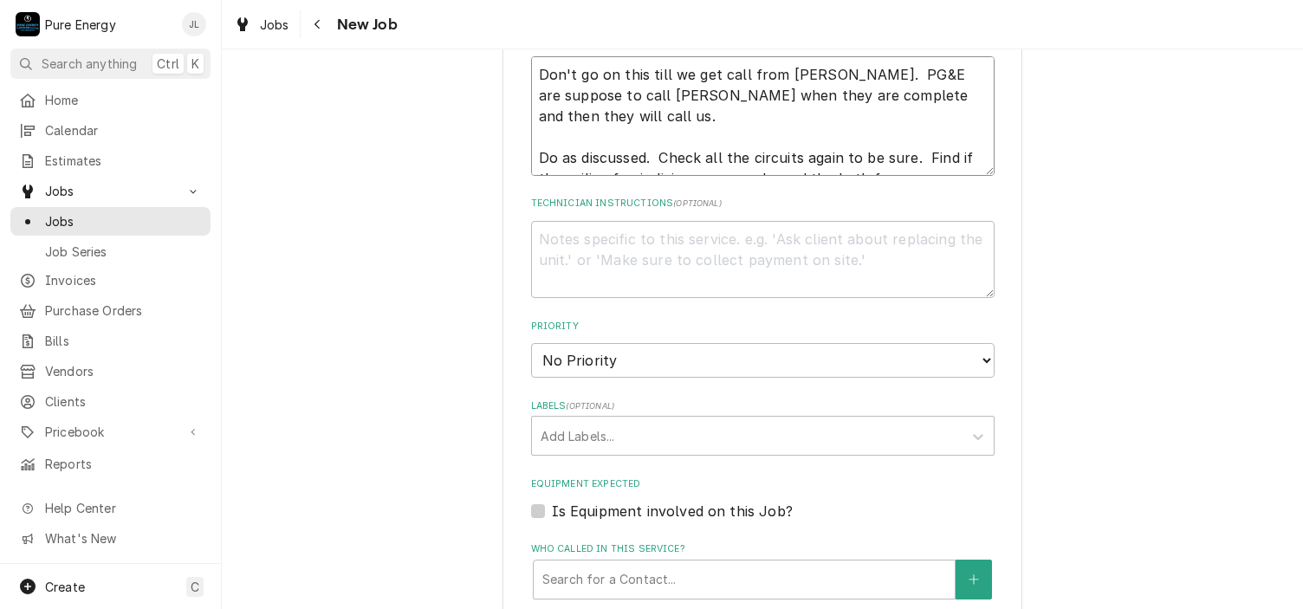
scroll to position [1040, 0]
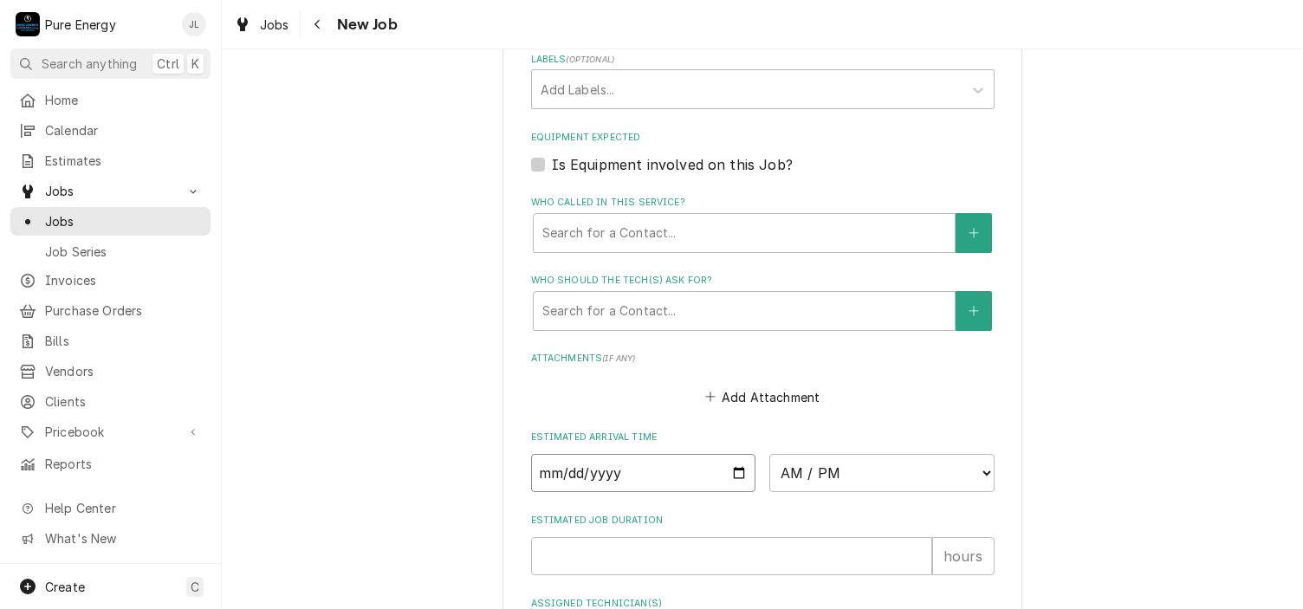
click at [735, 469] on input "Date" at bounding box center [643, 473] width 225 height 38
click at [981, 470] on select "AM / PM 6:00 AM 6:15 AM 6:30 AM 6:45 AM 7:00 AM 7:15 AM 7:30 AM 7:45 AM 8:00 AM…" at bounding box center [881, 473] width 225 height 38
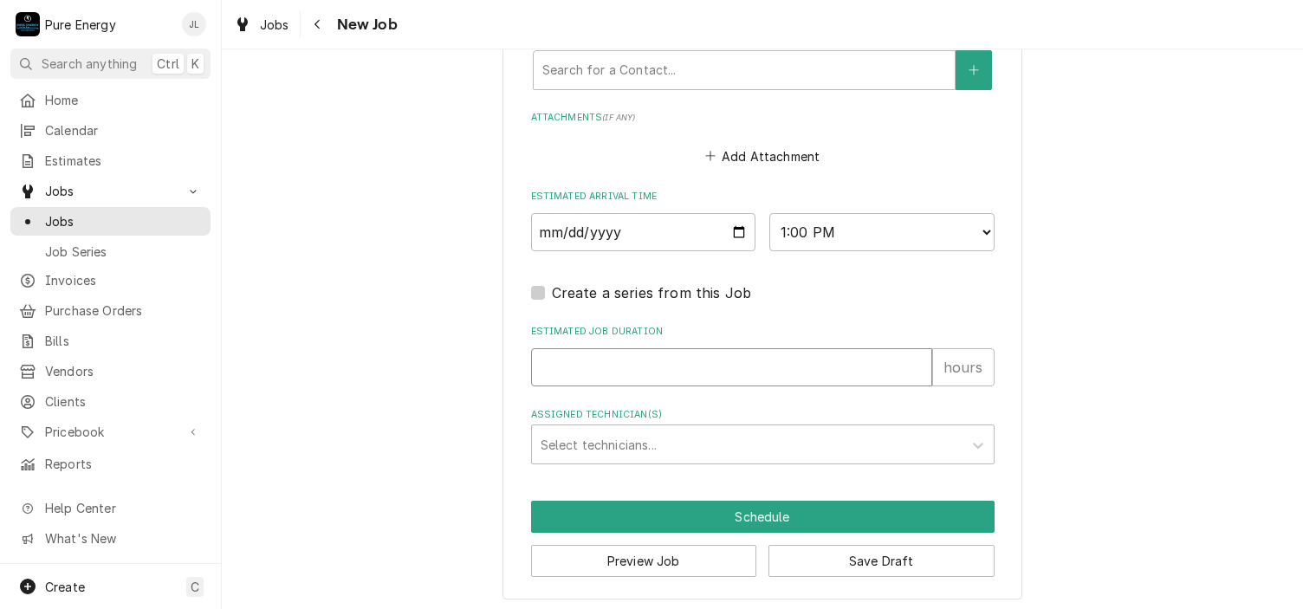
click at [656, 367] on input "Estimated Job Duration" at bounding box center [731, 367] width 401 height 38
click at [673, 429] on div "Assigned Technician(s)" at bounding box center [747, 444] width 413 height 31
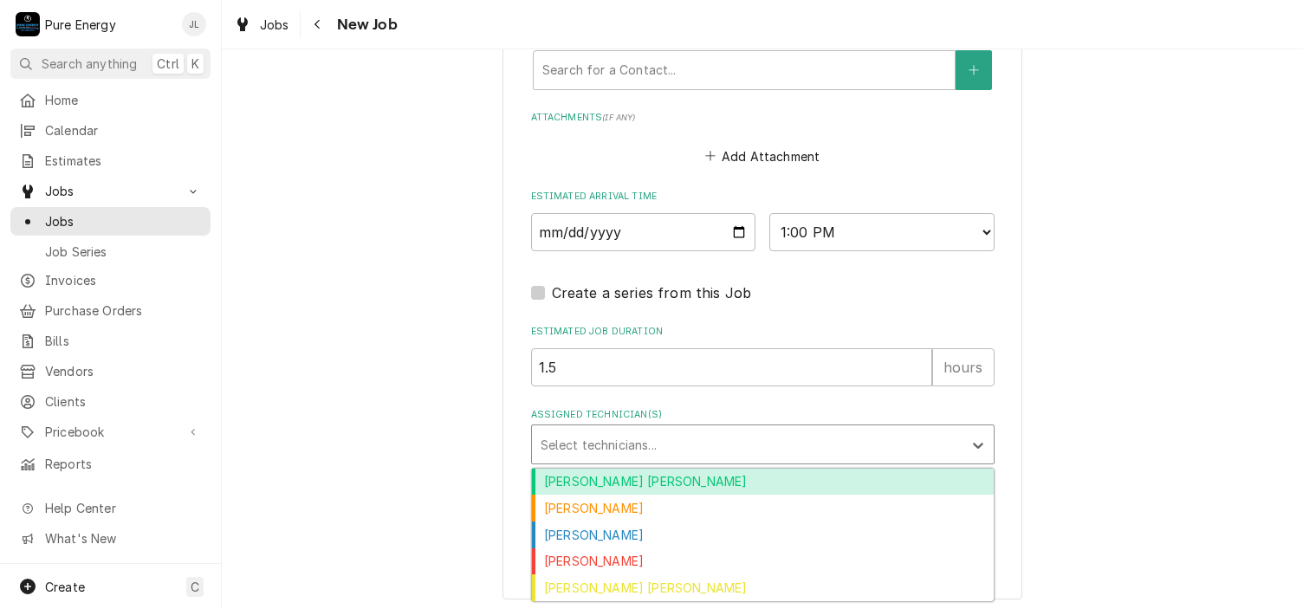
click at [617, 477] on div "Albert Hernandez Soto" at bounding box center [763, 482] width 462 height 27
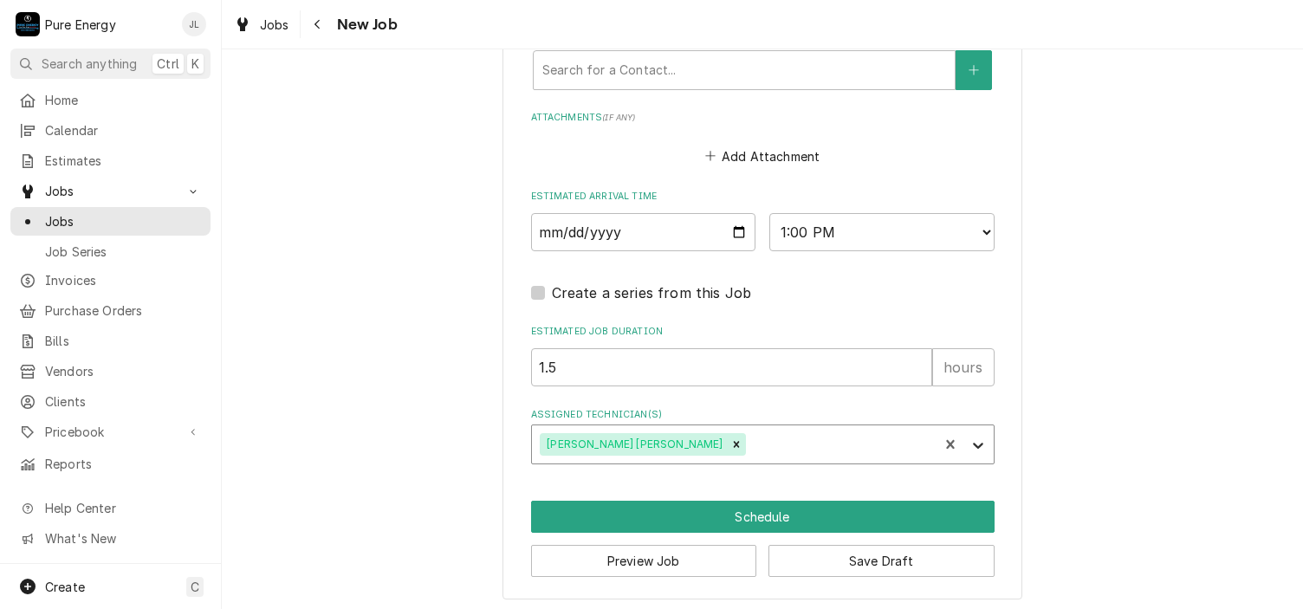
click at [970, 439] on icon "Assigned Technician(s)" at bounding box center [978, 445] width 17 height 17
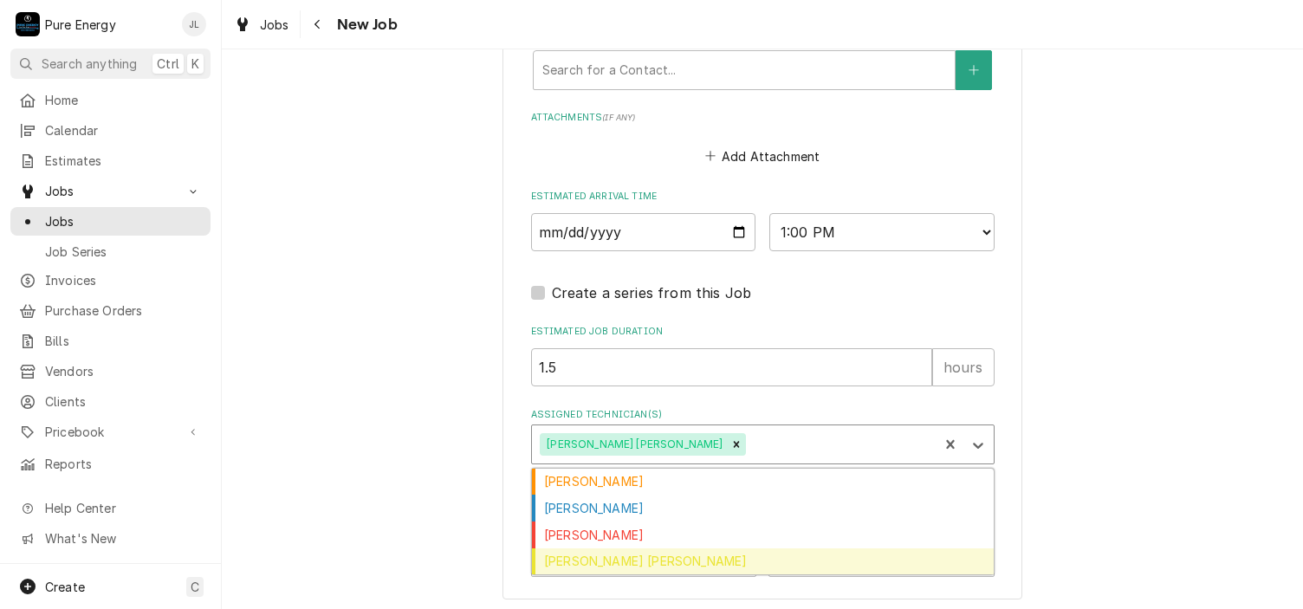
click at [762, 566] on div "Rodolfo Hernandez Lorenzo" at bounding box center [763, 561] width 462 height 27
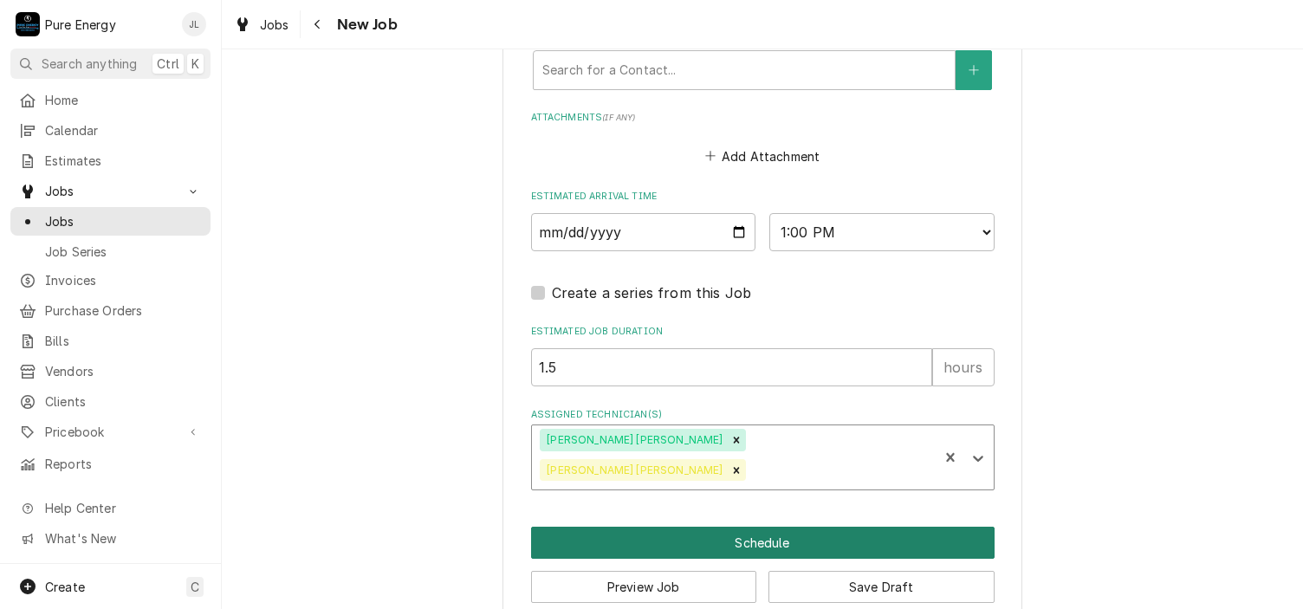
click at [763, 527] on button "Schedule" at bounding box center [763, 543] width 464 height 32
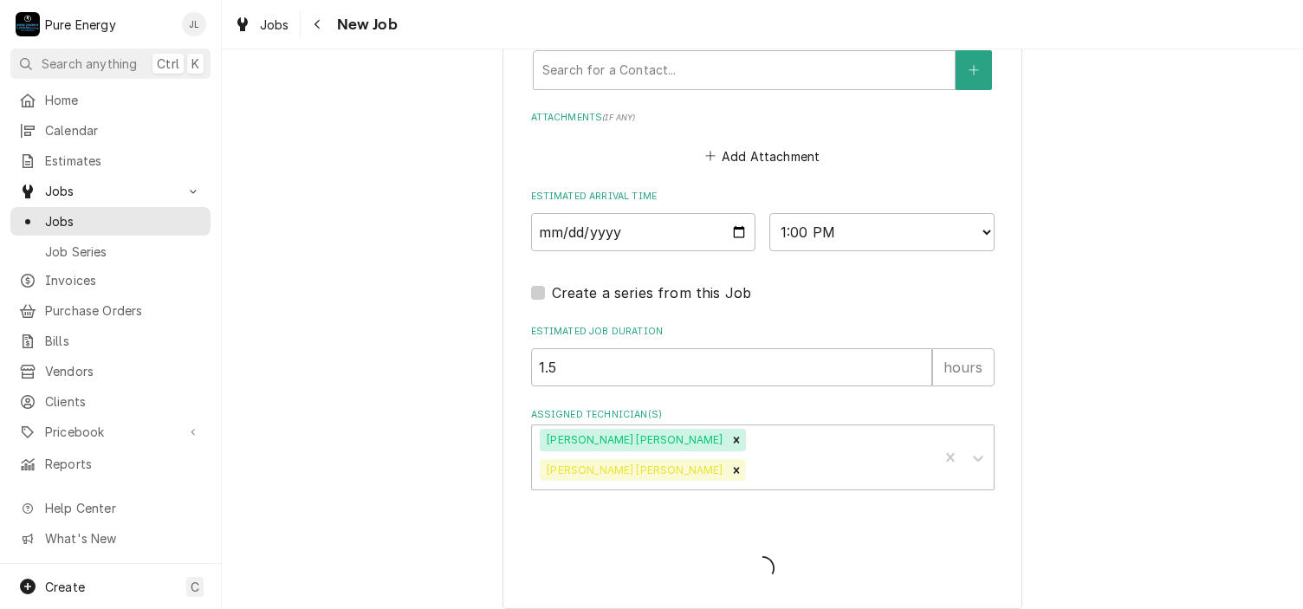
scroll to position [1265, 0]
